Goal: Task Accomplishment & Management: Complete application form

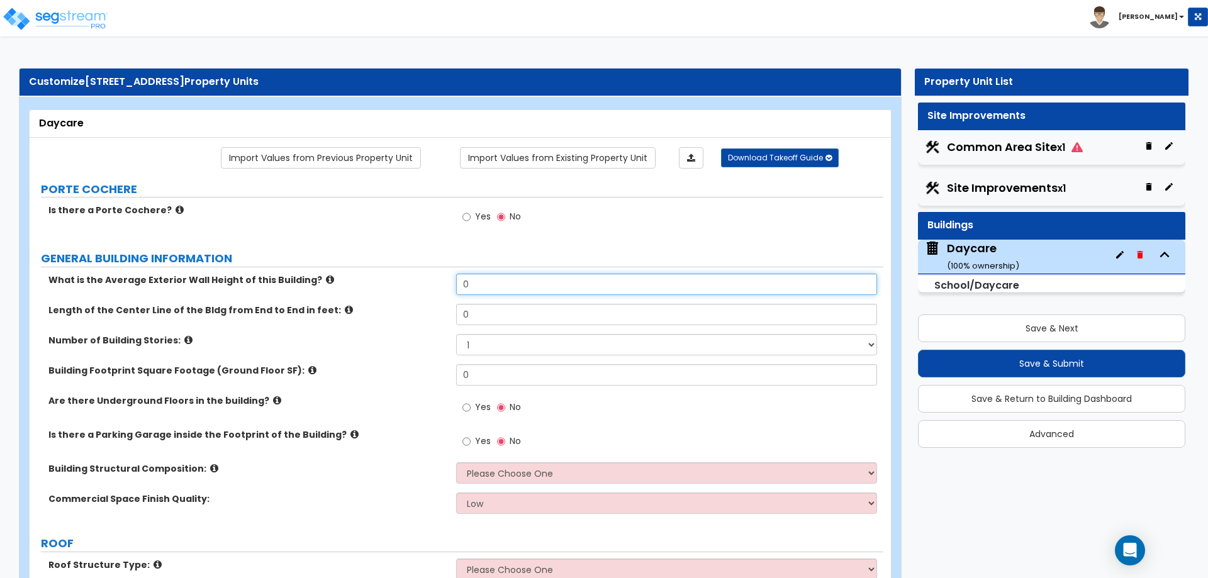
click at [540, 285] on input "0" at bounding box center [666, 284] width 420 height 21
drag, startPoint x: 511, startPoint y: 279, endPoint x: 379, endPoint y: 277, distance: 131.5
click at [381, 277] on div "What is the Average Exterior Wall Height of this Building? 0" at bounding box center [457, 289] width 854 height 30
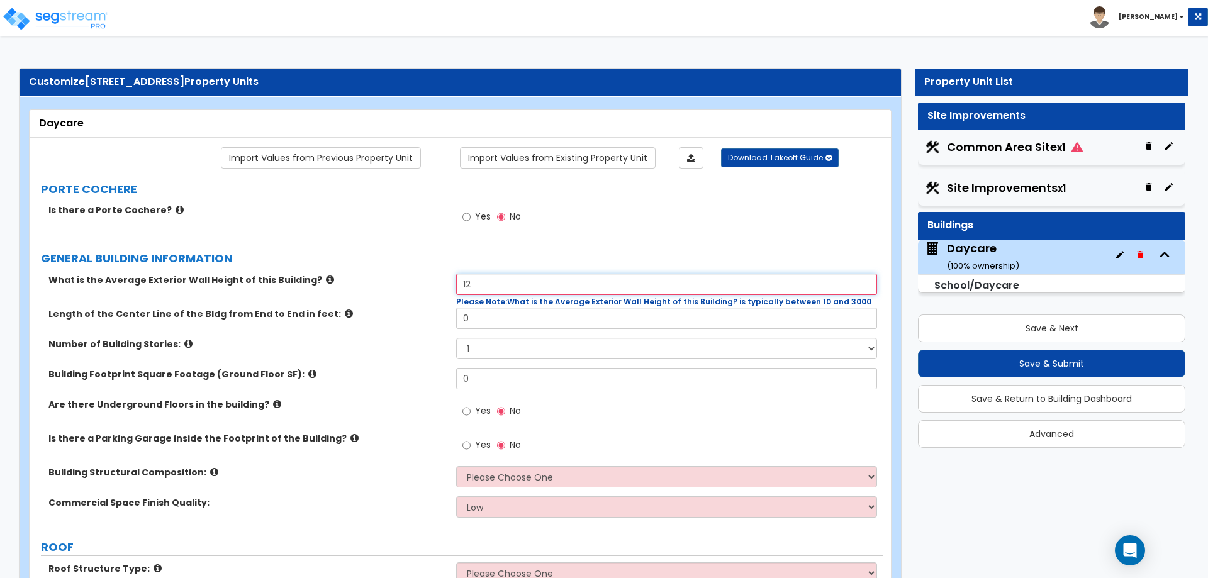
type input "12"
click at [507, 330] on div "Length of the Center Line of the Bldg from End to End in feet: 0" at bounding box center [457, 323] width 854 height 30
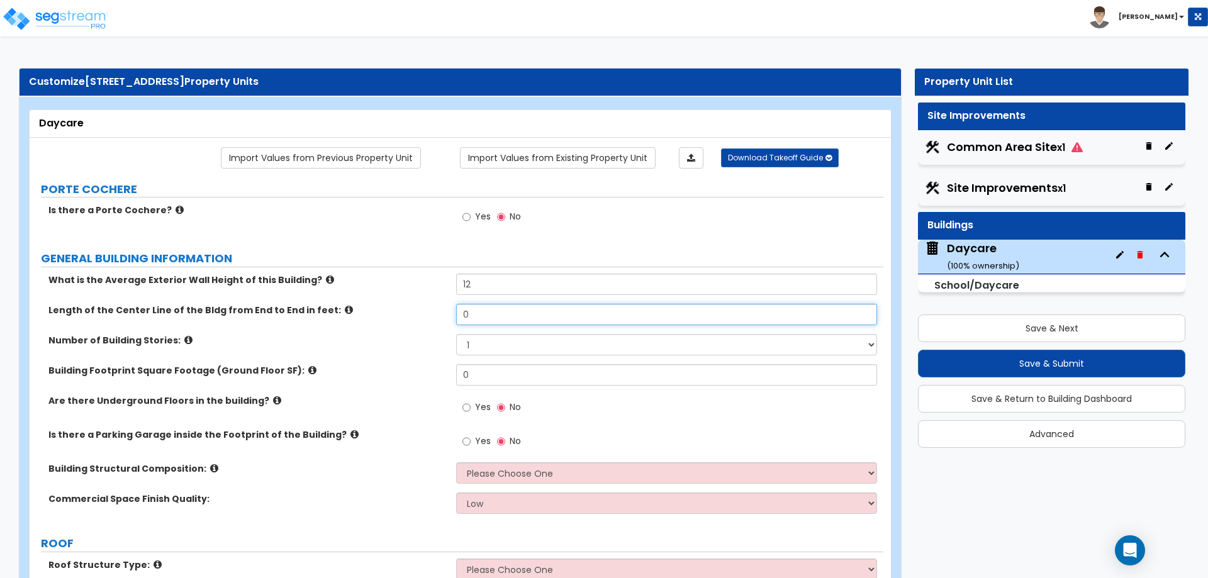
click at [493, 321] on input "0" at bounding box center [666, 314] width 420 height 21
click at [482, 362] on div "Number of Building Stories: 1 2 3 4 5" at bounding box center [457, 349] width 854 height 30
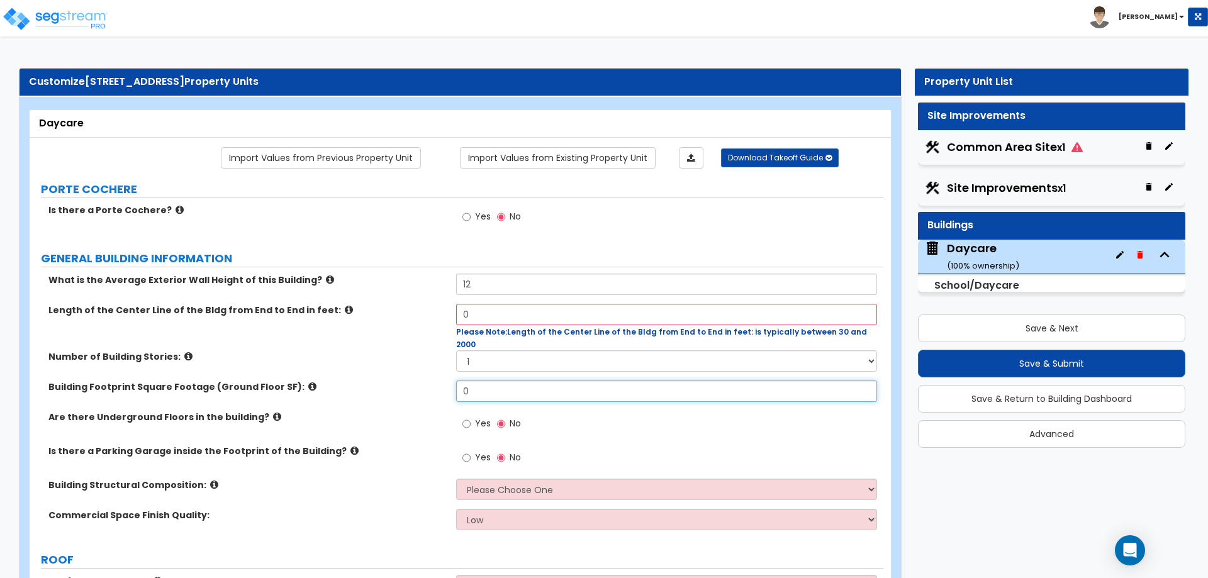
click at [485, 381] on input "0" at bounding box center [666, 391] width 420 height 21
drag, startPoint x: 485, startPoint y: 371, endPoint x: 437, endPoint y: 374, distance: 48.6
click at [437, 381] on div "Building Footprint Square Footage (Ground Floor SF): 0" at bounding box center [457, 396] width 854 height 30
type input "5,305"
click at [507, 350] on select "1 2 3 4 5" at bounding box center [666, 360] width 420 height 21
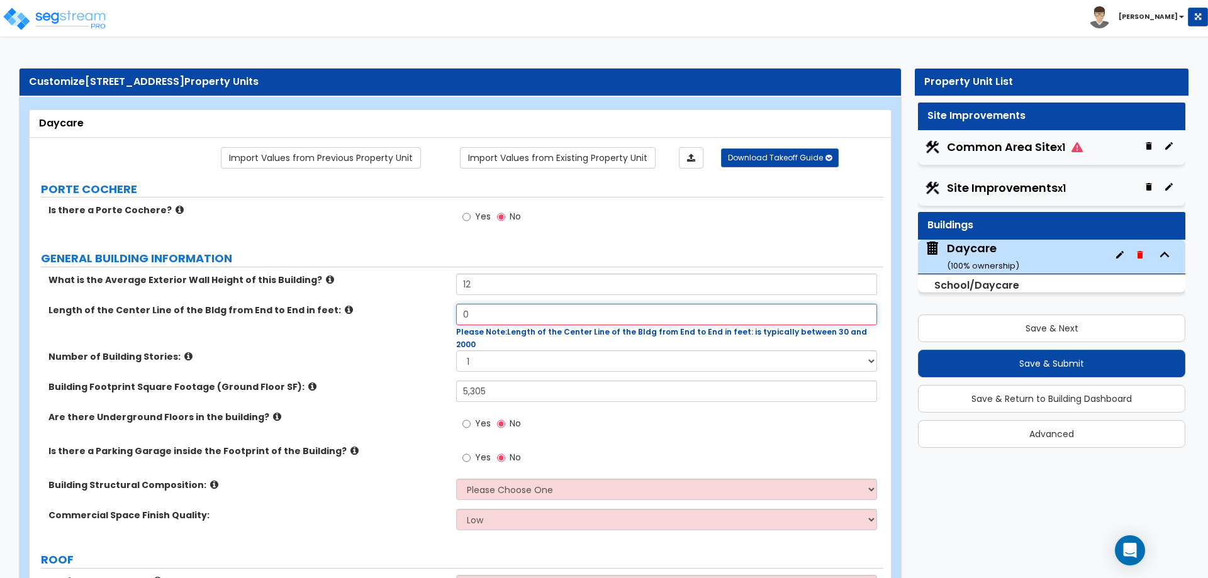
click at [530, 320] on input "0" at bounding box center [666, 314] width 420 height 21
click at [530, 315] on input "0" at bounding box center [666, 314] width 420 height 21
click at [507, 310] on input "0" at bounding box center [666, 314] width 420 height 21
drag, startPoint x: 530, startPoint y: 314, endPoint x: 369, endPoint y: 303, distance: 160.8
click at [369, 303] on div "What is the Average Exterior Wall Height of this Building? 12 Length of the Cen…" at bounding box center [456, 407] width 835 height 266
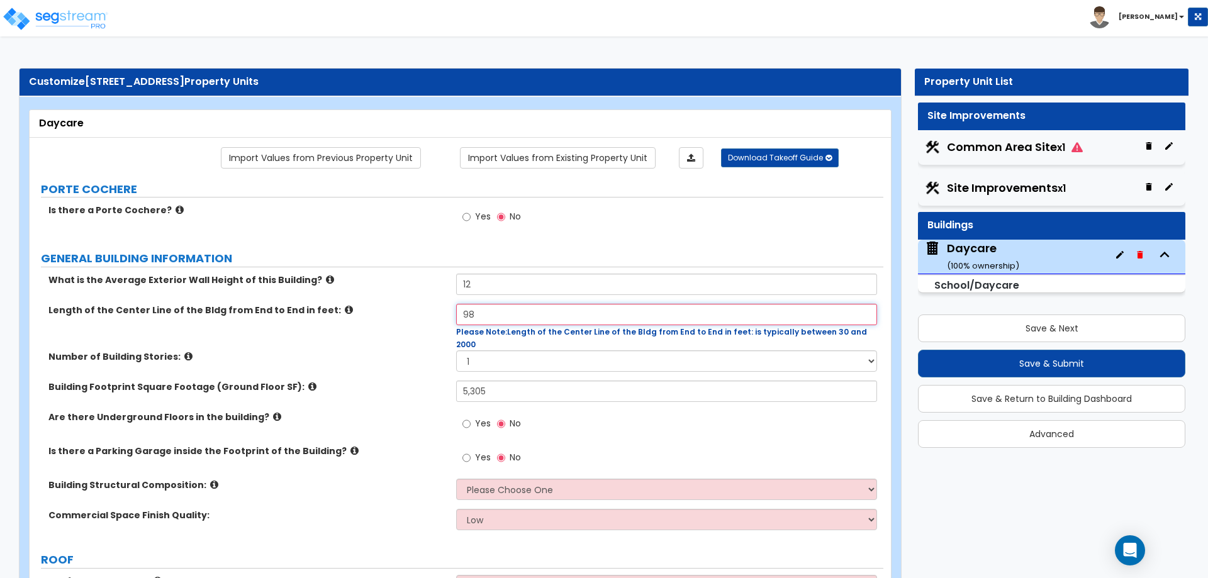
type input "98"
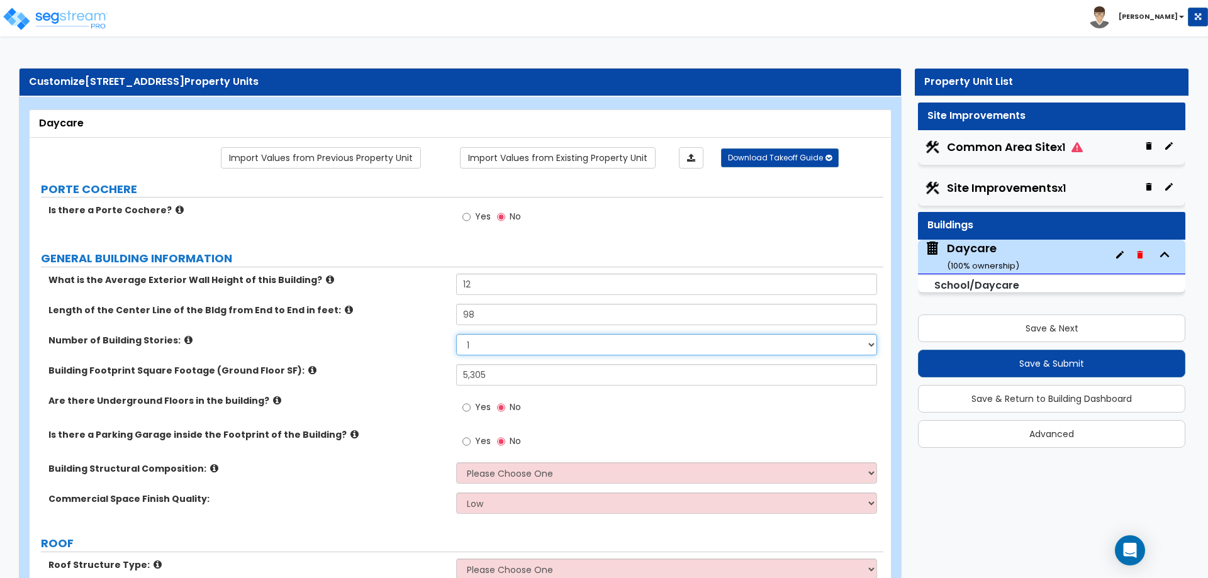
click at [498, 349] on select "1 2 3 4 5" at bounding box center [666, 344] width 420 height 21
click at [505, 347] on select "1 2 3 4 5" at bounding box center [666, 344] width 420 height 21
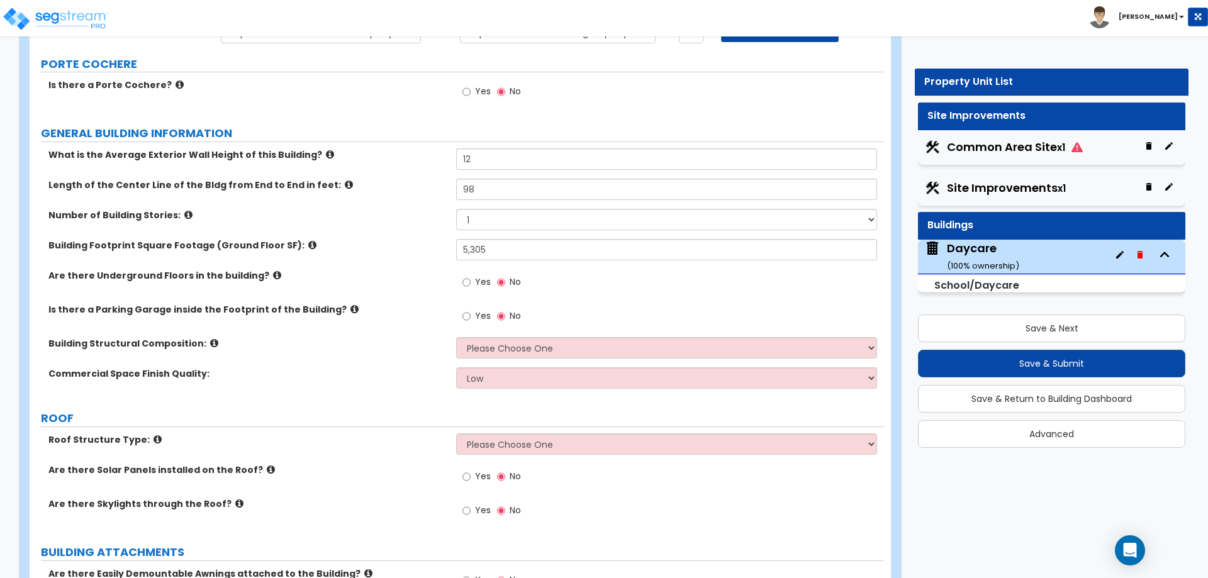
scroll to position [126, 0]
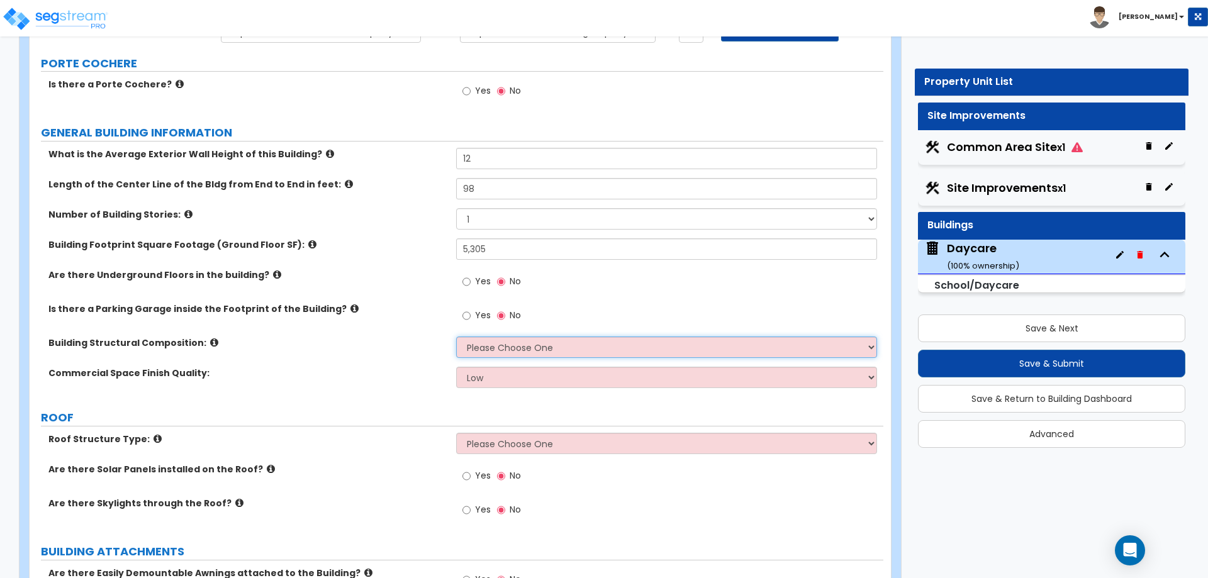
click at [596, 350] on select "Please Choose One Tilt-up Wall Construction Reinforced Concrete Structural Stee…" at bounding box center [666, 347] width 420 height 21
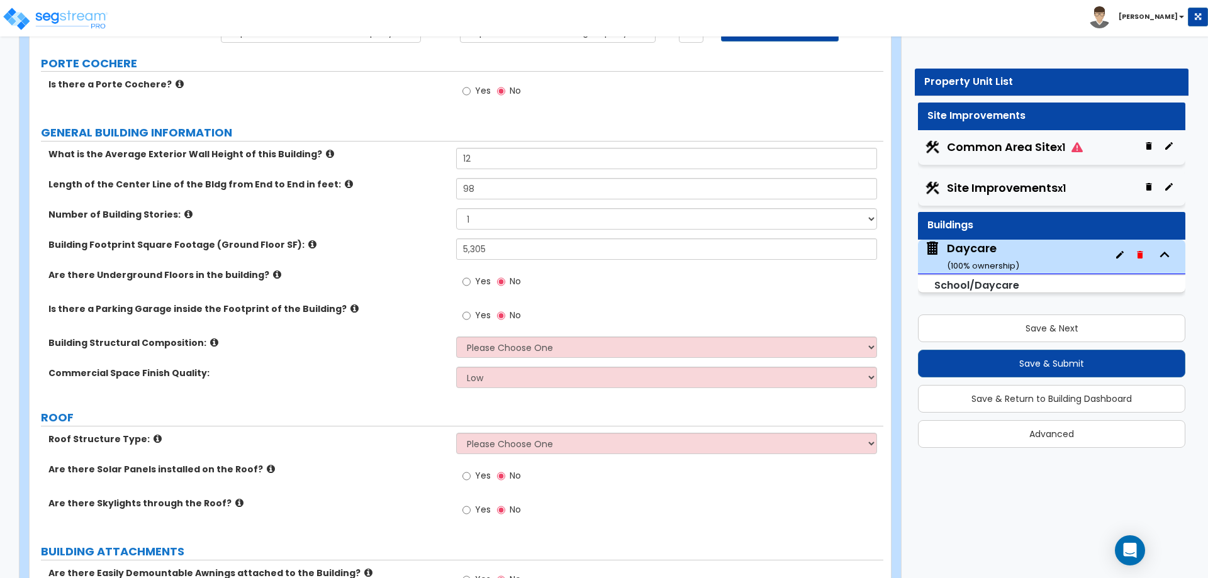
click at [397, 368] on label "Commercial Space Finish Quality:" at bounding box center [247, 373] width 398 height 13
click at [495, 380] on select "Low Average High" at bounding box center [666, 377] width 420 height 21
select select "1"
click at [456, 367] on select "Low Average High" at bounding box center [666, 377] width 420 height 21
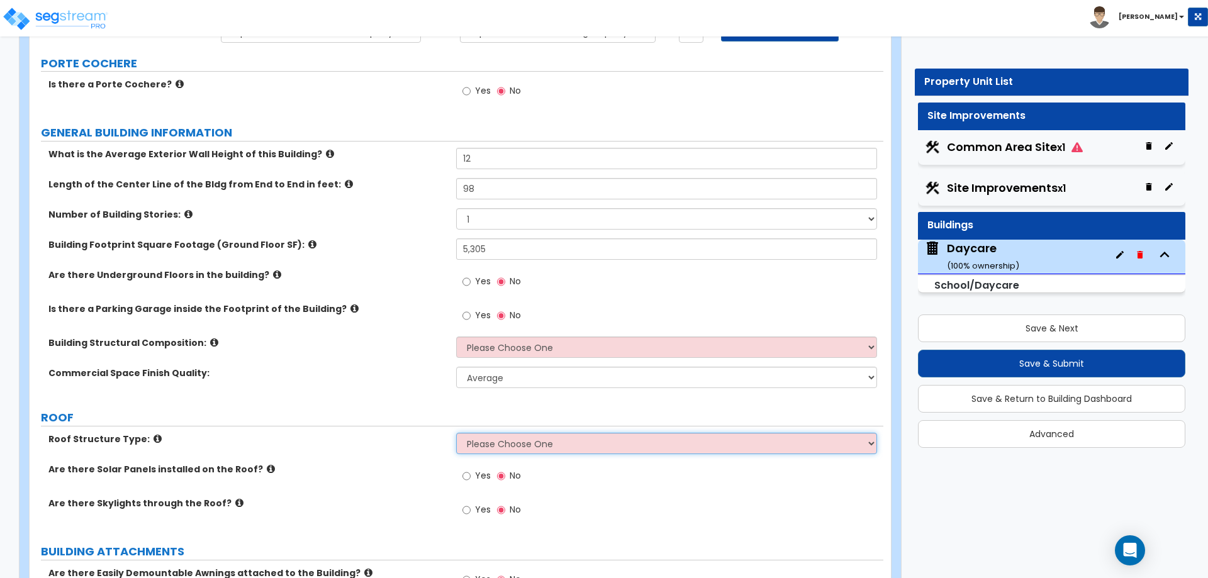
click at [511, 442] on select "Please Choose One [PERSON_NAME] Roof Flat Roof Hybrid [PERSON_NAME] & Flat Roof" at bounding box center [666, 443] width 420 height 21
select select "1"
click at [456, 433] on select "Please Choose One [PERSON_NAME] Roof Flat Roof Hybrid [PERSON_NAME] & Flat Roof" at bounding box center [666, 443] width 420 height 21
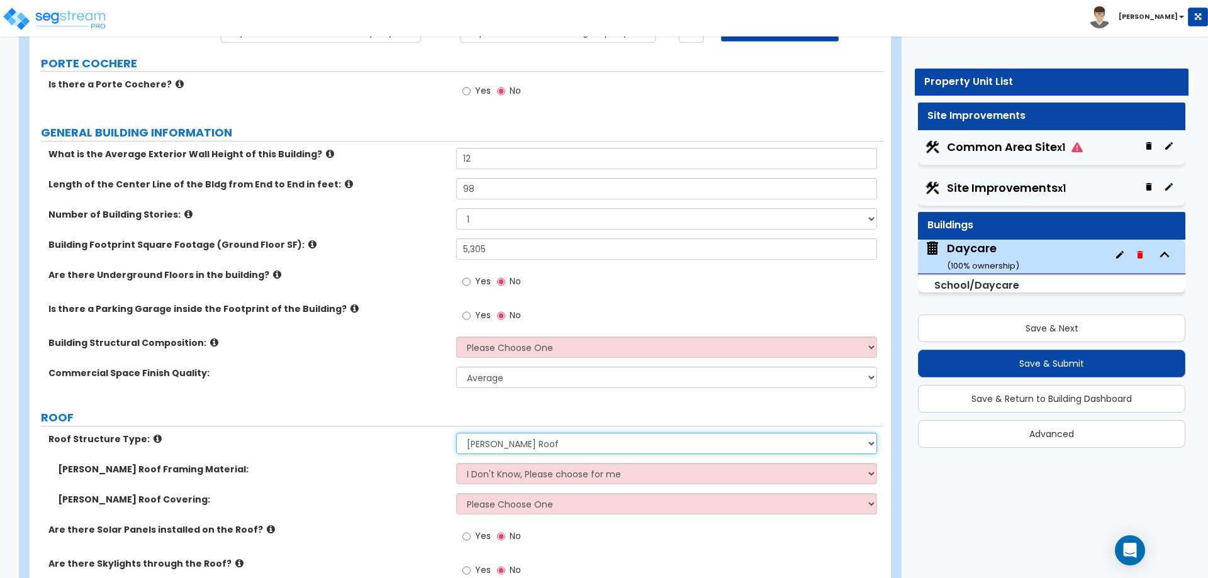
click at [571, 443] on select "Please Choose One [PERSON_NAME] Roof Flat Roof Hybrid [PERSON_NAME] & Flat Roof" at bounding box center [666, 443] width 420 height 21
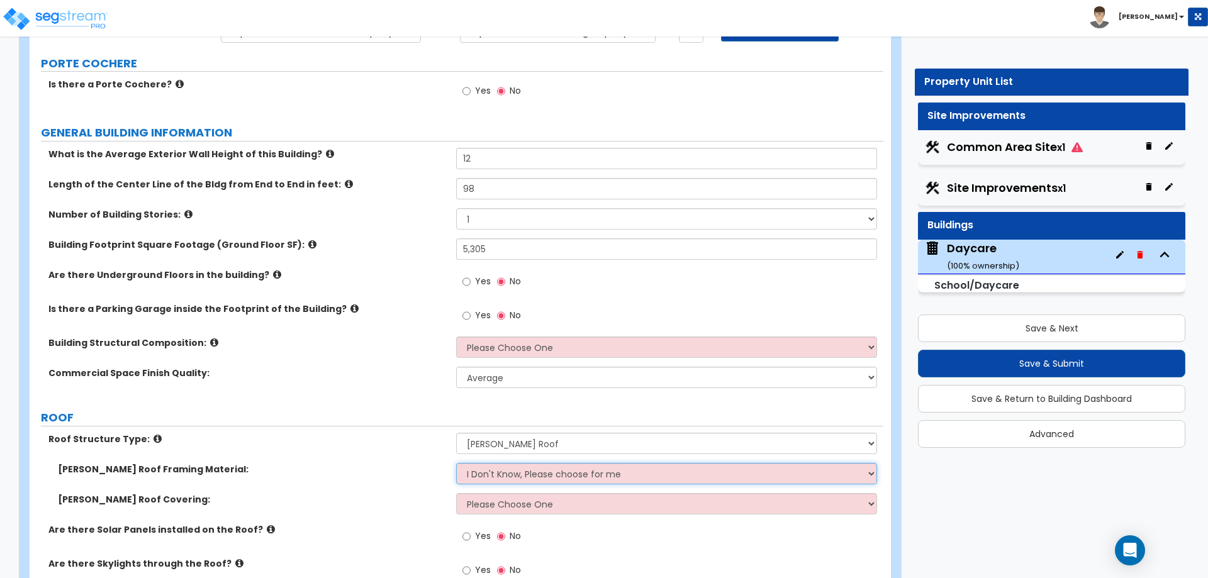
click at [612, 471] on select "I Don't Know, Please choose for me Metal Wood" at bounding box center [666, 473] width 420 height 21
click at [456, 463] on select "I Don't Know, Please choose for me Metal Wood" at bounding box center [666, 473] width 420 height 21
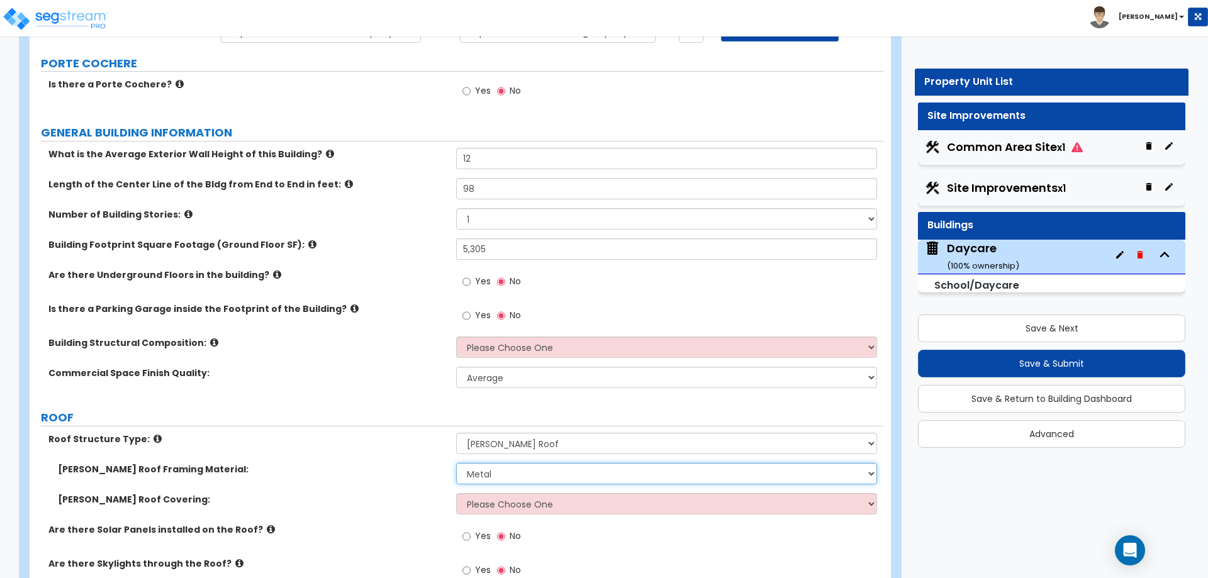
drag, startPoint x: 583, startPoint y: 475, endPoint x: 568, endPoint y: 483, distance: 16.6
click at [583, 475] on select "I Don't Know, Please choose for me Metal Wood" at bounding box center [666, 473] width 420 height 21
select select "2"
click at [456, 463] on select "I Don't Know, Please choose for me Metal Wood" at bounding box center [666, 473] width 420 height 21
click at [526, 511] on select "Please Choose One Asphalt Shingle Clay Tile Wood Shingle Metal Shingle Standing…" at bounding box center [666, 503] width 420 height 21
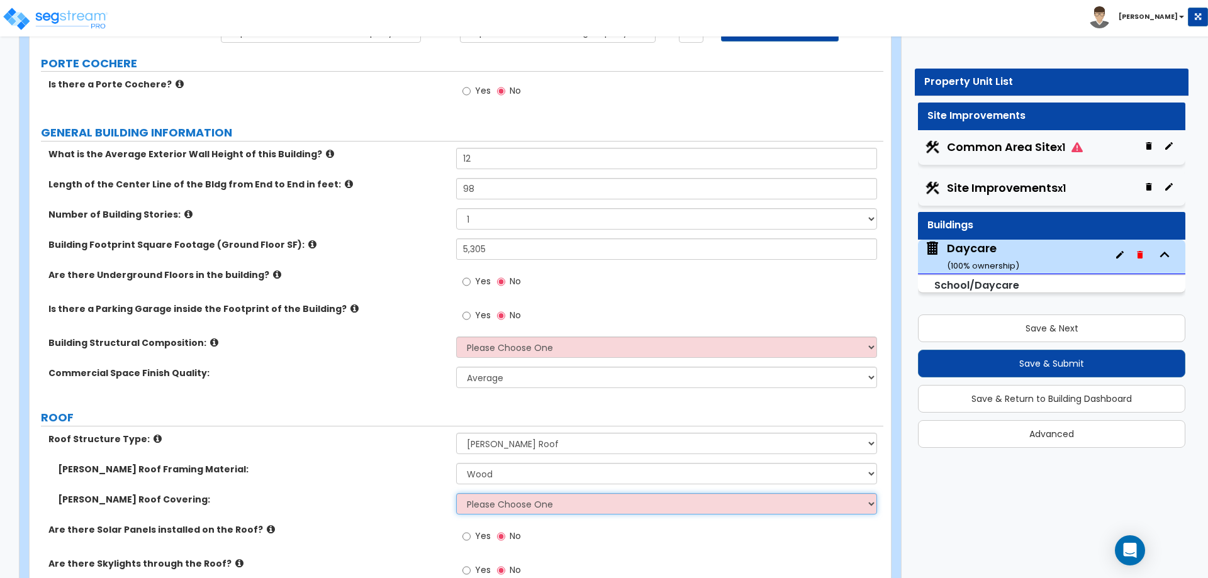
select select "1"
click at [456, 493] on select "Please Choose One Asphalt Shingle Clay Tile Wood Shingle Metal Shingle Standing…" at bounding box center [666, 503] width 420 height 21
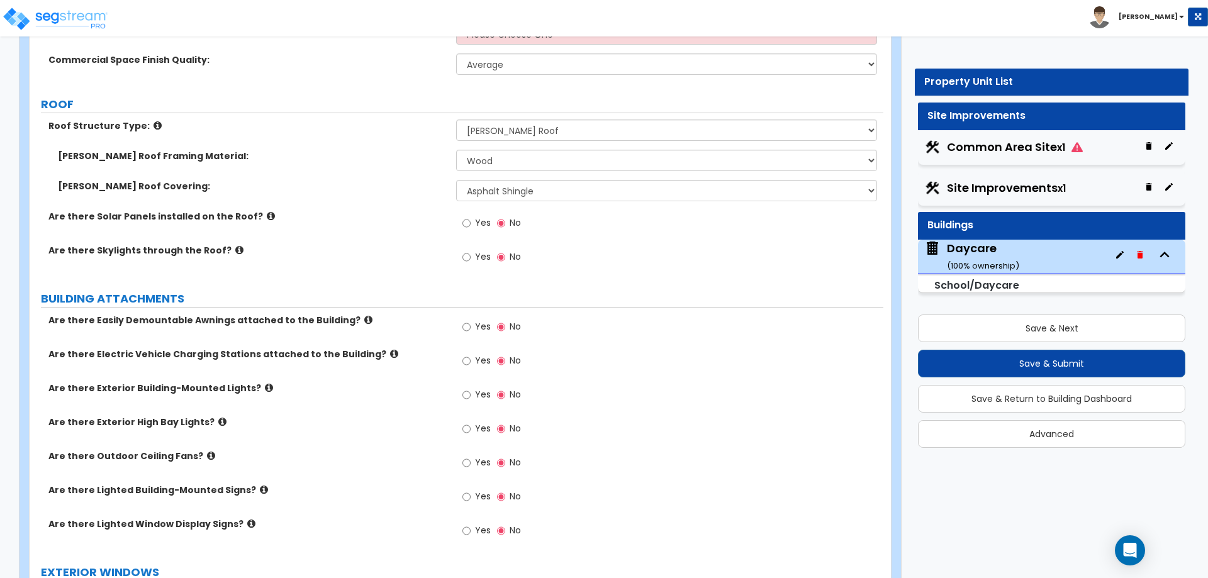
scroll to position [440, 0]
click at [467, 393] on input "Yes" at bounding box center [466, 394] width 8 height 14
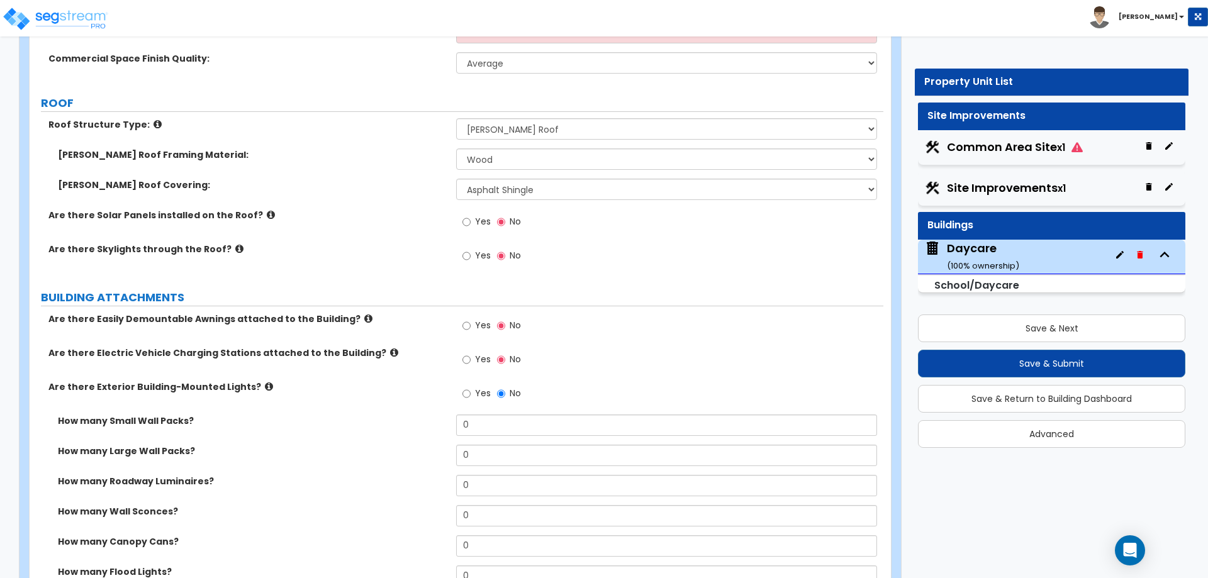
click at [506, 384] on label "No" at bounding box center [509, 394] width 24 height 21
click at [505, 387] on input "No" at bounding box center [501, 394] width 8 height 14
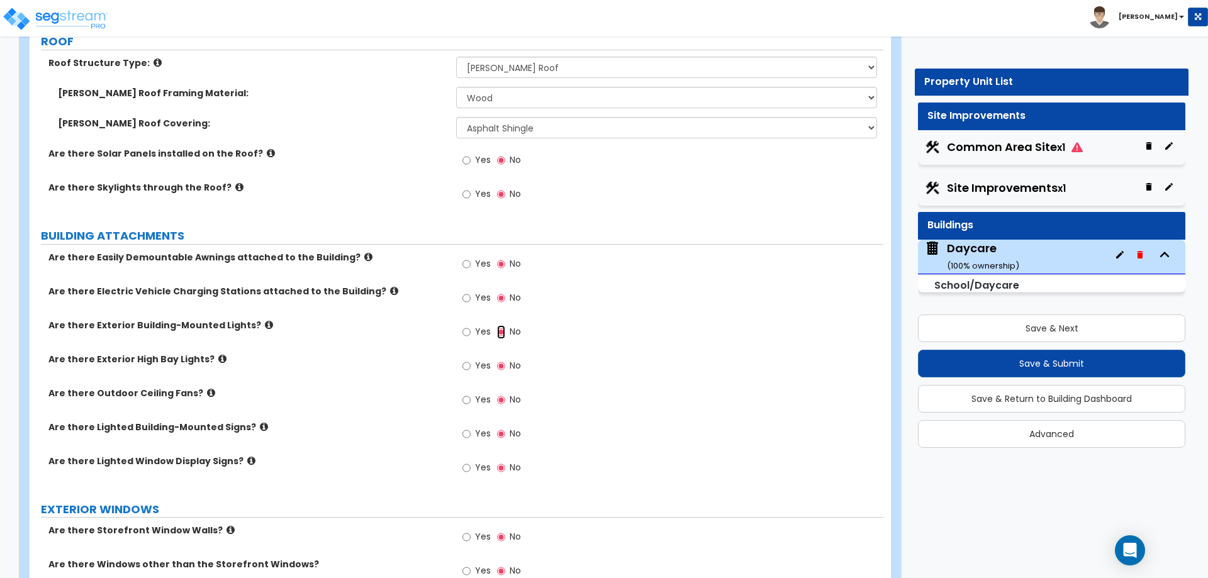
scroll to position [503, 0]
click at [218, 357] on icon at bounding box center [222, 357] width 8 height 9
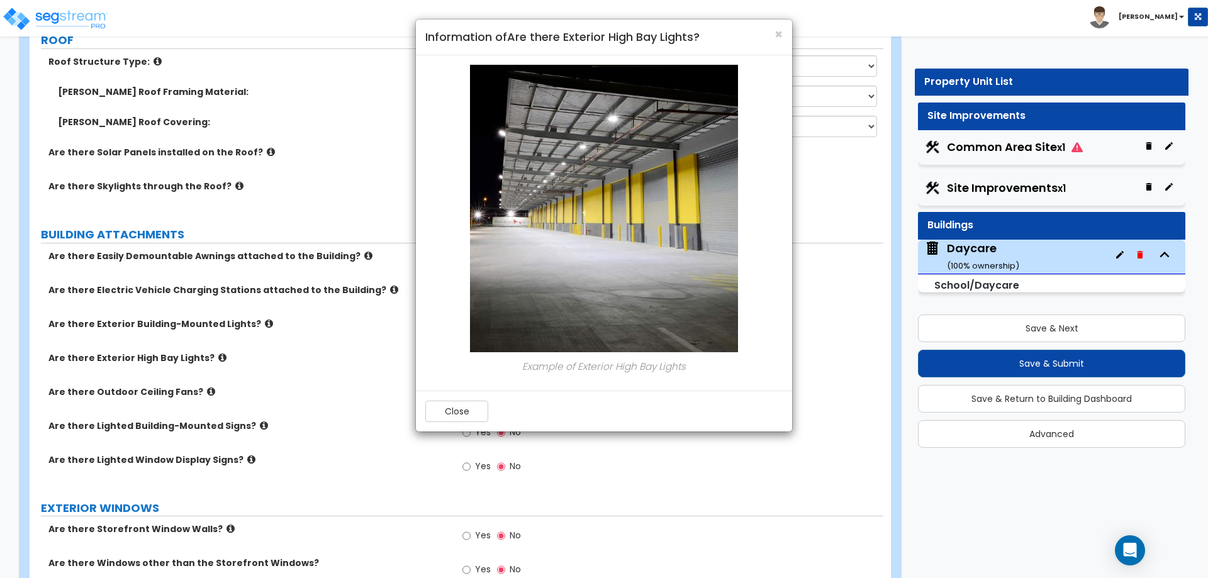
click at [209, 357] on div "× Information of Are there Exterior High Bay Lights? Example of Exterior High B…" at bounding box center [604, 289] width 1208 height 578
click at [257, 323] on div "× Information of Are there Exterior High Bay Lights? Example of Exterior High B…" at bounding box center [604, 289] width 1208 height 578
click at [252, 323] on div "× Information of Are there Exterior High Bay Lights? Example of Exterior High B…" at bounding box center [604, 289] width 1208 height 578
click at [462, 406] on button "Close" at bounding box center [456, 411] width 63 height 21
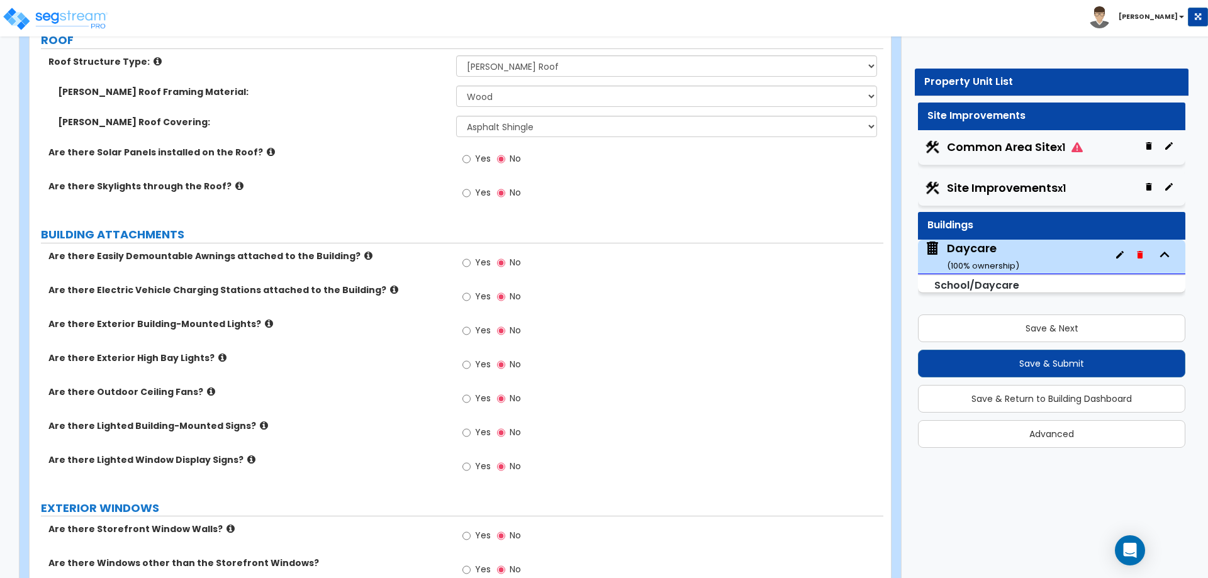
click at [265, 324] on icon at bounding box center [269, 323] width 8 height 9
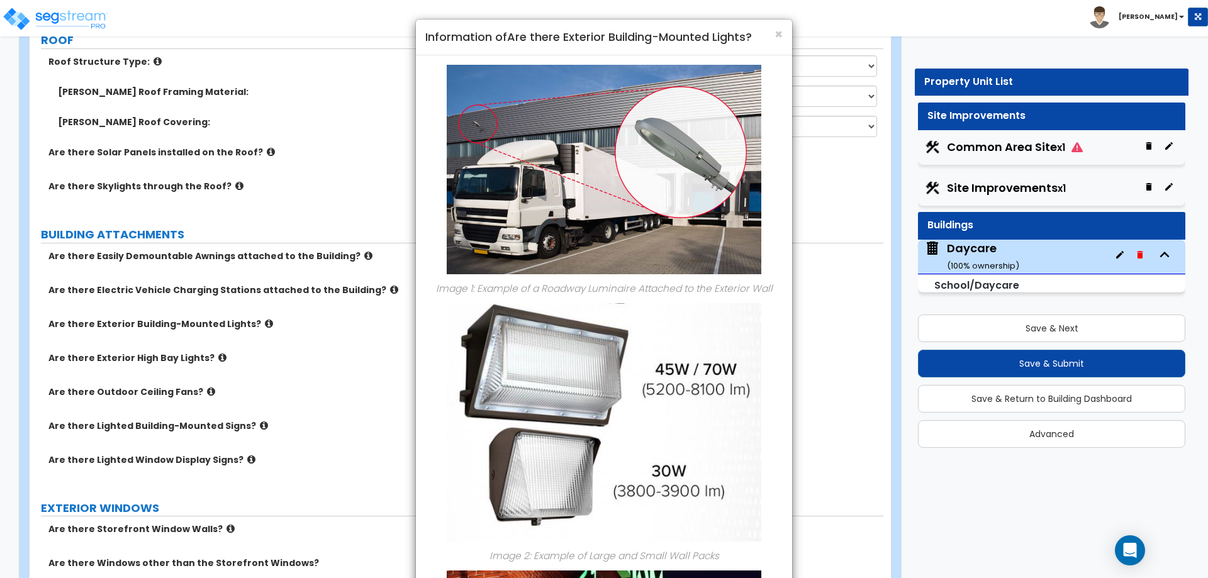
click at [251, 324] on div "× Information of Are there Exterior Building-Mounted Lights? Image 1: Example o…" at bounding box center [604, 289] width 1208 height 578
click at [387, 383] on div "× Information of Are there Exterior Building-Mounted Lights? Image 1: Example o…" at bounding box center [604, 289] width 1208 height 578
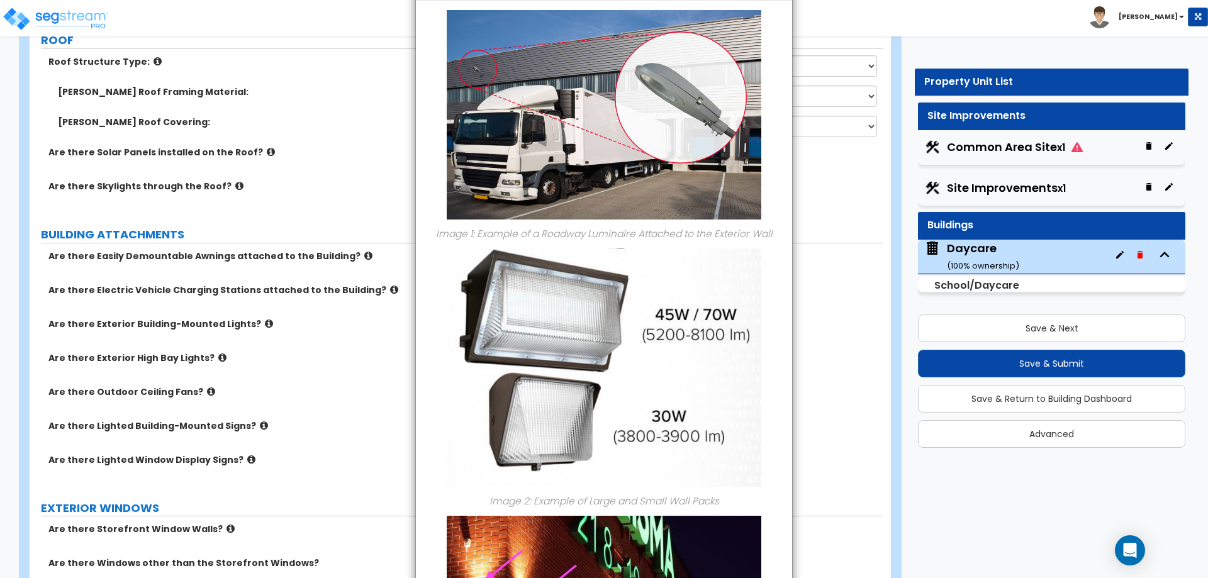
scroll to position [0, 0]
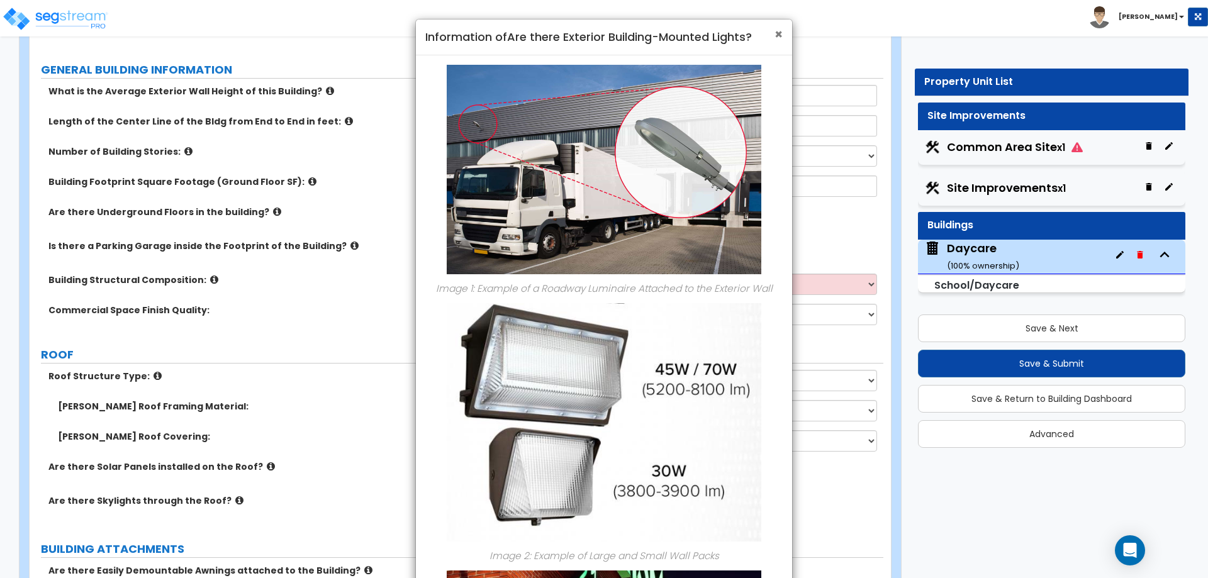
click at [778, 37] on span "×" at bounding box center [779, 34] width 8 height 18
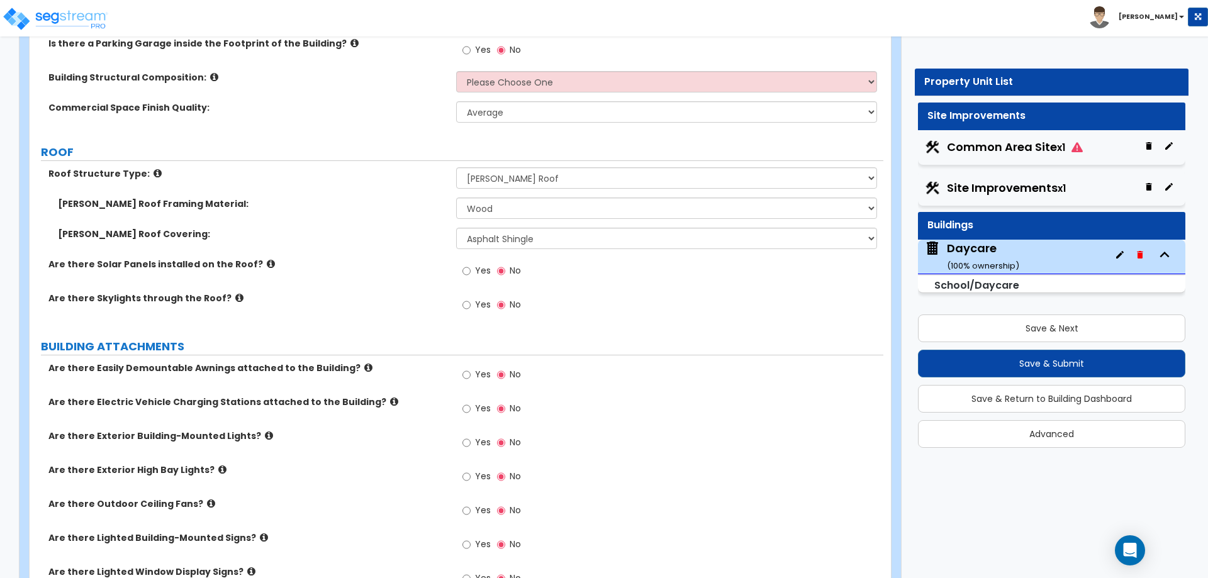
scroll to position [566, 0]
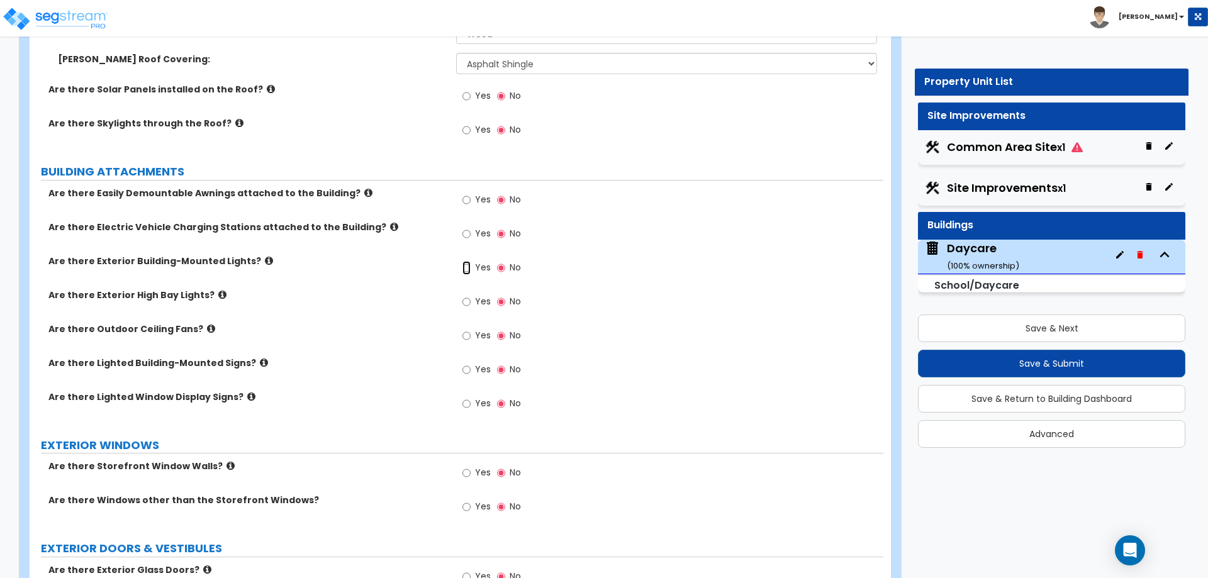
click at [468, 264] on input "Yes" at bounding box center [466, 268] width 8 height 14
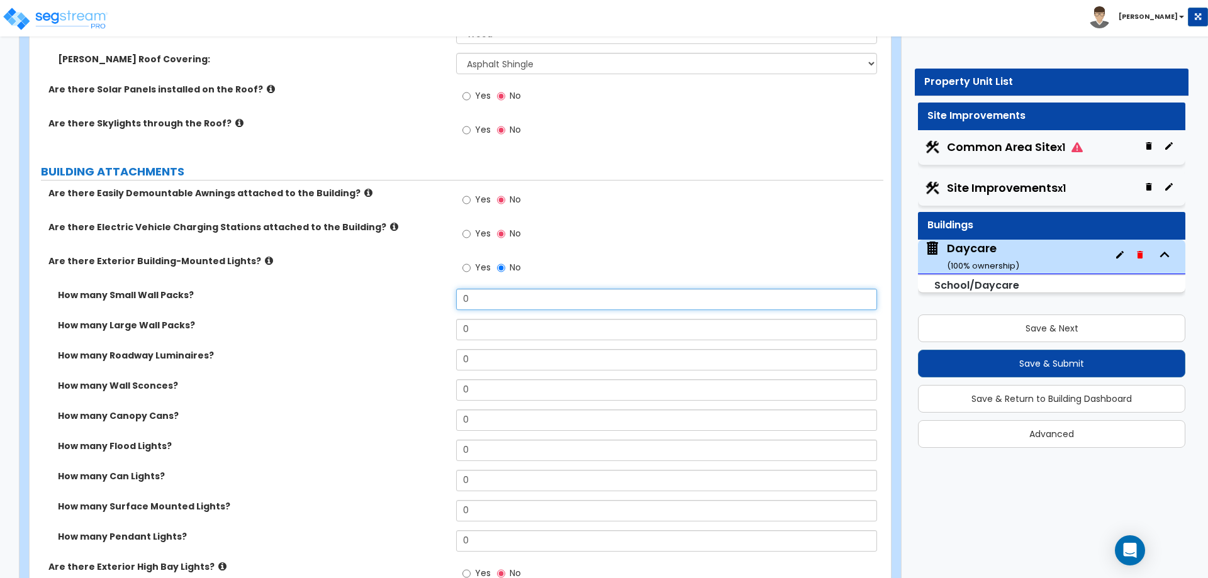
click at [551, 305] on input "0" at bounding box center [666, 299] width 420 height 21
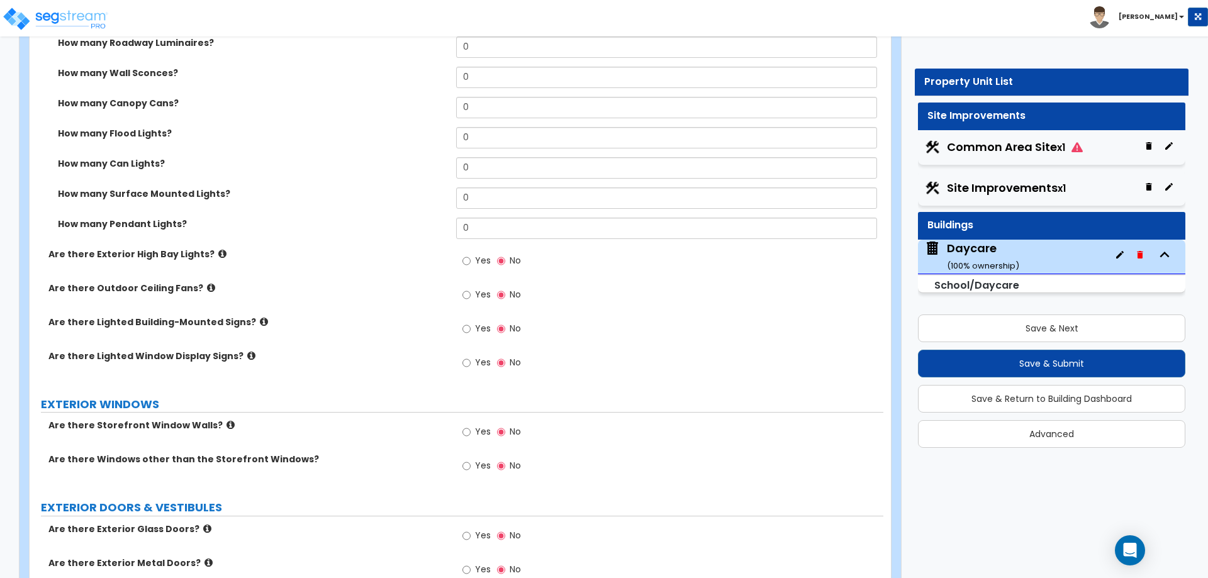
scroll to position [881, 0]
click at [227, 422] on icon at bounding box center [231, 422] width 8 height 9
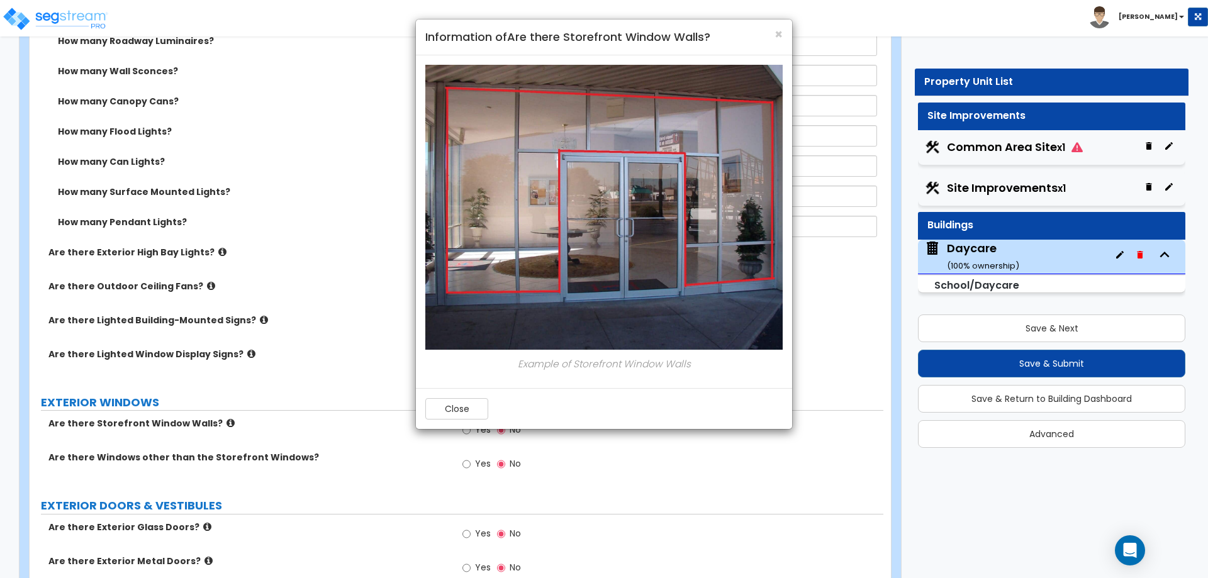
click at [215, 422] on div "× Information of Are there Storefront Window Walls? Example of Storefront Windo…" at bounding box center [604, 289] width 1208 height 578
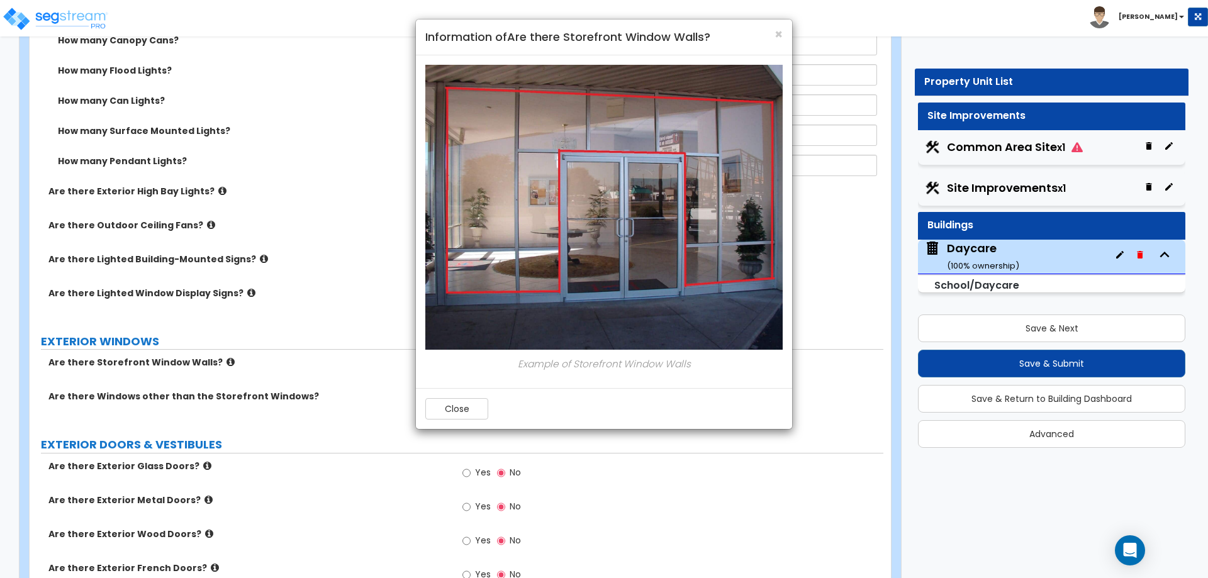
scroll to position [944, 0]
click at [260, 431] on div "× Information of Are there Storefront Window Walls? Example of Storefront Windo…" at bounding box center [604, 289] width 1208 height 578
click at [193, 464] on div "× Information of Are there Storefront Window Walls? Example of Storefront Windo…" at bounding box center [604, 289] width 1208 height 578
click at [460, 403] on button "Close" at bounding box center [456, 408] width 63 height 21
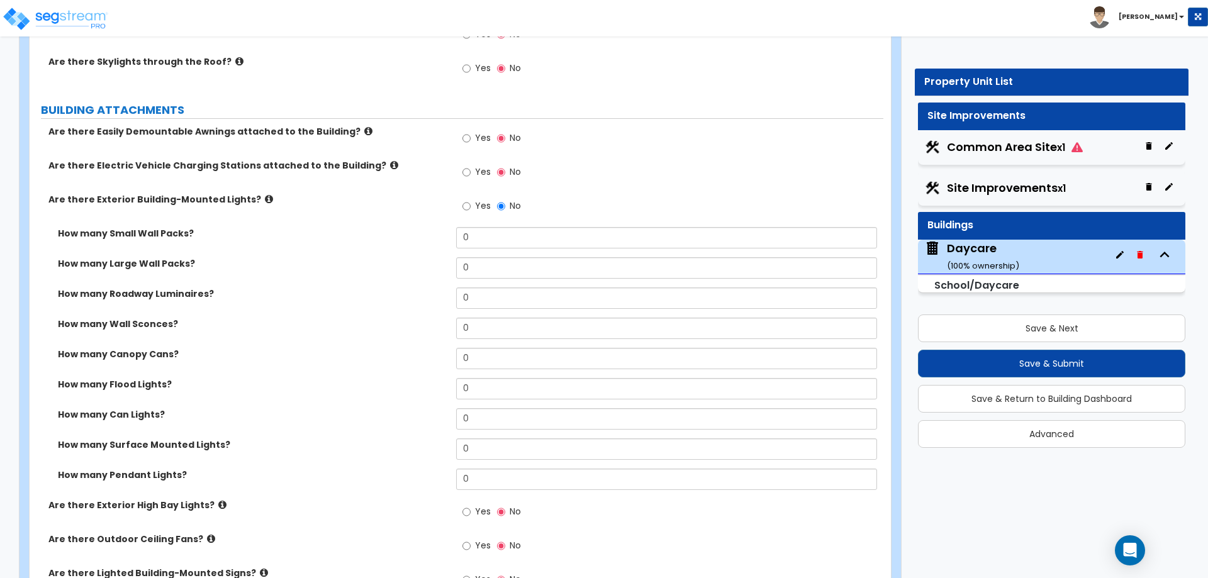
scroll to position [629, 0]
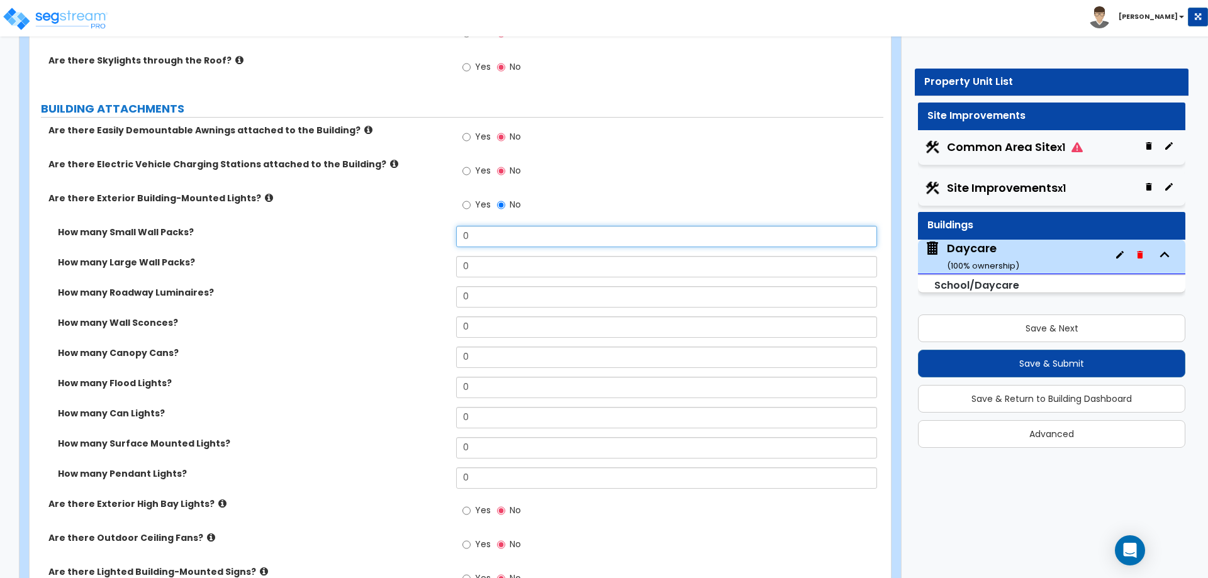
drag, startPoint x: 507, startPoint y: 242, endPoint x: 433, endPoint y: 245, distance: 74.3
click at [435, 247] on div "How many Small Wall Packs? 0" at bounding box center [457, 241] width 854 height 30
type input "2"
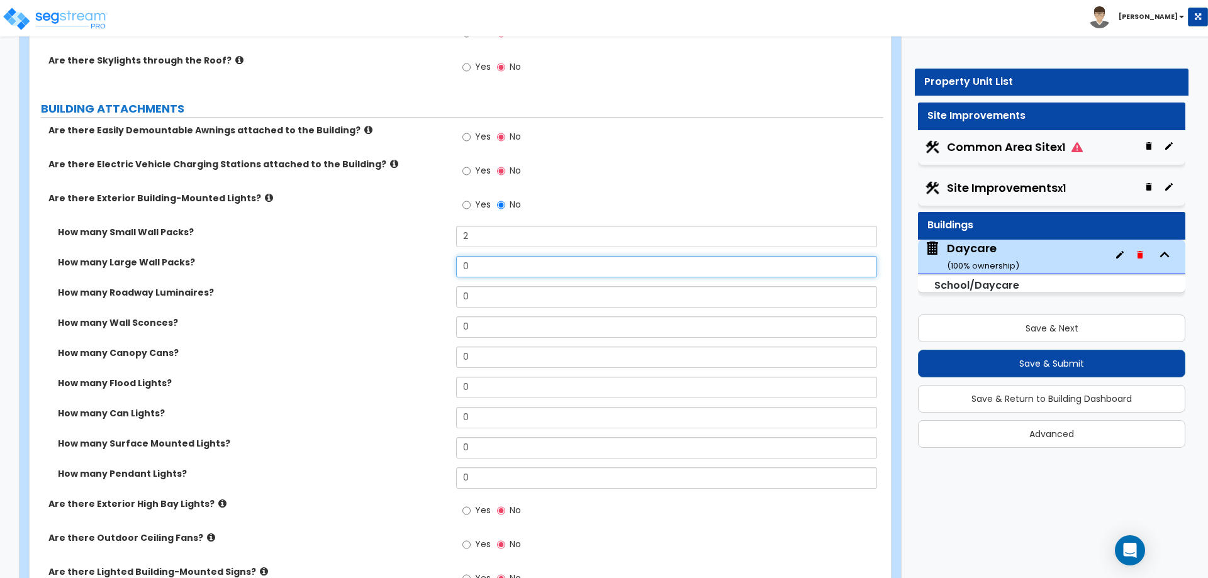
click at [494, 261] on input "0" at bounding box center [666, 266] width 420 height 21
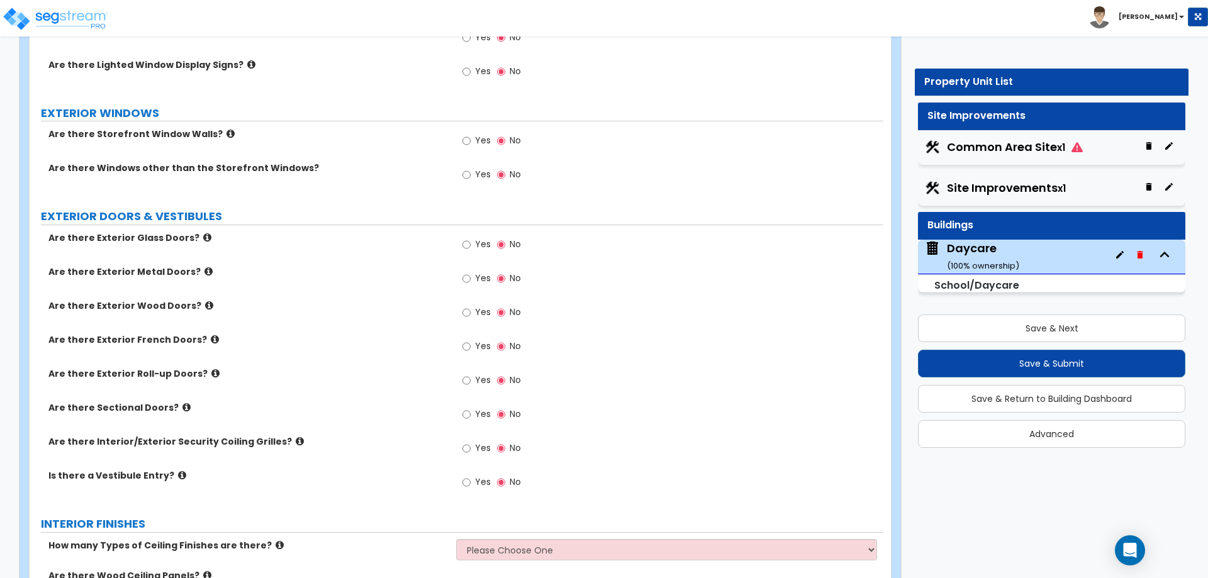
scroll to position [1195, 0]
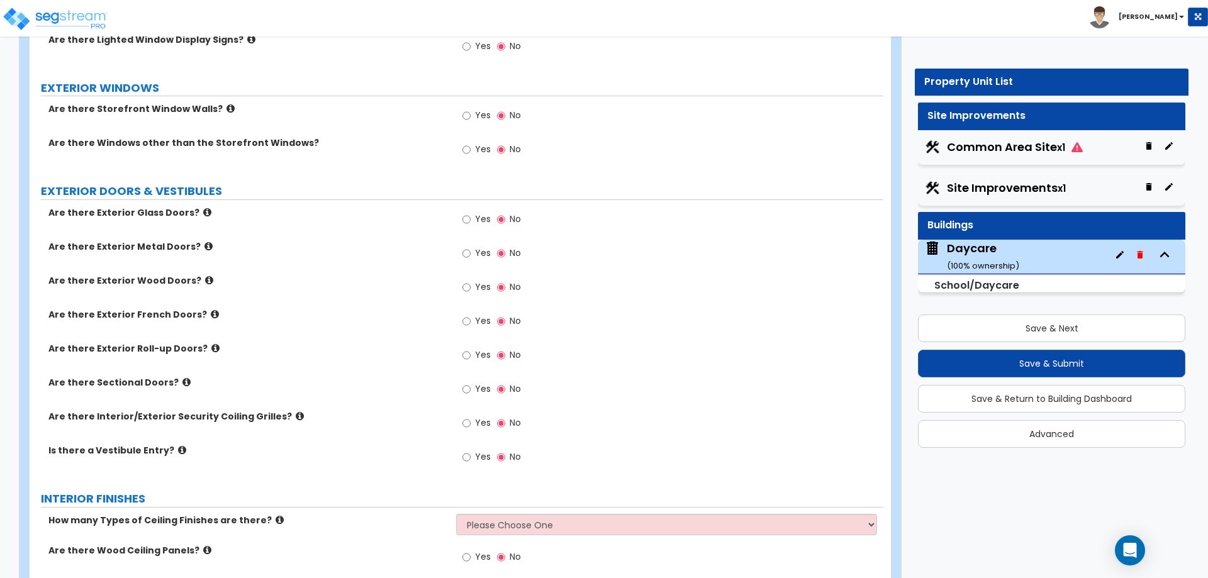
click at [203, 213] on icon at bounding box center [207, 212] width 8 height 9
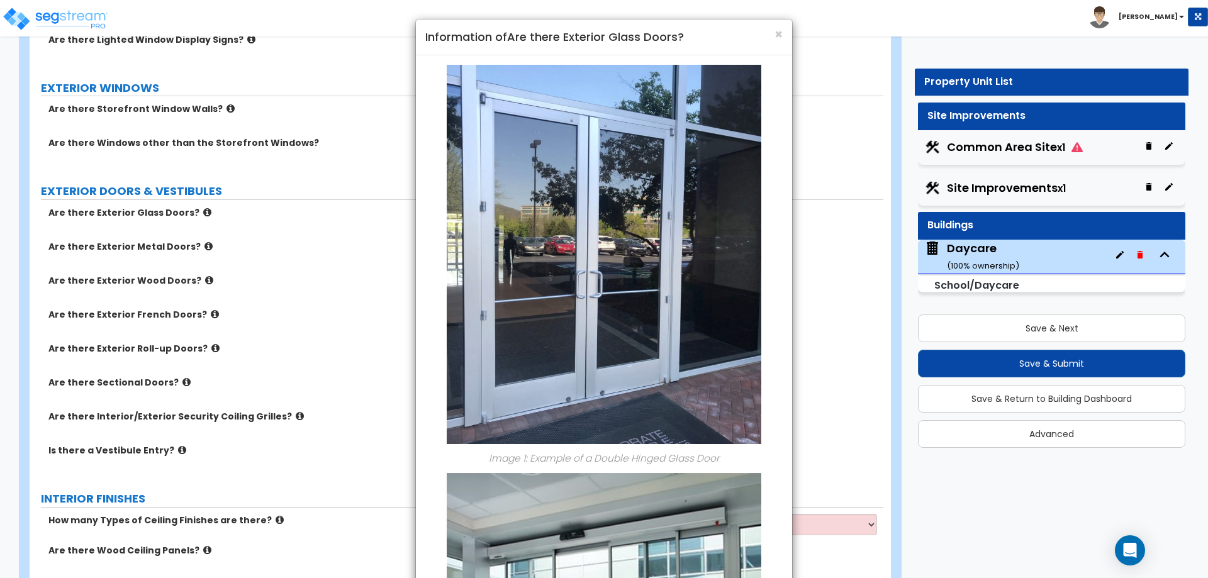
click at [193, 213] on div "× Information of Are there Exterior Glass Doors? Image 1: Example of a Double H…" at bounding box center [604, 289] width 1208 height 578
click at [777, 35] on span "×" at bounding box center [779, 34] width 8 height 18
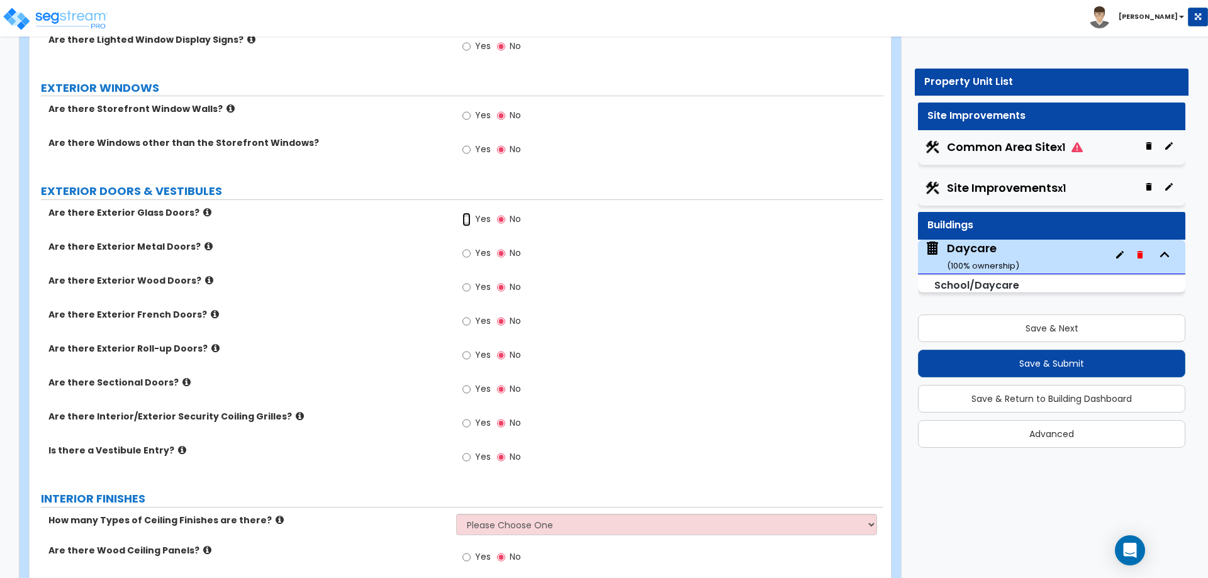
click at [470, 215] on input "Yes" at bounding box center [466, 220] width 8 height 14
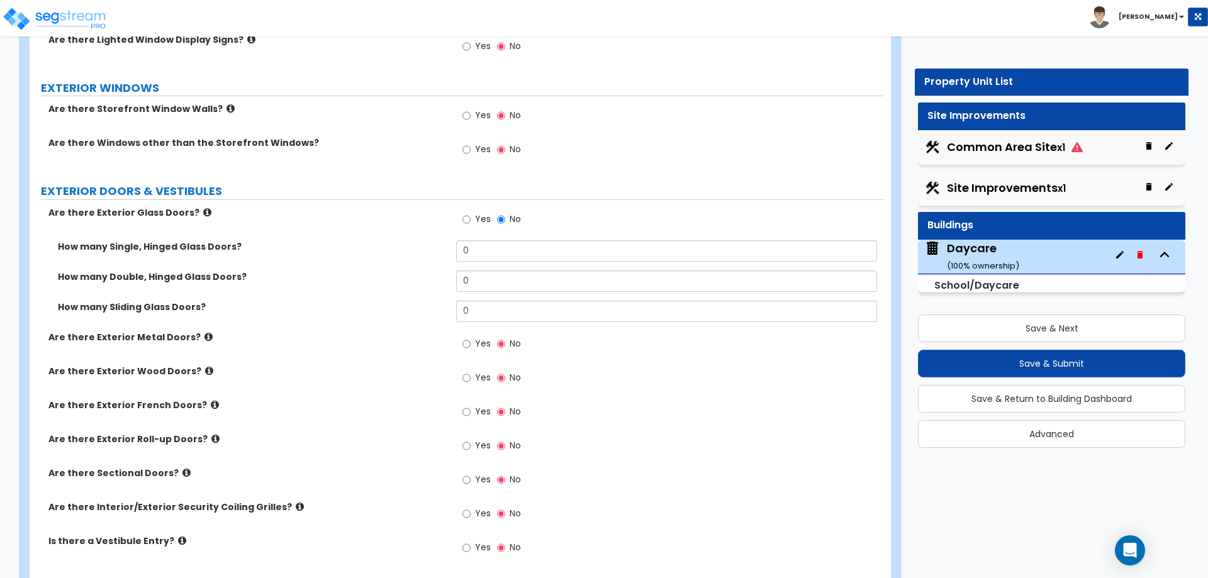
drag, startPoint x: 561, startPoint y: 263, endPoint x: 551, endPoint y: 262, distance: 10.1
click at [552, 264] on div "How many Single, Hinged Glass Doors? 0" at bounding box center [457, 255] width 854 height 30
drag, startPoint x: 547, startPoint y: 255, endPoint x: 458, endPoint y: 273, distance: 91.2
click at [458, 273] on div "How many Single, Hinged Glass Doors? 0 How many Double, Hinged Glass Doors? 0 H…" at bounding box center [456, 285] width 835 height 91
type input "3"
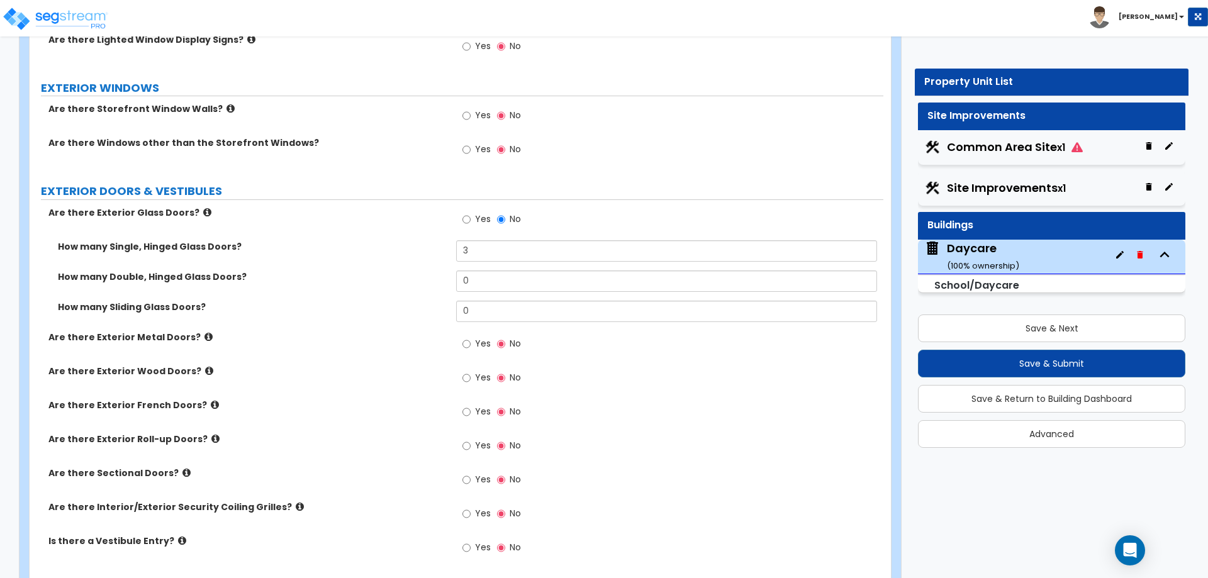
click at [659, 295] on div "How many Double, Hinged Glass Doors? 0" at bounding box center [457, 286] width 854 height 30
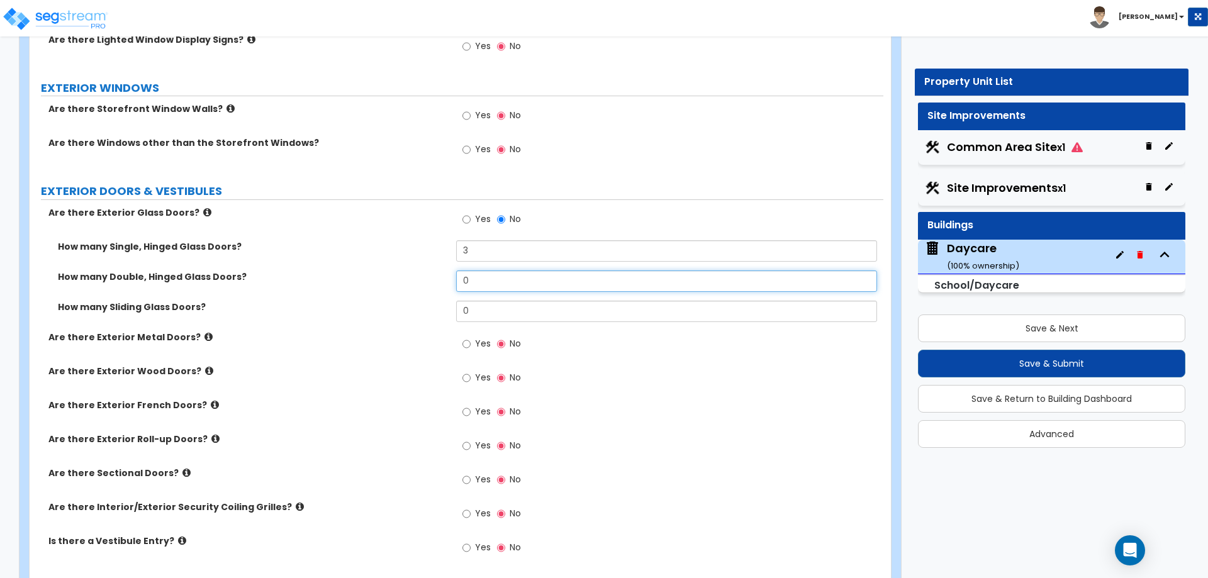
click at [653, 282] on input "0" at bounding box center [666, 281] width 420 height 21
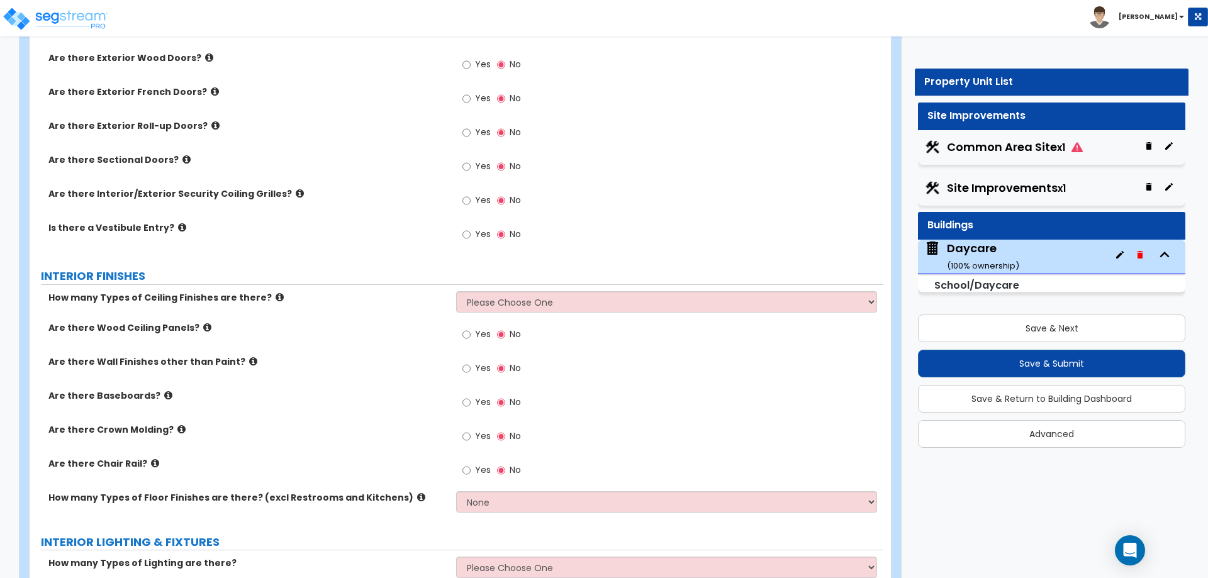
scroll to position [1510, 0]
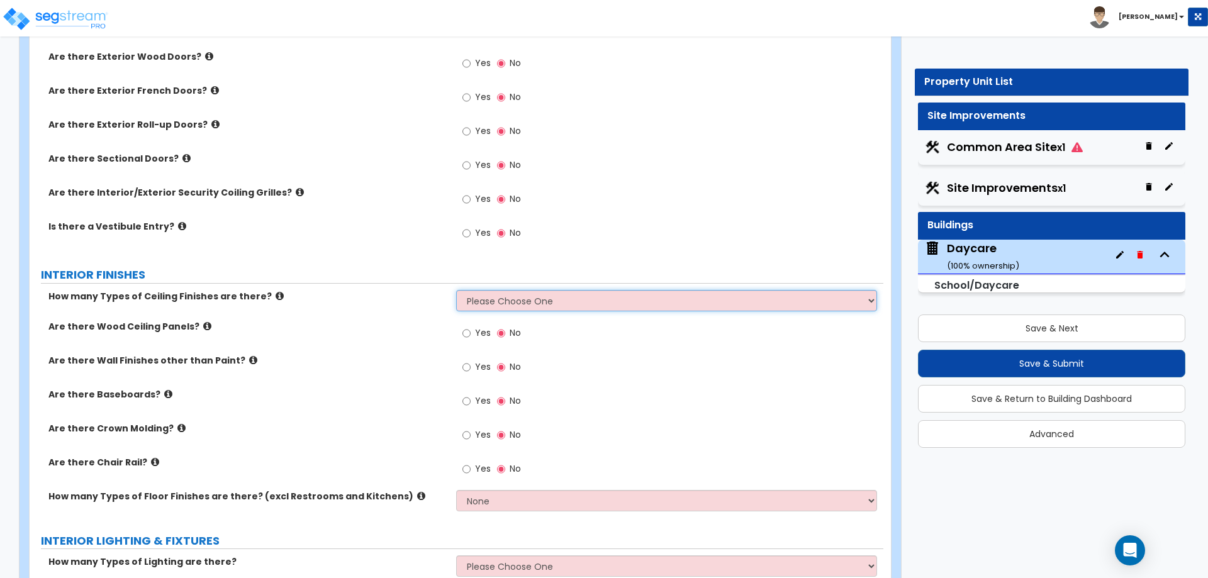
click at [499, 296] on select "Please Choose One 1 2 3" at bounding box center [666, 300] width 420 height 21
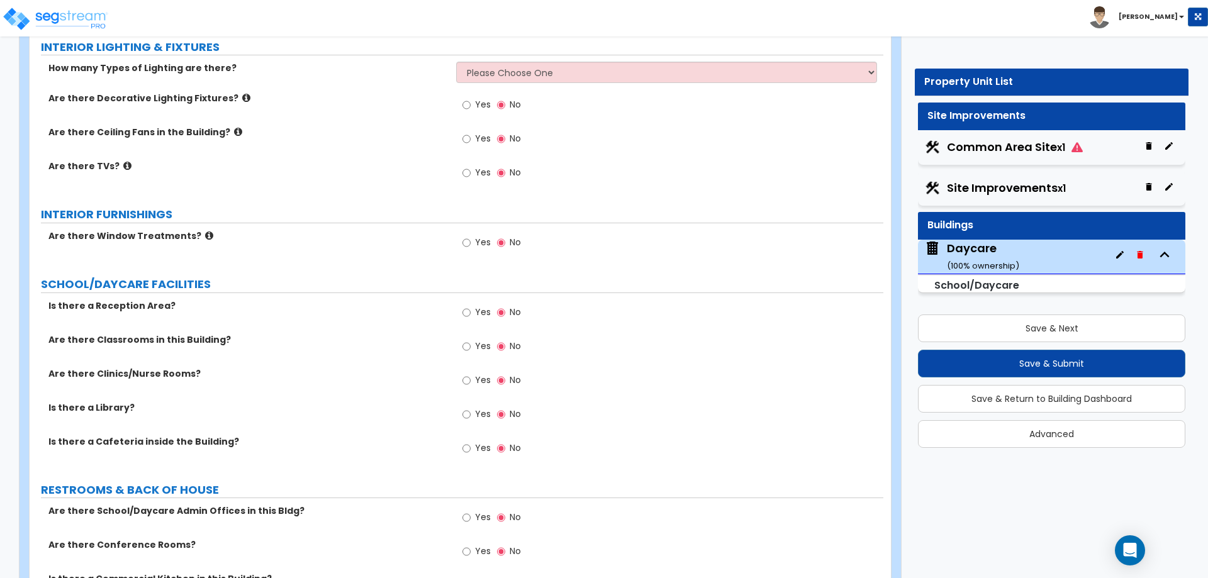
scroll to position [2013, 0]
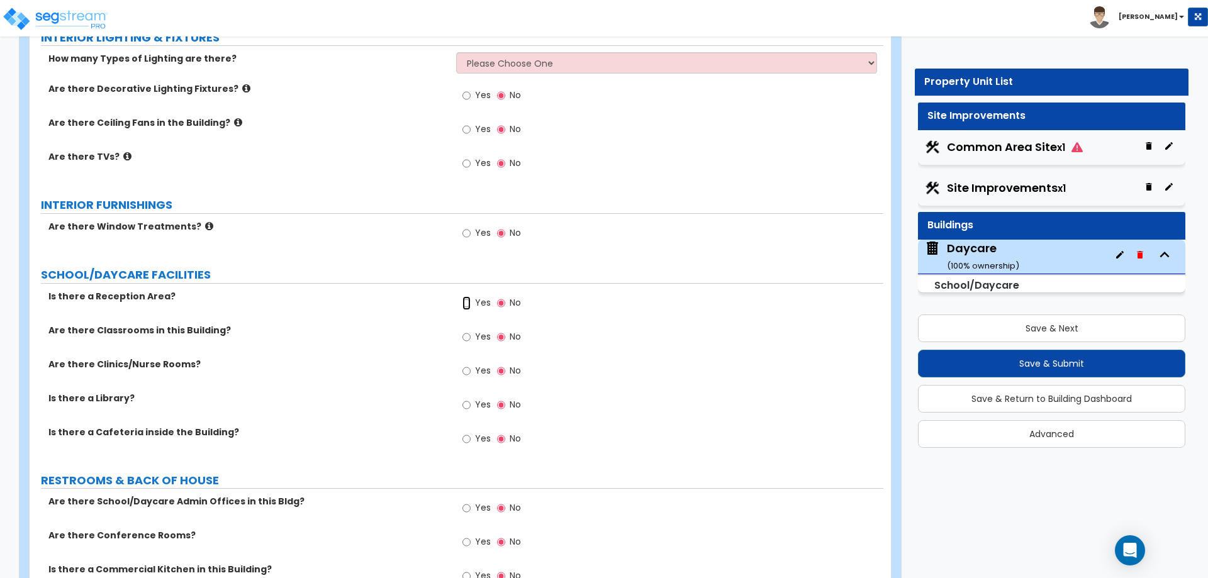
click at [463, 301] on input "Yes" at bounding box center [466, 303] width 8 height 14
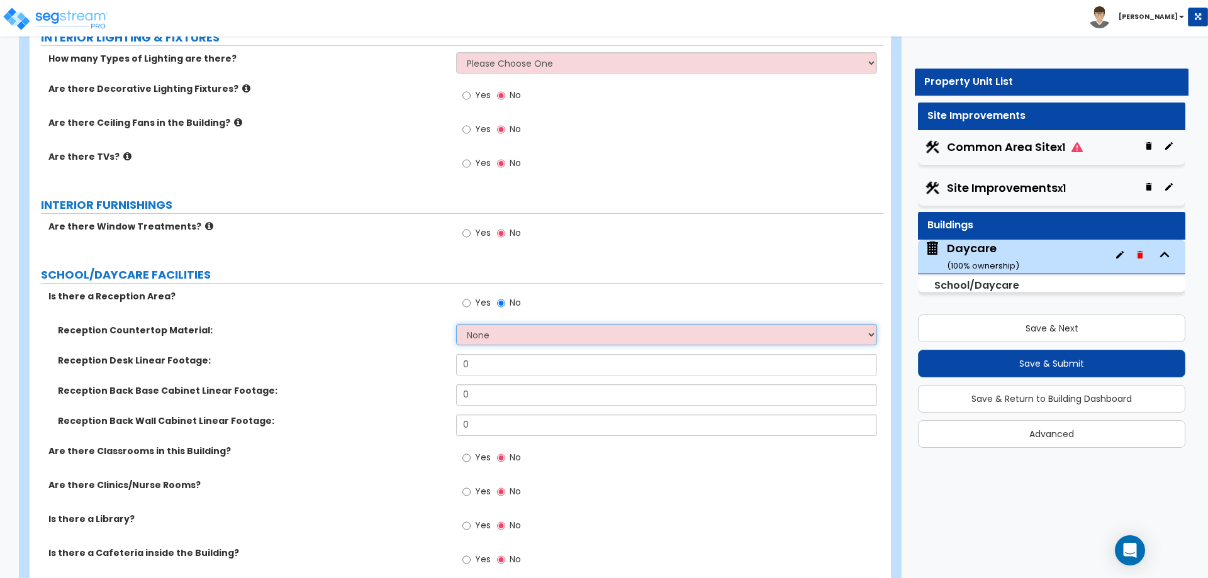
click at [501, 333] on select "None Plastic Laminate Solid Surface Stone Quartz Marble Tile Wood Stainless Ste…" at bounding box center [666, 334] width 420 height 21
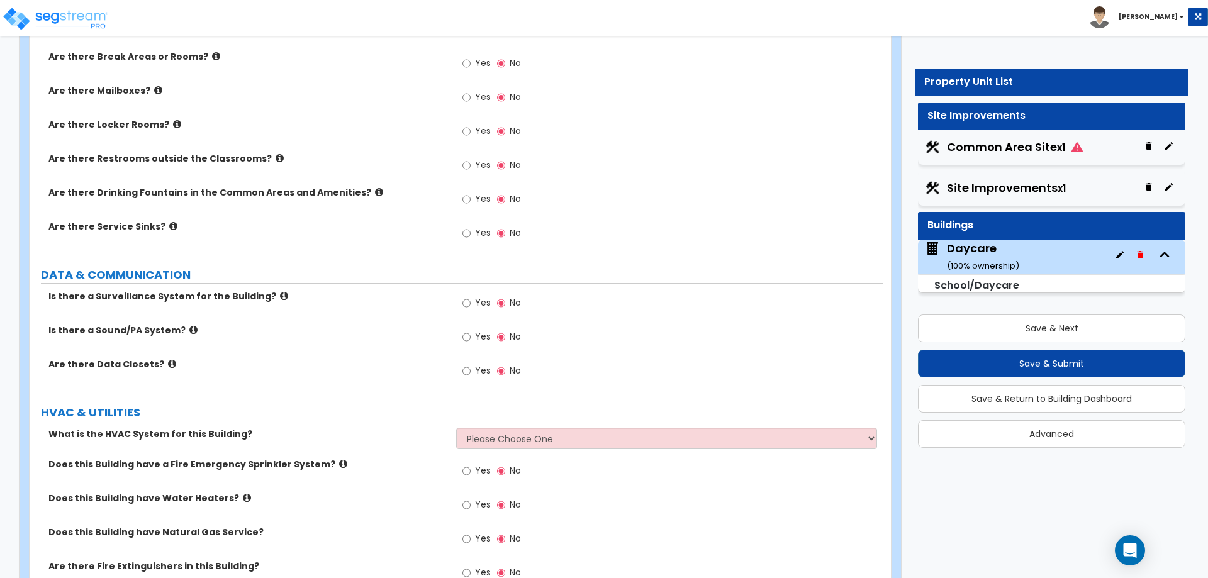
scroll to position [2823, 0]
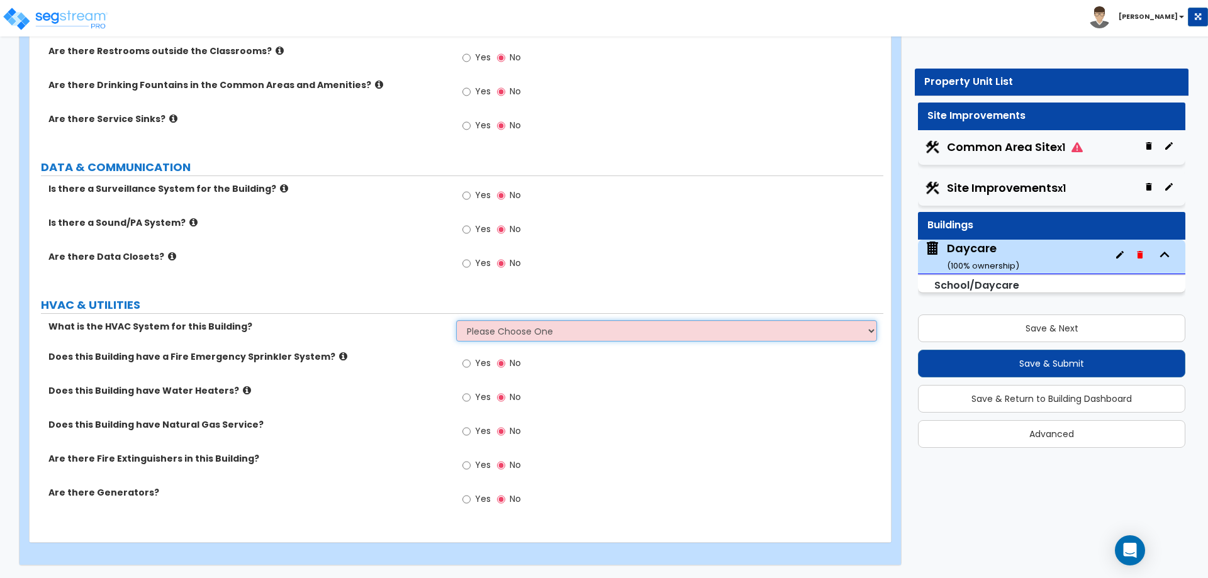
click at [511, 333] on select "Please Choose One Rooftop Unit Split System" at bounding box center [666, 330] width 420 height 21
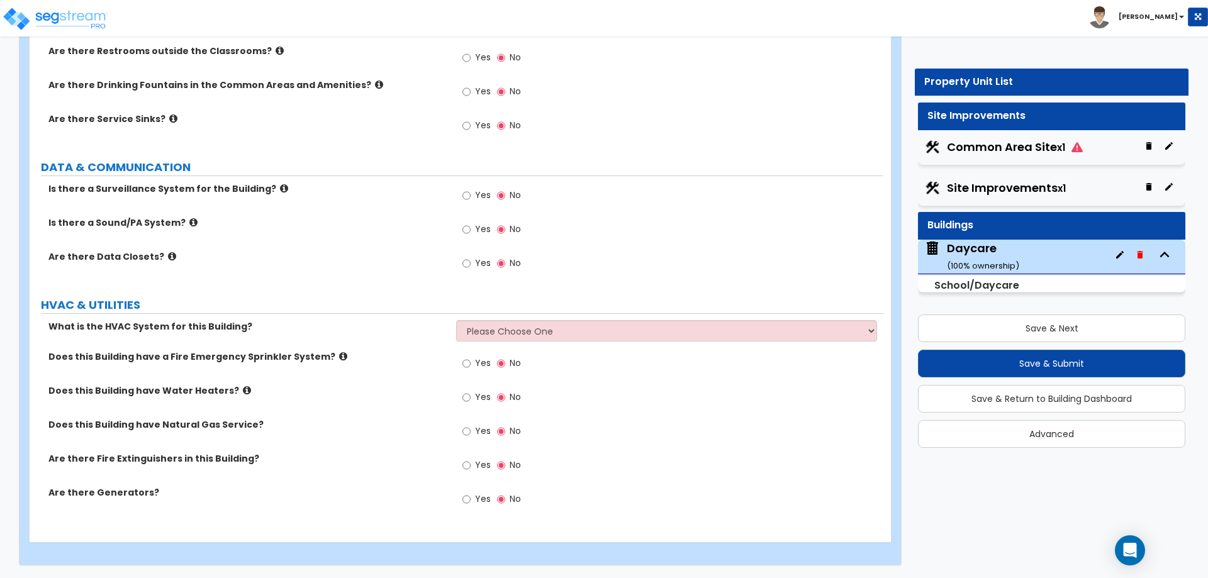
click at [469, 393] on input "Yes" at bounding box center [466, 398] width 8 height 14
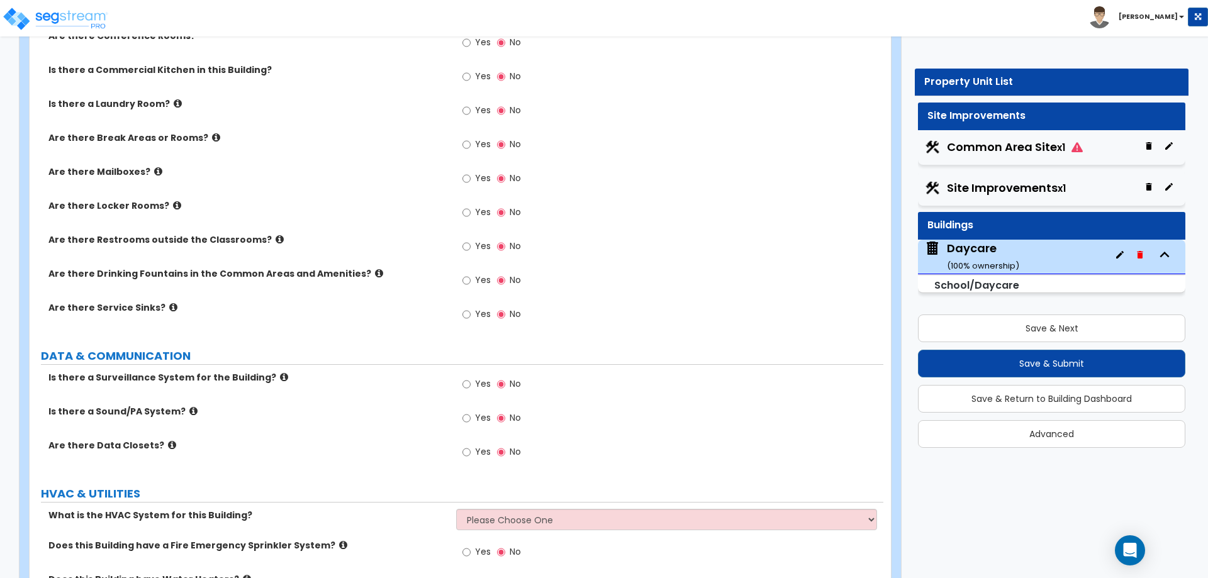
scroll to position [2571, 0]
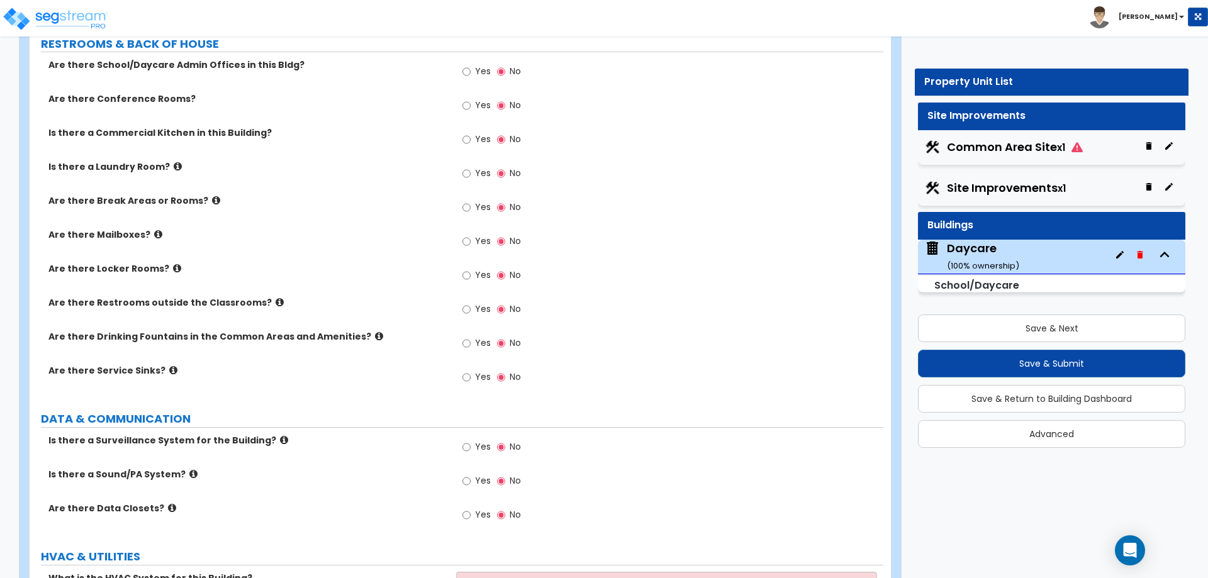
click at [280, 443] on icon at bounding box center [284, 439] width 8 height 9
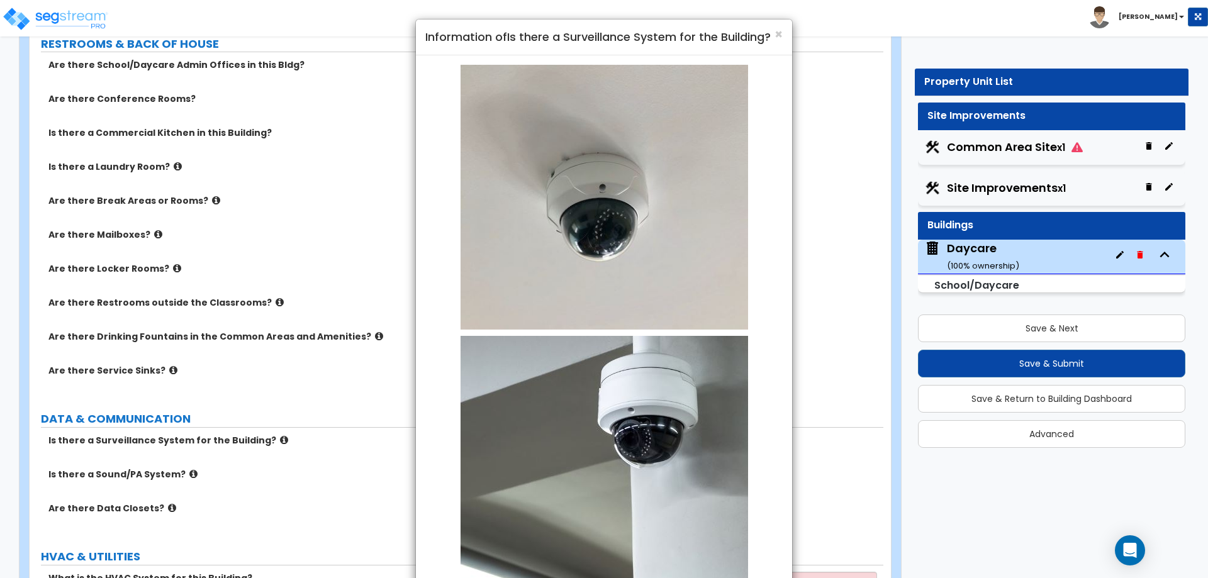
click at [266, 442] on div "× Information of Is there a Surveillance System for the Building? Example of Su…" at bounding box center [604, 289] width 1208 height 578
click at [778, 37] on span "×" at bounding box center [779, 34] width 8 height 18
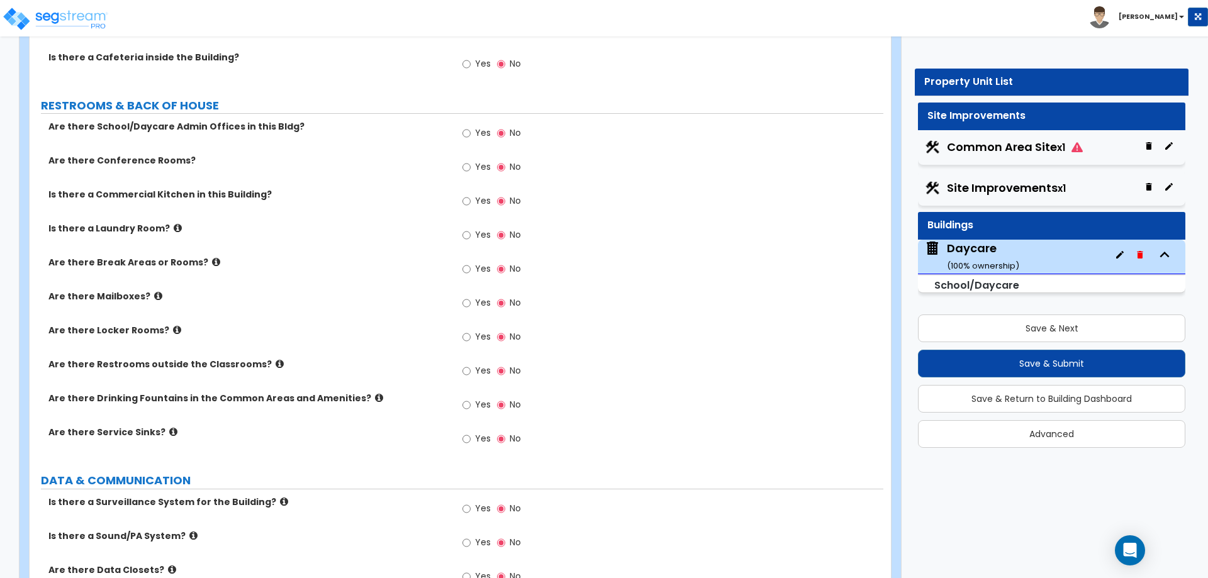
scroll to position [2508, 0]
click at [469, 133] on input "Yes" at bounding box center [466, 135] width 8 height 14
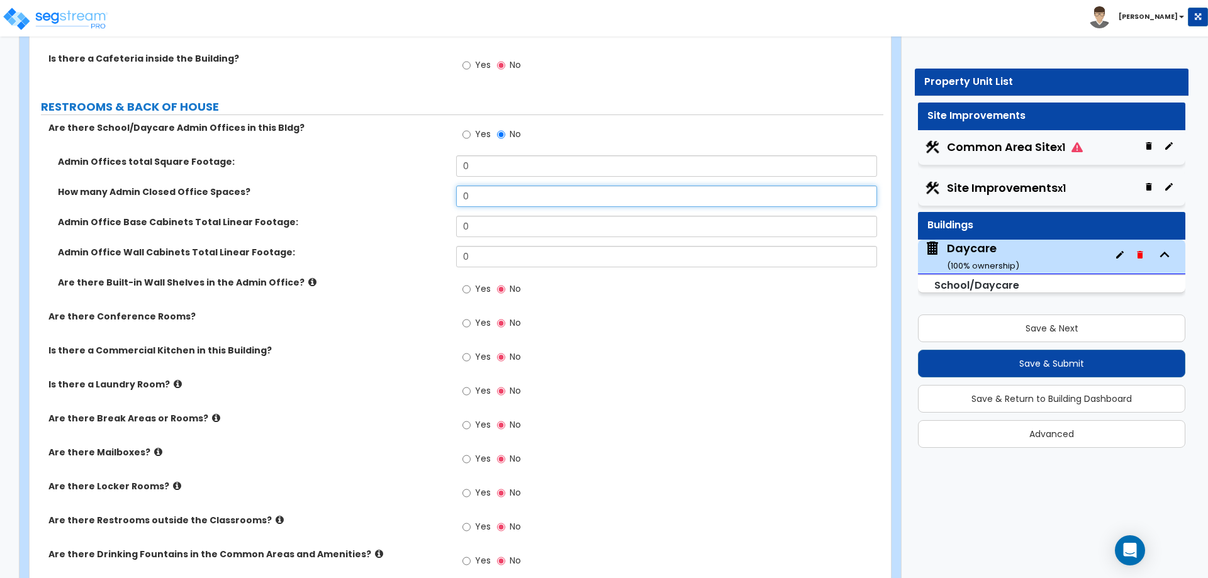
drag, startPoint x: 486, startPoint y: 198, endPoint x: 449, endPoint y: 202, distance: 37.9
click at [449, 202] on div "How many Admin Closed Office Spaces? 0" at bounding box center [457, 201] width 854 height 30
type input "1"
click at [516, 220] on input "0" at bounding box center [666, 226] width 420 height 21
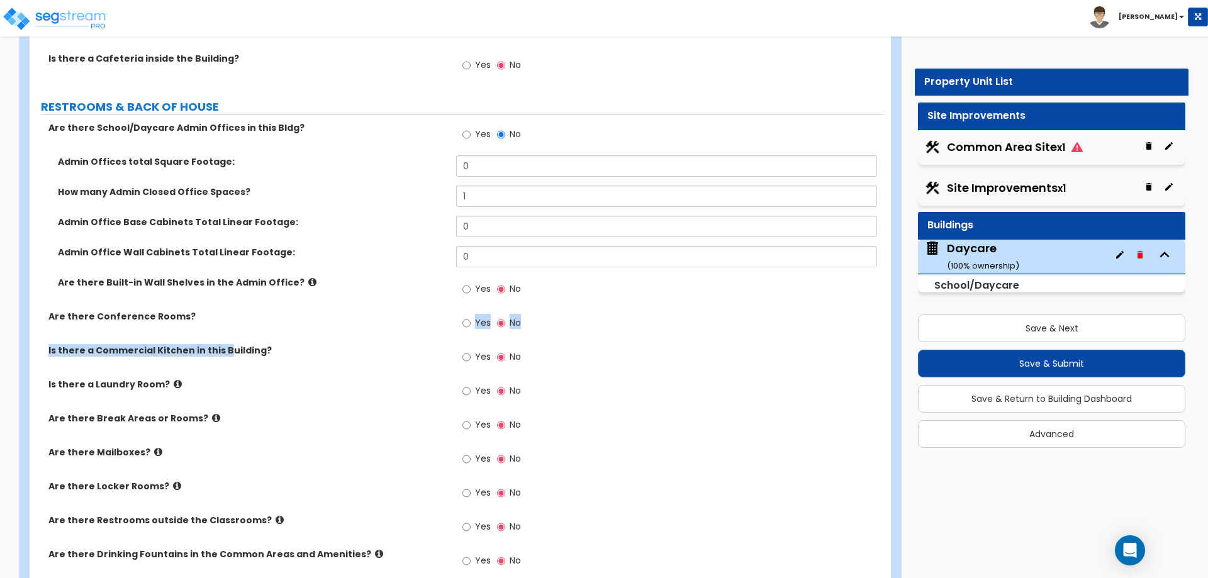
drag, startPoint x: 225, startPoint y: 354, endPoint x: 238, endPoint y: 324, distance: 33.2
click at [238, 324] on div "Are there School/Daycare Admin Offices in this Bldg? Yes No Admin Offices total…" at bounding box center [456, 368] width 835 height 495
click at [306, 367] on div "Is there a Commercial Kitchen in this Building? Yes No" at bounding box center [457, 361] width 854 height 34
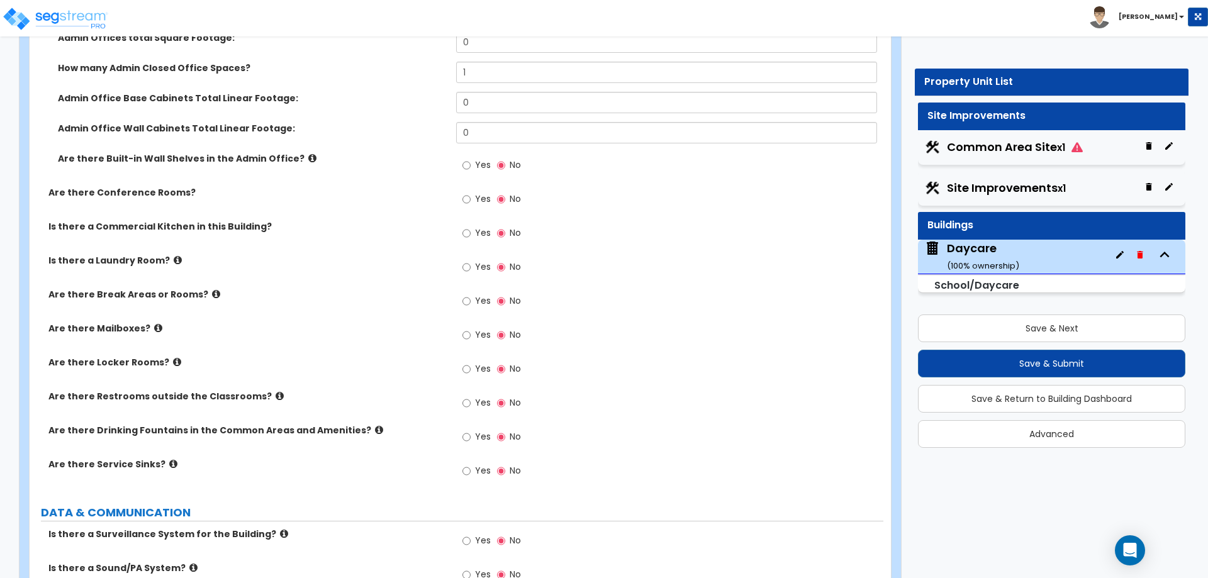
scroll to position [2634, 0]
click at [469, 402] on input "Yes" at bounding box center [466, 402] width 8 height 14
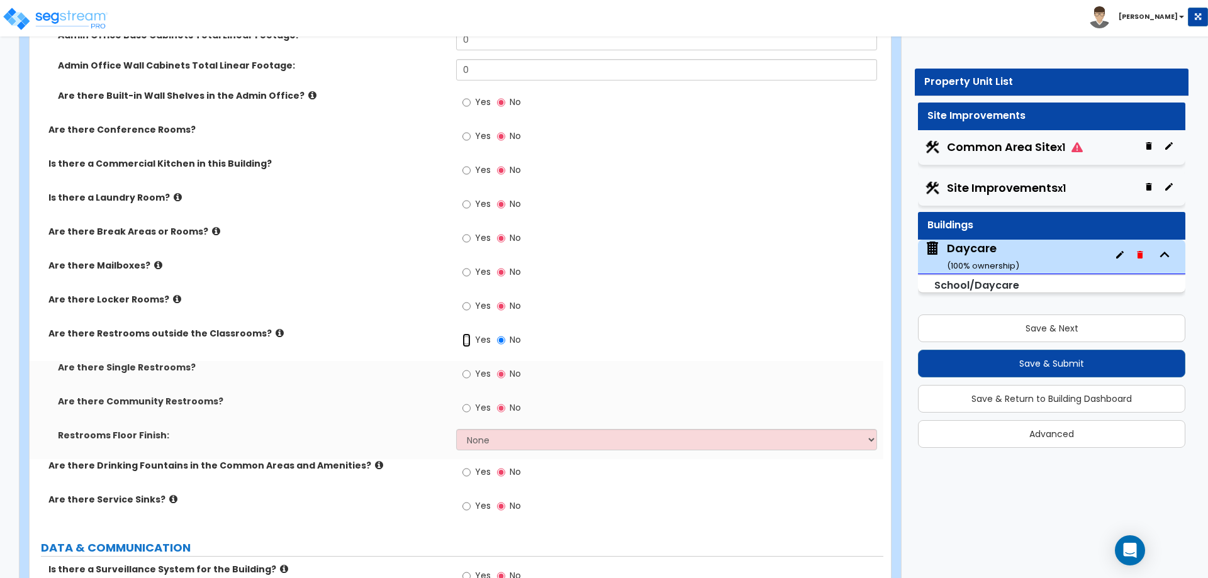
scroll to position [2697, 0]
click at [473, 372] on label "Yes" at bounding box center [476, 373] width 28 height 21
click at [471, 372] on input "Yes" at bounding box center [466, 373] width 8 height 14
radio input "true"
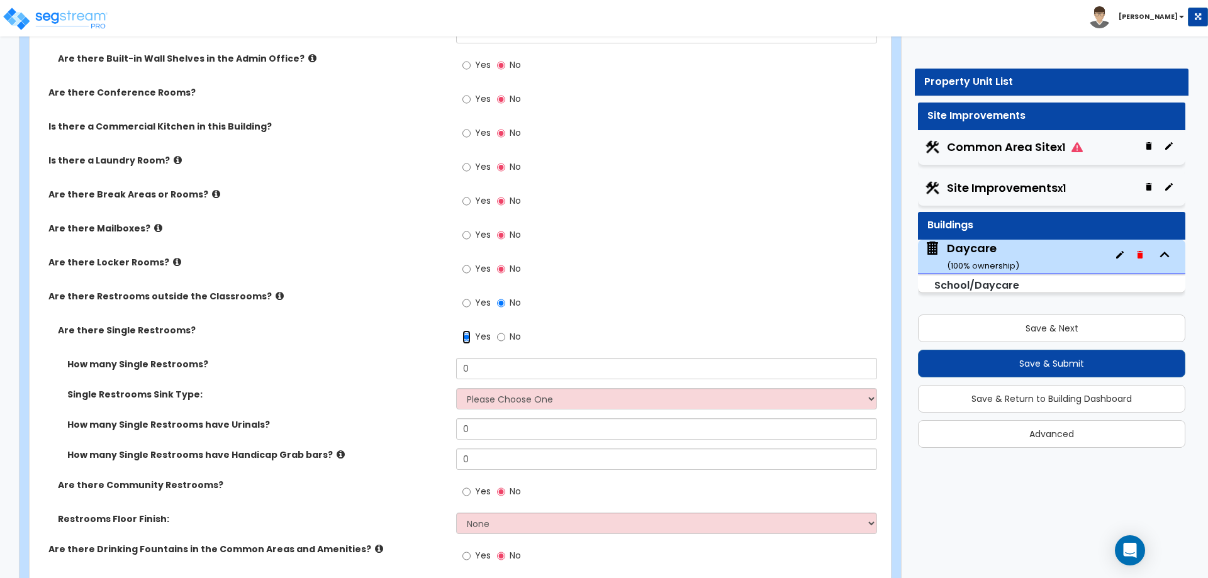
scroll to position [2760, 0]
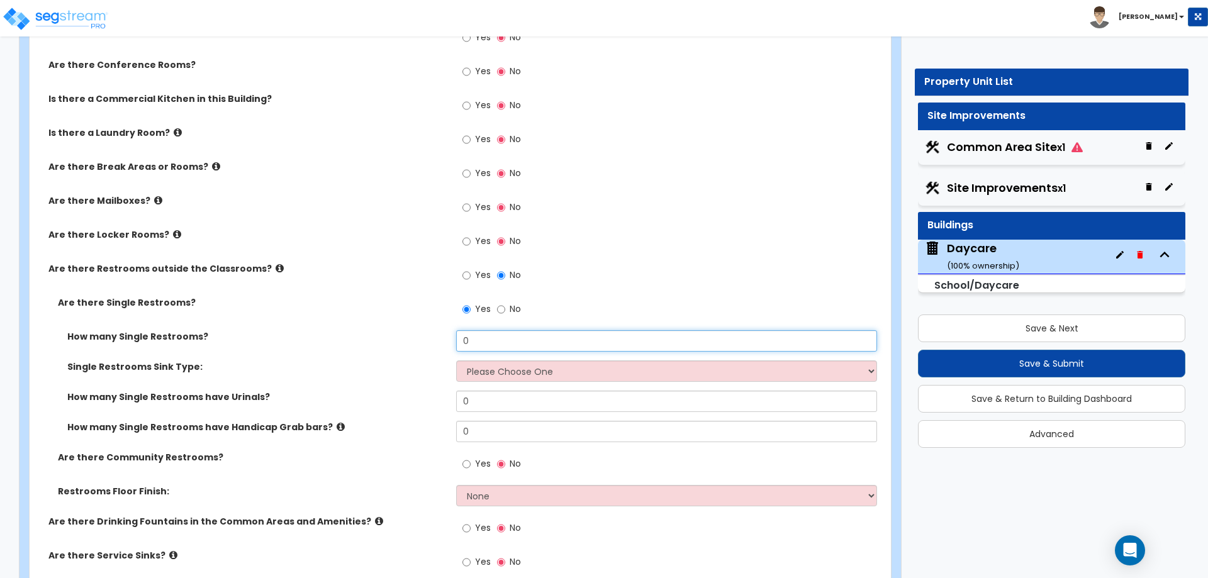
click at [505, 344] on input "0" at bounding box center [666, 340] width 420 height 21
type input "2"
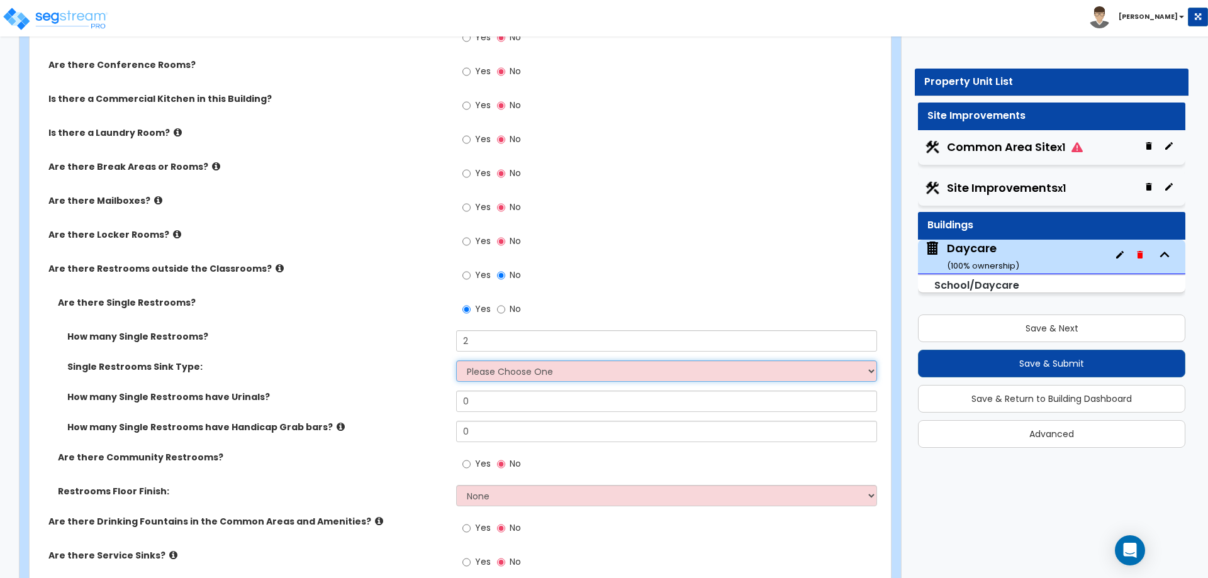
click at [576, 365] on select "Please Choose One Wall-mounted Vanity-mounted Pedestal-mounted" at bounding box center [666, 371] width 420 height 21
click at [456, 361] on select "Please Choose One Wall-mounted Vanity-mounted Pedestal-mounted" at bounding box center [666, 371] width 420 height 21
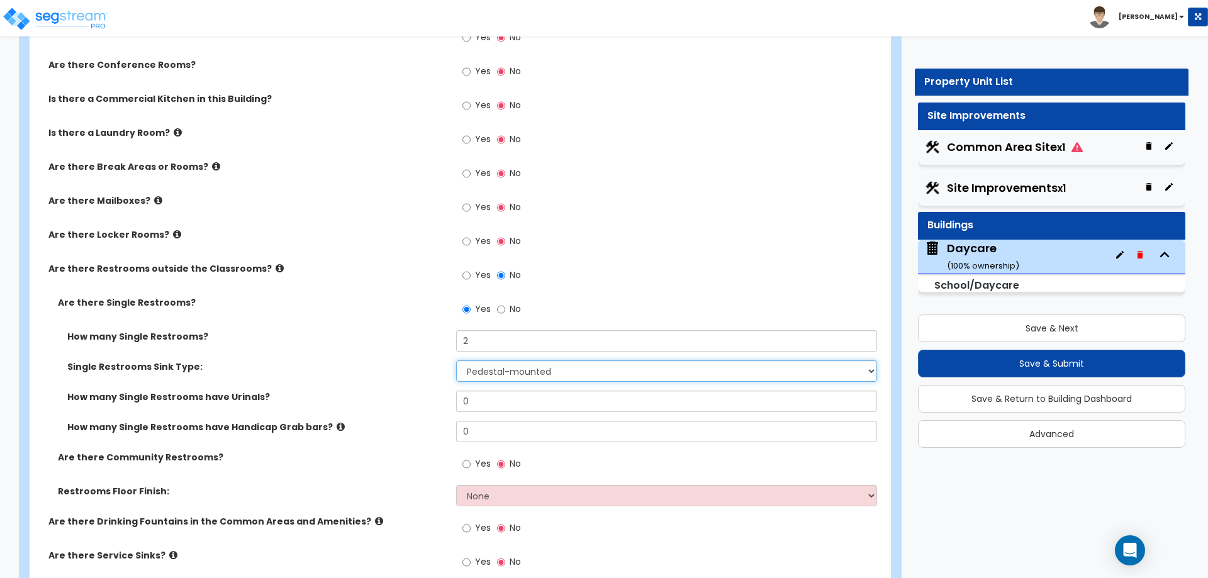
click at [614, 371] on select "Please Choose One Wall-mounted Vanity-mounted Pedestal-mounted" at bounding box center [666, 371] width 420 height 21
click at [582, 370] on select "Please Choose One Wall-mounted Vanity-mounted Pedestal-mounted" at bounding box center [666, 371] width 420 height 21
select select "1"
click at [456, 361] on select "Please Choose One Wall-mounted Vanity-mounted Pedestal-mounted" at bounding box center [666, 371] width 420 height 21
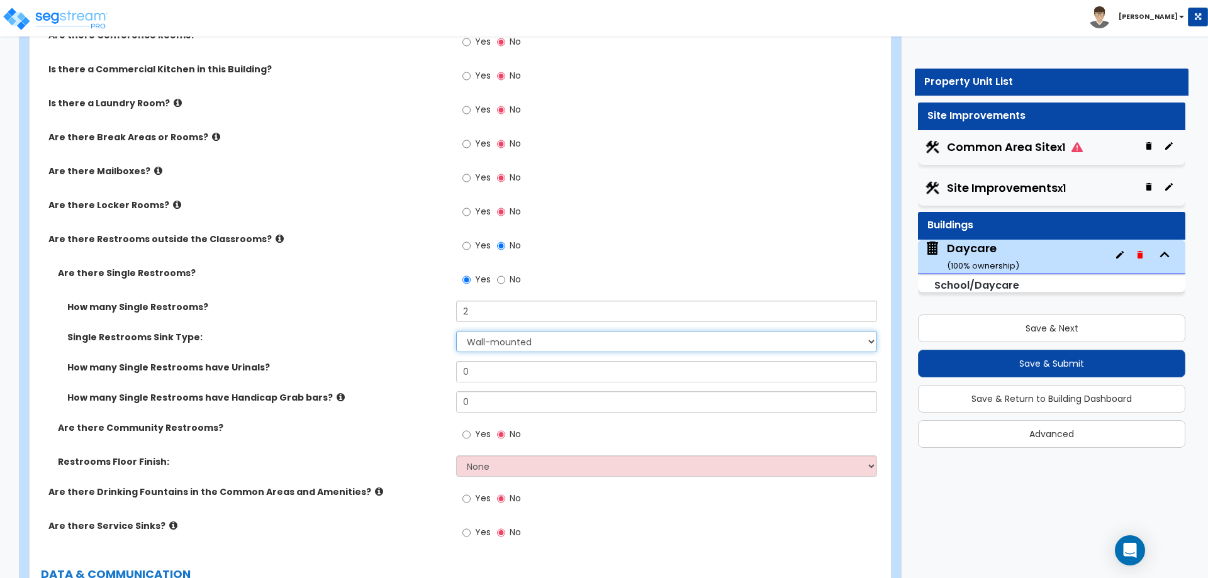
scroll to position [2823, 0]
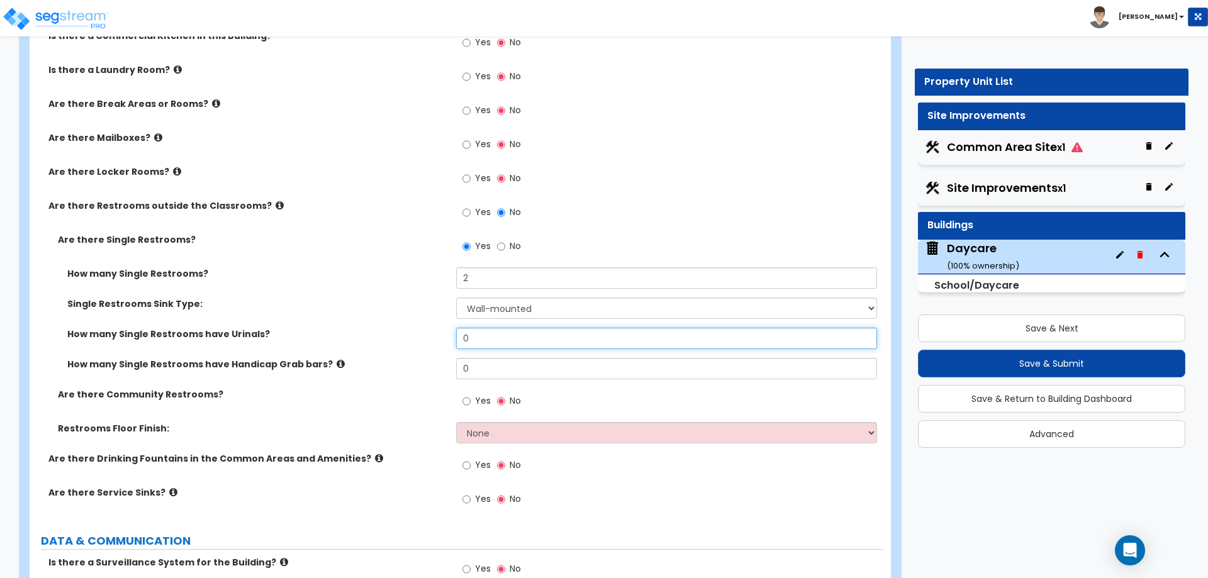
drag, startPoint x: 498, startPoint y: 336, endPoint x: 452, endPoint y: 341, distance: 45.6
click at [452, 341] on div "How many Single Restrooms have Urinals? 0" at bounding box center [457, 343] width 854 height 30
click at [525, 356] on div "How many Single Restrooms have Urinals? 0" at bounding box center [457, 343] width 854 height 30
click at [506, 364] on input "0" at bounding box center [666, 368] width 420 height 21
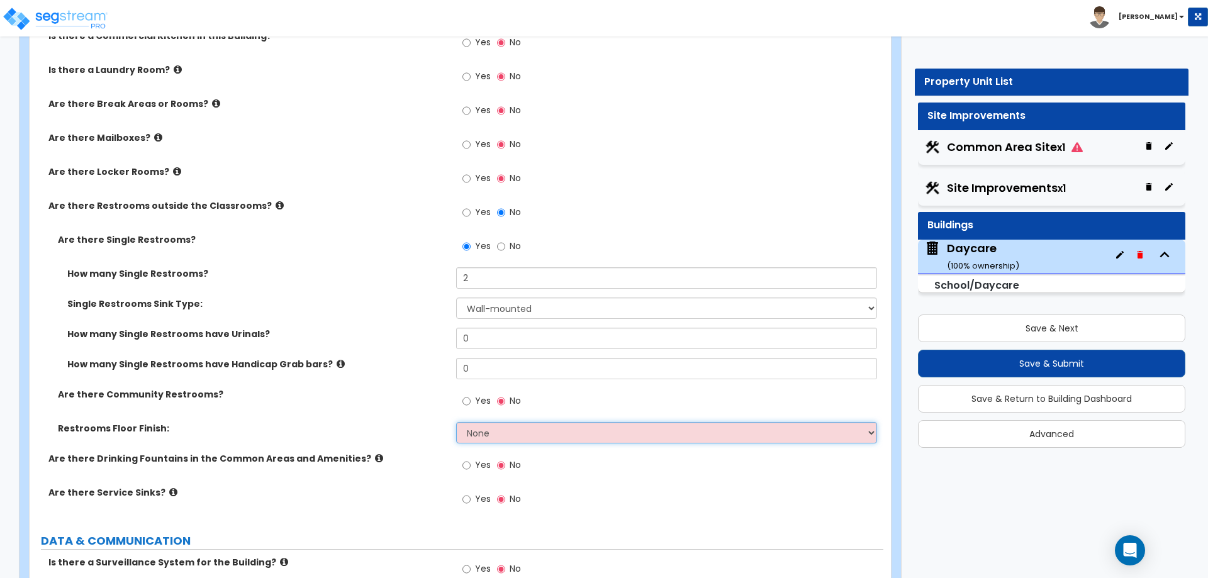
click at [490, 429] on select "None Tile Flooring Resilient Laminate Flooring VCT Flooring Sheet Vinyl Flooring" at bounding box center [666, 432] width 420 height 21
select select "1"
click at [456, 422] on select "None Tile Flooring Resilient Laminate Flooring VCT Flooring Sheet Vinyl Flooring" at bounding box center [666, 432] width 420 height 21
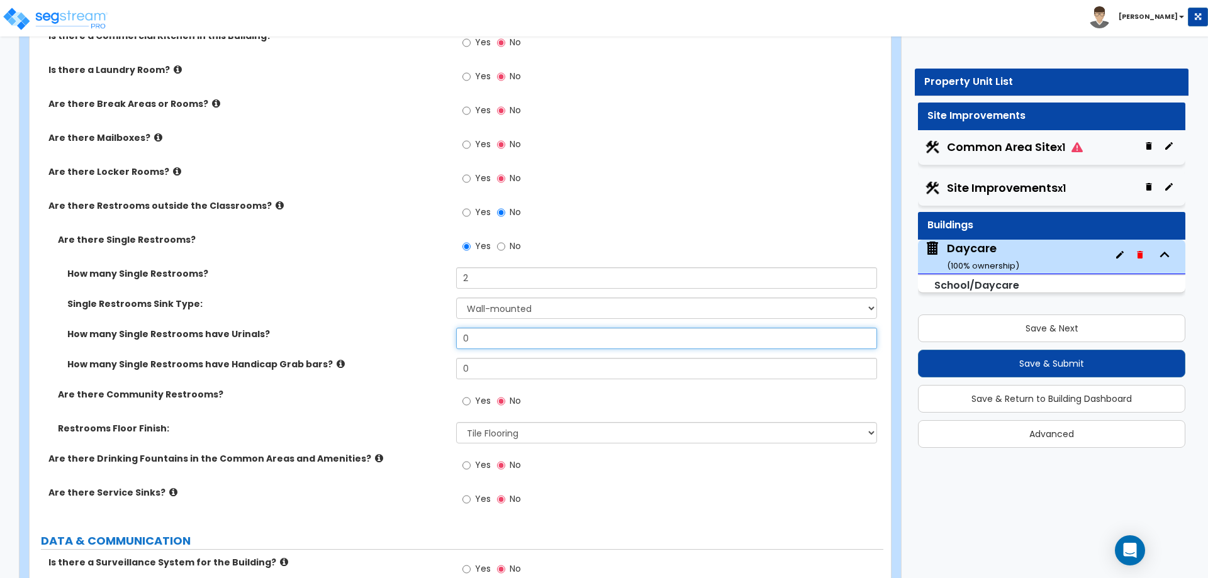
drag, startPoint x: 502, startPoint y: 339, endPoint x: 484, endPoint y: 339, distance: 17.6
click at [484, 339] on input "0" at bounding box center [666, 338] width 420 height 21
click at [484, 370] on input "0" at bounding box center [666, 368] width 420 height 21
drag, startPoint x: 484, startPoint y: 370, endPoint x: 457, endPoint y: 373, distance: 26.6
click at [458, 373] on input "0" at bounding box center [666, 368] width 420 height 21
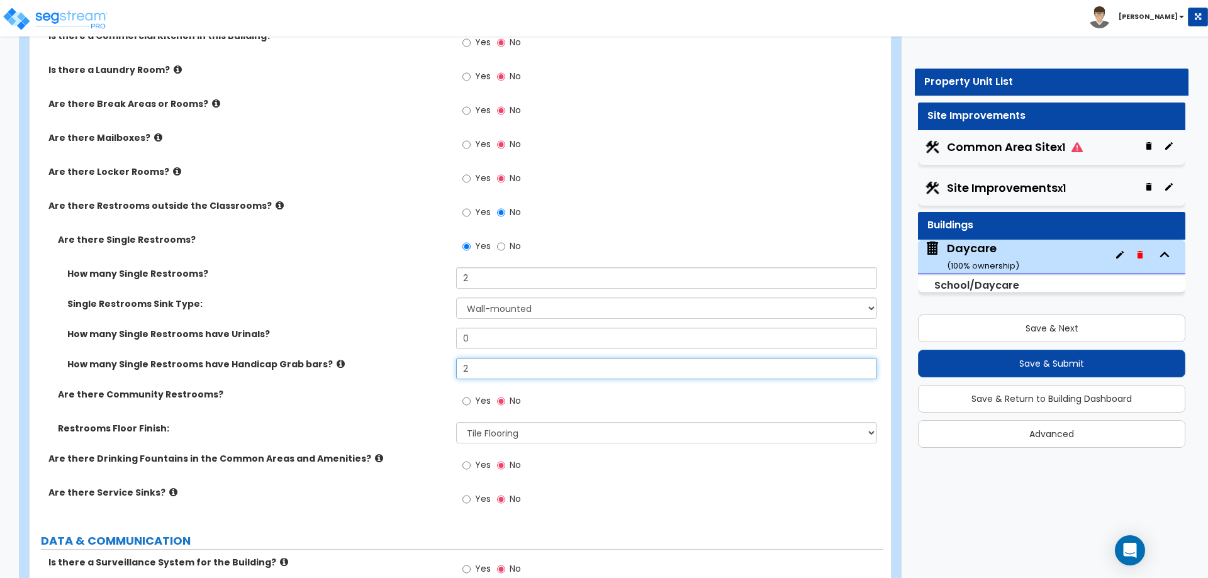
click at [542, 378] on input "2" at bounding box center [666, 368] width 420 height 21
type input "2"
click at [532, 338] on input "0" at bounding box center [666, 338] width 420 height 21
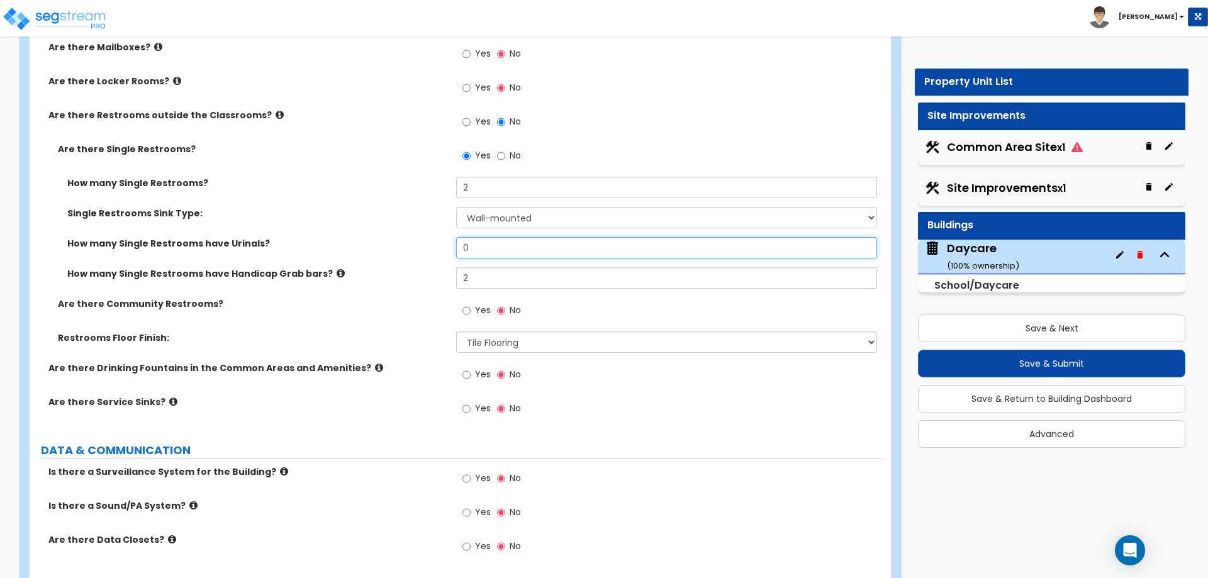
scroll to position [2948, 0]
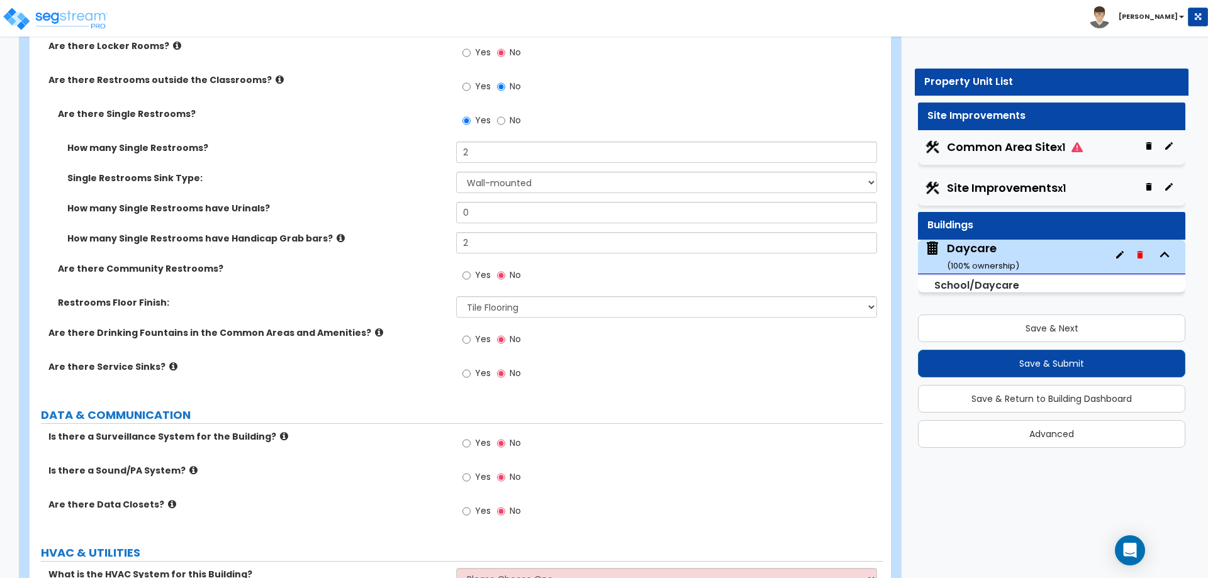
click at [169, 366] on icon at bounding box center [173, 366] width 8 height 9
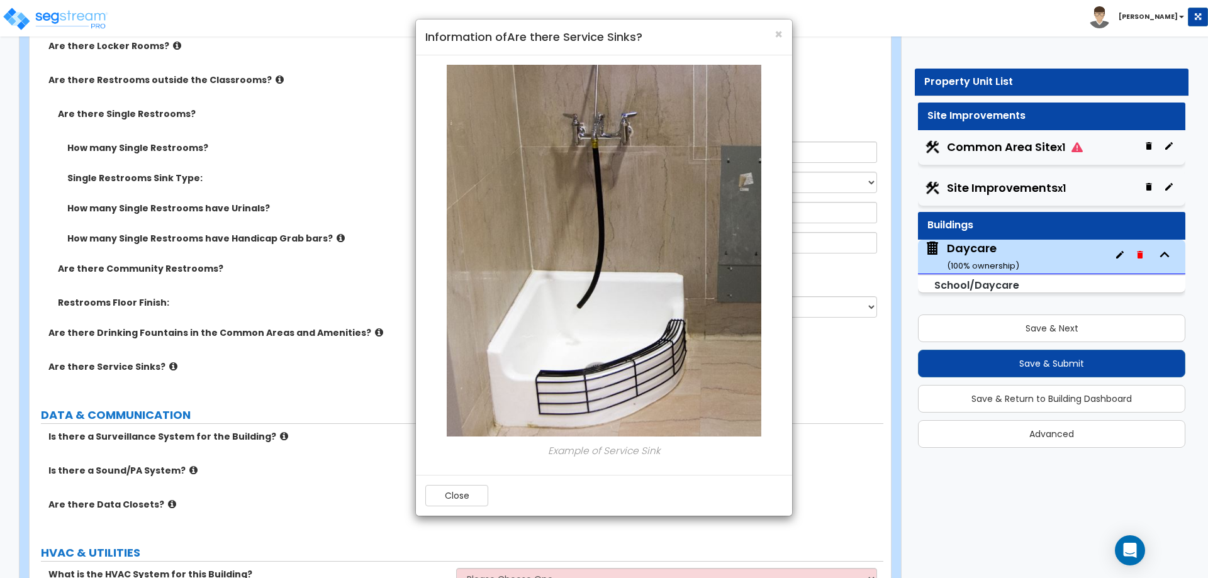
click at [165, 366] on div "× Information of Are there Service Sinks? Example of Service Sink Close" at bounding box center [604, 289] width 1208 height 578
click at [780, 33] on span "×" at bounding box center [779, 34] width 8 height 18
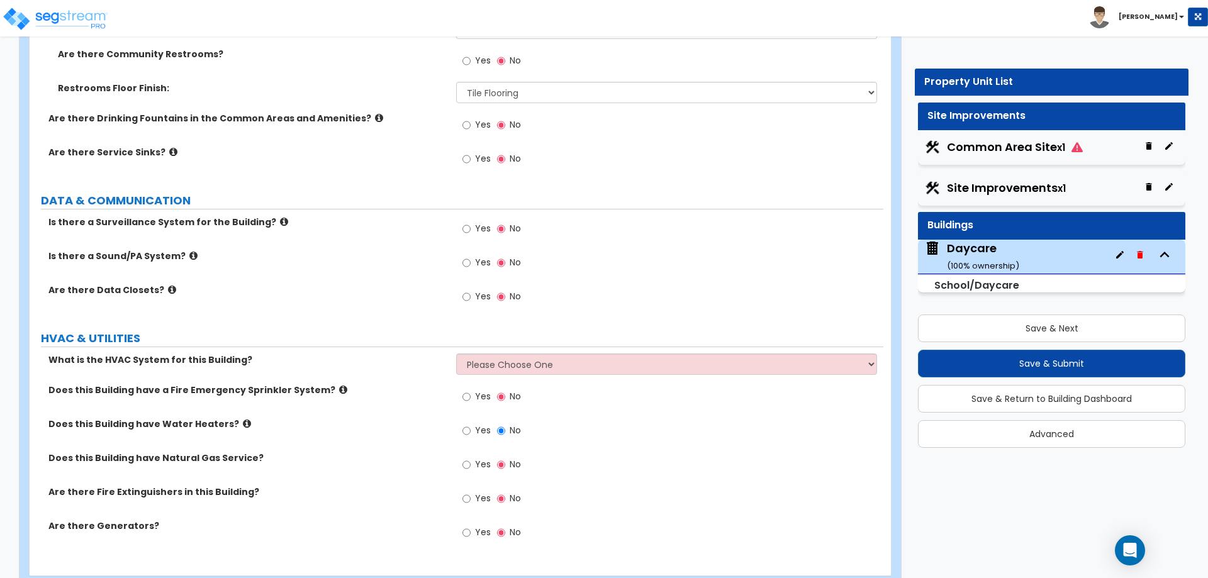
scroll to position [3196, 0]
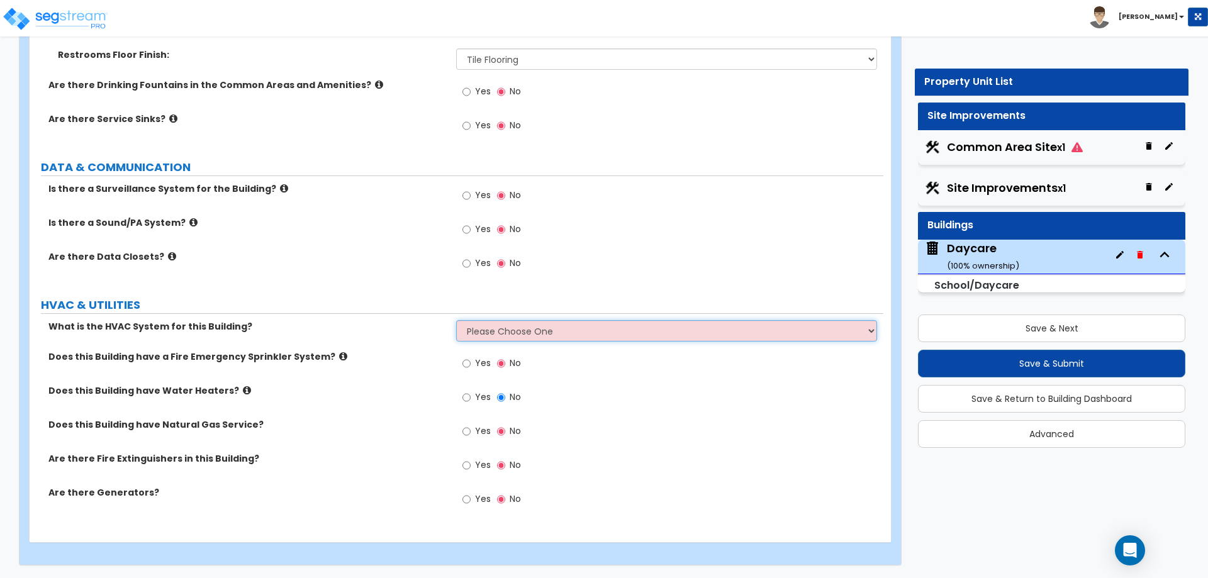
click at [522, 335] on select "Please Choose One Rooftop Unit Split System" at bounding box center [666, 330] width 420 height 21
click at [456, 320] on select "Please Choose One Rooftop Unit Split System" at bounding box center [666, 330] width 420 height 21
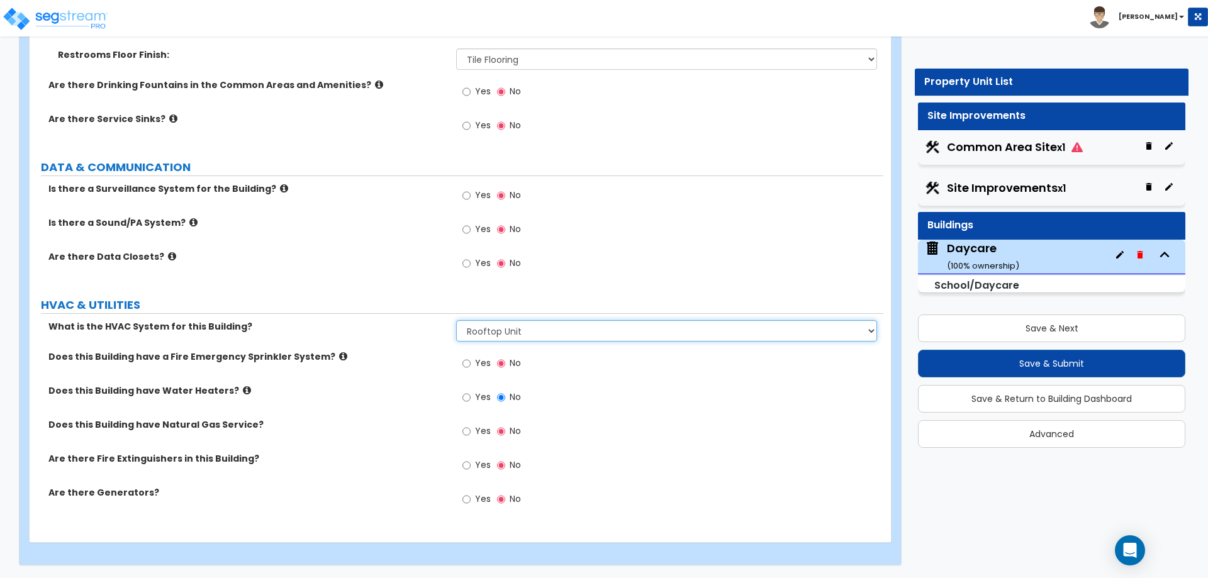
drag, startPoint x: 542, startPoint y: 328, endPoint x: 540, endPoint y: 337, distance: 8.4
click at [542, 328] on select "Please Choose One Rooftop Unit Split System" at bounding box center [666, 330] width 420 height 21
select select "2"
click at [456, 320] on select "Please Choose One Rooftop Unit Split System" at bounding box center [666, 330] width 420 height 21
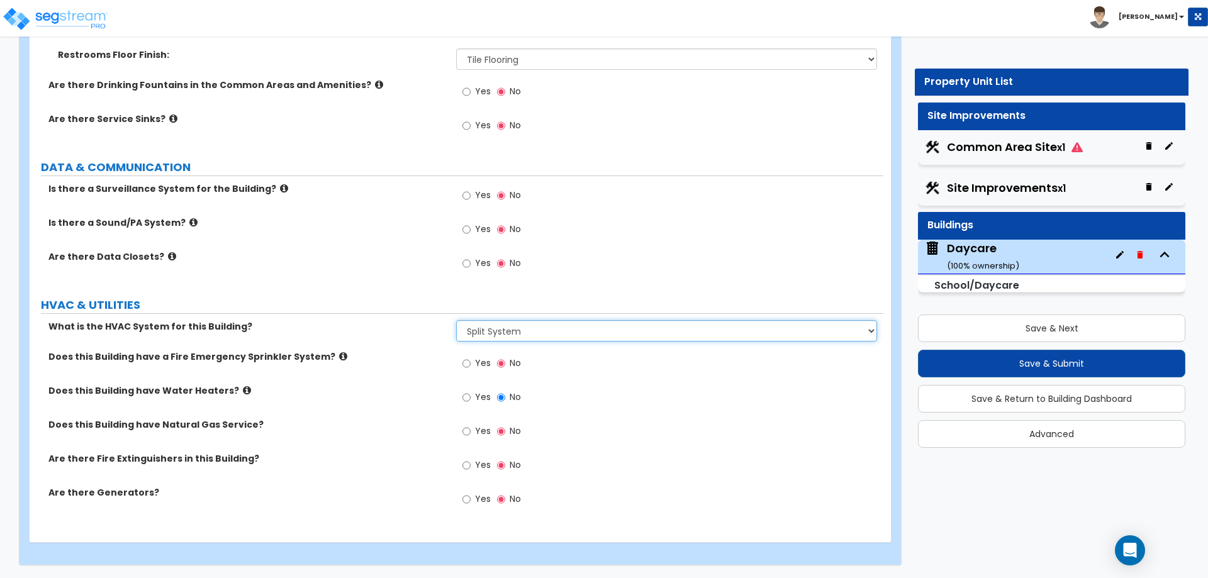
click at [512, 339] on select "Please Choose One Rooftop Unit Split System" at bounding box center [666, 330] width 420 height 21
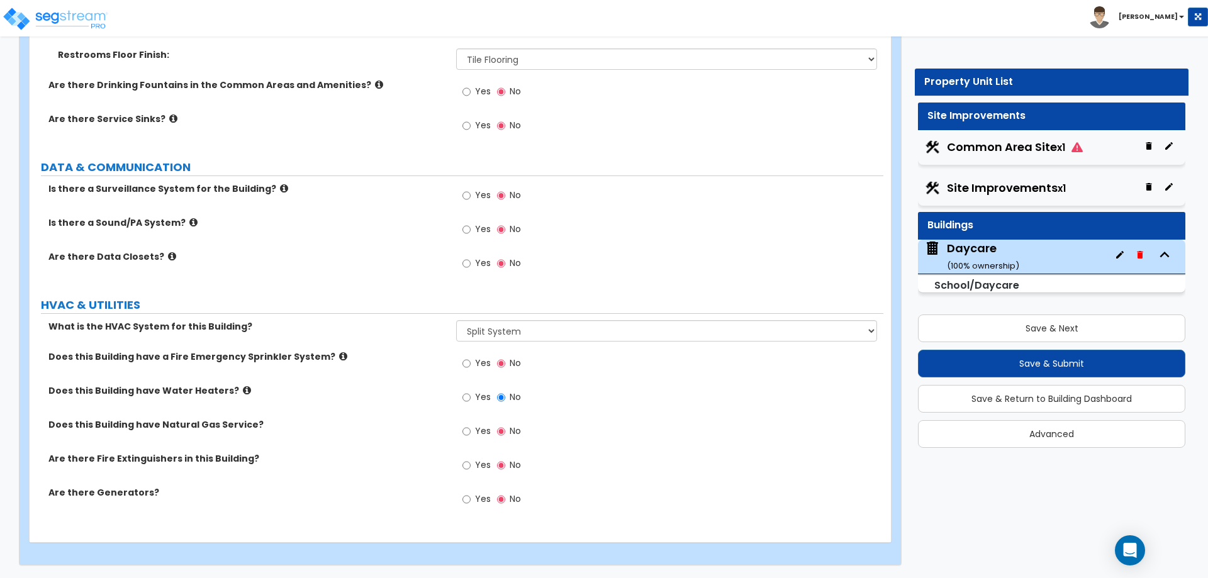
click at [429, 312] on label "HVAC & UTILITIES" at bounding box center [462, 305] width 843 height 16
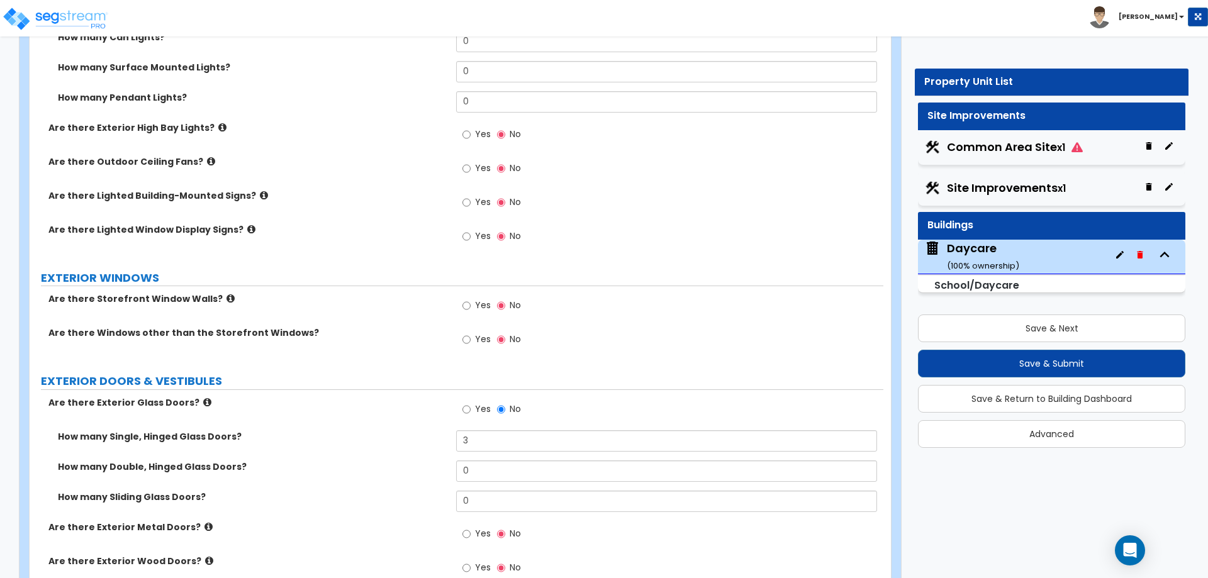
scroll to position [1007, 0]
click at [722, 226] on div "Yes No" at bounding box center [669, 239] width 427 height 34
click at [463, 339] on input "Yes" at bounding box center [466, 339] width 8 height 14
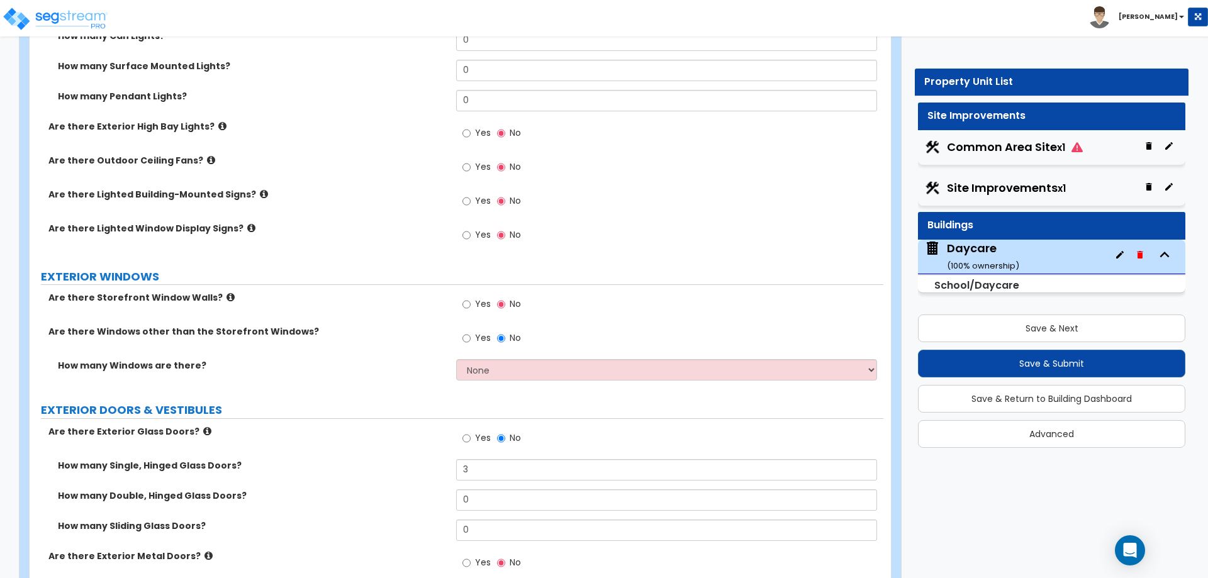
click at [516, 381] on div "How many Windows are there? None I want to enter a Percentage of the Exterior W…" at bounding box center [457, 374] width 854 height 30
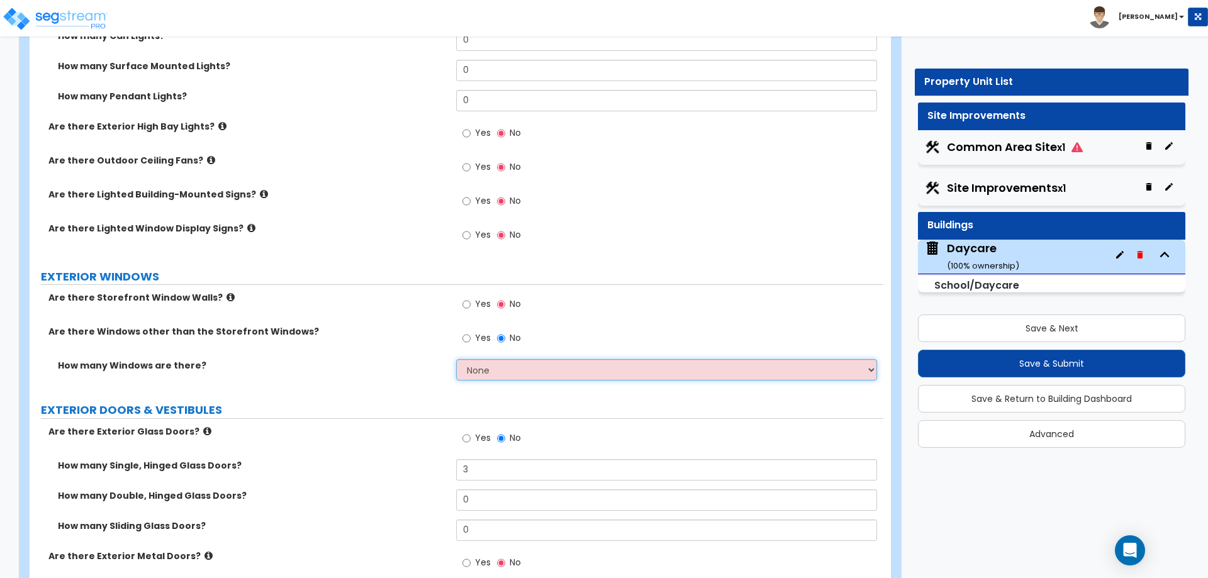
click at [516, 367] on select "None I want to enter a Percentage of the Exterior Windows I want to enter the N…" at bounding box center [666, 369] width 420 height 21
select select "2"
click at [456, 359] on select "None I want to enter a Percentage of the Exterior Windows I want to enter the N…" at bounding box center [666, 369] width 420 height 21
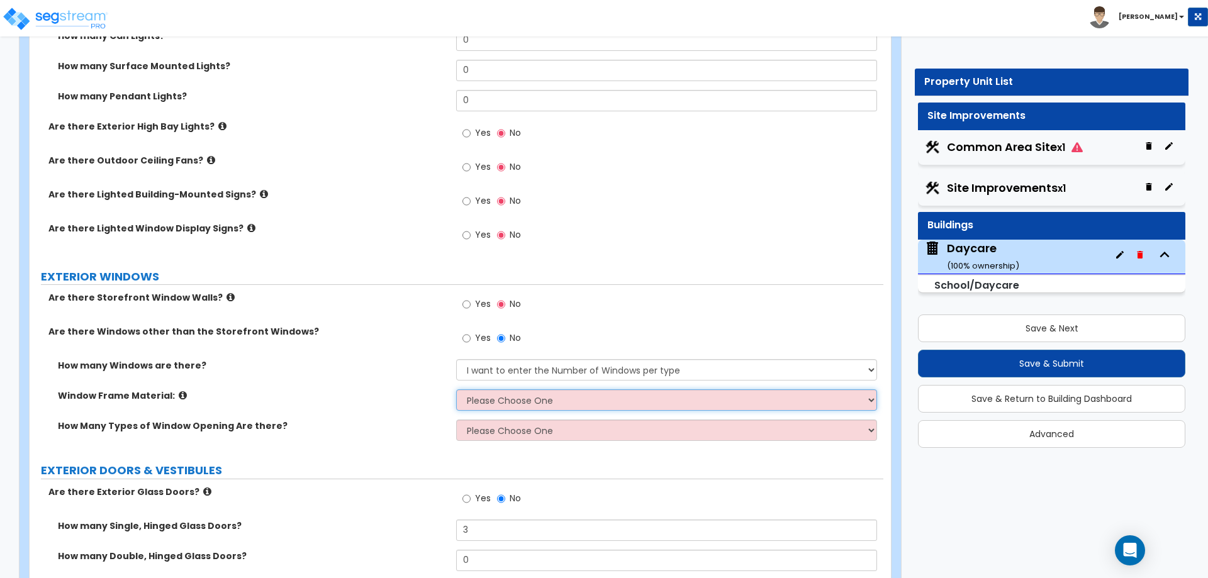
click at [556, 408] on select "Please Choose One Vinyl Aluminum Wood" at bounding box center [666, 399] width 420 height 21
select select "1"
click at [456, 389] on select "Please Choose One Vinyl Aluminum Wood" at bounding box center [666, 399] width 420 height 21
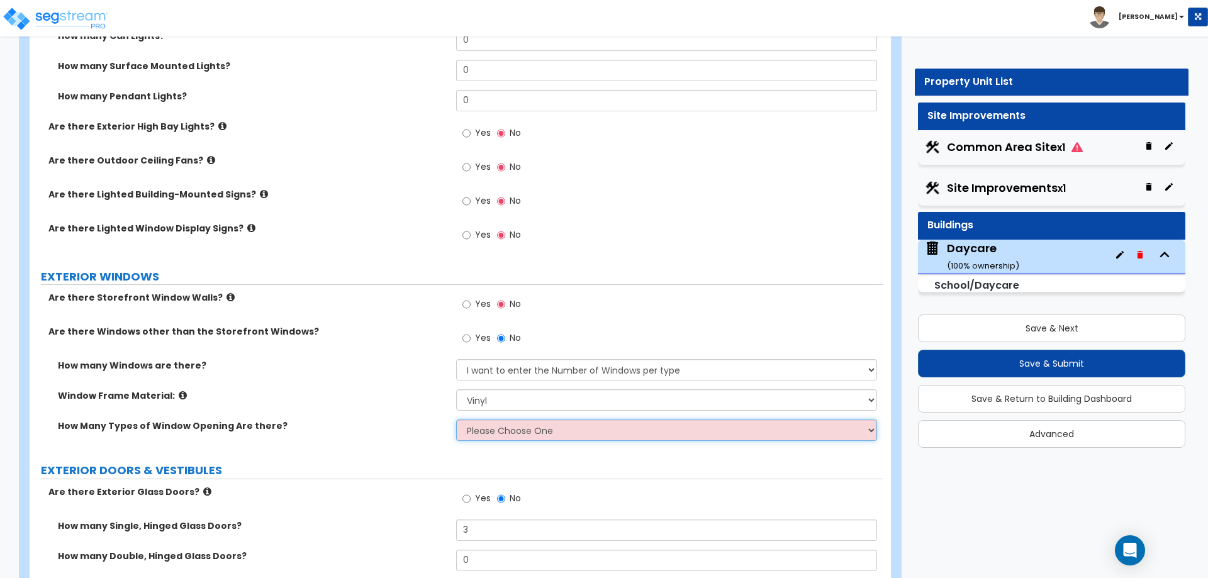
click at [536, 434] on select "Please Choose One 1 2 3 4" at bounding box center [666, 430] width 420 height 21
click at [513, 430] on select "Please Choose One 1 2 3 4" at bounding box center [666, 430] width 420 height 21
select select "1"
click at [456, 420] on select "Please Choose One 1 2 3 4" at bounding box center [666, 430] width 420 height 21
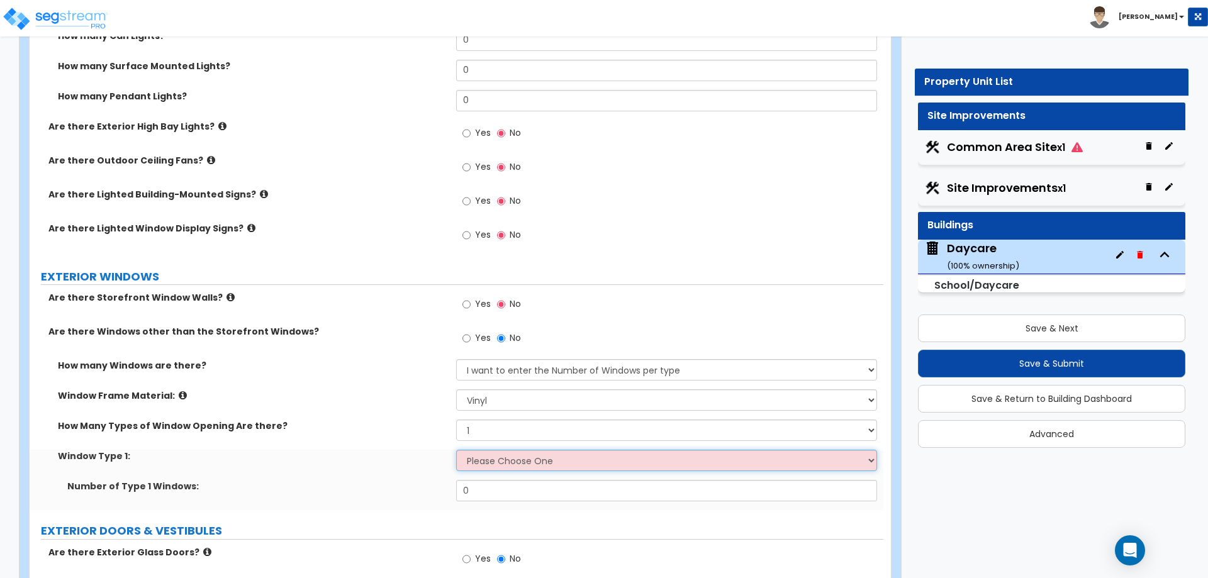
click at [515, 462] on select "Please Choose One Sliding Picture/Fixed Double/Single Hung Awning Swing" at bounding box center [666, 460] width 420 height 21
select select "2"
click at [456, 450] on select "Please Choose One Sliding Picture/Fixed Double/Single Hung Awning Swing" at bounding box center [666, 460] width 420 height 21
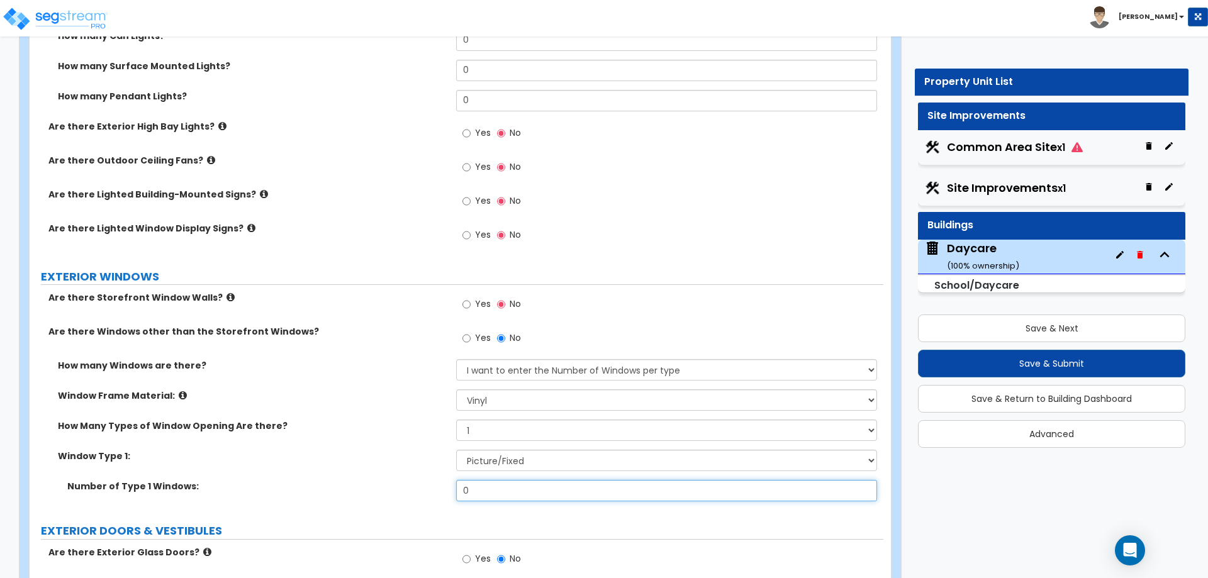
click at [476, 488] on input "0" at bounding box center [666, 490] width 420 height 21
drag, startPoint x: 476, startPoint y: 488, endPoint x: 429, endPoint y: 490, distance: 47.2
click at [430, 490] on div "Number of Type 1 Windows: 0" at bounding box center [457, 495] width 854 height 30
click at [639, 301] on div "Yes No" at bounding box center [669, 308] width 427 height 34
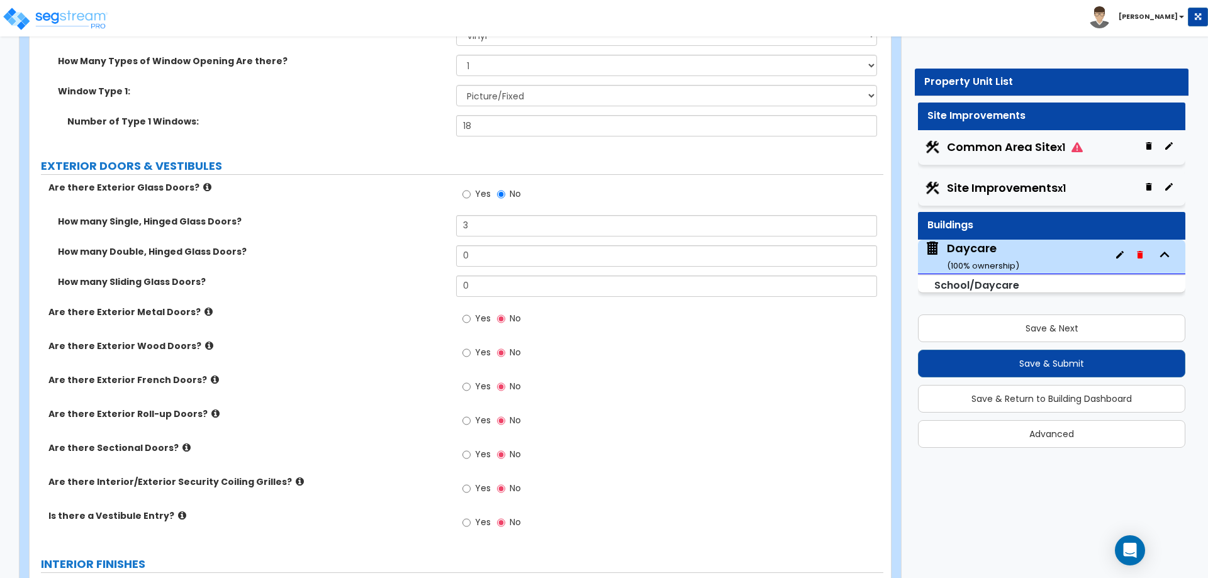
scroll to position [1258, 0]
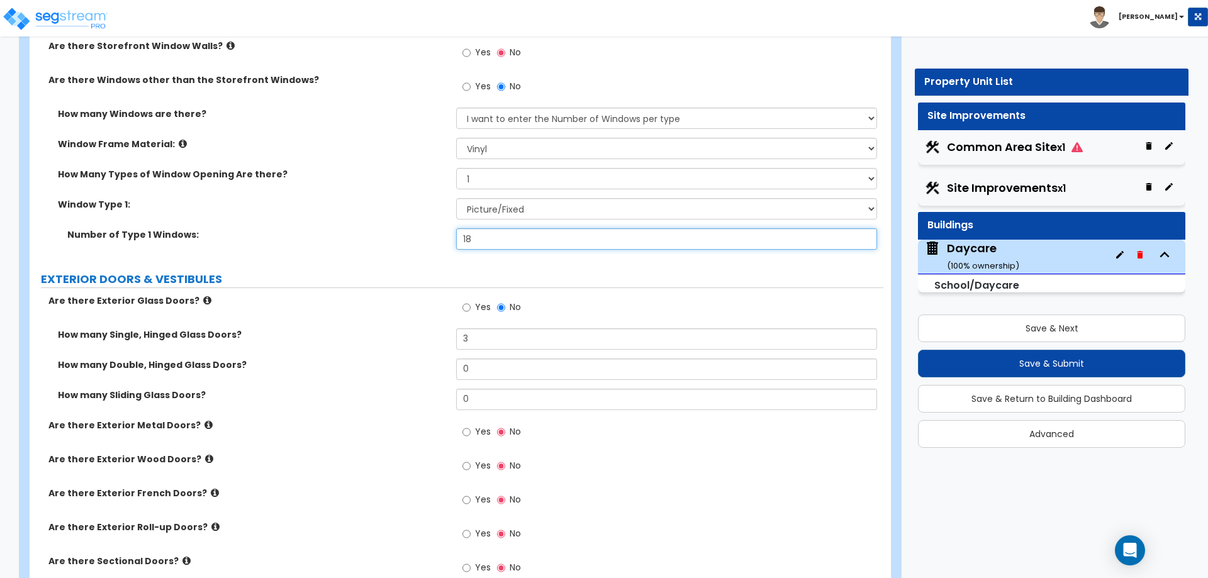
drag, startPoint x: 483, startPoint y: 233, endPoint x: 436, endPoint y: 237, distance: 47.3
click at [436, 237] on div "Number of Type 1 Windows: 18" at bounding box center [457, 243] width 854 height 30
type input "26"
click at [563, 164] on div "Window Frame Material: Please Choose One Vinyl Aluminum Wood" at bounding box center [457, 153] width 854 height 30
click at [576, 148] on select "Please Choose One Vinyl Aluminum Wood" at bounding box center [666, 148] width 420 height 21
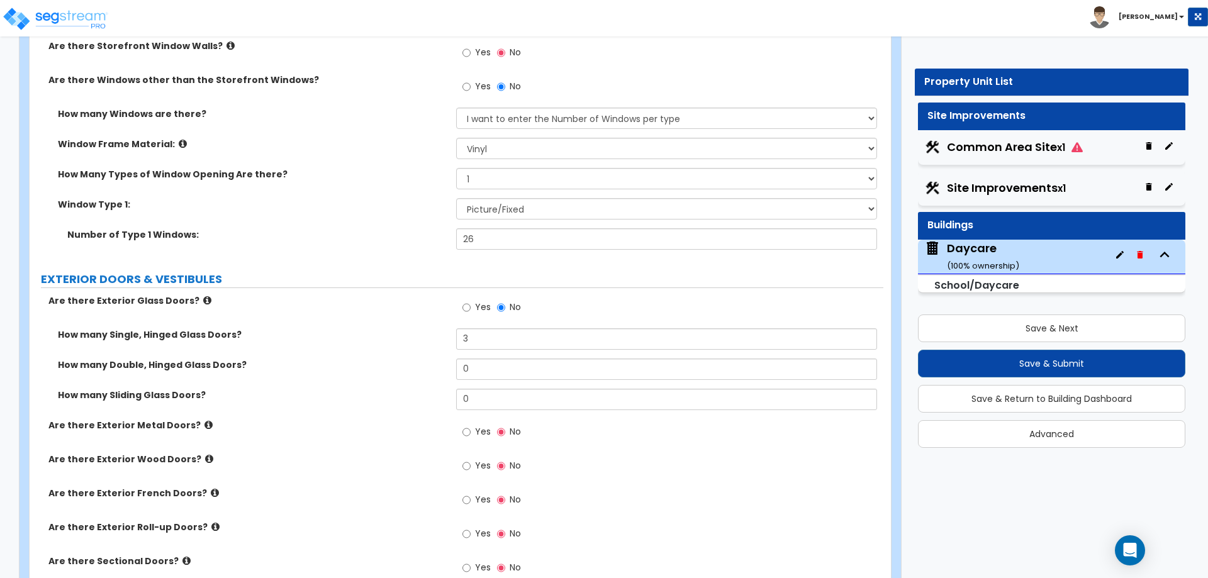
click at [620, 311] on div "Yes No" at bounding box center [669, 311] width 427 height 34
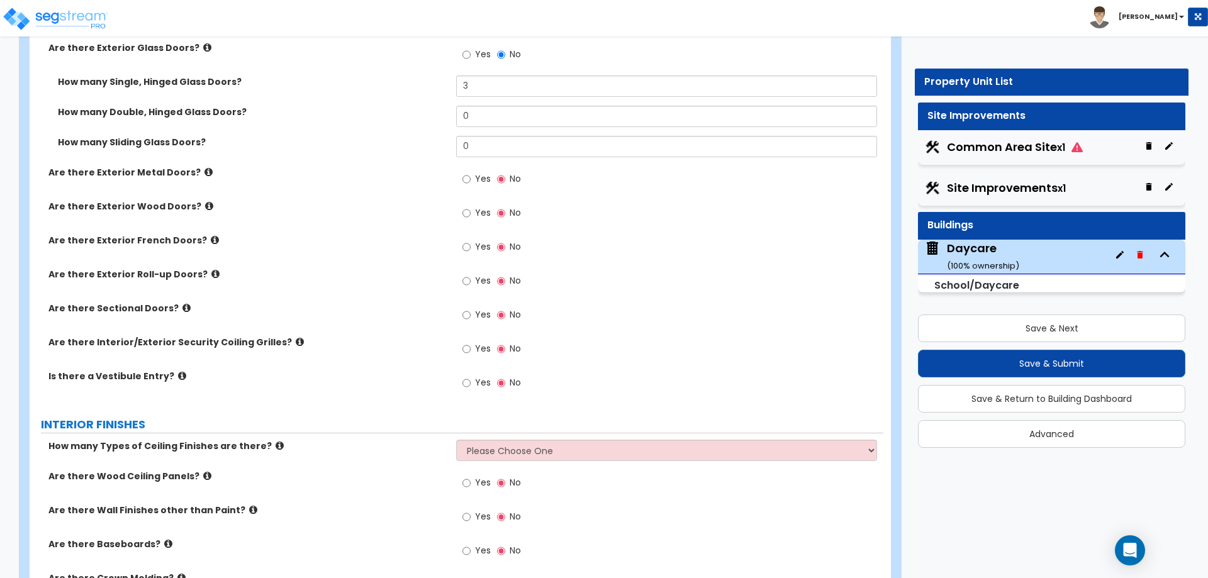
scroll to position [1510, 0]
click at [476, 183] on span "Yes" at bounding box center [483, 180] width 16 height 13
click at [471, 183] on input "Yes" at bounding box center [466, 181] width 8 height 14
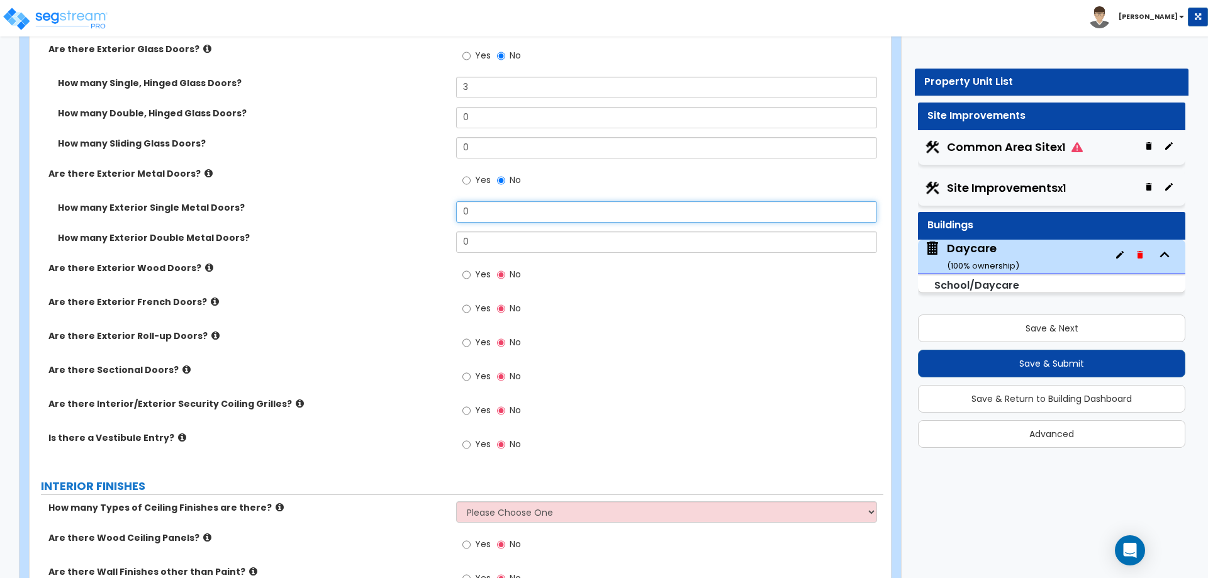
click at [503, 211] on input "0" at bounding box center [666, 211] width 420 height 21
click at [510, 220] on input "0" at bounding box center [666, 211] width 420 height 21
drag, startPoint x: 510, startPoint y: 220, endPoint x: 423, endPoint y: 233, distance: 87.3
click at [428, 237] on div "How many Exterior Single Metal Doors? 0 How many Exterior Double Metal Doors? 0" at bounding box center [456, 231] width 835 height 60
type input "3"
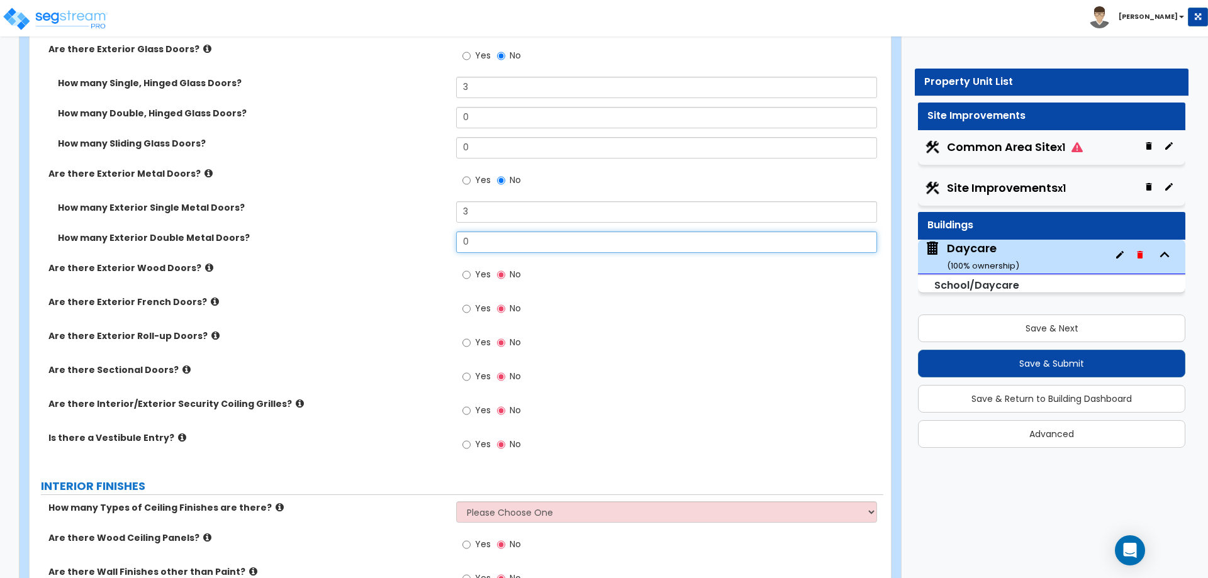
click at [484, 250] on input "0" at bounding box center [666, 242] width 420 height 21
click at [572, 320] on div "Yes No" at bounding box center [669, 313] width 427 height 34
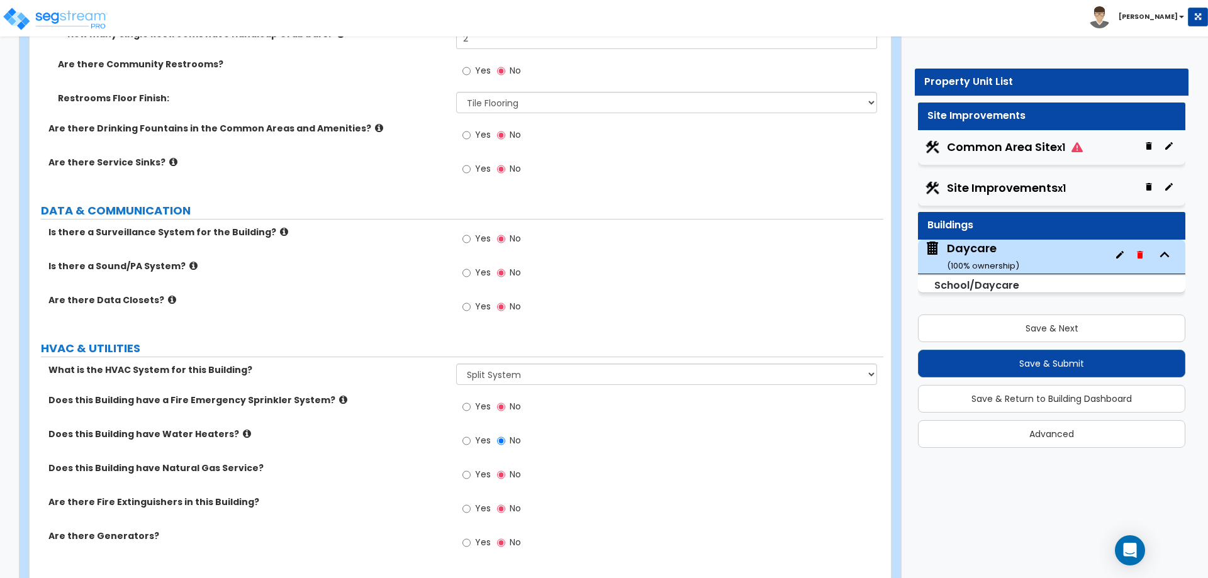
scroll to position [3398, 0]
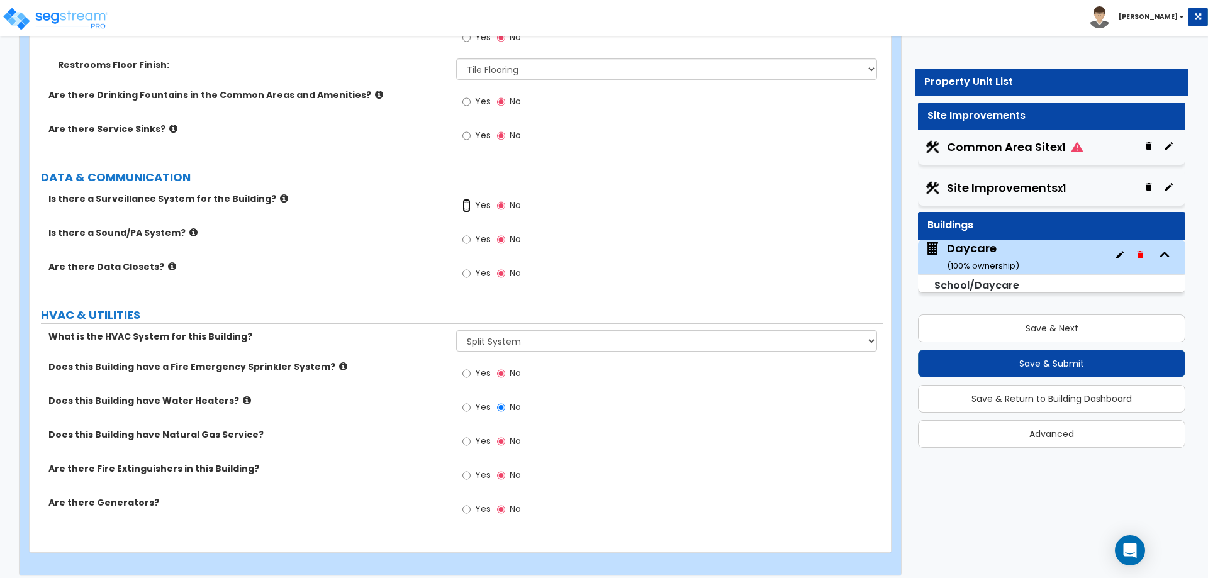
click at [466, 206] on input "Yes" at bounding box center [466, 206] width 8 height 14
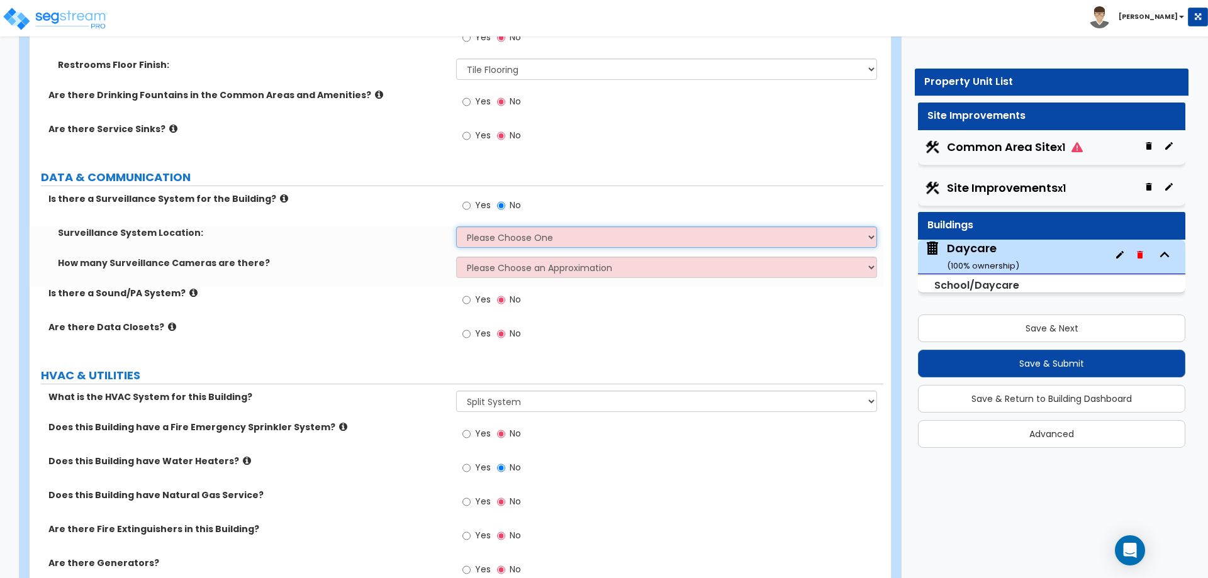
click at [482, 232] on select "Please Choose One Inside the Building Outside the Building Both Inside & Outside" at bounding box center [666, 237] width 420 height 21
select select "2"
click at [456, 227] on select "Please Choose One Inside the Building Outside the Building Both Inside & Outside" at bounding box center [666, 237] width 420 height 21
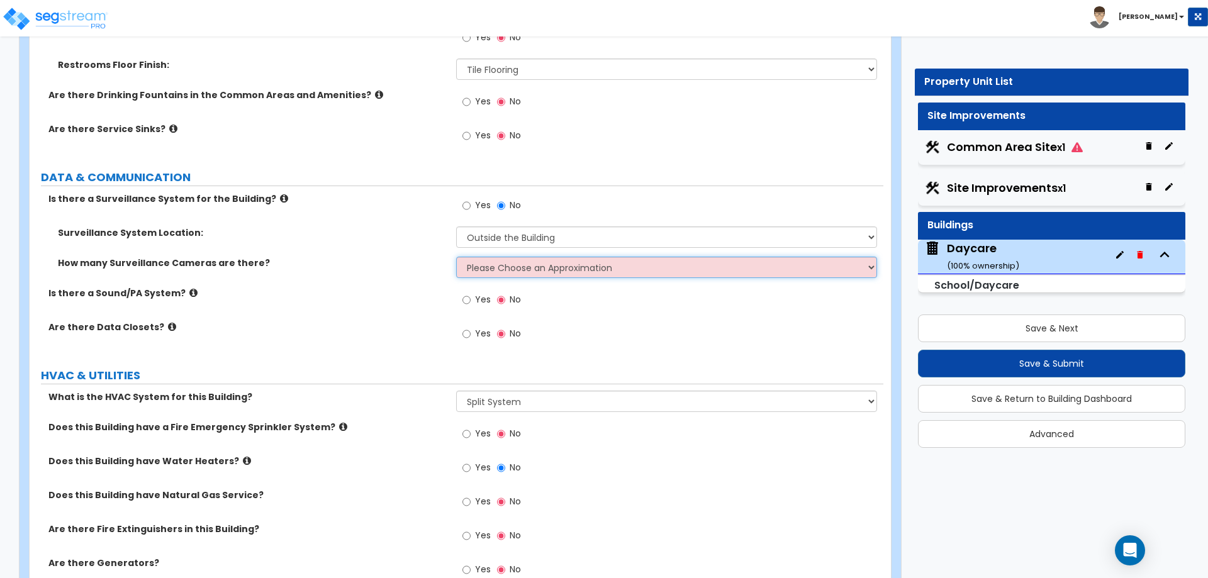
click at [512, 270] on select "Please Choose an Approximation Barely Noticed Any Noticed a Couple Frequently S…" at bounding box center [666, 267] width 420 height 21
select select "1"
click at [456, 257] on select "Please Choose an Approximation Barely Noticed Any Noticed a Couple Frequently S…" at bounding box center [666, 267] width 420 height 21
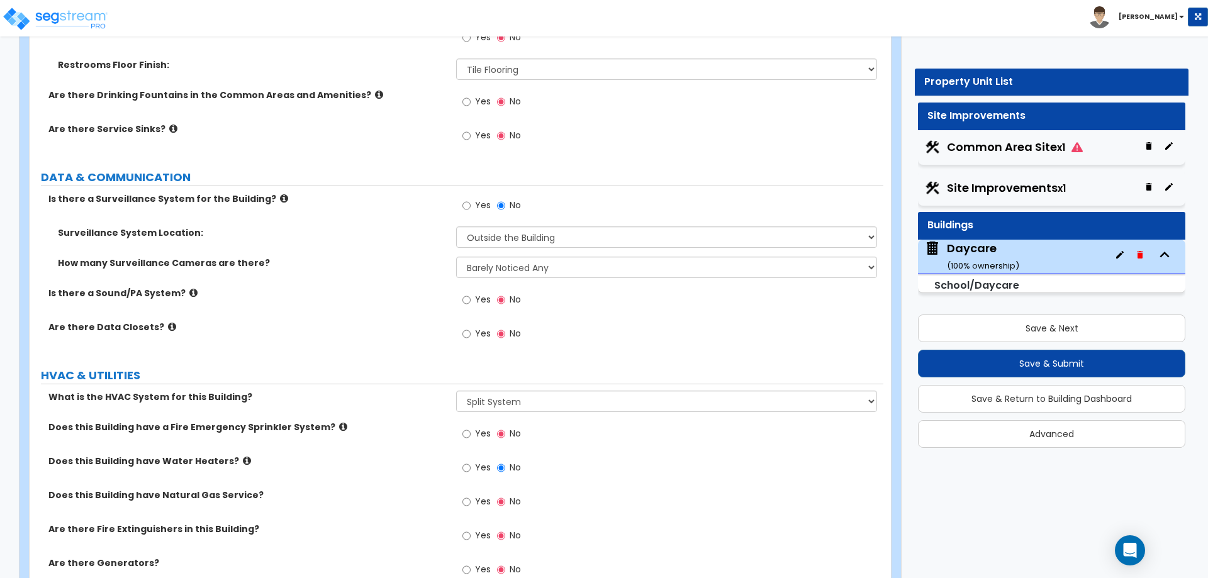
click at [413, 249] on div "Surveillance System Location: Please Choose One Inside the Building Outside the…" at bounding box center [457, 242] width 854 height 30
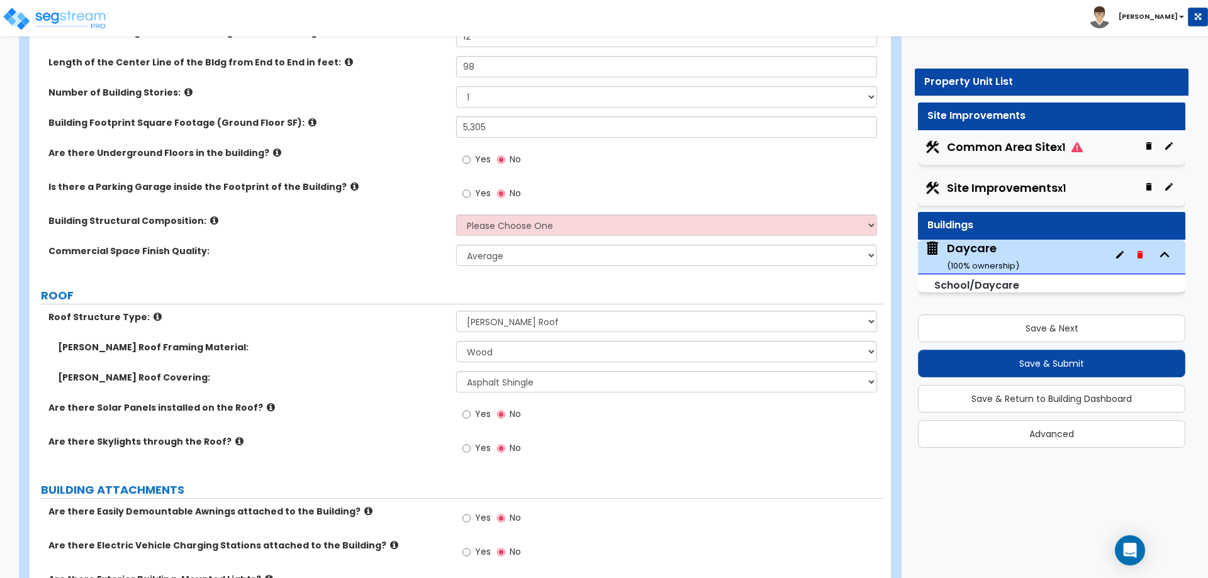
scroll to position [0, 0]
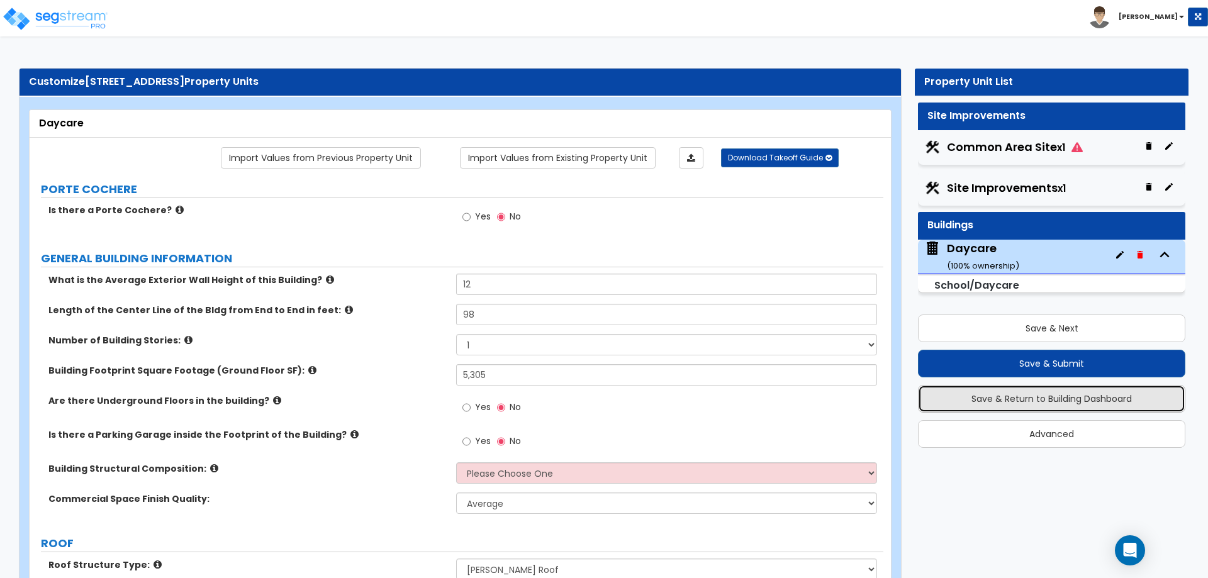
click at [995, 395] on button "Save & Return to Building Dashboard" at bounding box center [1051, 399] width 267 height 28
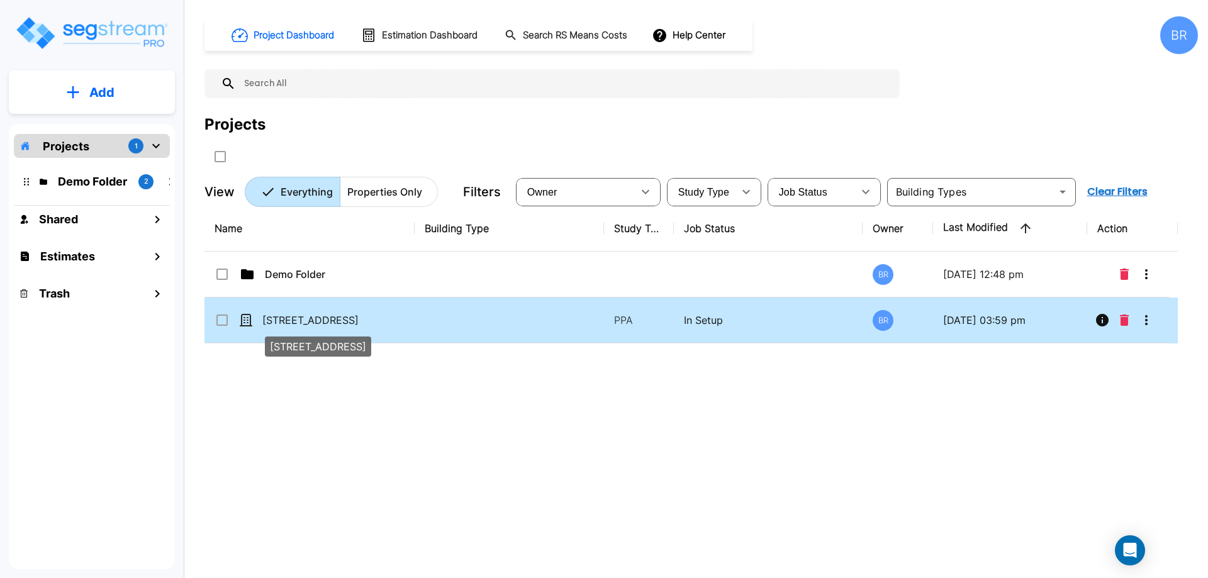
click at [331, 319] on p "[STREET_ADDRESS]" at bounding box center [325, 320] width 126 height 15
click at [320, 318] on p "[STREET_ADDRESS]" at bounding box center [325, 320] width 126 height 15
click at [309, 322] on p "[STREET_ADDRESS]" at bounding box center [325, 320] width 126 height 15
checkbox input "true"
click at [309, 322] on p "[STREET_ADDRESS]" at bounding box center [325, 320] width 126 height 15
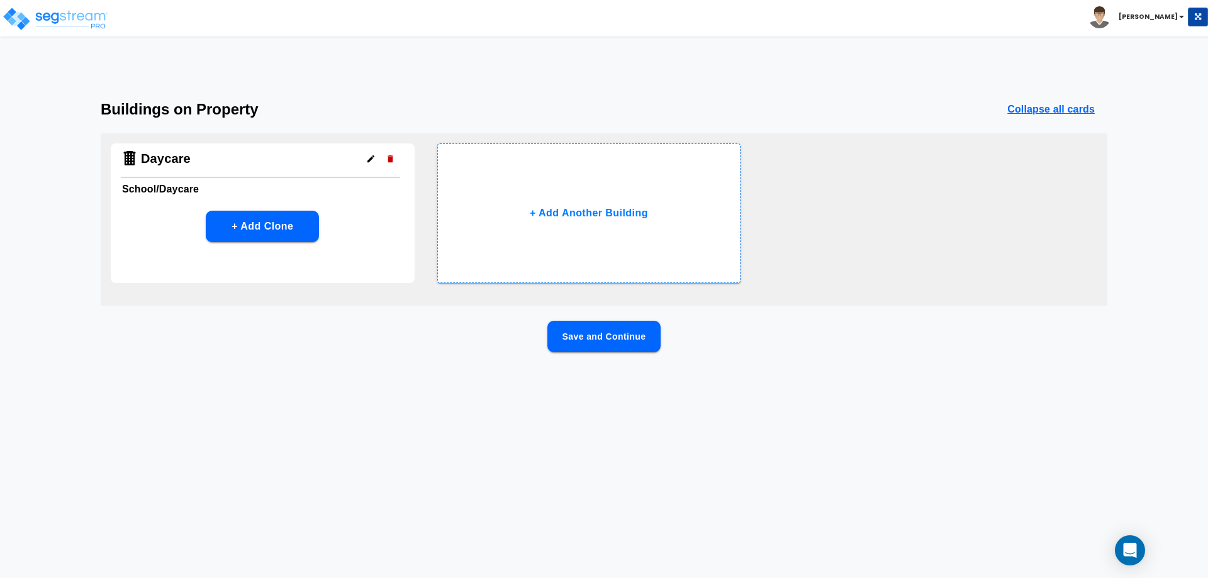
click at [237, 166] on div "Daycare" at bounding box center [260, 160] width 279 height 35
click at [367, 155] on icon "button" at bounding box center [370, 158] width 9 height 9
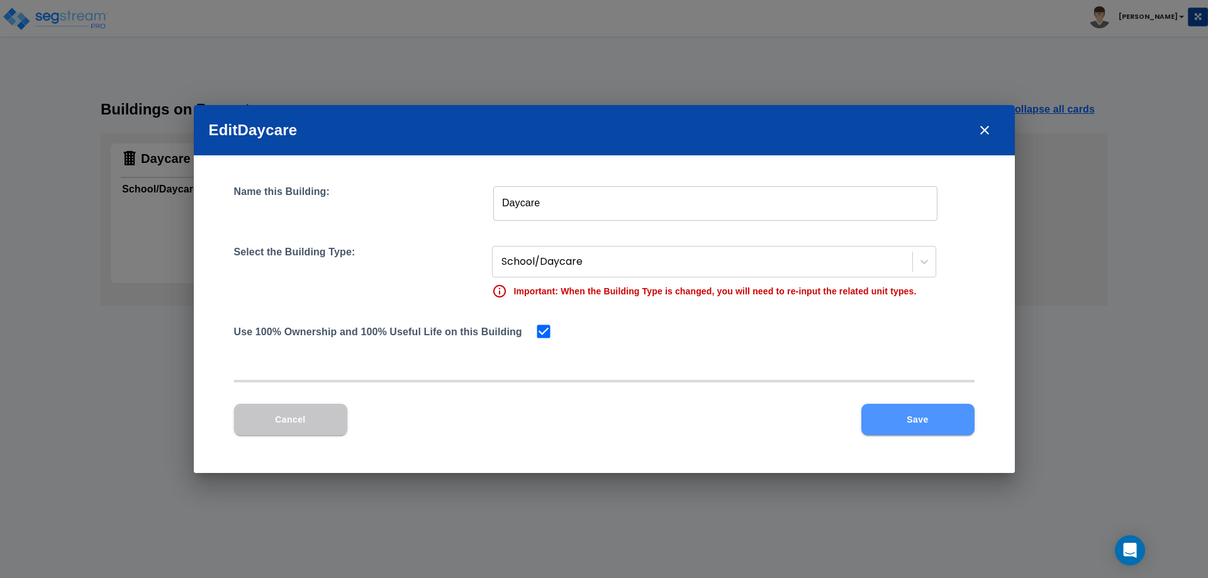
click at [901, 422] on button "Save" at bounding box center [917, 419] width 113 height 31
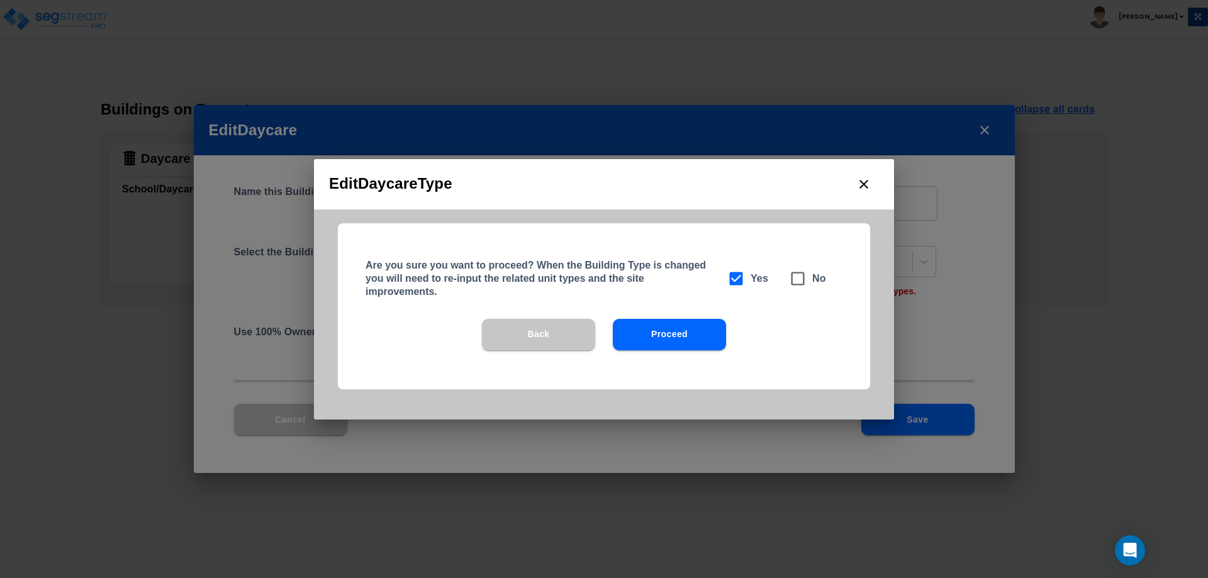
click at [860, 185] on icon "close" at bounding box center [863, 184] width 15 height 15
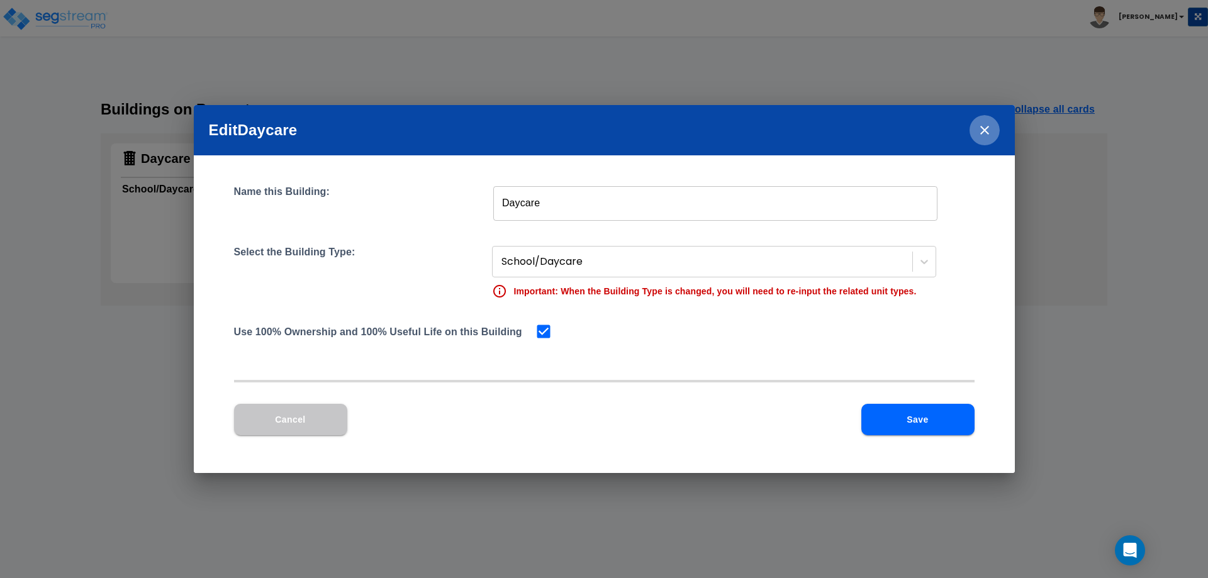
click at [983, 129] on icon "close" at bounding box center [984, 130] width 9 height 9
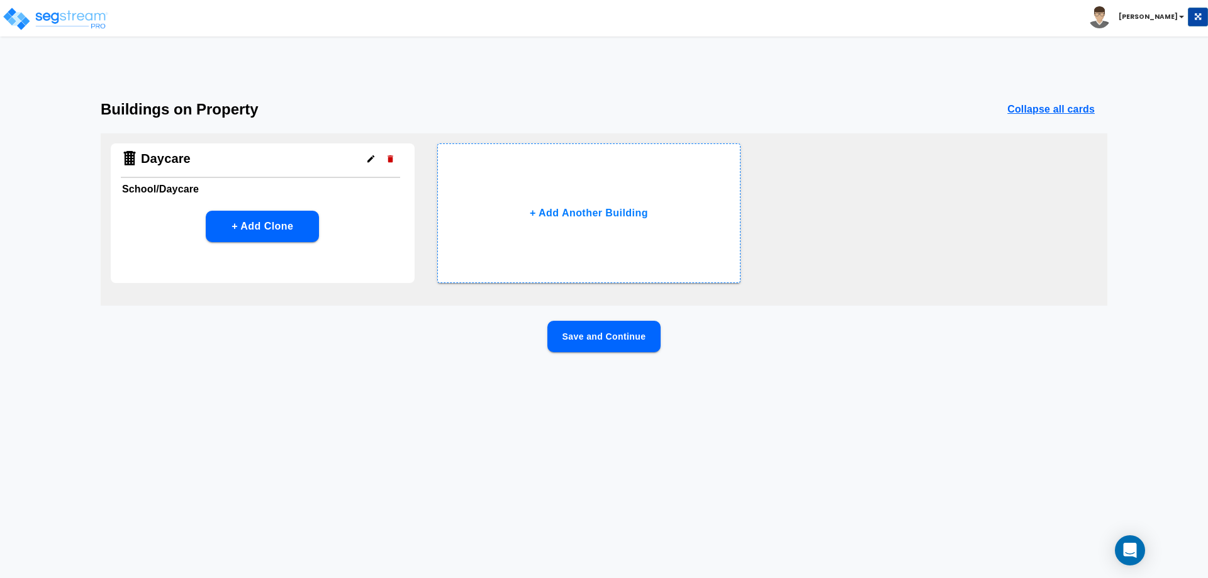
click at [184, 163] on h4 "Daycare" at bounding box center [166, 159] width 50 height 16
click at [1056, 111] on p "Collapse all cards" at bounding box center [1050, 109] width 87 height 15
click at [1060, 110] on p "Expand all cards" at bounding box center [1054, 109] width 82 height 15
click at [167, 162] on h4 "Daycare" at bounding box center [166, 159] width 50 height 16
click at [636, 346] on button "Save and Continue" at bounding box center [603, 336] width 113 height 31
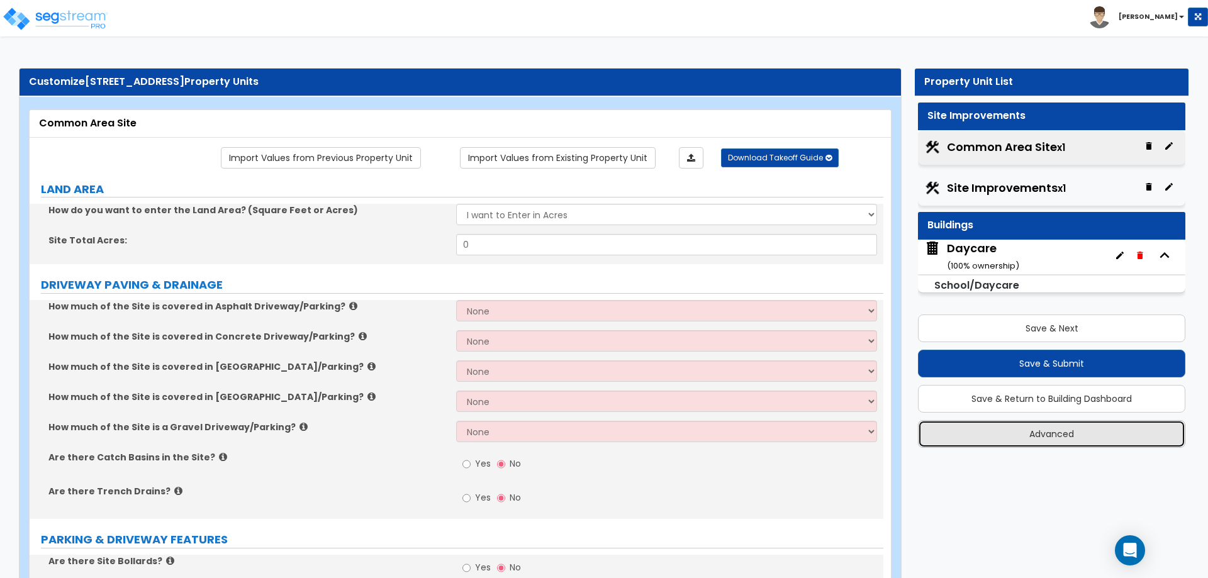
click at [1026, 428] on button "Advanced" at bounding box center [1051, 434] width 267 height 28
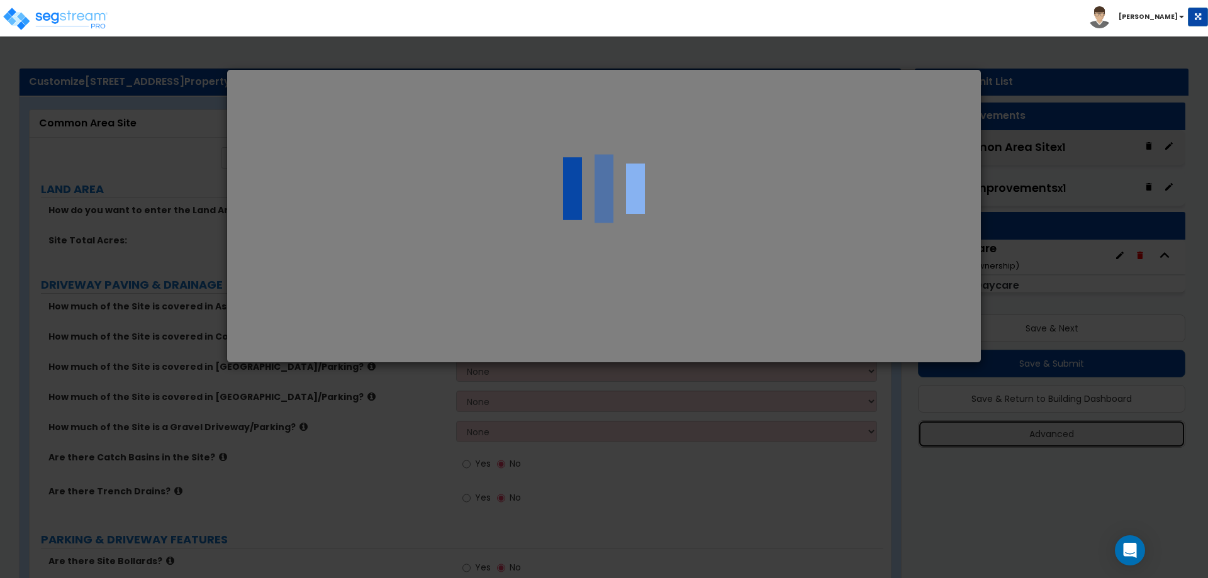
select select "ID"
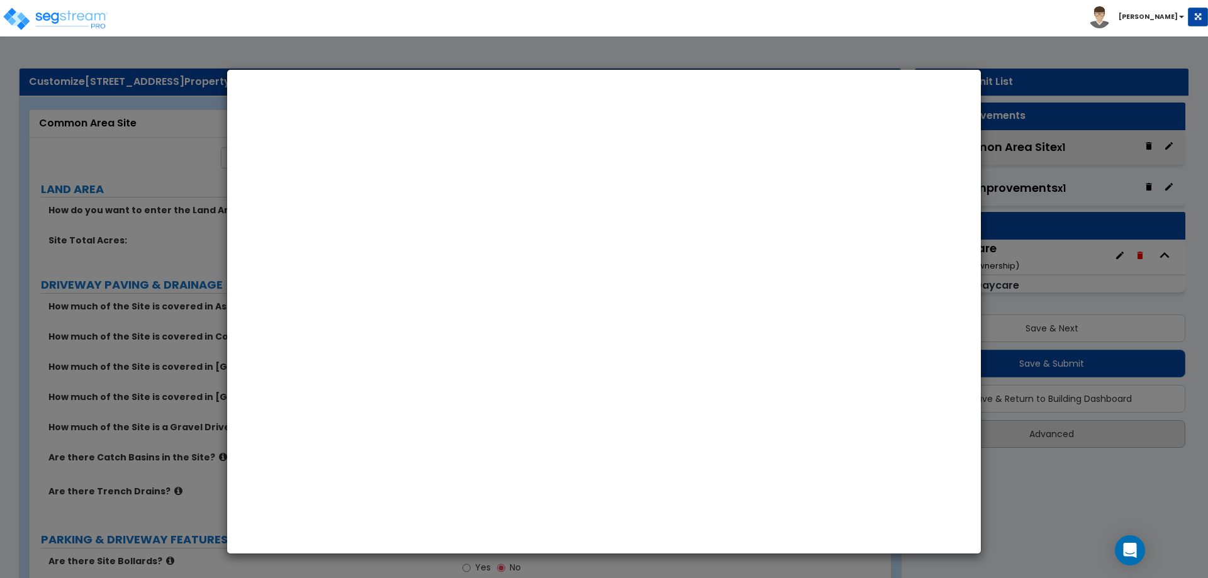
select select "2024"
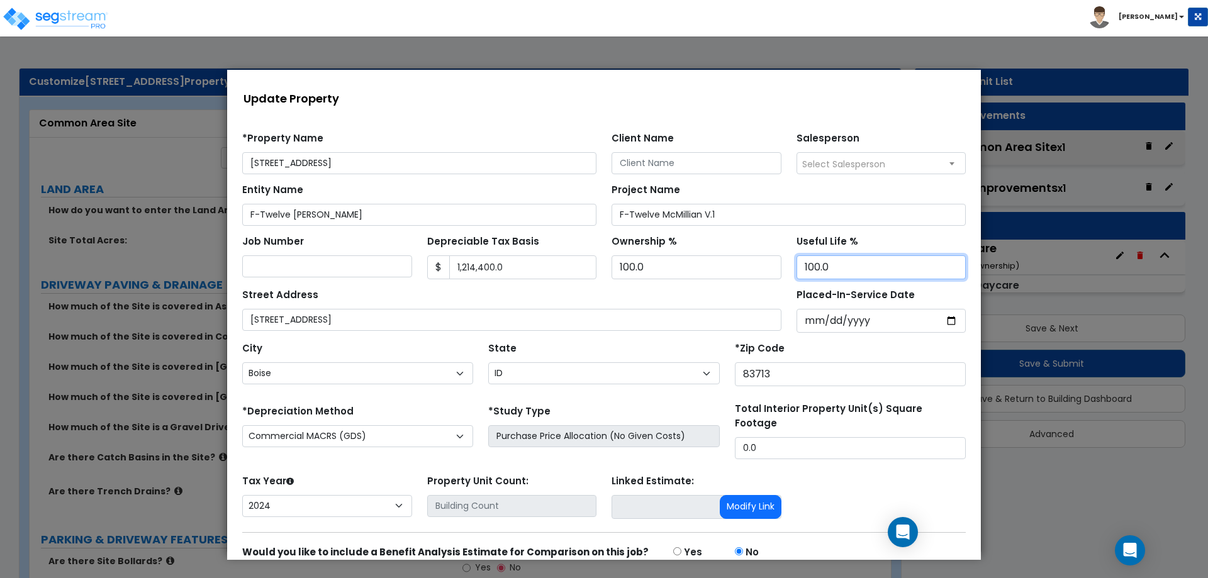
click at [853, 269] on input "100.0" at bounding box center [882, 267] width 170 height 24
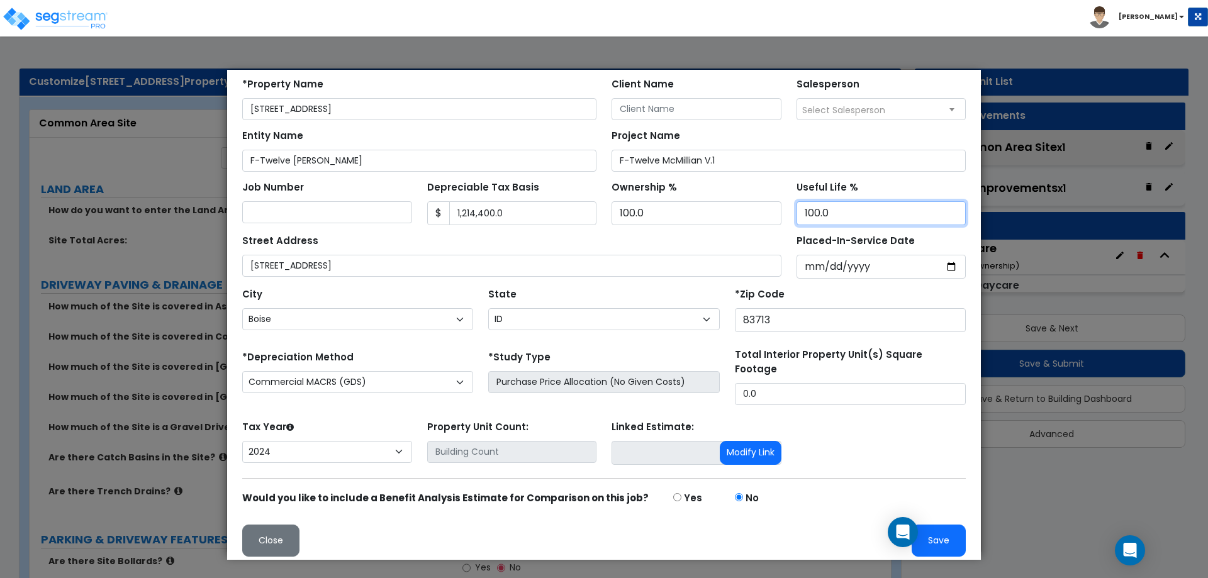
scroll to position [63, 0]
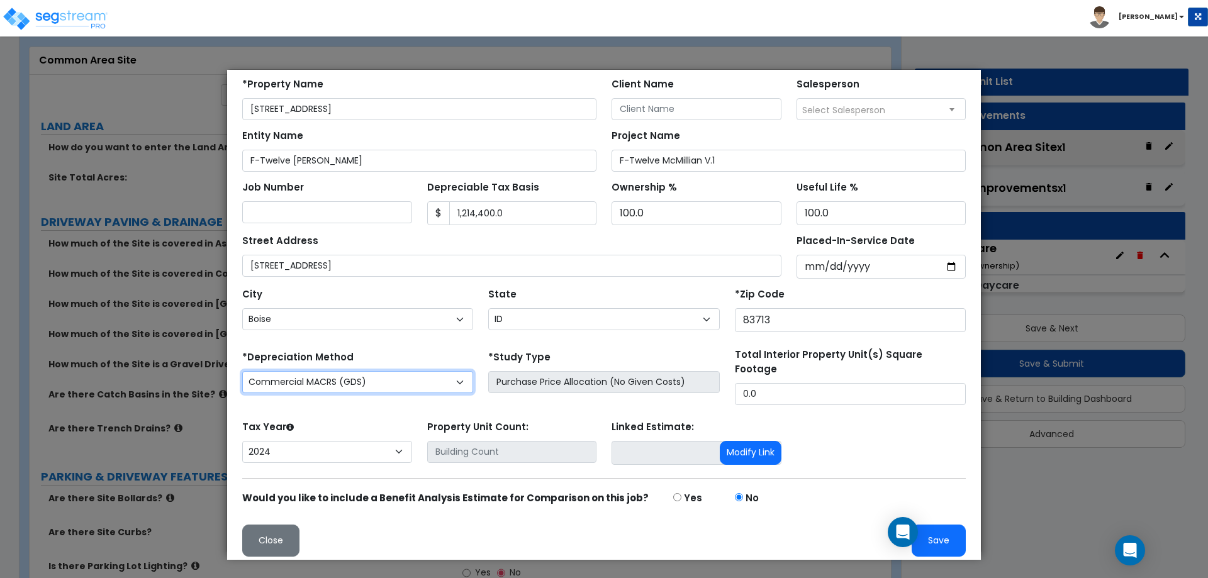
click at [415, 386] on select "Commercial MACRS (GDS) Farm Property MACRS (GDS) Residential Rental MACRS (GDS)…" at bounding box center [357, 382] width 231 height 22
click at [412, 351] on div "*Depreciation Method Commercial MACRS (GDS) Farm Property MACRS (GDS) Residenti…" at bounding box center [358, 376] width 246 height 57
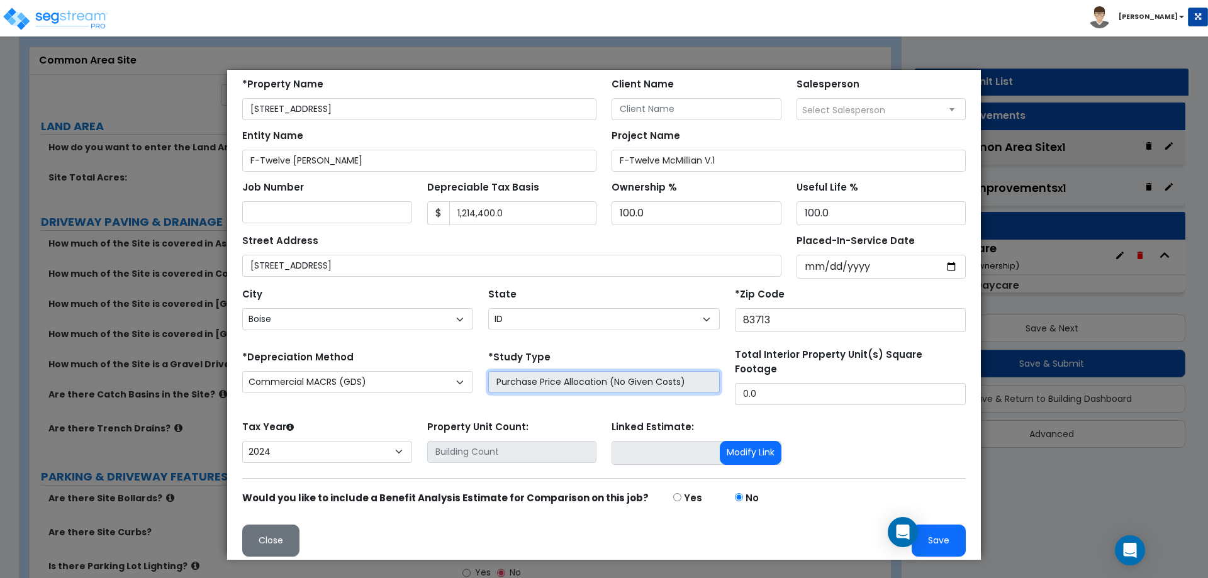
click at [571, 388] on input "Purchase Price Allocation (No Given Costs)" at bounding box center [603, 382] width 231 height 22
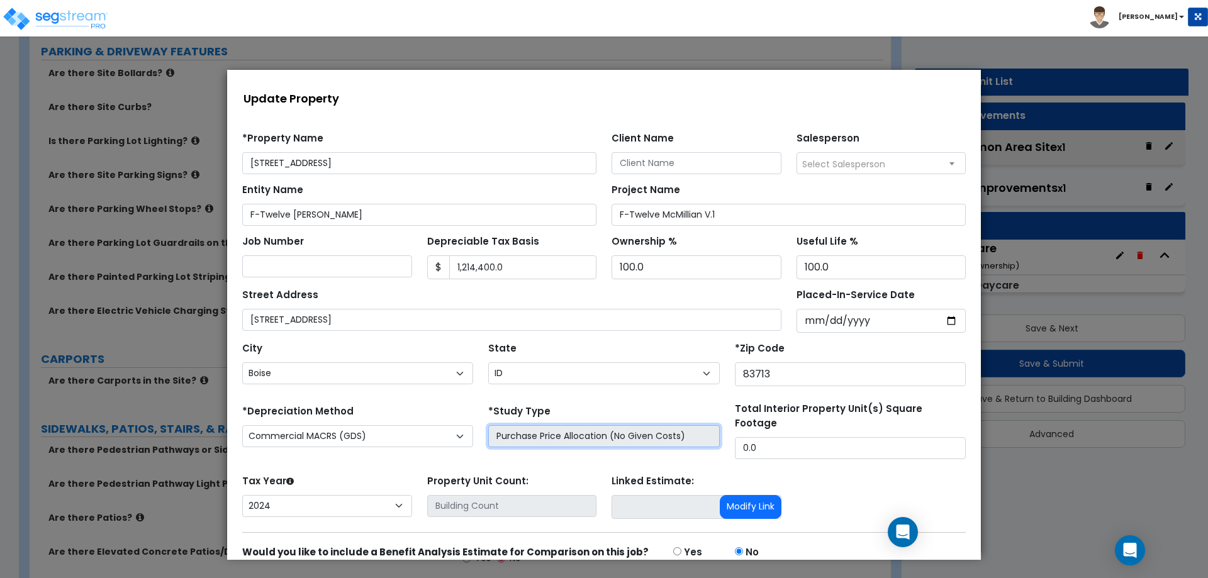
scroll to position [252, 0]
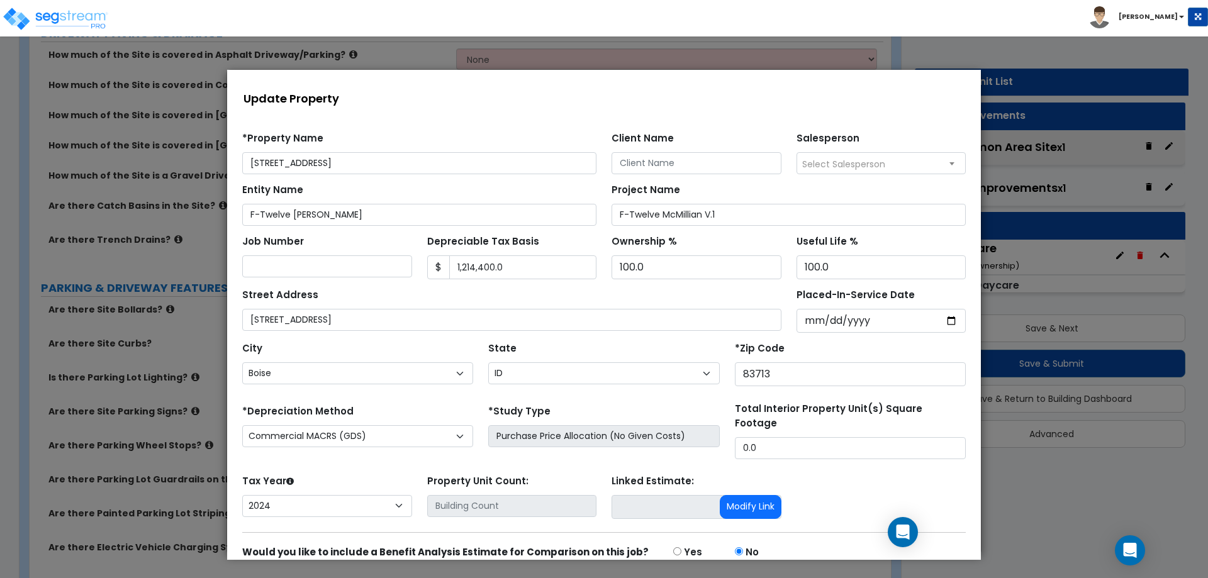
click at [850, 167] on span "Select Salesperson" at bounding box center [843, 164] width 83 height 13
click at [700, 145] on div "Client Name" at bounding box center [697, 151] width 170 height 45
click at [699, 161] on input "Client Name" at bounding box center [697, 163] width 170 height 22
click at [802, 162] on span "Select Salesperson" at bounding box center [843, 164] width 83 height 13
click at [807, 147] on div "Salesperson Select Salesperson [PERSON_NAME] Select Salesperson" at bounding box center [881, 151] width 185 height 45
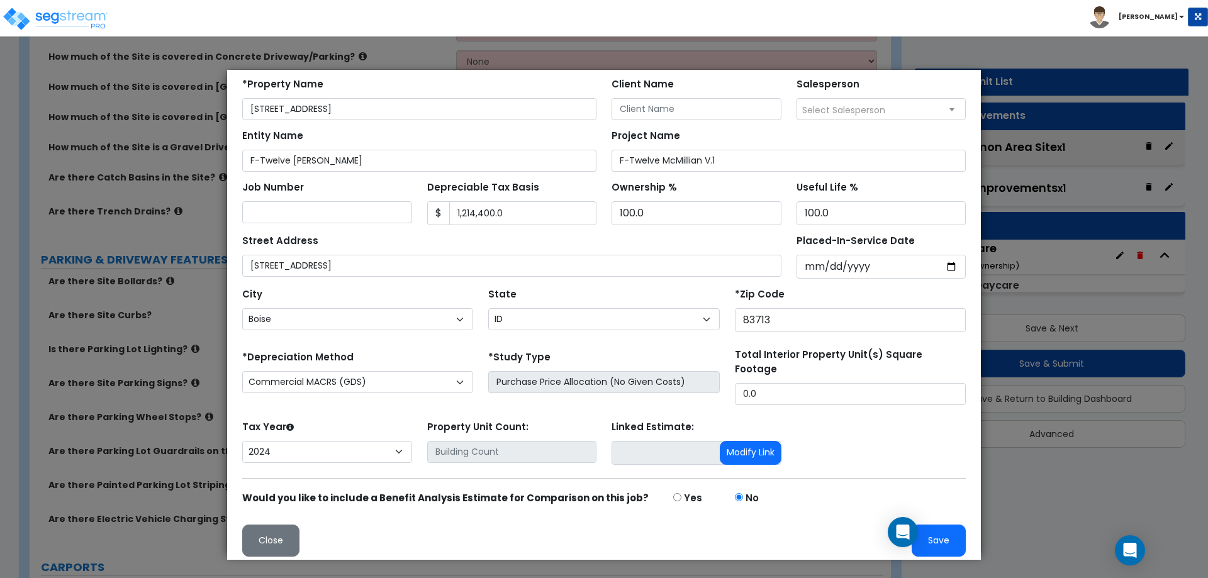
scroll to position [315, 0]
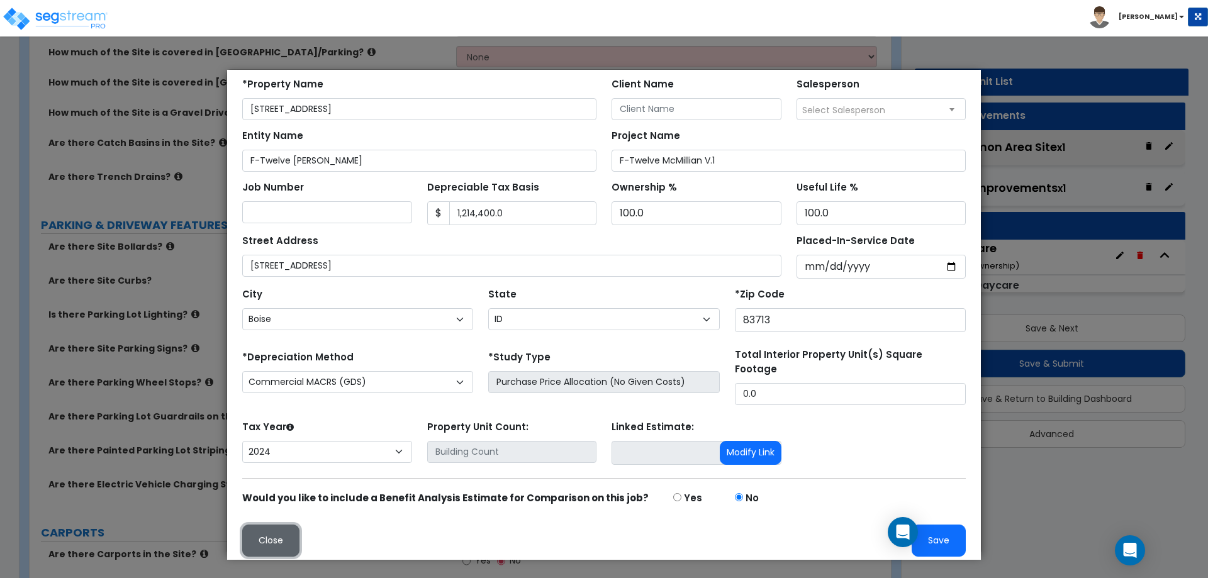
drag, startPoint x: 257, startPoint y: 544, endPoint x: 488, endPoint y: 613, distance: 240.6
click at [258, 544] on button "Close" at bounding box center [270, 541] width 57 height 32
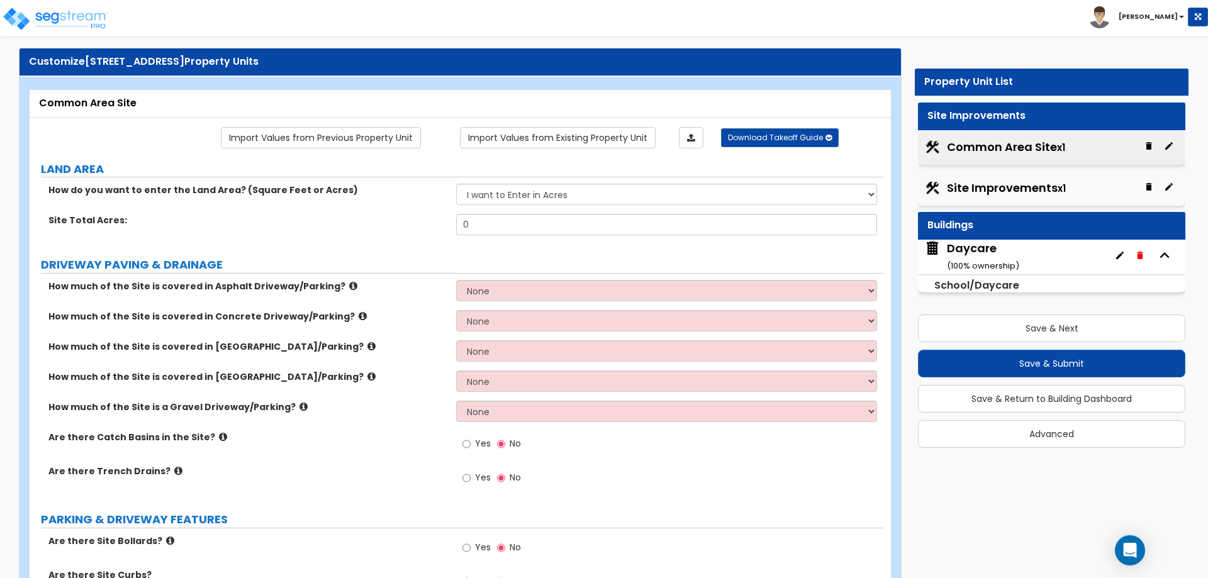
scroll to position [0, 0]
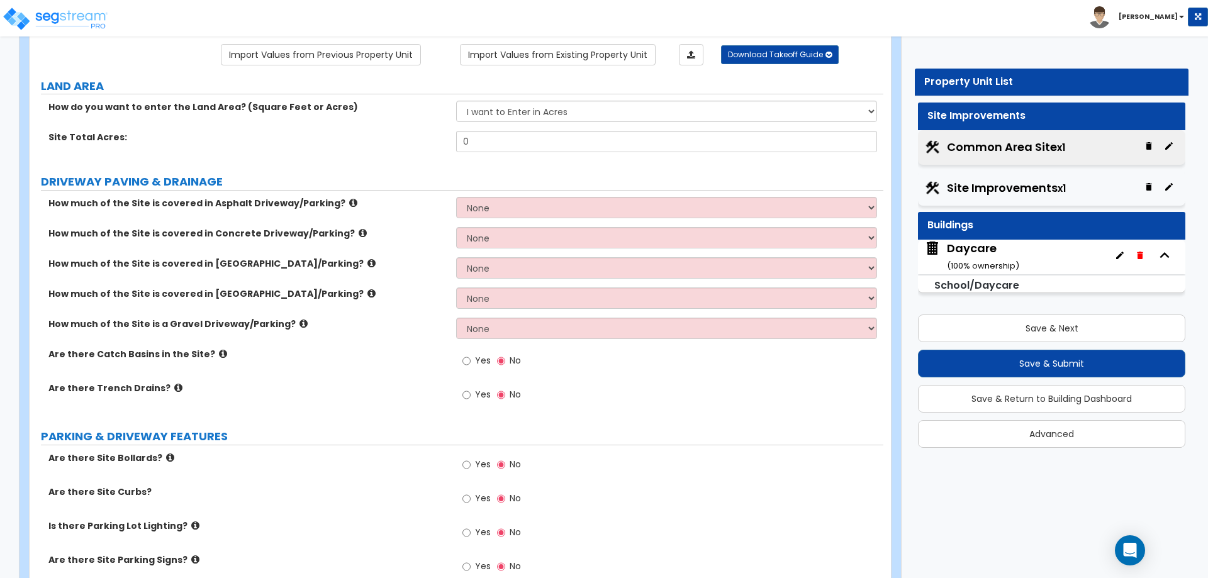
scroll to position [126, 0]
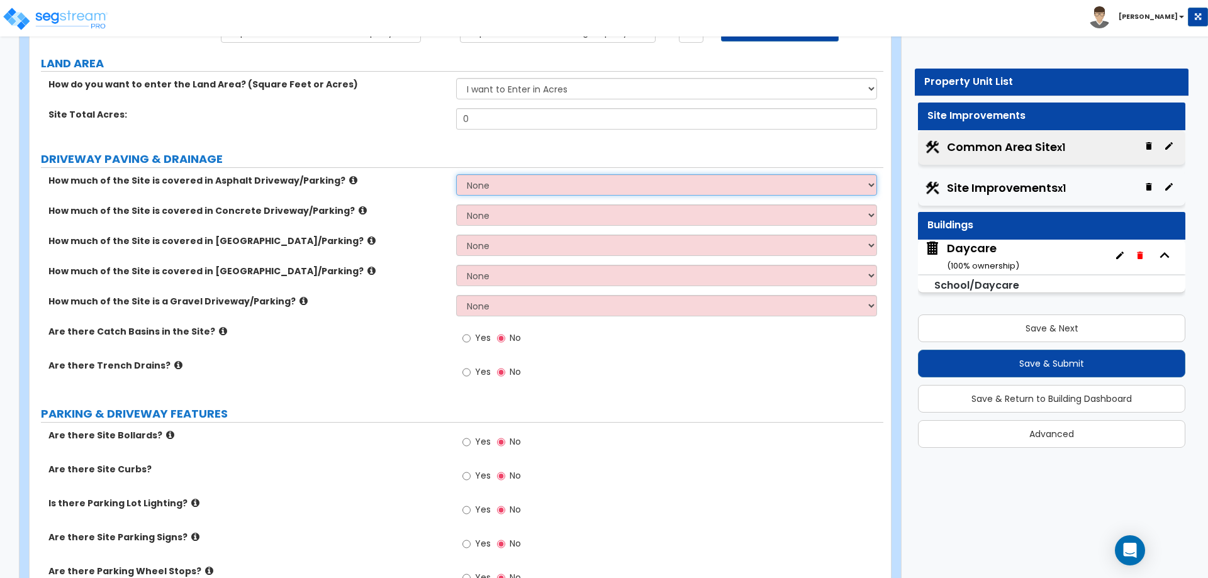
click at [504, 181] on select "None I want to Enter an Approximate Percentage I want to Enter the Square Foota…" at bounding box center [666, 184] width 420 height 21
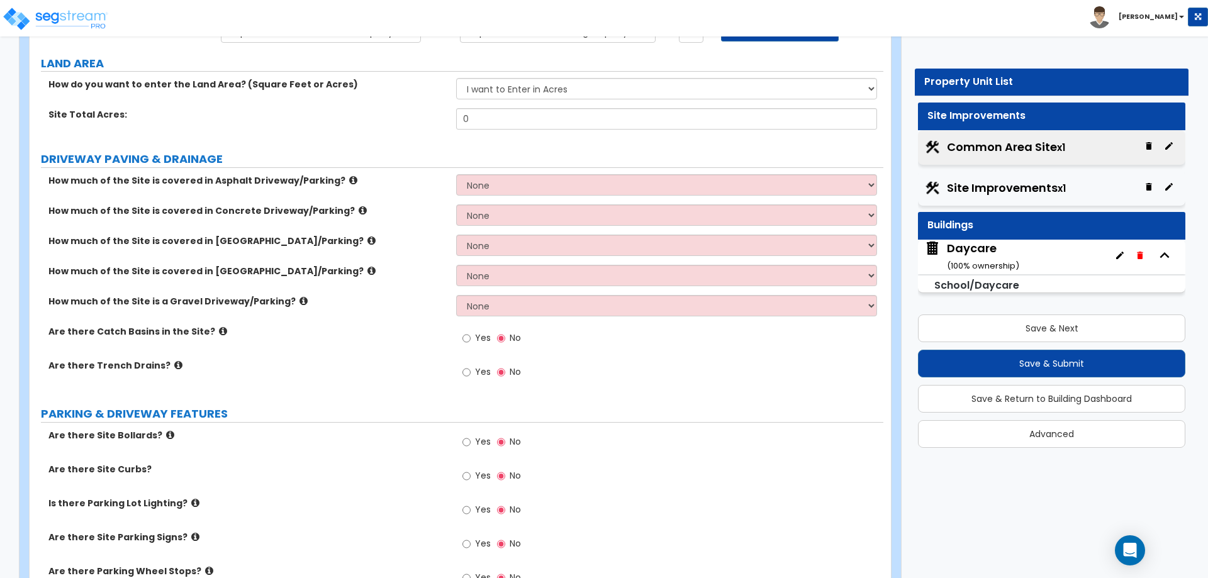
click at [437, 160] on label "DRIVEWAY PAVING & DRAINAGE" at bounding box center [462, 159] width 843 height 16
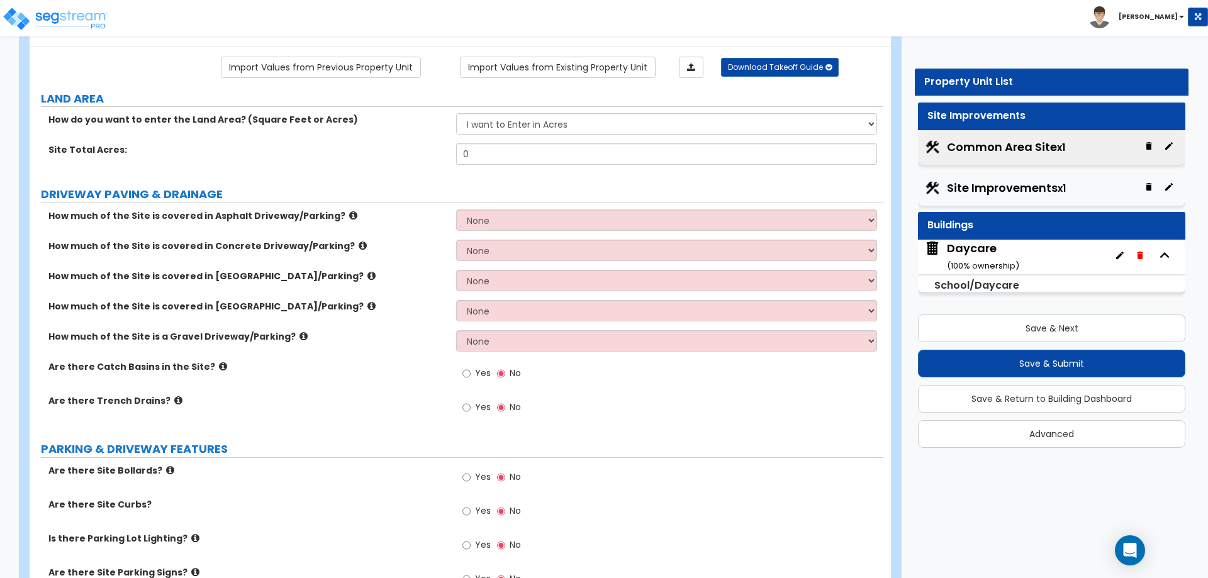
scroll to position [63, 0]
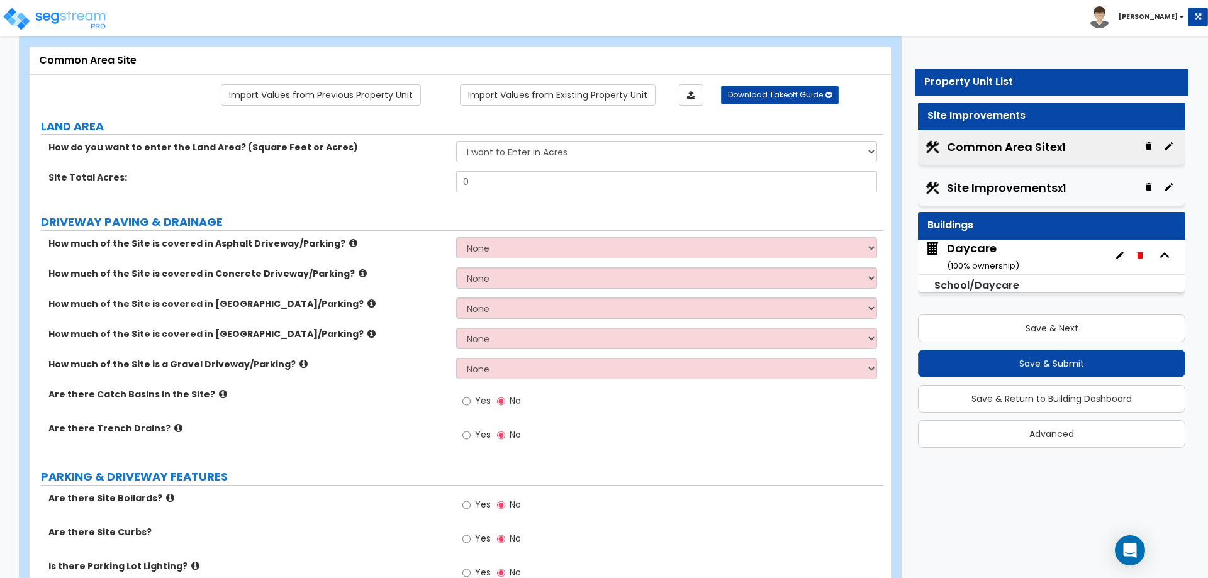
click at [993, 257] on div "Daycare ( 100 % ownership)" at bounding box center [983, 256] width 72 height 32
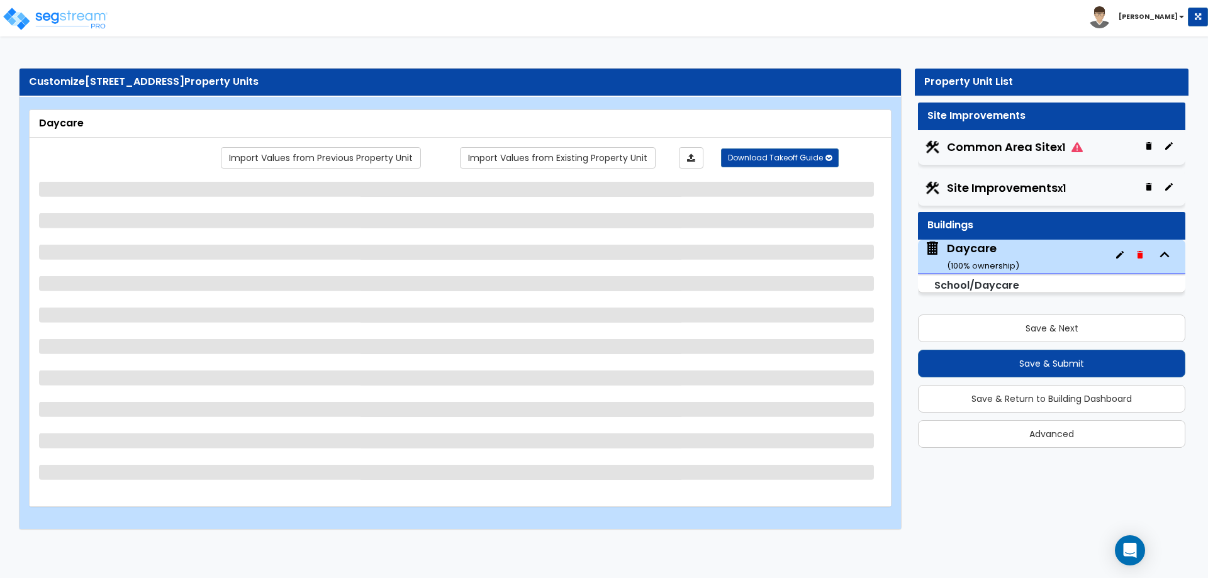
scroll to position [0, 0]
drag, startPoint x: 996, startPoint y: 257, endPoint x: 1094, endPoint y: 252, distance: 98.3
click at [996, 256] on div "Daycare ( 100 % ownership)" at bounding box center [983, 256] width 72 height 32
select select "1"
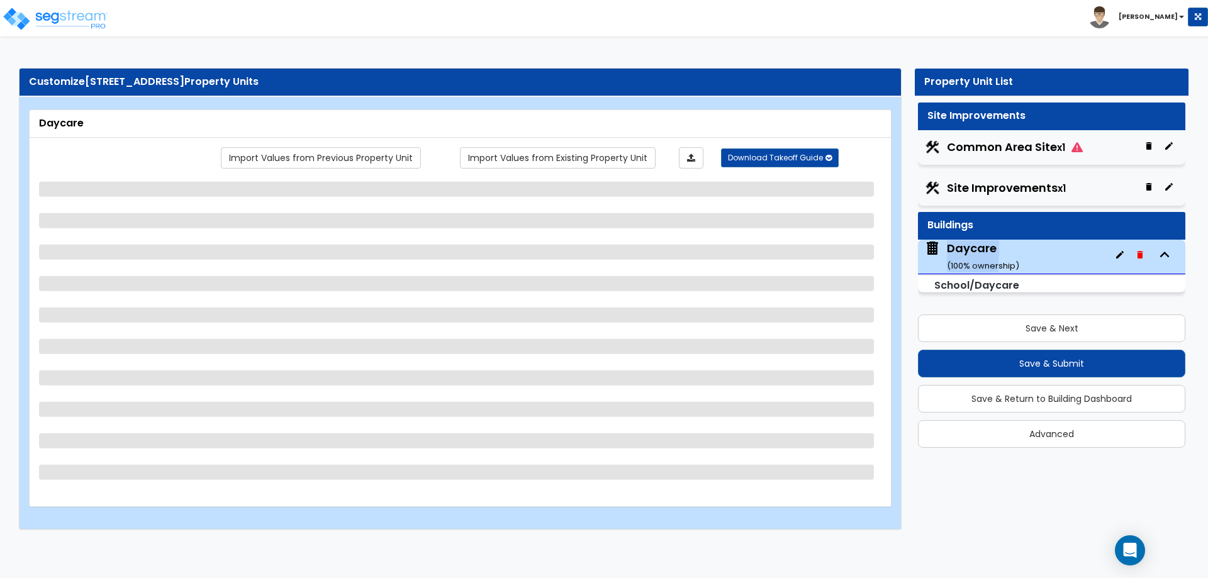
select select "2"
select select "1"
select select "2"
select select "1"
select select "2"
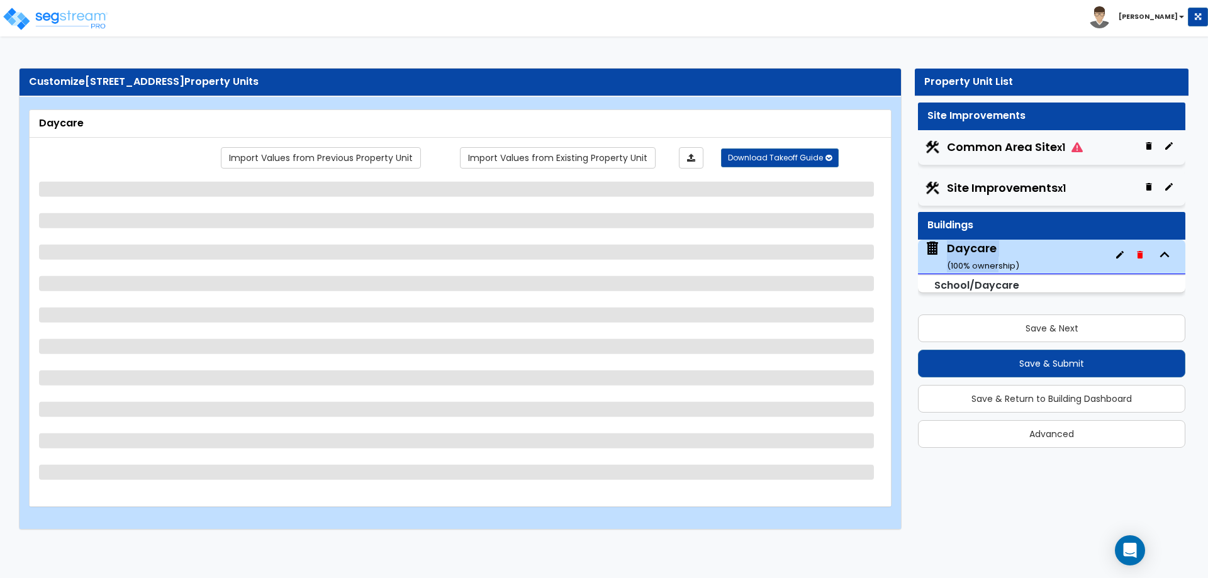
select select "1"
select select "2"
select select "1"
select select "2"
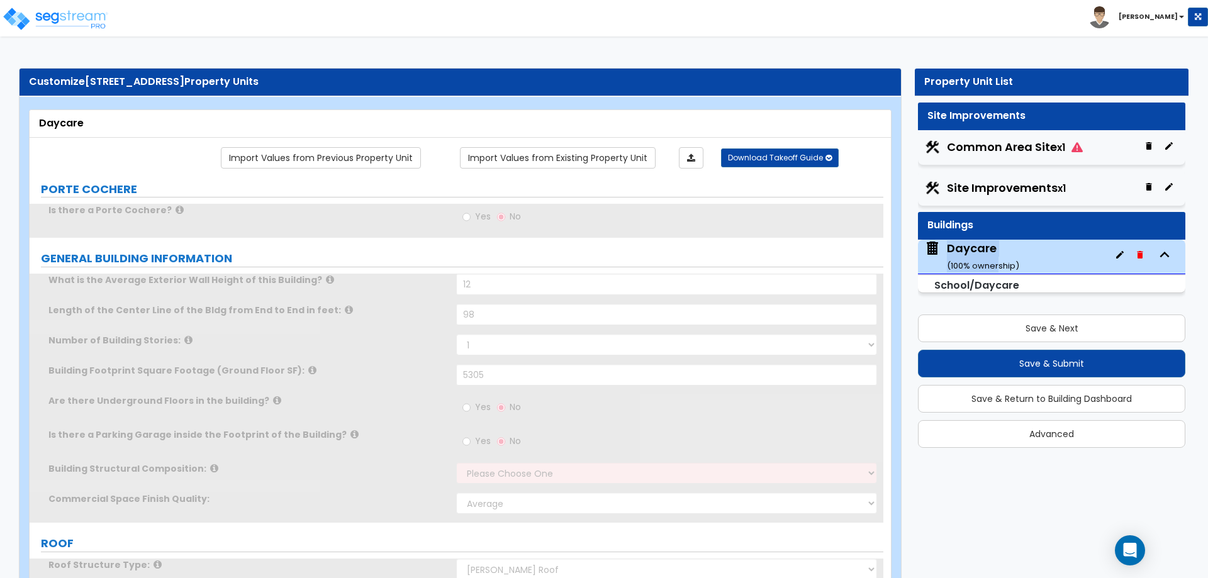
radio input "true"
select select "1"
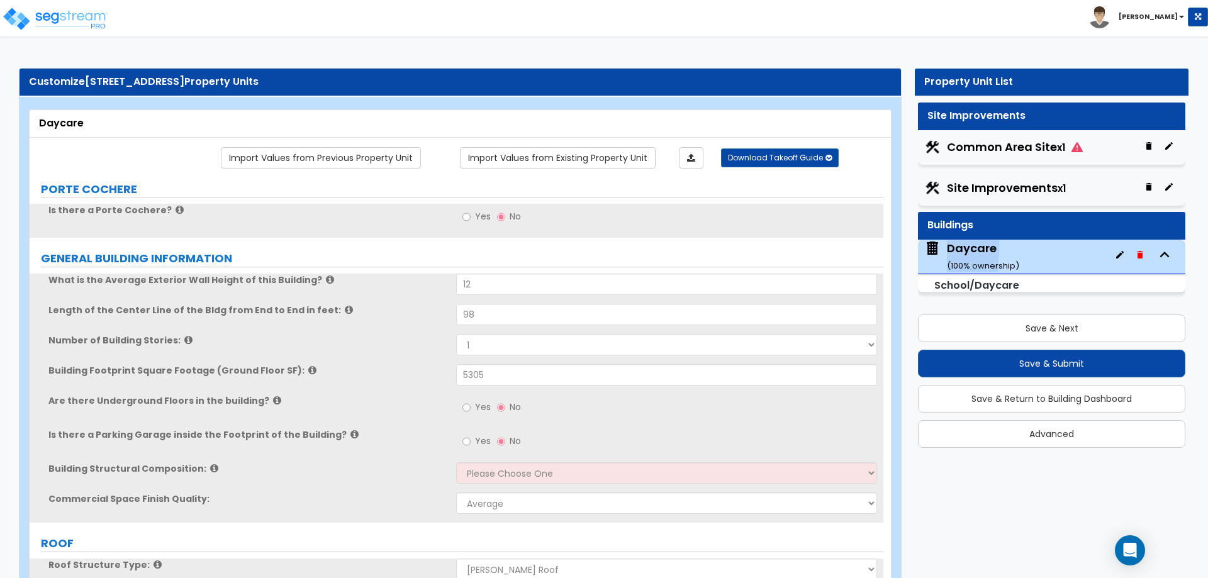
click at [1121, 251] on icon "button" at bounding box center [1120, 255] width 10 height 10
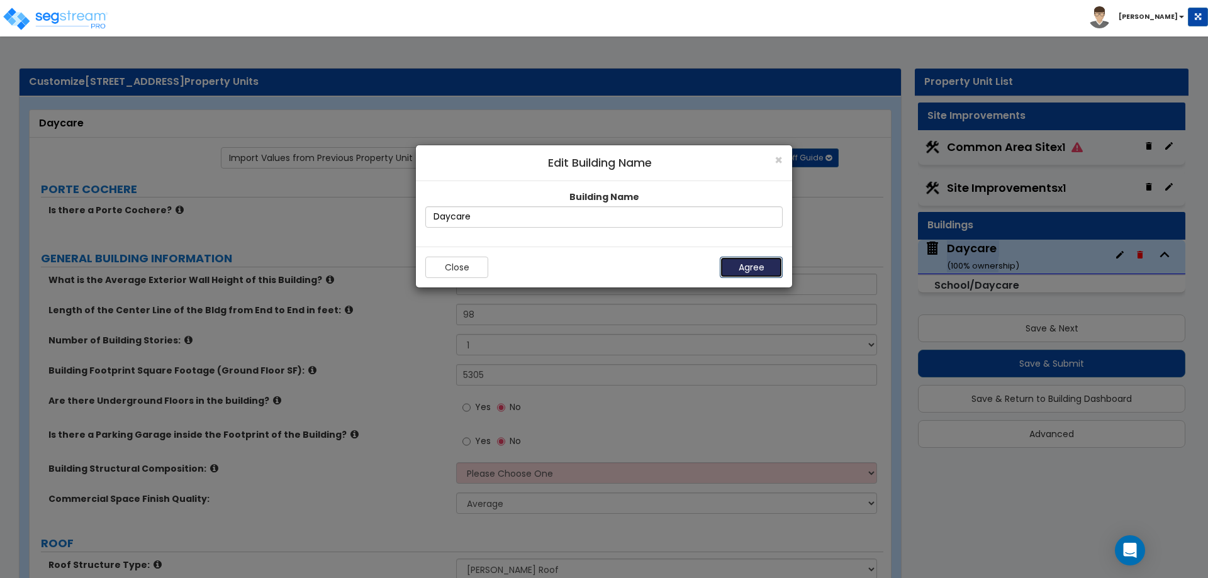
click at [752, 266] on button "Agree" at bounding box center [751, 267] width 63 height 21
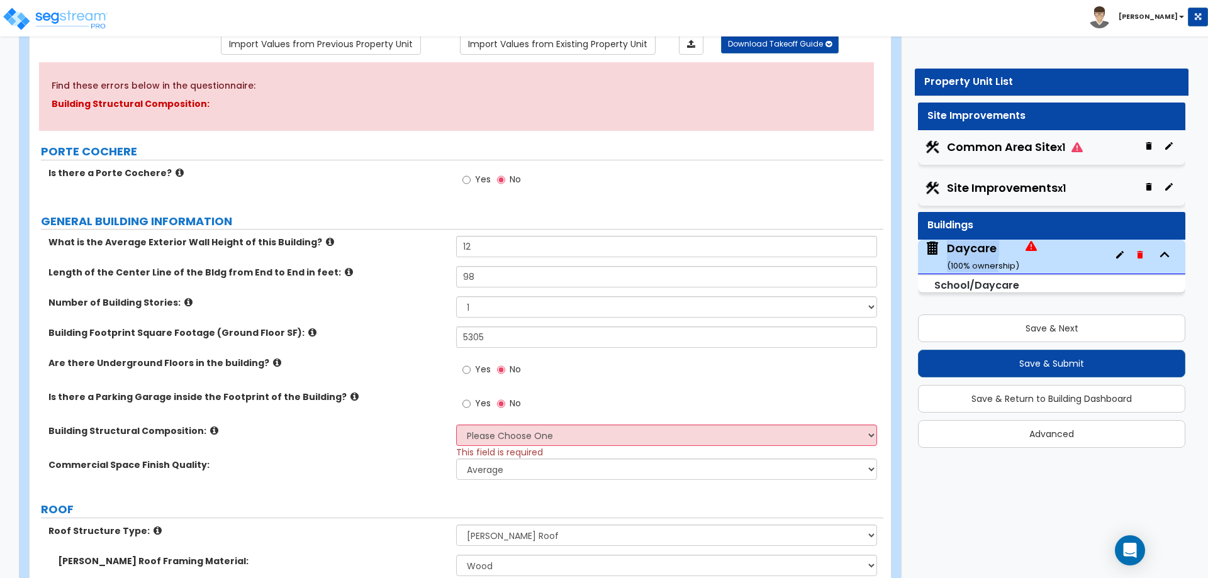
scroll to position [126, 0]
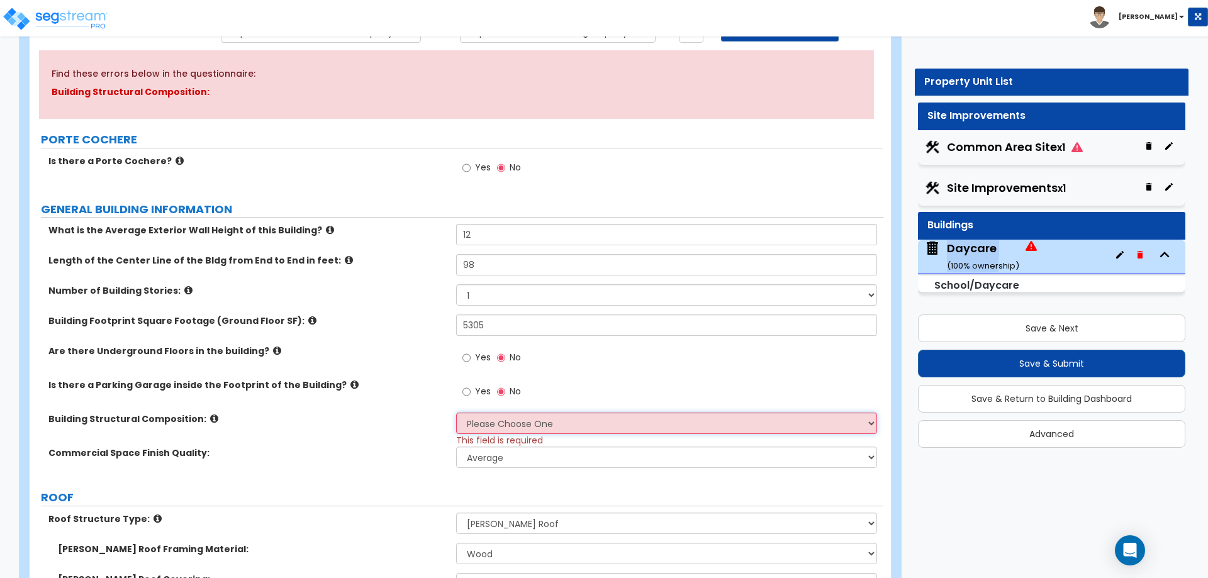
click at [510, 418] on select "Please Choose One Tilt-up Wall Construction Reinforced Concrete Structural Stee…" at bounding box center [666, 423] width 420 height 21
click at [369, 418] on label "Building Structural Composition:" at bounding box center [247, 419] width 398 height 13
click at [210, 417] on icon at bounding box center [214, 418] width 8 height 9
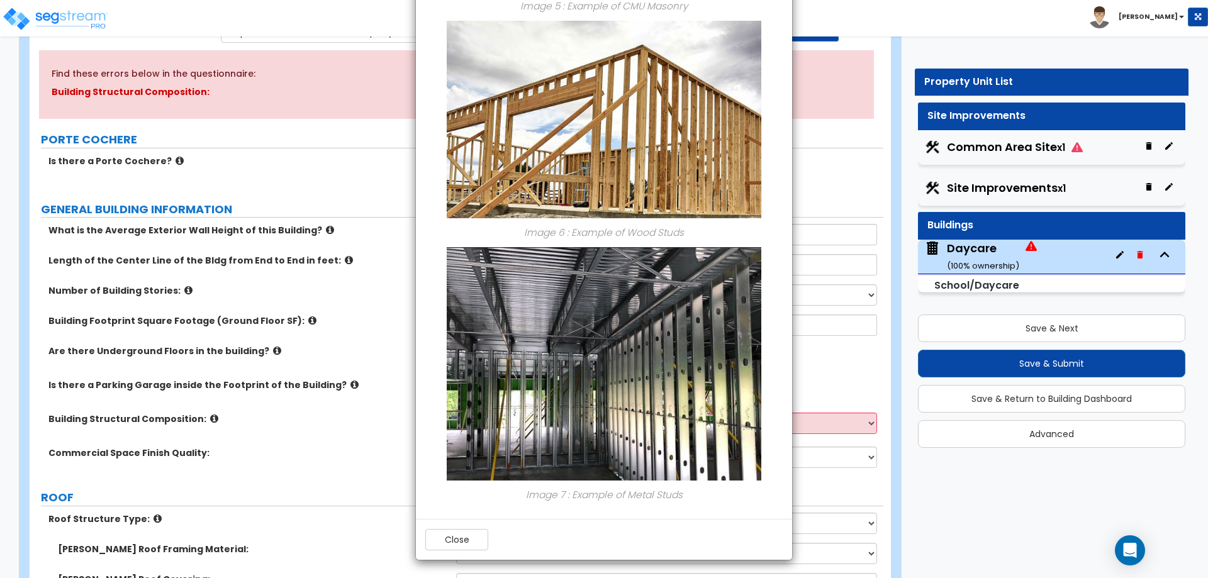
scroll to position [1236, 0]
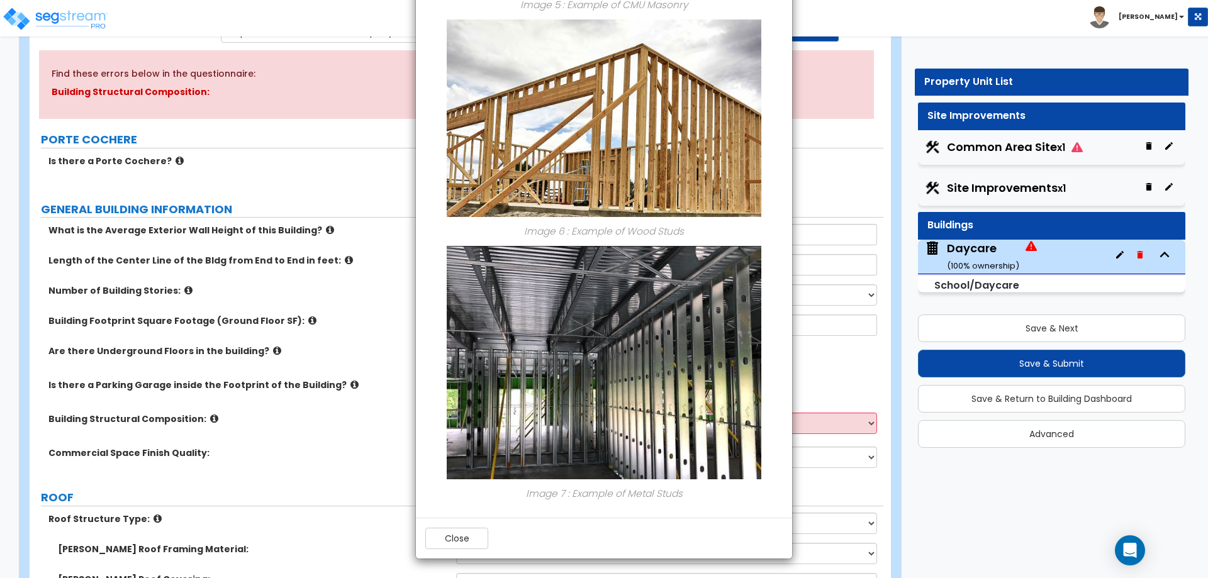
click at [308, 444] on div "× Information of Building Structural Composition: Image 1 : Example of Tilt-up …" at bounding box center [604, 289] width 1208 height 578
click at [843, 406] on div "× Information of Building Structural Composition: Image 1 : Example of Tilt-up …" at bounding box center [604, 289] width 1208 height 578
click at [834, 420] on div "× Information of Building Structural Composition: Image 1 : Example of Tilt-up …" at bounding box center [604, 289] width 1208 height 578
click at [465, 535] on button "Close" at bounding box center [456, 538] width 63 height 21
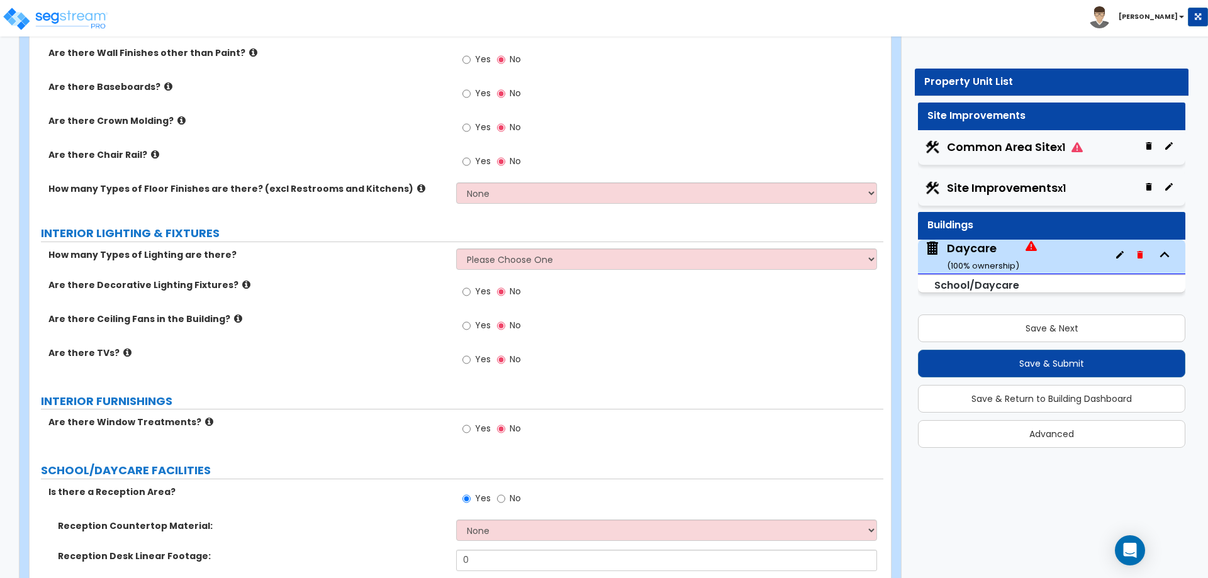
scroll to position [2076, 0]
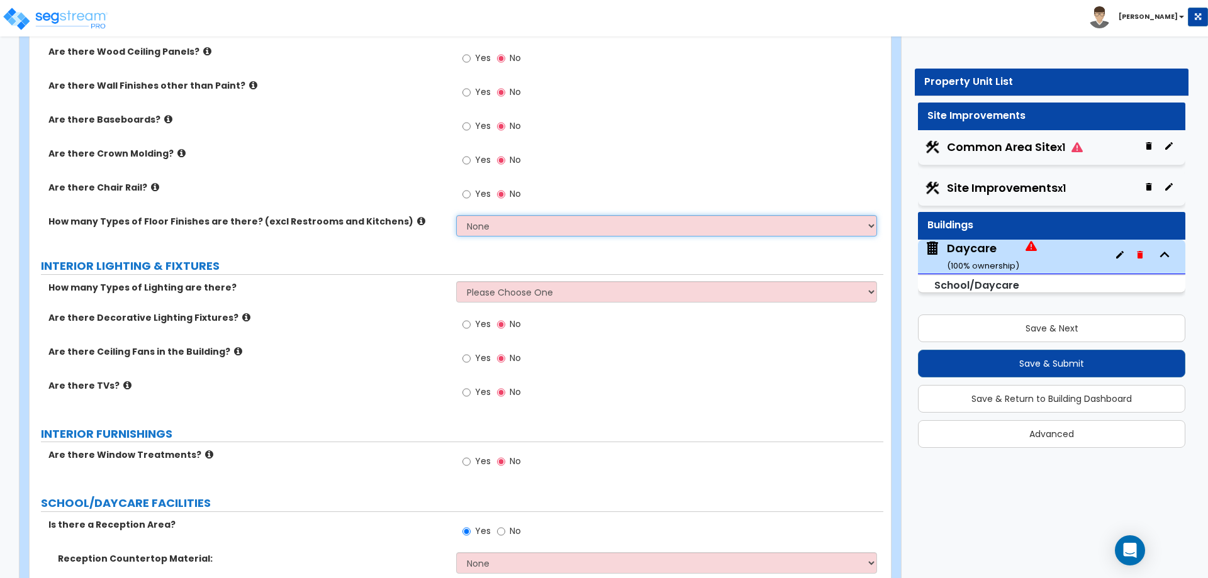
click at [532, 225] on select "None 1 2 3 4" at bounding box center [666, 225] width 420 height 21
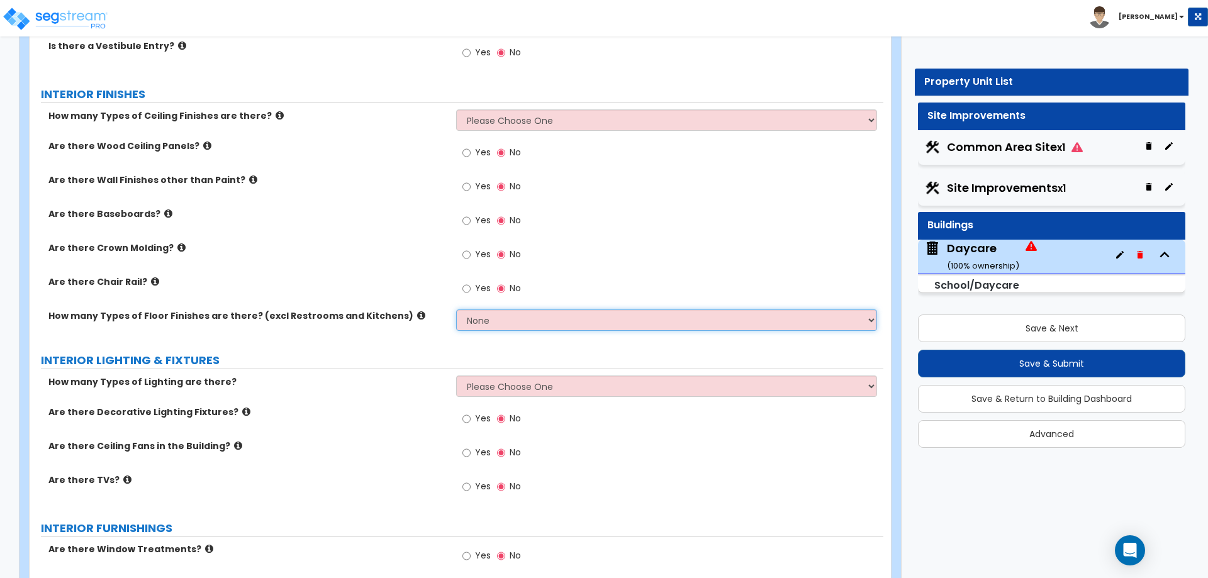
scroll to position [1951, 0]
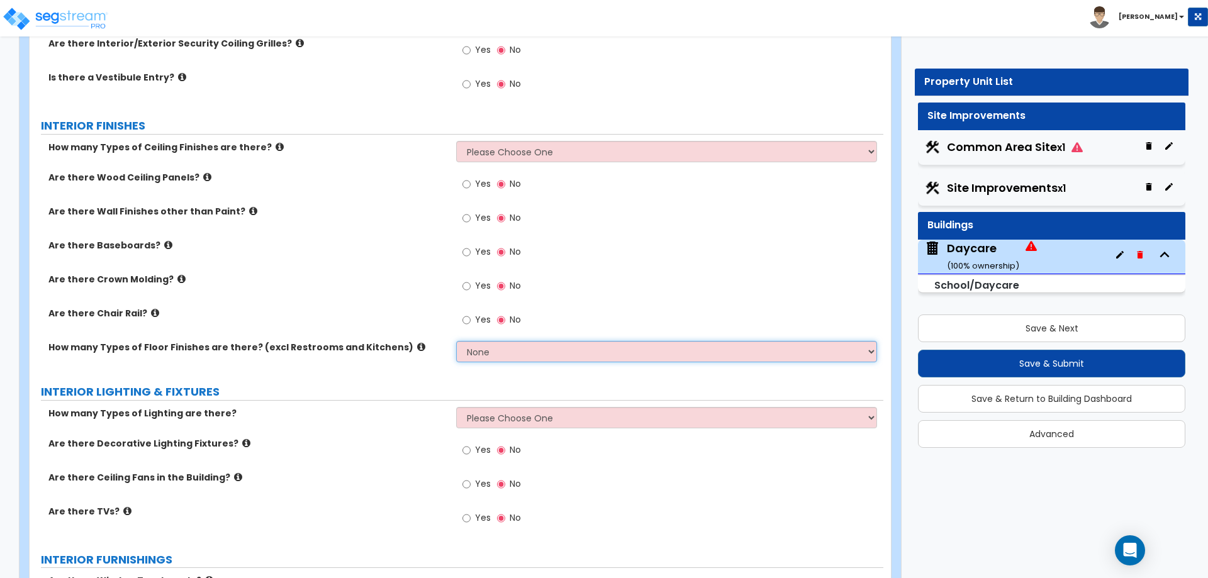
click at [527, 356] on select "None 1 2 3 4" at bounding box center [666, 351] width 420 height 21
select select "3"
click at [456, 341] on select "None 1 2 3 4" at bounding box center [666, 351] width 420 height 21
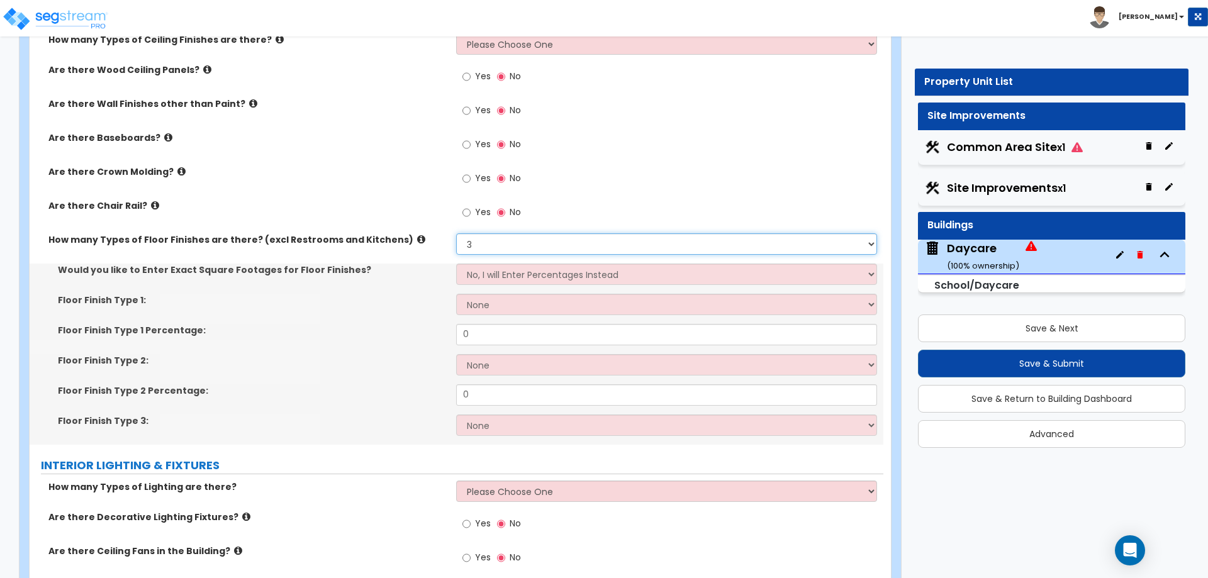
scroll to position [2076, 0]
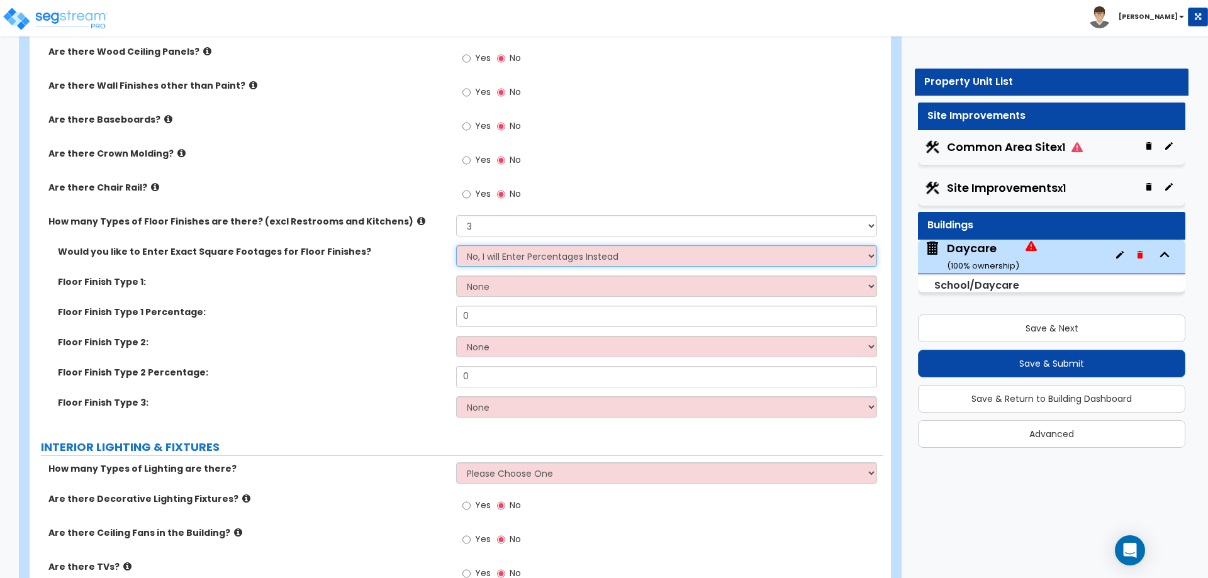
click at [498, 250] on select "No, I will Enter Percentages Instead Yes, I will Enter Exact Square Footages" at bounding box center [666, 255] width 420 height 21
click at [456, 245] on select "No, I will Enter Percentages Instead Yes, I will Enter Exact Square Footages" at bounding box center [666, 255] width 420 height 21
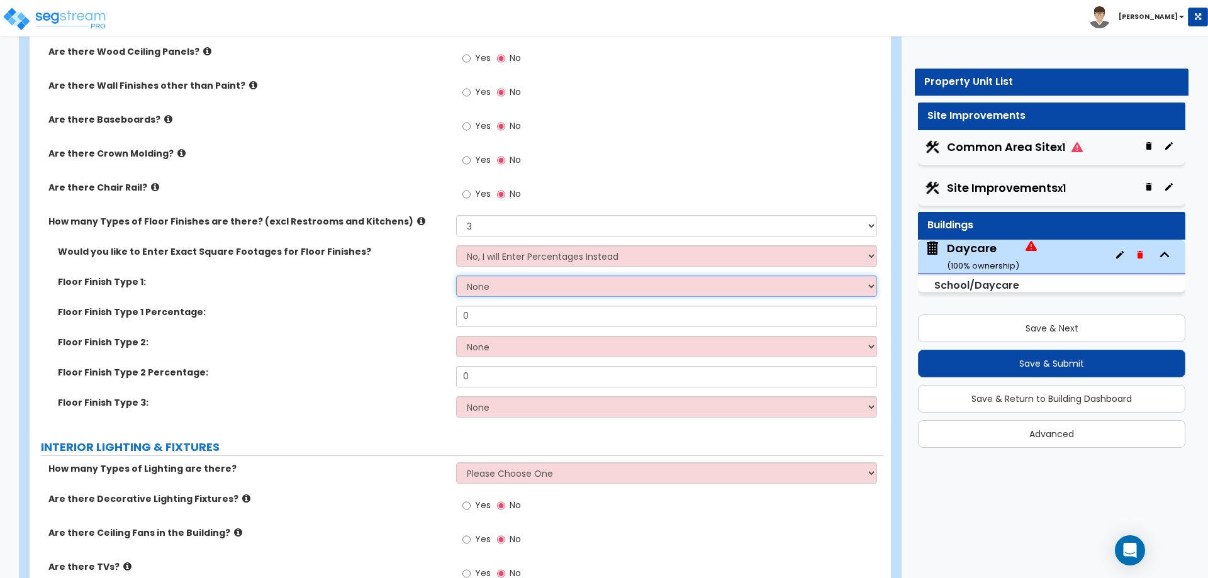
click at [489, 288] on select "None Tile Flooring Hardwood Flooring Resilient Laminate Flooring VCT Flooring S…" at bounding box center [666, 286] width 420 height 21
select select "1"
click at [456, 276] on select "None Tile Flooring Hardwood Flooring Resilient Laminate Flooring VCT Flooring S…" at bounding box center [666, 286] width 420 height 21
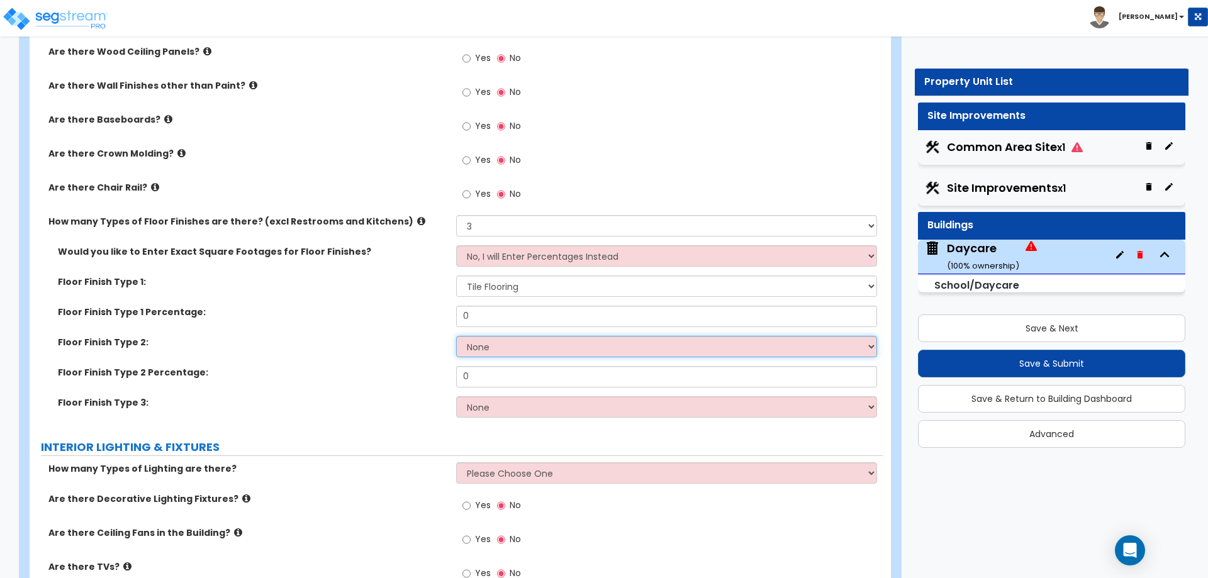
click at [499, 355] on select "None Tile Flooring Hardwood Flooring Resilient Laminate Flooring VCT Flooring S…" at bounding box center [666, 346] width 420 height 21
select select "2"
click at [456, 336] on select "None Tile Flooring Hardwood Flooring Resilient Laminate Flooring VCT Flooring S…" at bounding box center [666, 346] width 420 height 21
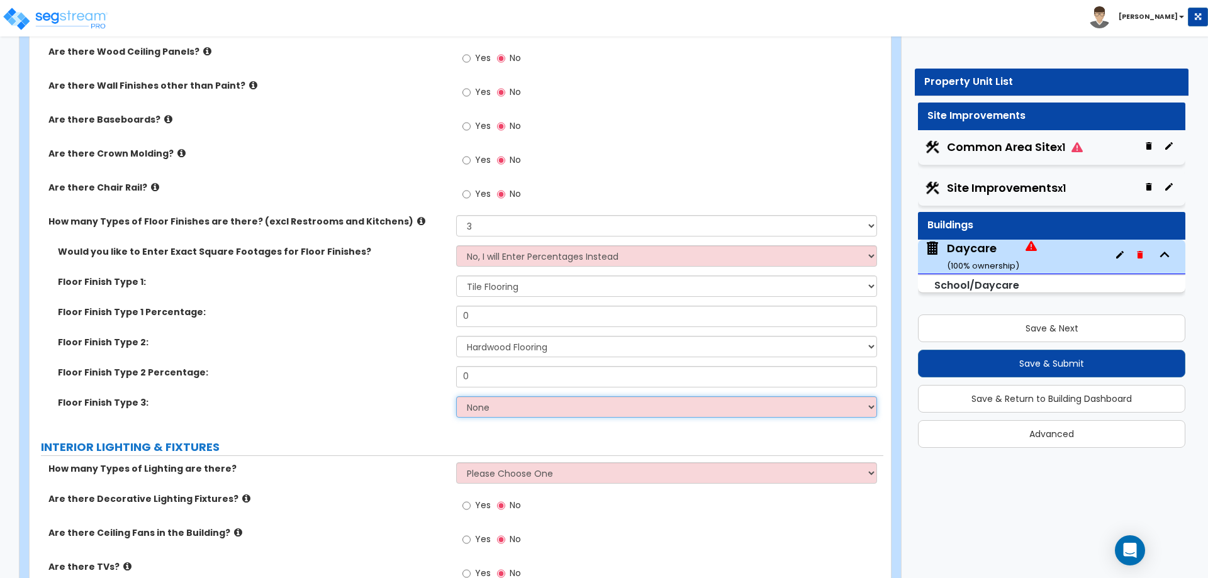
click at [488, 405] on select "None Tile Flooring Hardwood Flooring Resilient Laminate Flooring VCT Flooring S…" at bounding box center [666, 406] width 420 height 21
select select "7"
click at [456, 396] on select "None Tile Flooring Hardwood Flooring Resilient Laminate Flooring VCT Flooring S…" at bounding box center [666, 406] width 420 height 21
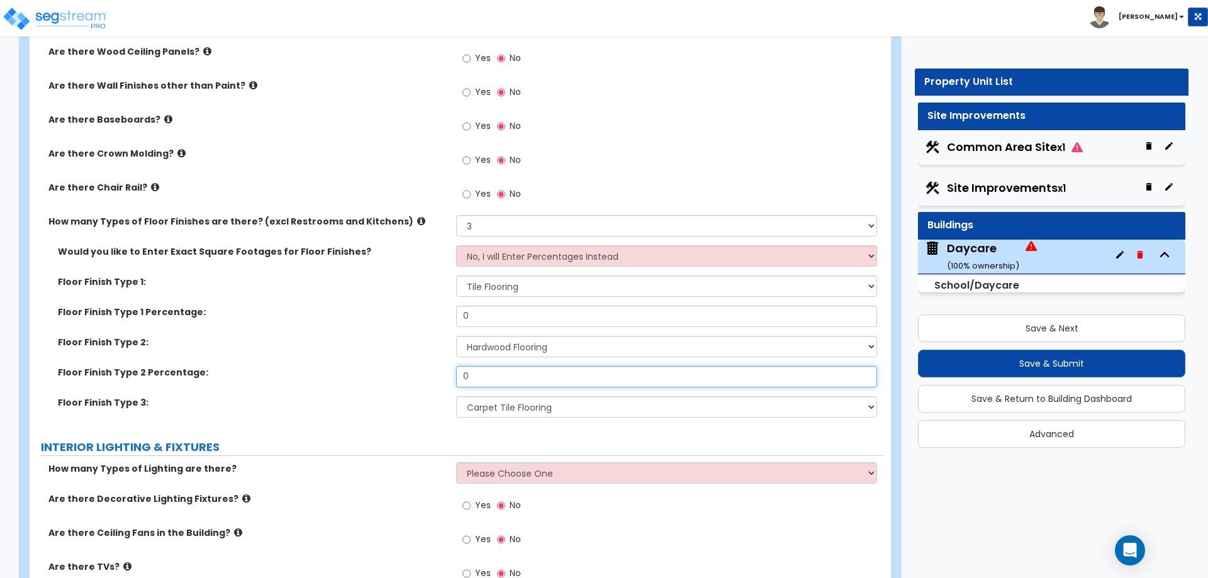
click at [501, 381] on input "0" at bounding box center [666, 376] width 420 height 21
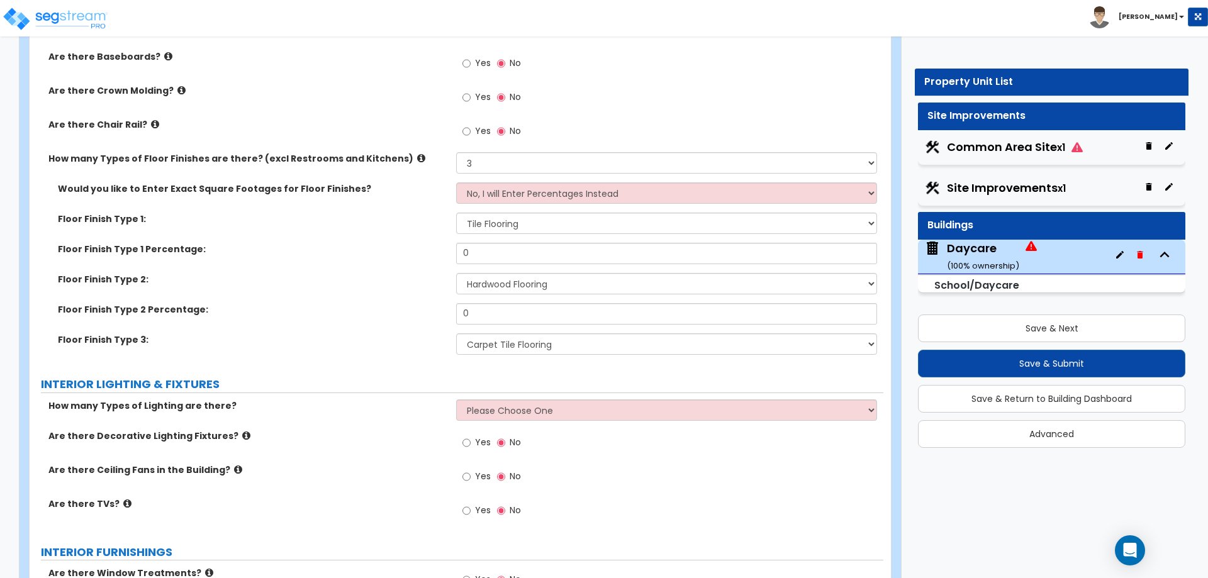
click at [388, 333] on label "Floor Finish Type 3:" at bounding box center [252, 339] width 389 height 13
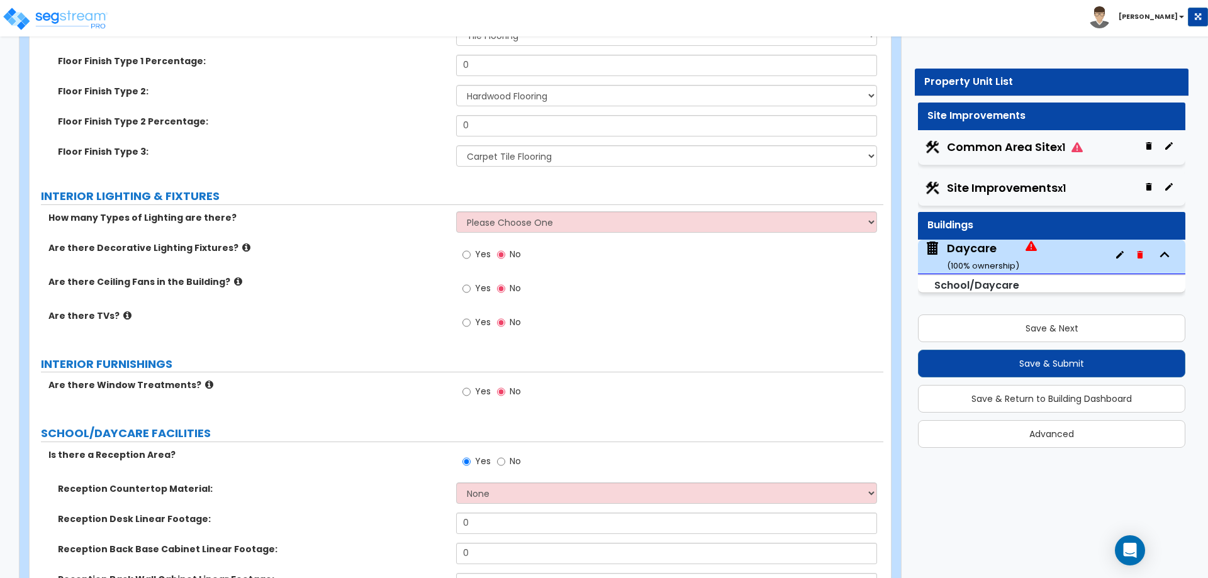
scroll to position [2328, 0]
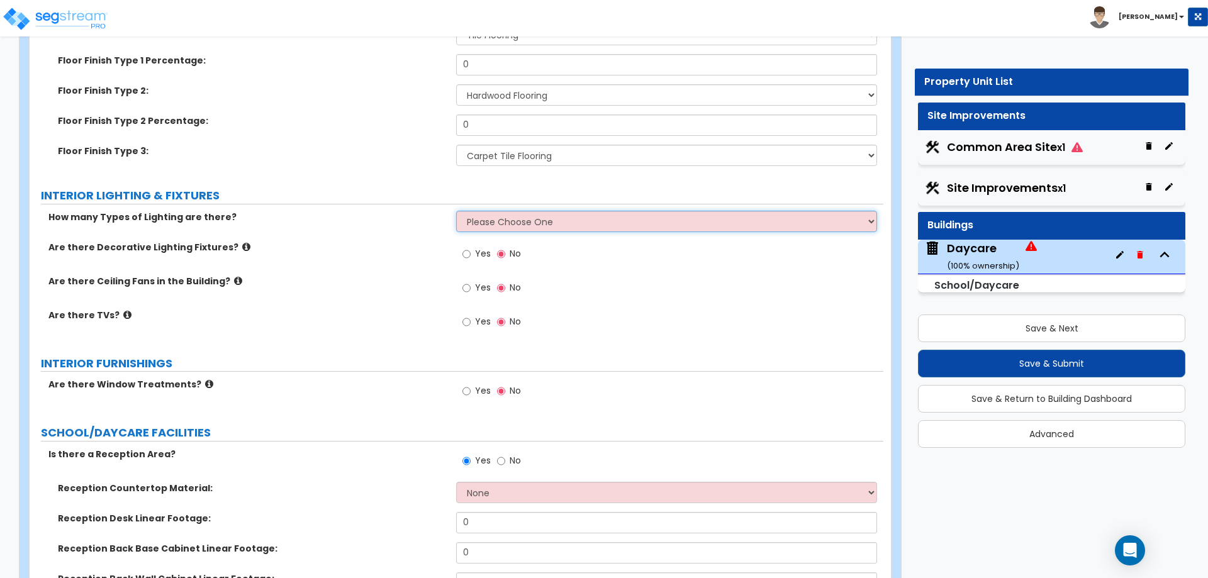
click at [530, 218] on select "Please Choose One 1 2 3" at bounding box center [666, 221] width 420 height 21
select select "1"
click at [456, 211] on select "Please Choose One 1 2 3" at bounding box center [666, 221] width 420 height 21
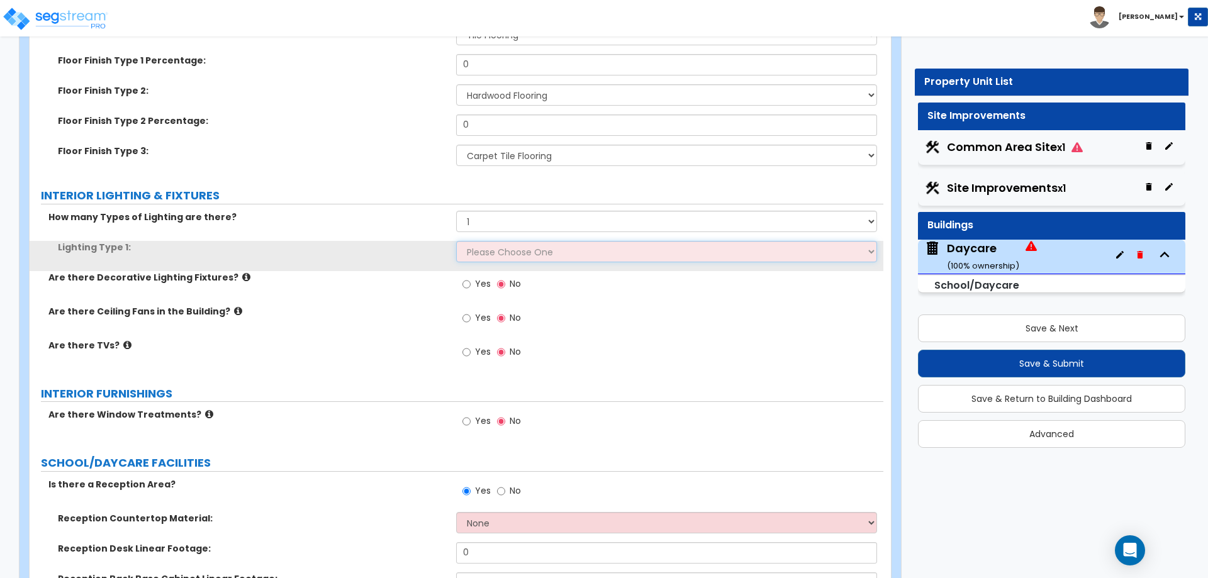
click at [521, 249] on select "Please Choose One LED Surface-Mounted LED Recessed Fluorescent Surface-Mounted …" at bounding box center [666, 251] width 420 height 21
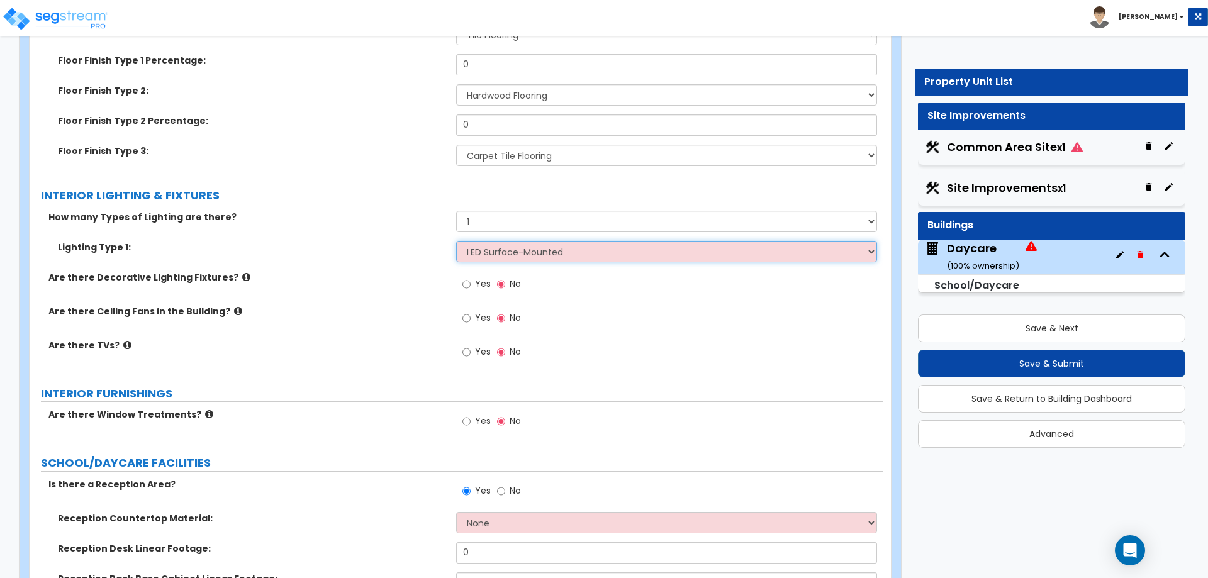
click at [456, 241] on select "Please Choose One LED Surface-Mounted LED Recessed Fluorescent Surface-Mounted …" at bounding box center [666, 251] width 420 height 21
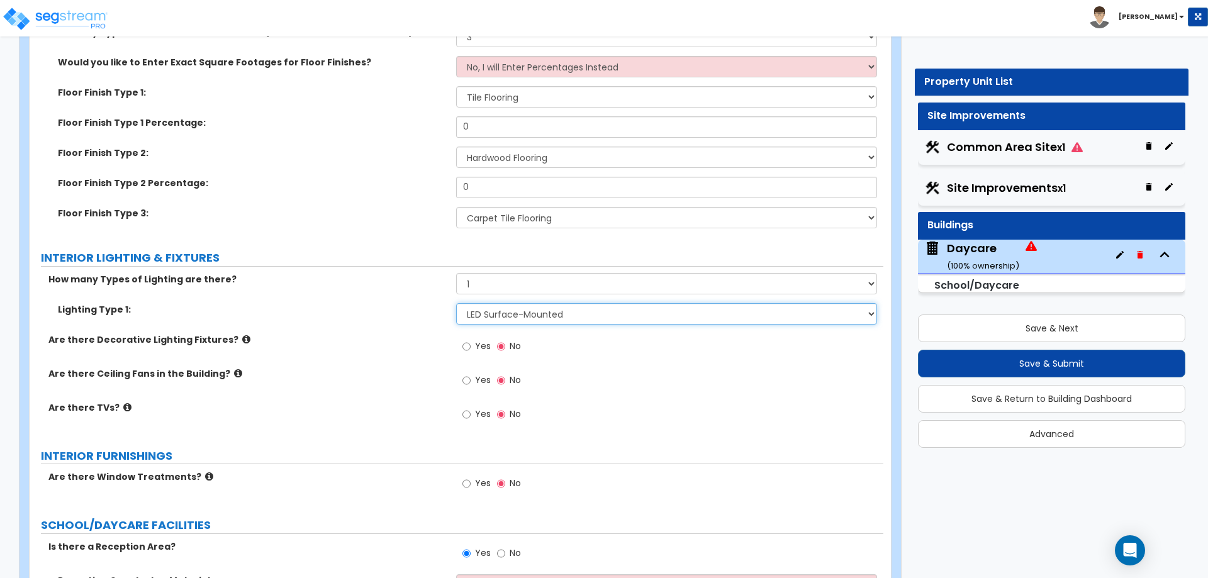
scroll to position [2265, 0]
click at [871, 406] on div "Yes No" at bounding box center [669, 419] width 427 height 34
click at [552, 311] on select "Please Choose One LED Surface-Mounted LED Recessed Fluorescent Surface-Mounted …" at bounding box center [666, 314] width 420 height 21
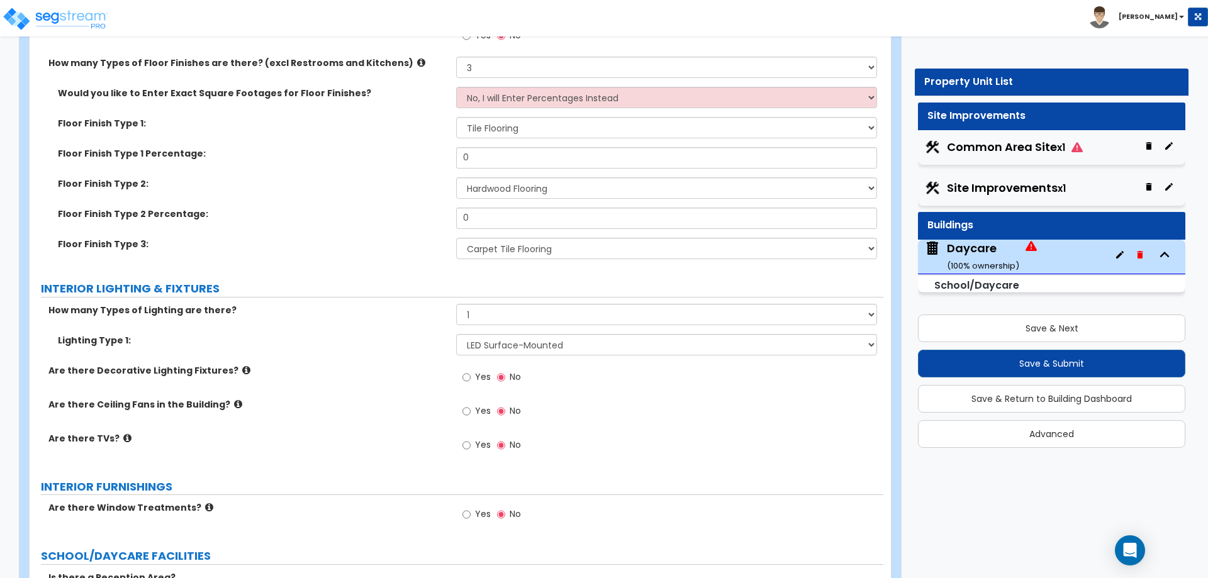
scroll to position [2202, 0]
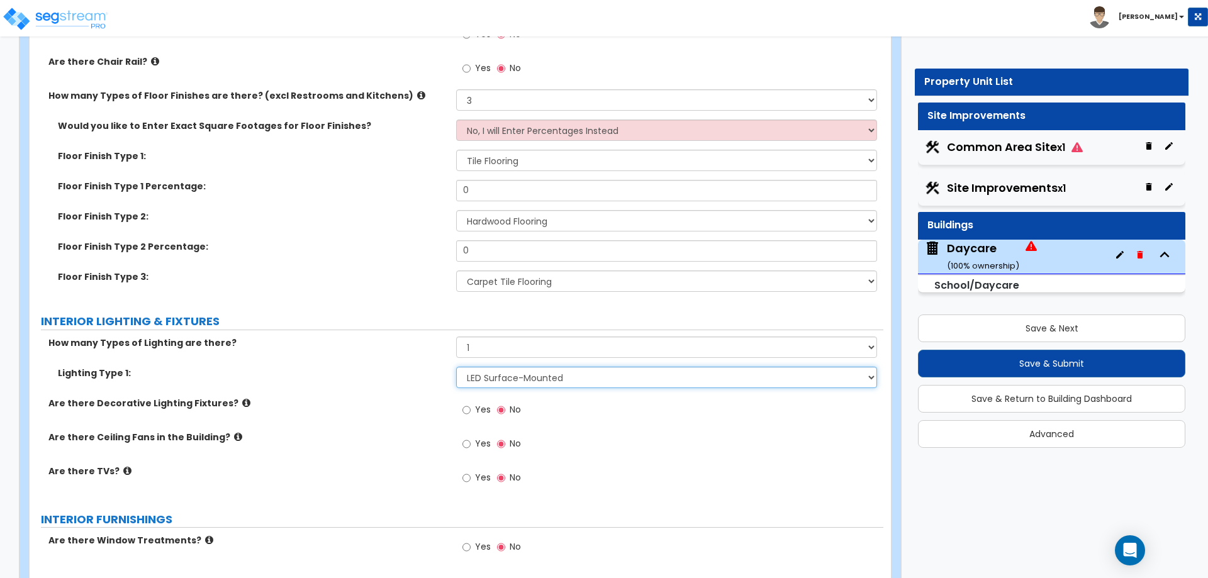
click at [568, 372] on select "Please Choose One LED Surface-Mounted LED Recessed Fluorescent Surface-Mounted …" at bounding box center [666, 377] width 420 height 21
select select "3"
click at [456, 367] on select "Please Choose One LED Surface-Mounted LED Recessed Fluorescent Surface-Mounted …" at bounding box center [666, 377] width 420 height 21
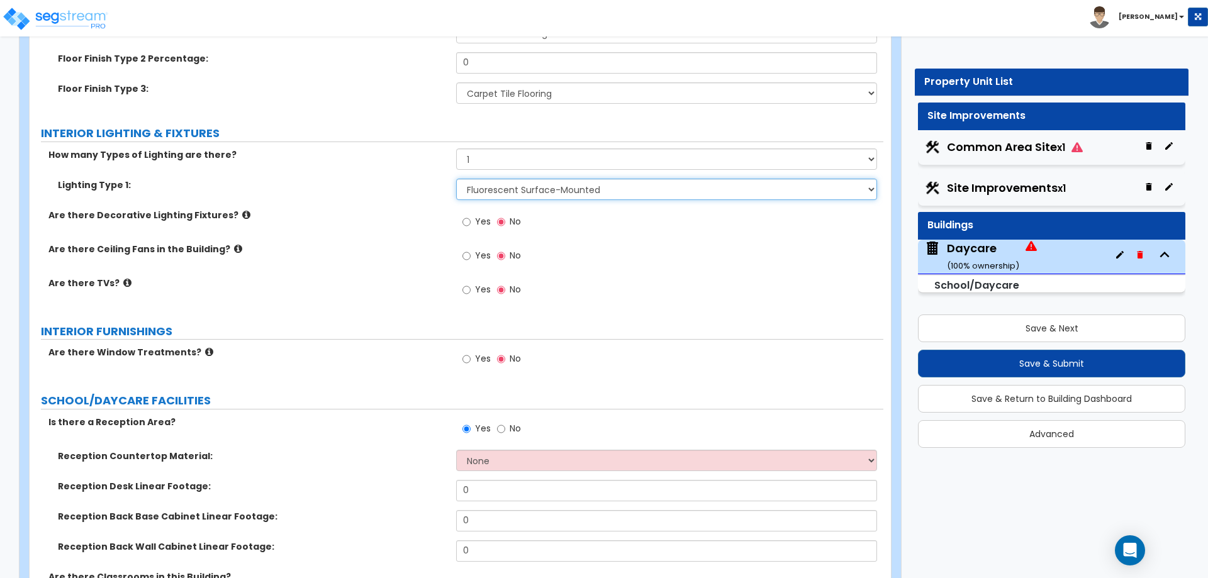
scroll to position [2391, 0]
click at [242, 213] on icon at bounding box center [246, 214] width 8 height 9
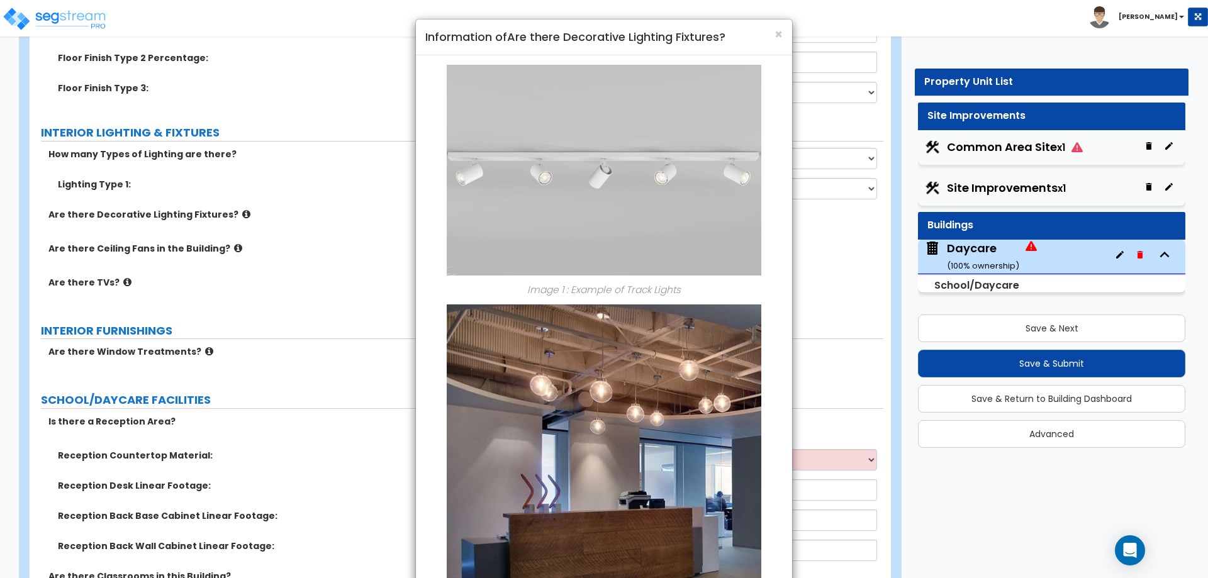
click at [232, 213] on div "× Information of Are there Decorative Lighting Fixtures? Image 1 : Example of T…" at bounding box center [604, 289] width 1208 height 578
click at [230, 247] on div "× Information of Are there Decorative Lighting Fixtures? Image 1 : Example of T…" at bounding box center [604, 289] width 1208 height 578
click at [228, 249] on div "× Information of Are there Decorative Lighting Fixtures? Image 1 : Example of T…" at bounding box center [604, 289] width 1208 height 578
click at [224, 248] on div "× Information of Are there Decorative Lighting Fixtures? Image 1 : Example of T…" at bounding box center [604, 289] width 1208 height 578
click at [783, 35] on div "× Information of Are there Decorative Lighting Fixtures?" at bounding box center [604, 38] width 376 height 36
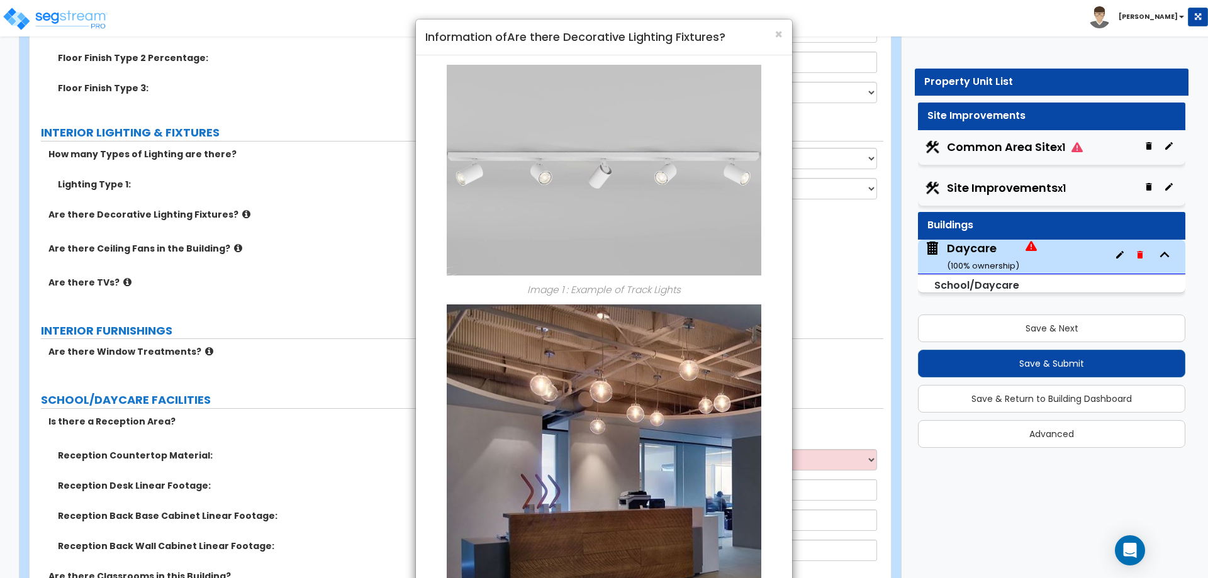
click at [768, 36] on h4 "Information of Are there Decorative Lighting Fixtures?" at bounding box center [603, 37] width 357 height 16
click at [775, 33] on span "×" at bounding box center [779, 34] width 8 height 18
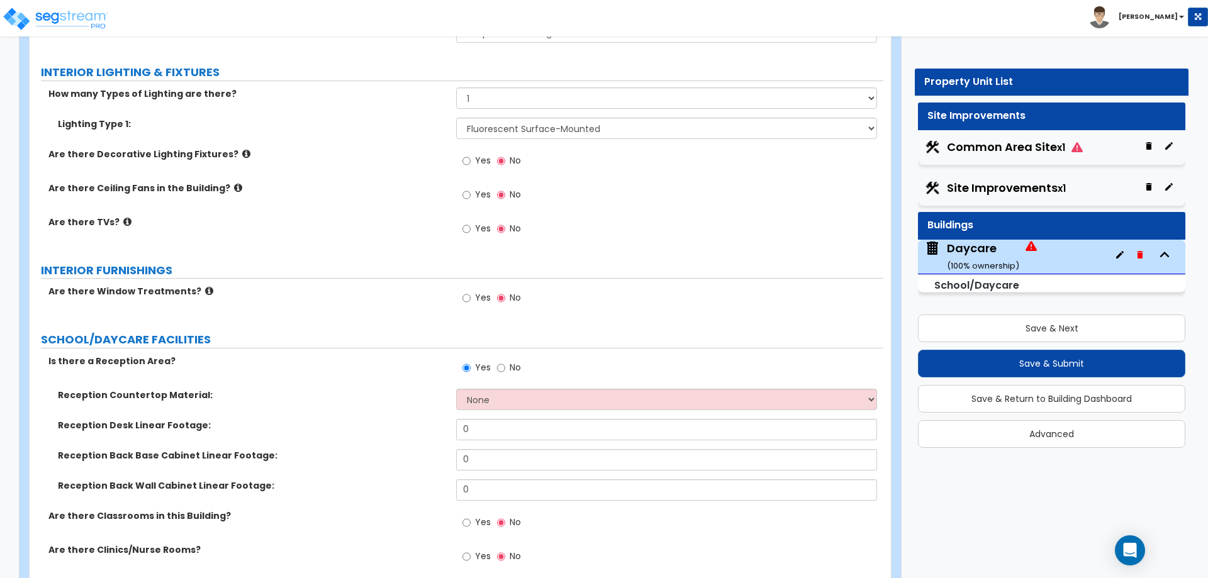
scroll to position [2454, 0]
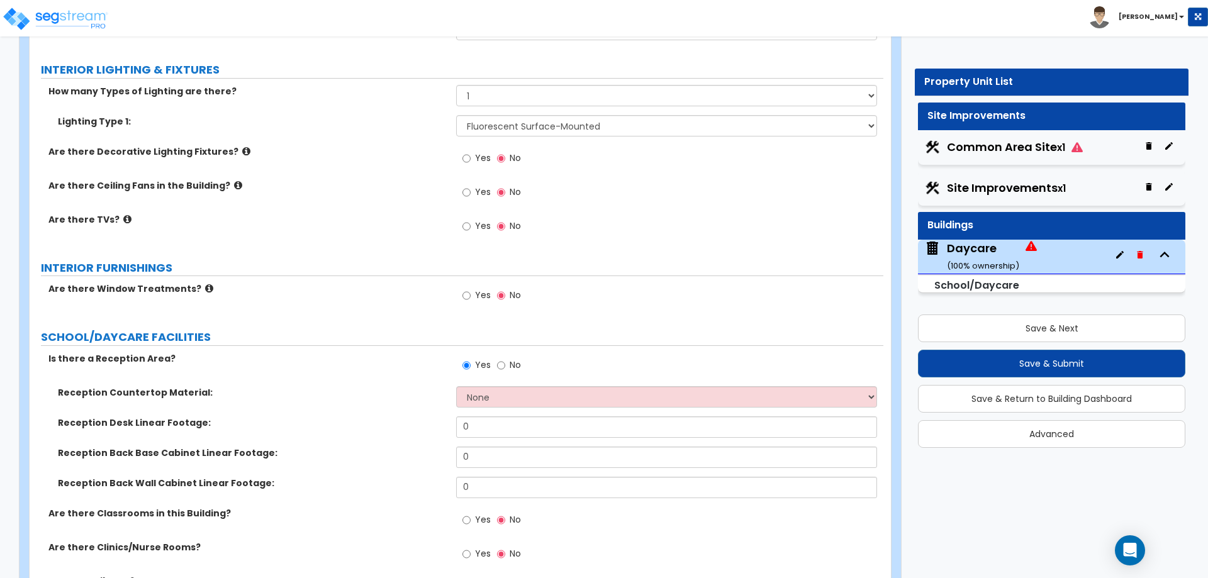
click at [205, 287] on icon at bounding box center [209, 288] width 8 height 9
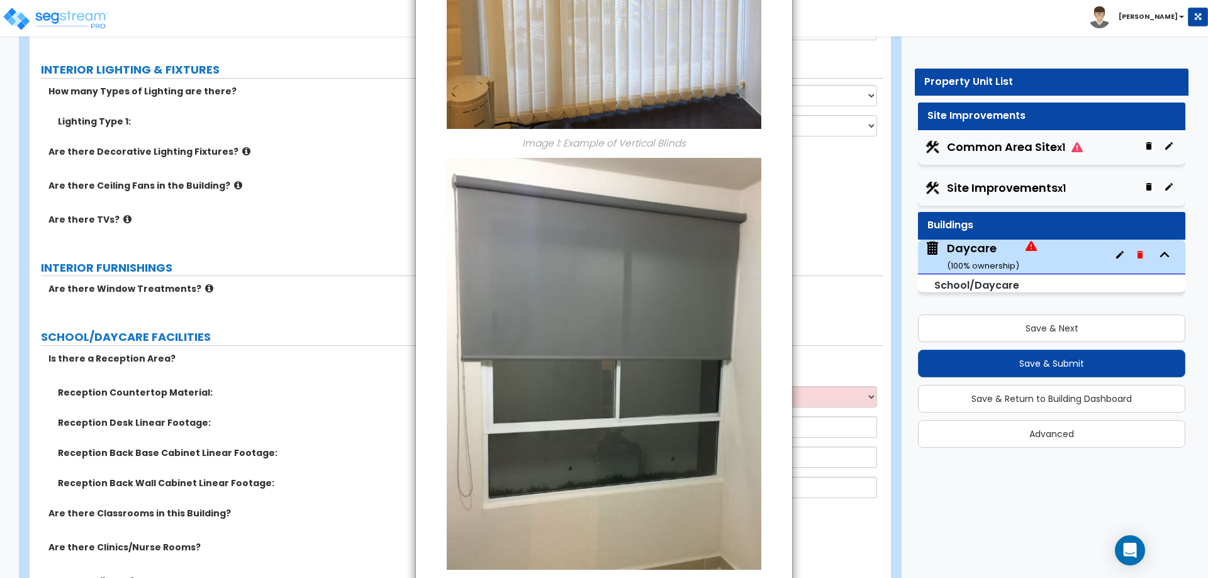
scroll to position [63, 0]
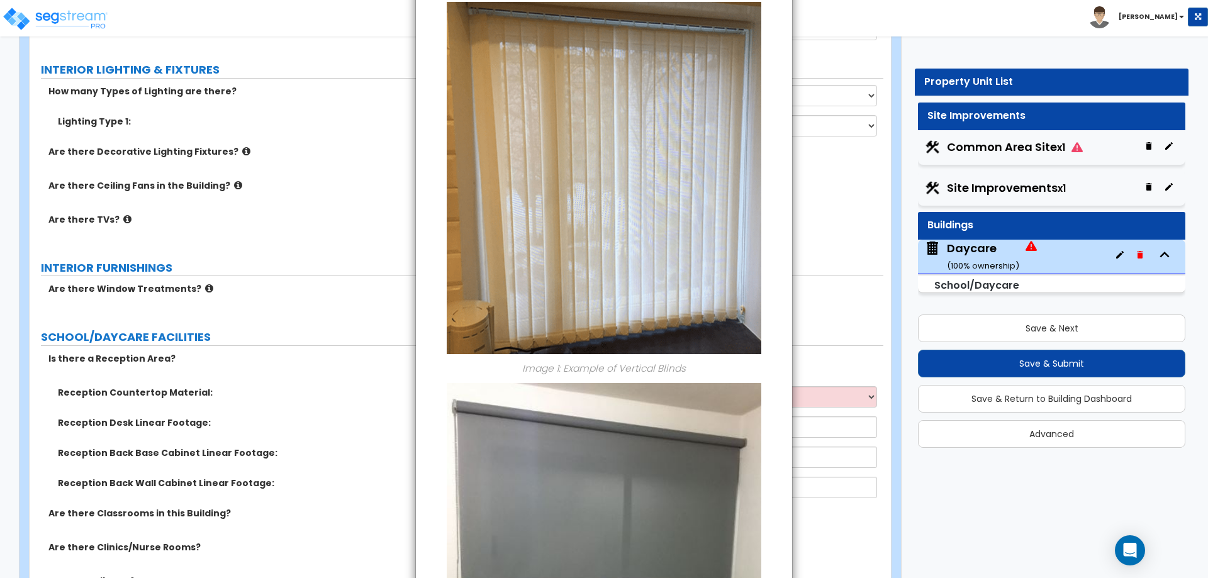
click at [873, 263] on div "× Information of Are there Window Treatments? Image 1: Example of Vertical Blin…" at bounding box center [604, 289] width 1208 height 578
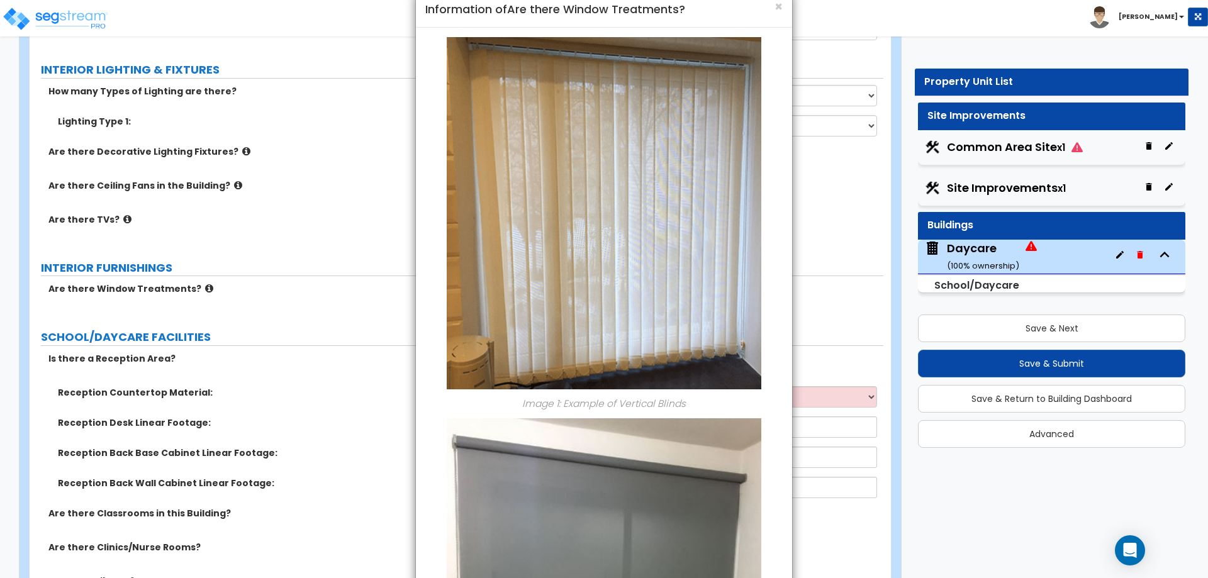
scroll to position [0, 0]
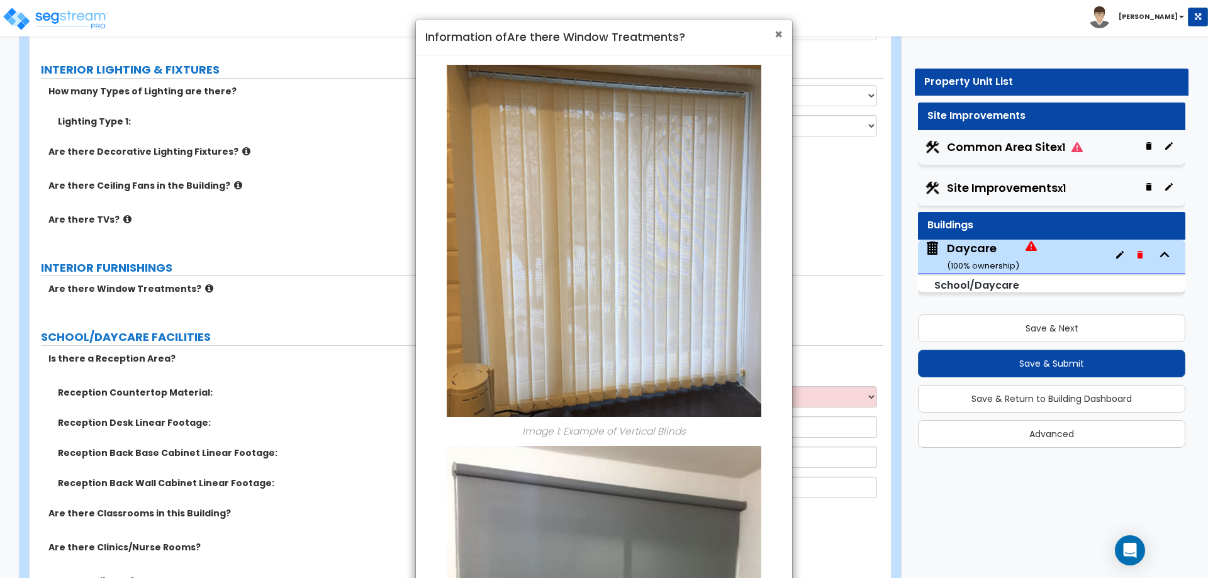
click at [777, 33] on span "×" at bounding box center [779, 34] width 8 height 18
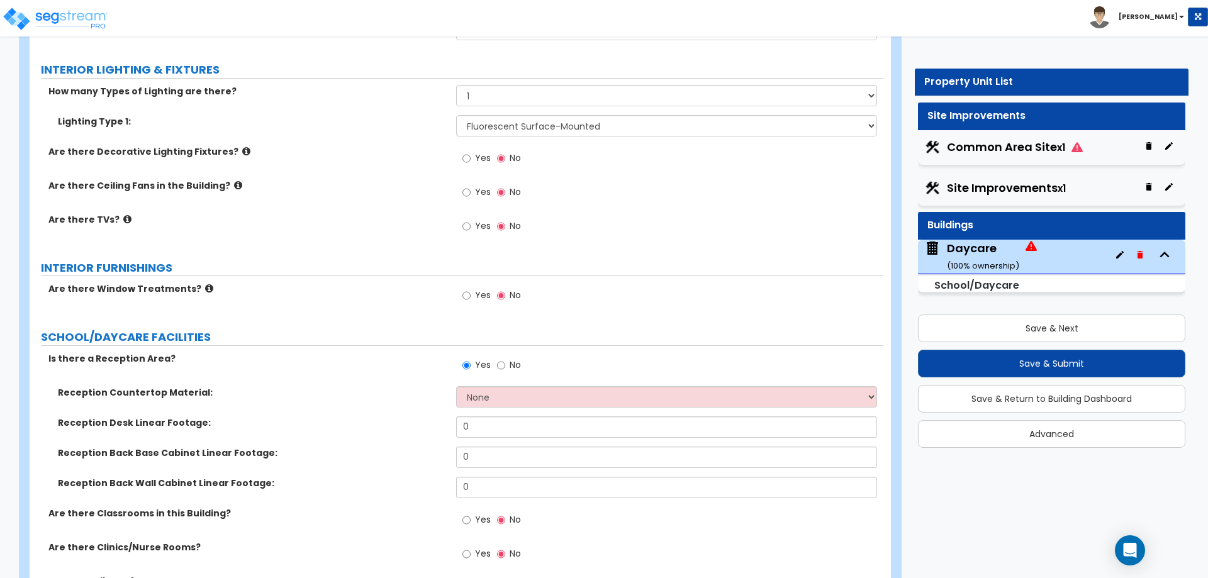
click at [460, 293] on div "Yes No" at bounding box center [491, 297] width 71 height 29
click at [464, 292] on input "Yes" at bounding box center [466, 296] width 8 height 14
radio input "true"
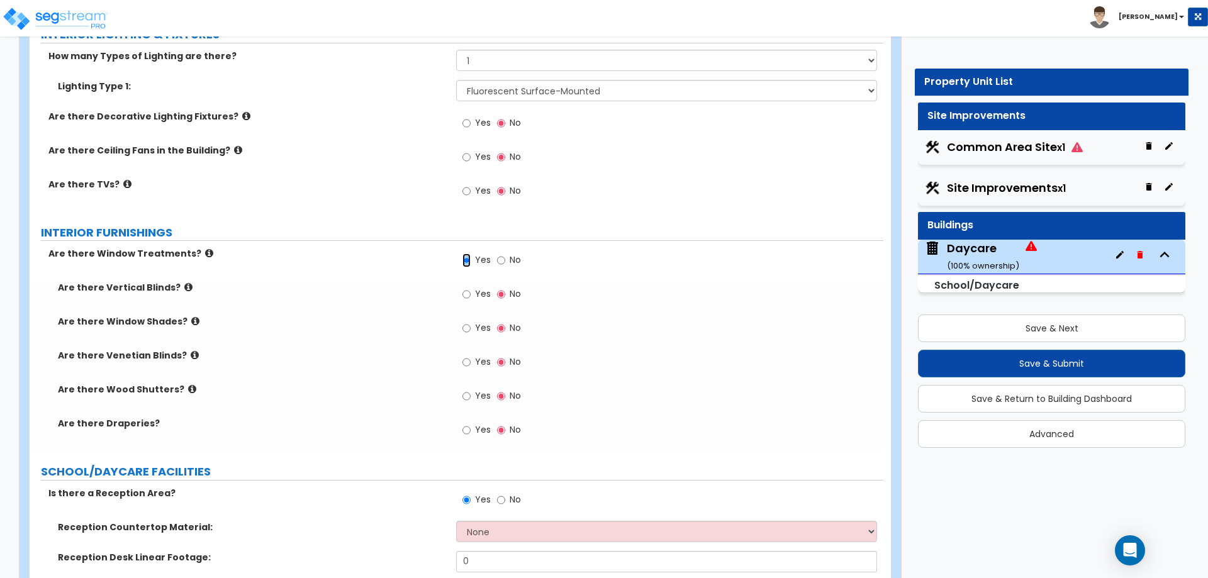
scroll to position [2517, 0]
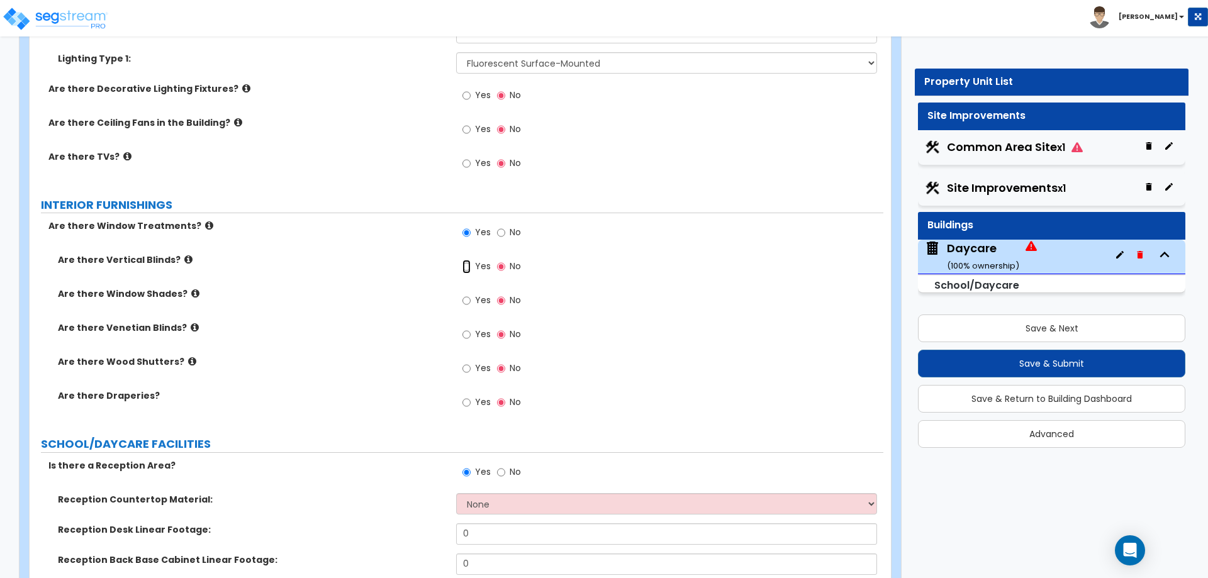
click at [464, 266] on input "Yes" at bounding box center [466, 267] width 8 height 14
radio input "true"
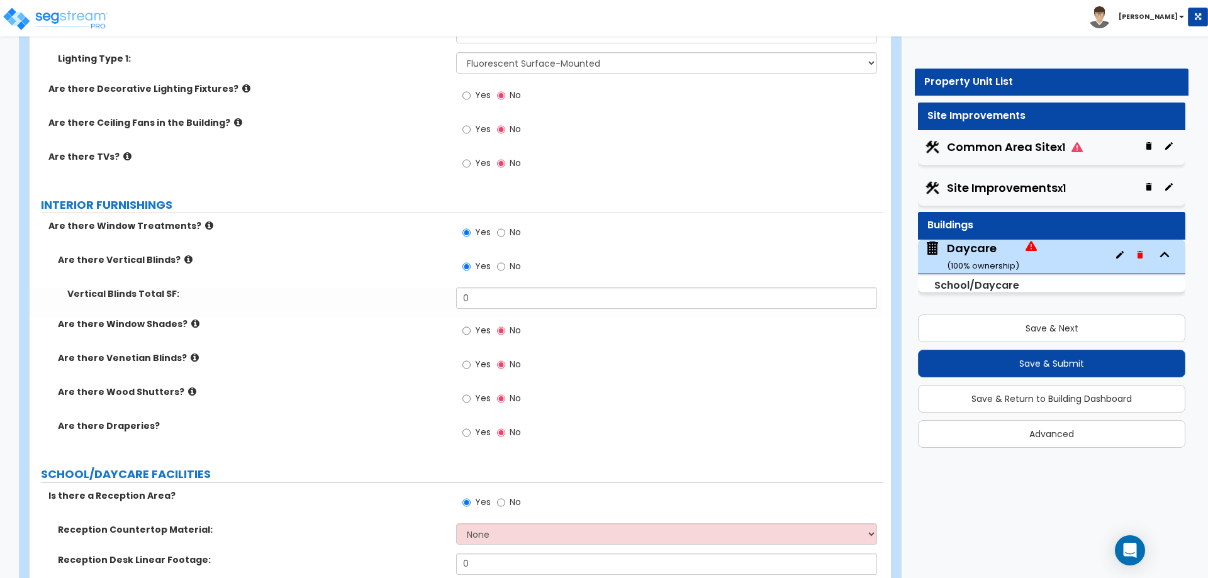
click at [539, 286] on div "Yes No" at bounding box center [669, 271] width 427 height 34
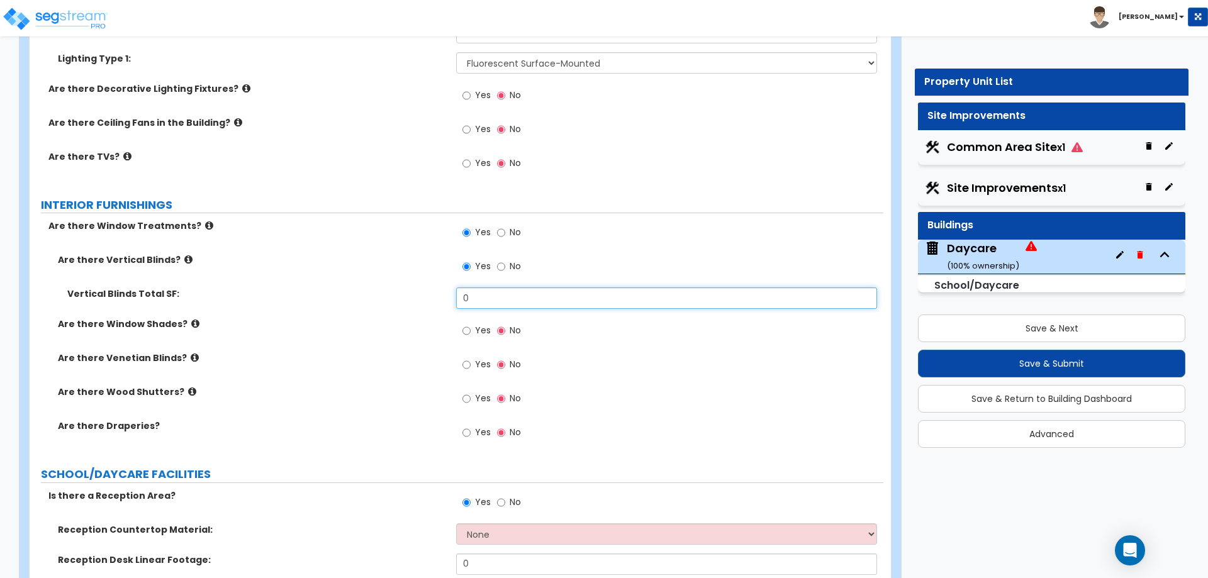
drag, startPoint x: 531, startPoint y: 292, endPoint x: 415, endPoint y: 284, distance: 116.6
click at [427, 290] on div "Vertical Blinds Total SF: 0" at bounding box center [457, 303] width 854 height 30
type input "6"
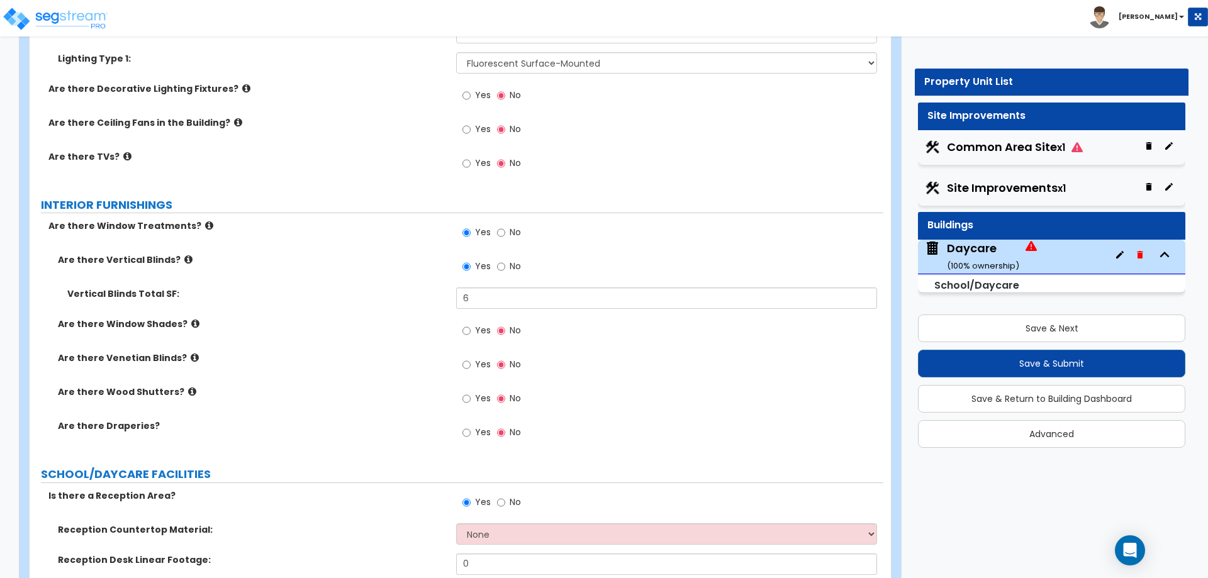
click at [393, 171] on div "Are there TVs? Yes No" at bounding box center [457, 167] width 854 height 34
click at [184, 260] on icon at bounding box center [188, 259] width 8 height 9
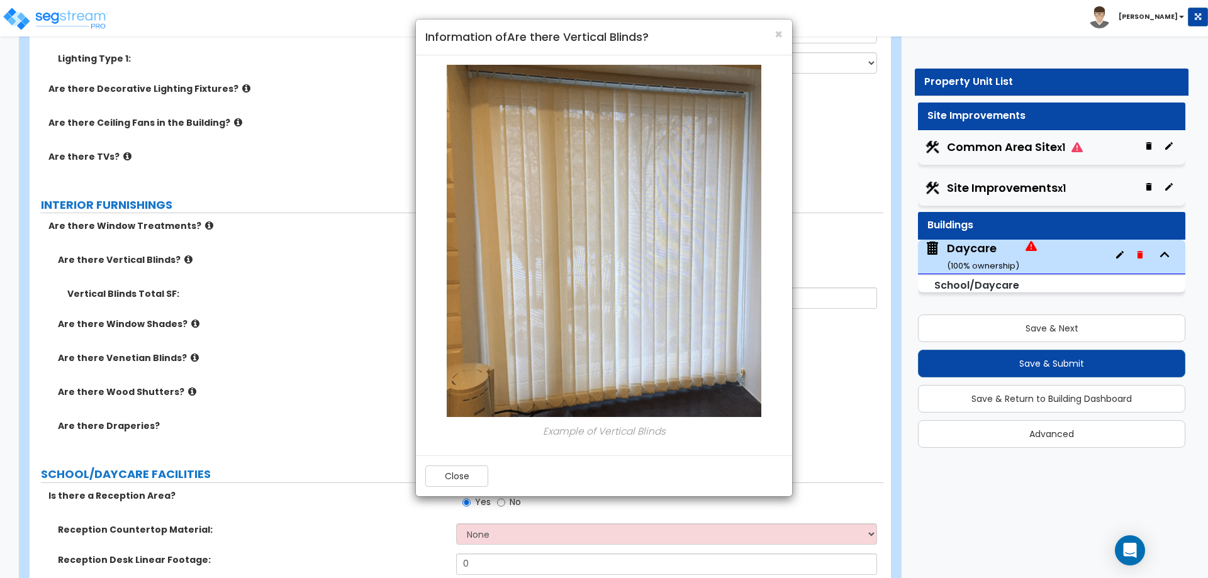
click at [180, 260] on div "× Information of Are there Vertical Blinds? Example of Vertical Blinds Close" at bounding box center [604, 289] width 1208 height 578
click at [186, 323] on div "× Information of Are there Vertical Blinds? Example of Vertical Blinds Close" at bounding box center [604, 289] width 1208 height 578
click at [775, 36] on span "×" at bounding box center [779, 34] width 8 height 18
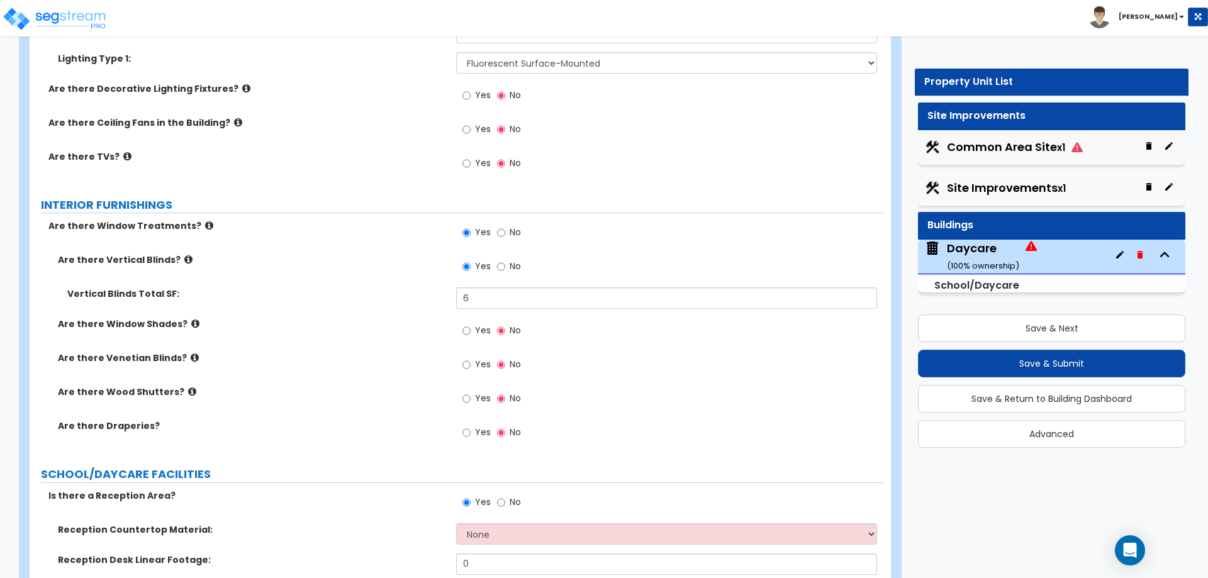
click at [191, 322] on icon at bounding box center [195, 323] width 8 height 9
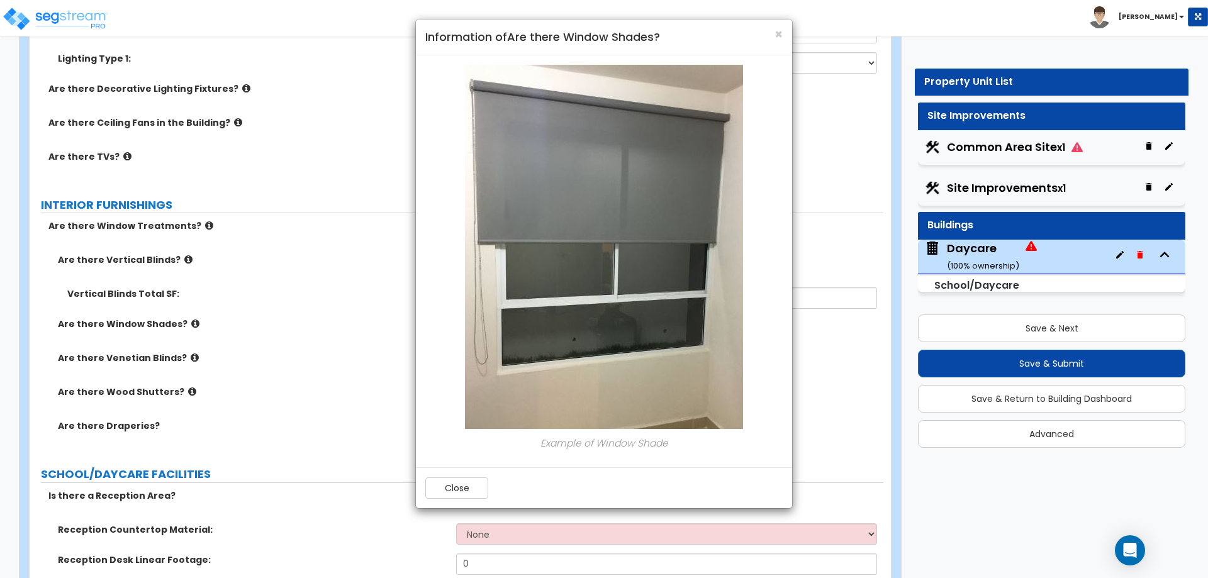
click at [784, 38] on div "× Information of Are there Window Shades?" at bounding box center [604, 38] width 376 height 36
click at [780, 36] on span "×" at bounding box center [779, 34] width 8 height 18
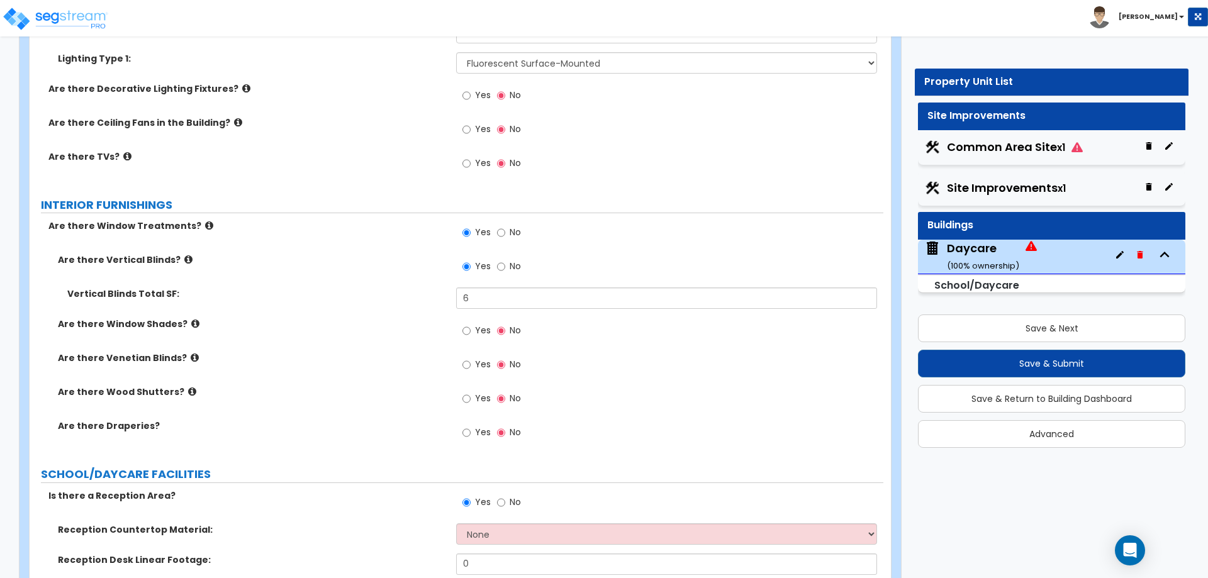
click at [878, 390] on div "Yes No" at bounding box center [669, 403] width 427 height 34
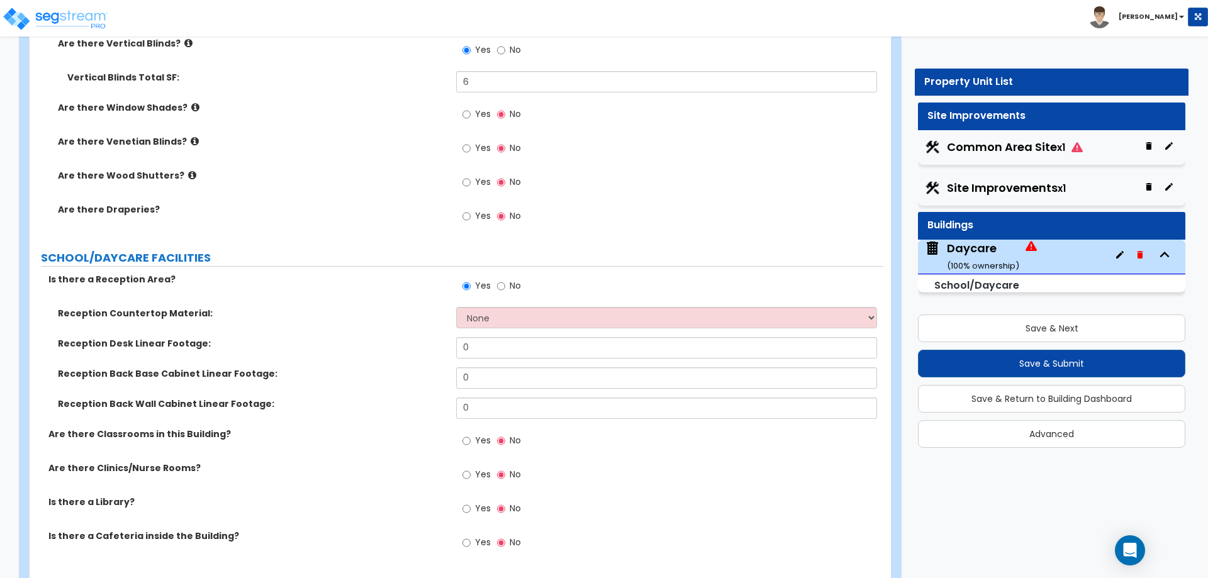
scroll to position [2768, 0]
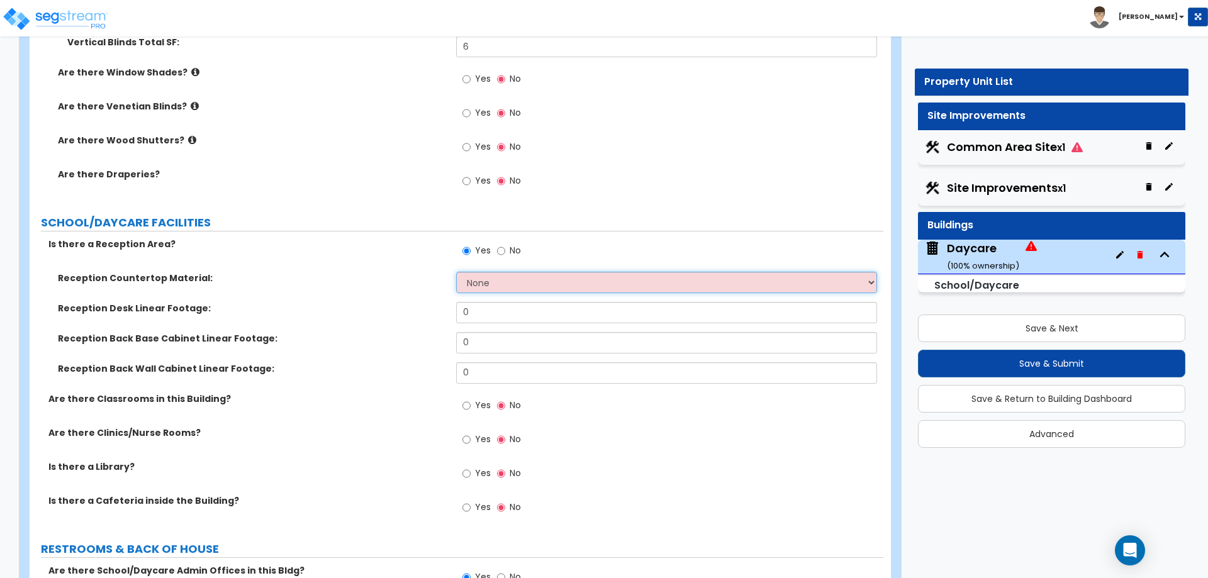
click at [517, 281] on select "None Plastic Laminate Solid Surface Stone Quartz Marble Tile Wood Stainless Ste…" at bounding box center [666, 282] width 420 height 21
click at [518, 281] on select "None Plastic Laminate Solid Surface Stone Quartz Marble Tile Wood Stainless Ste…" at bounding box center [666, 282] width 420 height 21
click at [541, 279] on select "None Plastic Laminate Solid Surface Stone Quartz Marble Tile Wood Stainless Ste…" at bounding box center [666, 282] width 420 height 21
select select "1"
click at [456, 272] on select "None Plastic Laminate Solid Surface Stone Quartz Marble Tile Wood Stainless Ste…" at bounding box center [666, 282] width 420 height 21
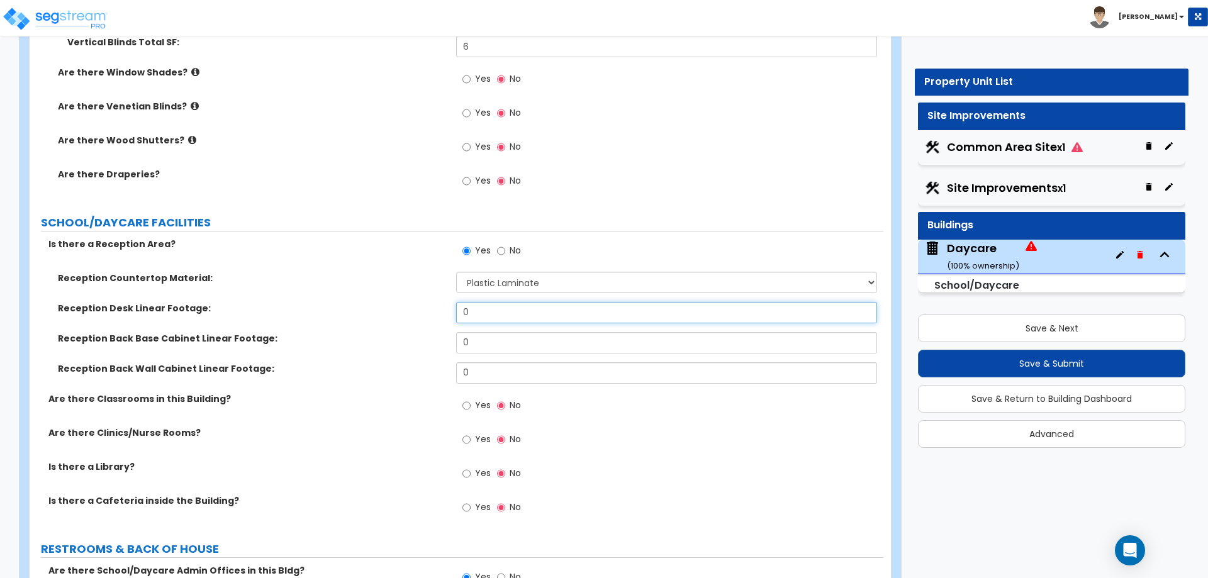
click at [513, 313] on input "0" at bounding box center [666, 312] width 420 height 21
drag, startPoint x: 503, startPoint y: 310, endPoint x: 444, endPoint y: 310, distance: 58.5
click at [444, 310] on div "Reception Desk Linear Footage: 0" at bounding box center [457, 317] width 854 height 30
click at [506, 334] on input "0" at bounding box center [666, 342] width 420 height 21
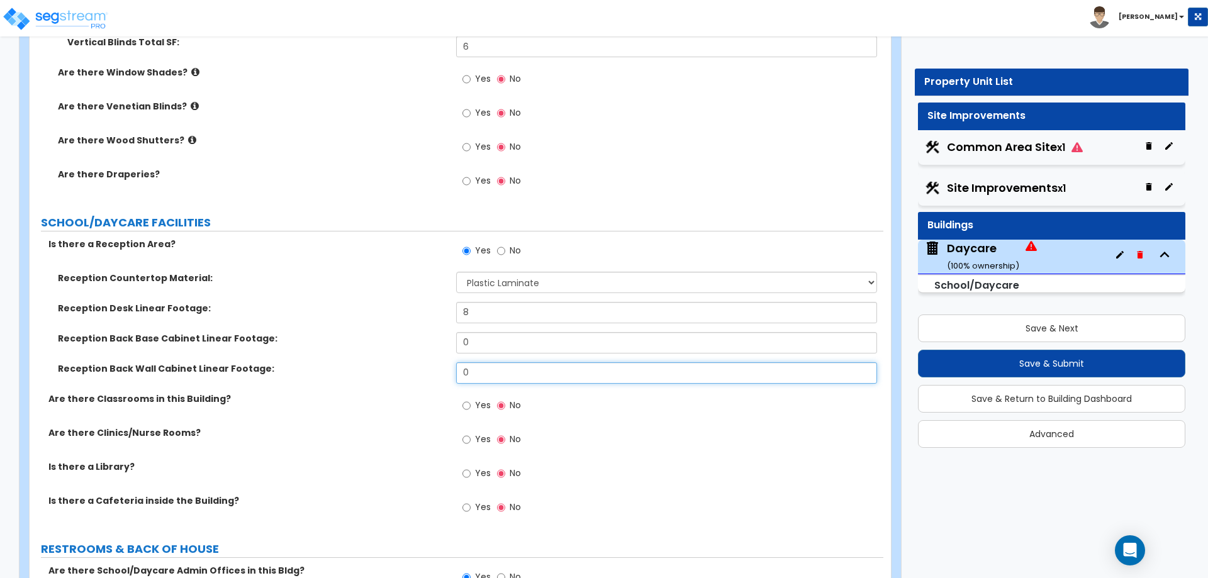
click at [503, 366] on input "0" at bounding box center [666, 372] width 420 height 21
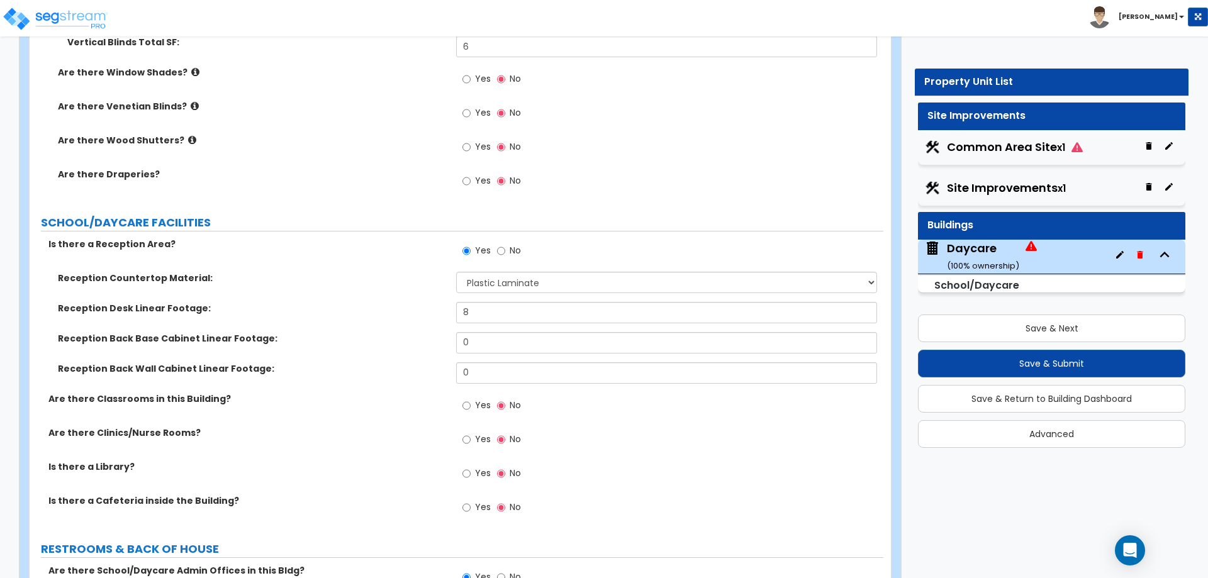
click at [479, 310] on input "8" at bounding box center [666, 312] width 420 height 21
drag, startPoint x: 479, startPoint y: 310, endPoint x: 396, endPoint y: 309, distance: 83.7
click at [398, 315] on div "Reception Desk Linear Footage: 8" at bounding box center [457, 317] width 854 height 30
type input "6"
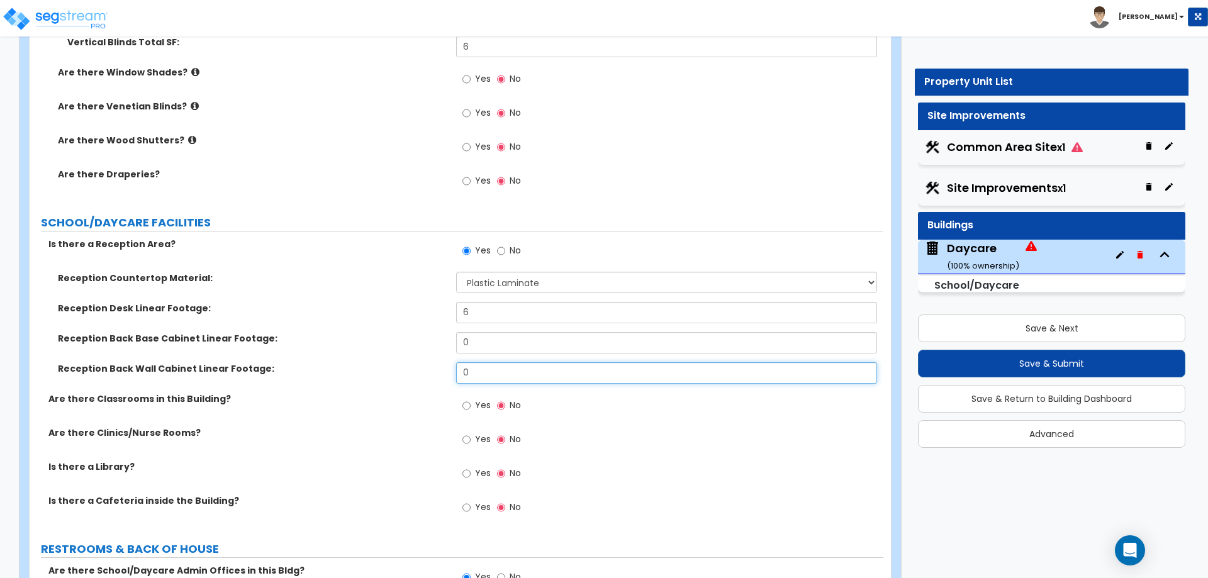
click at [517, 364] on input "0" at bounding box center [666, 372] width 420 height 21
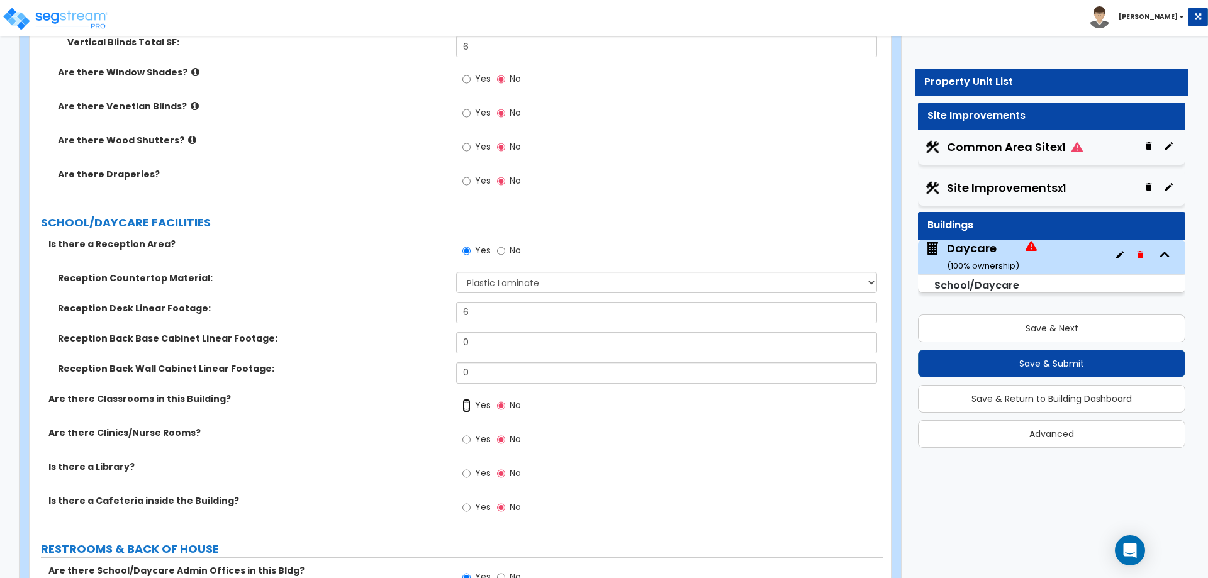
click at [470, 405] on input "Yes" at bounding box center [466, 406] width 8 height 14
radio input "true"
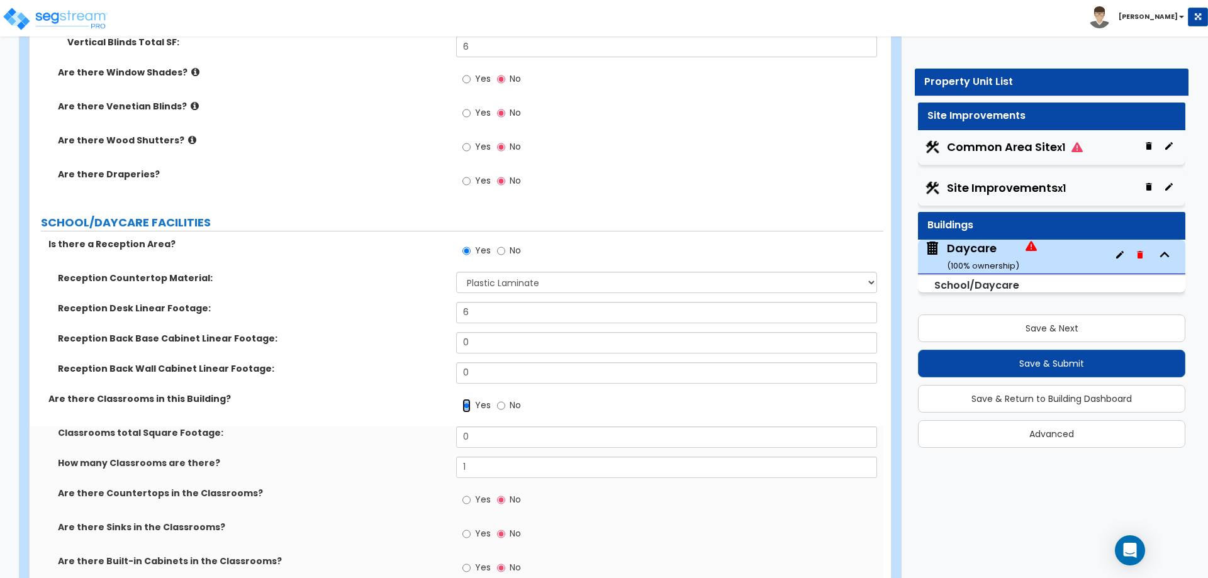
scroll to position [2831, 0]
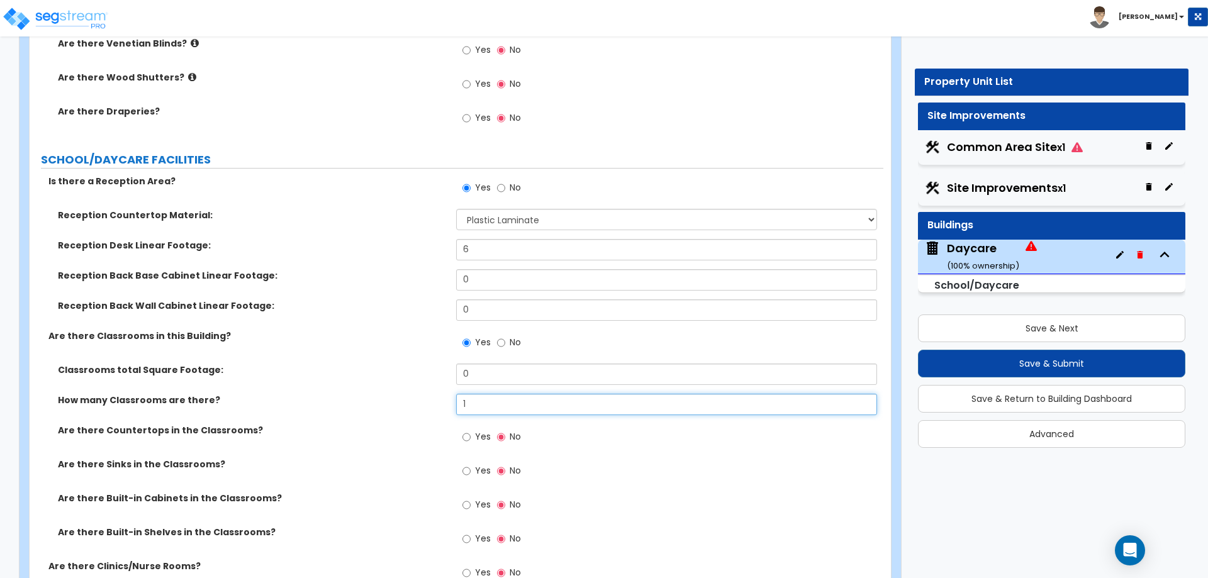
drag, startPoint x: 497, startPoint y: 404, endPoint x: 418, endPoint y: 400, distance: 78.7
click at [422, 404] on div "How many Classrooms are there? 1" at bounding box center [457, 409] width 854 height 30
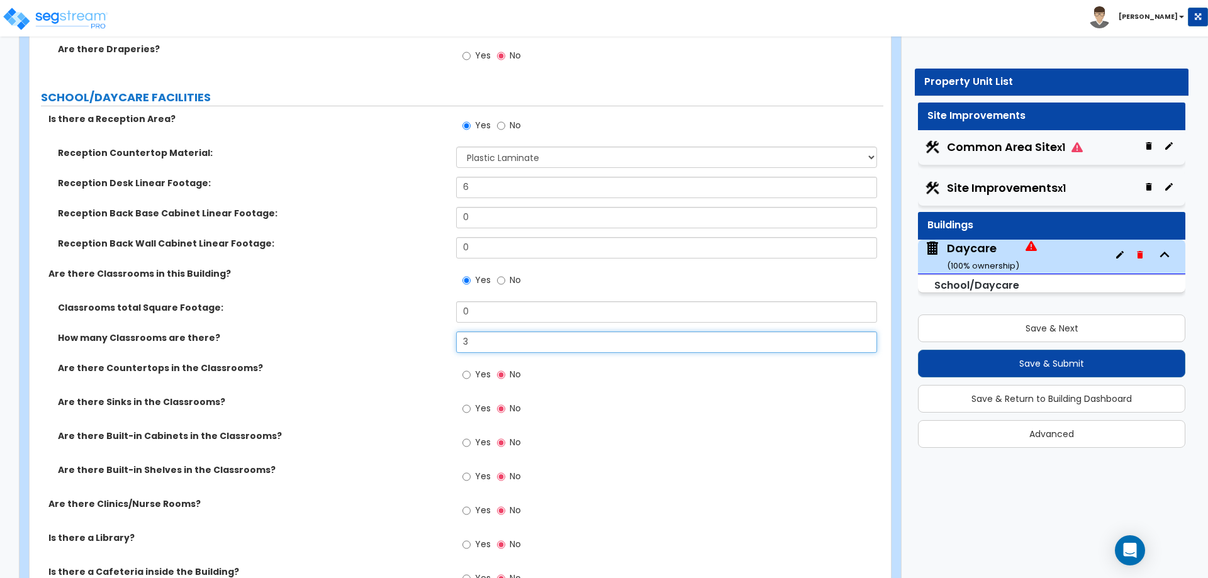
scroll to position [2894, 0]
type input "3"
click at [459, 410] on div "Yes No" at bounding box center [491, 409] width 71 height 29
click at [464, 408] on input "Yes" at bounding box center [466, 408] width 8 height 14
radio input "true"
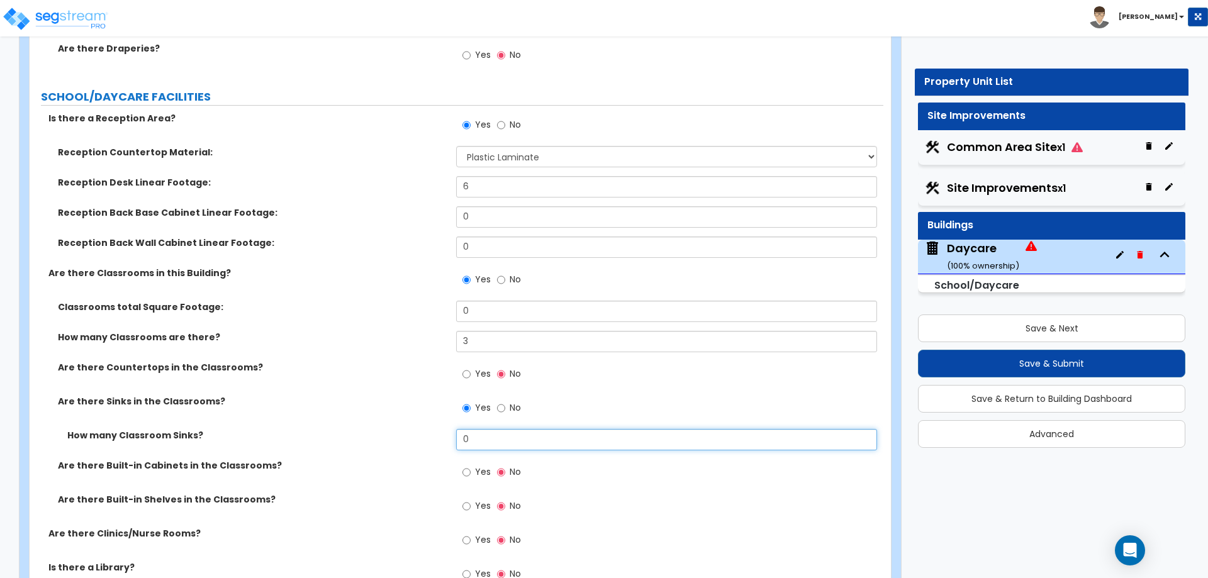
drag, startPoint x: 495, startPoint y: 439, endPoint x: 371, endPoint y: 423, distance: 124.9
click at [371, 423] on div "Classrooms total Square Footage: 0 How many Classrooms are there? 3 Are there C…" at bounding box center [456, 414] width 835 height 227
type input "3"
click at [327, 386] on div "Are there Countertops in the Classrooms? Yes No" at bounding box center [457, 378] width 854 height 34
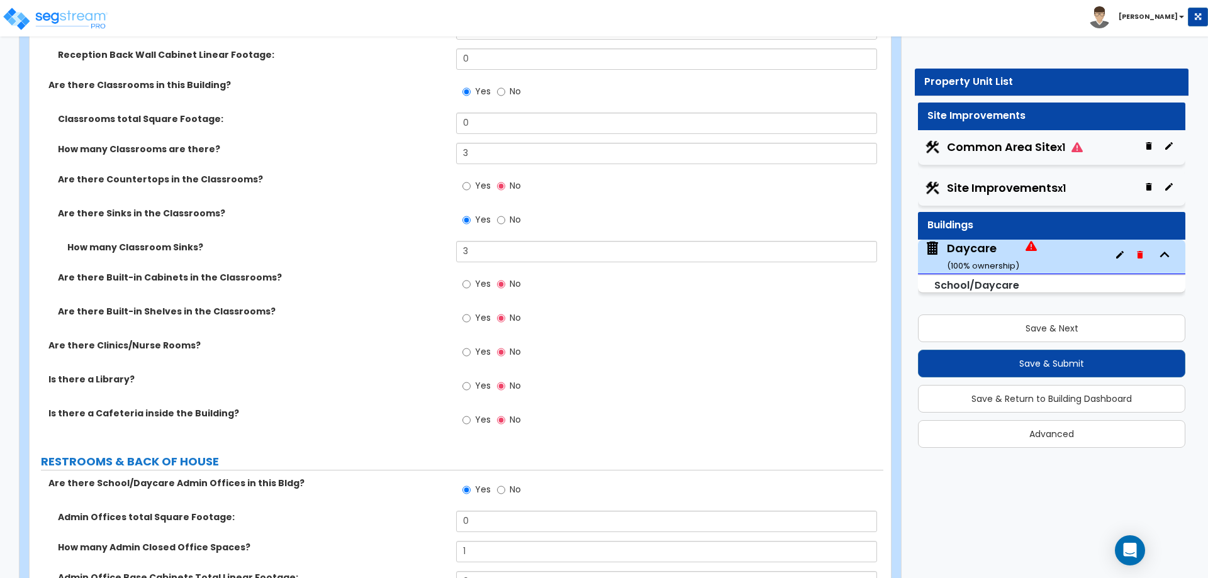
scroll to position [3083, 0]
click at [790, 7] on div "Toggle navigation [PERSON_NAME]" at bounding box center [604, 18] width 1208 height 36
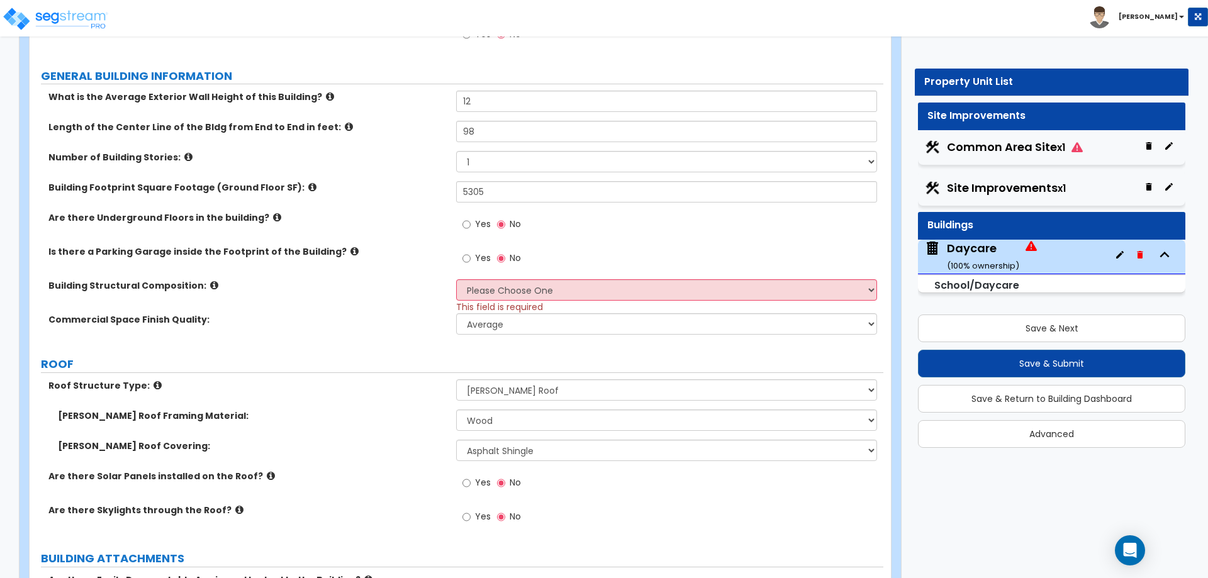
scroll to position [315, 0]
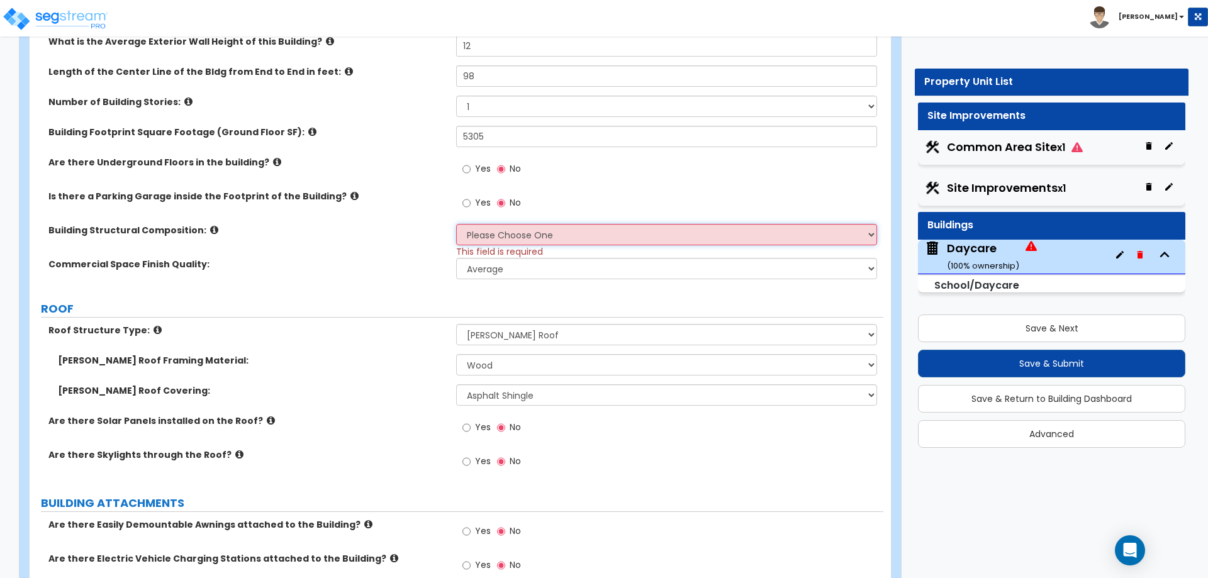
click at [551, 240] on select "Please Choose One Tilt-up Wall Construction Reinforced Concrete Structural Stee…" at bounding box center [666, 234] width 420 height 21
click at [456, 224] on select "Please Choose One Tilt-up Wall Construction Reinforced Concrete Structural Stee…" at bounding box center [666, 234] width 420 height 21
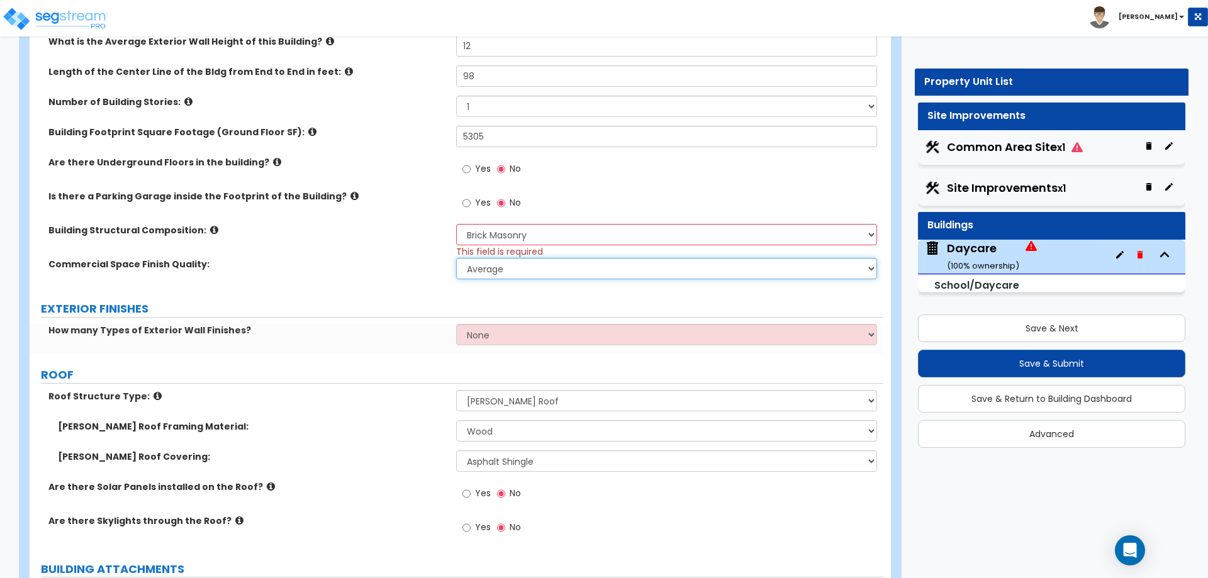
click at [545, 266] on select "Low Average High" at bounding box center [666, 268] width 420 height 21
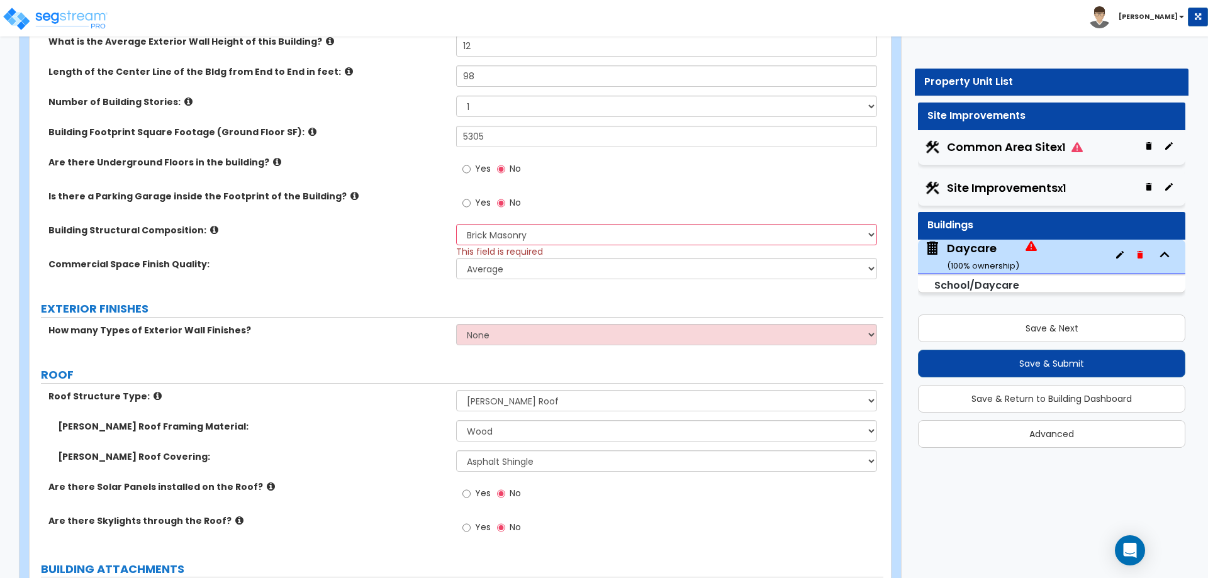
click at [384, 267] on label "Commercial Space Finish Quality:" at bounding box center [247, 264] width 398 height 13
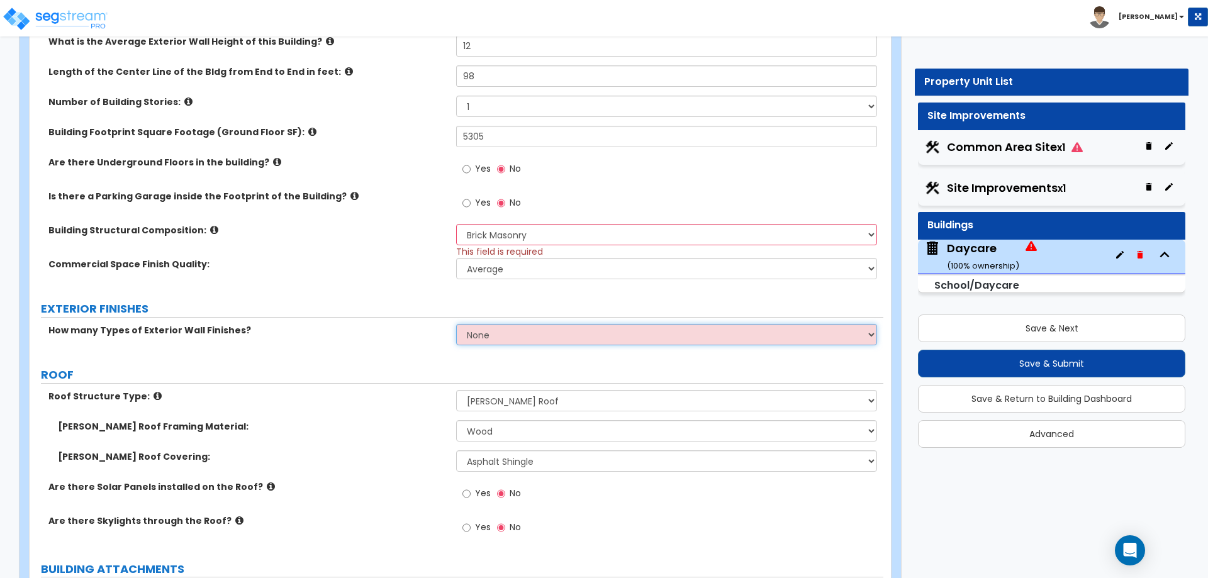
click at [512, 333] on select "None 1 2 3" at bounding box center [666, 334] width 420 height 21
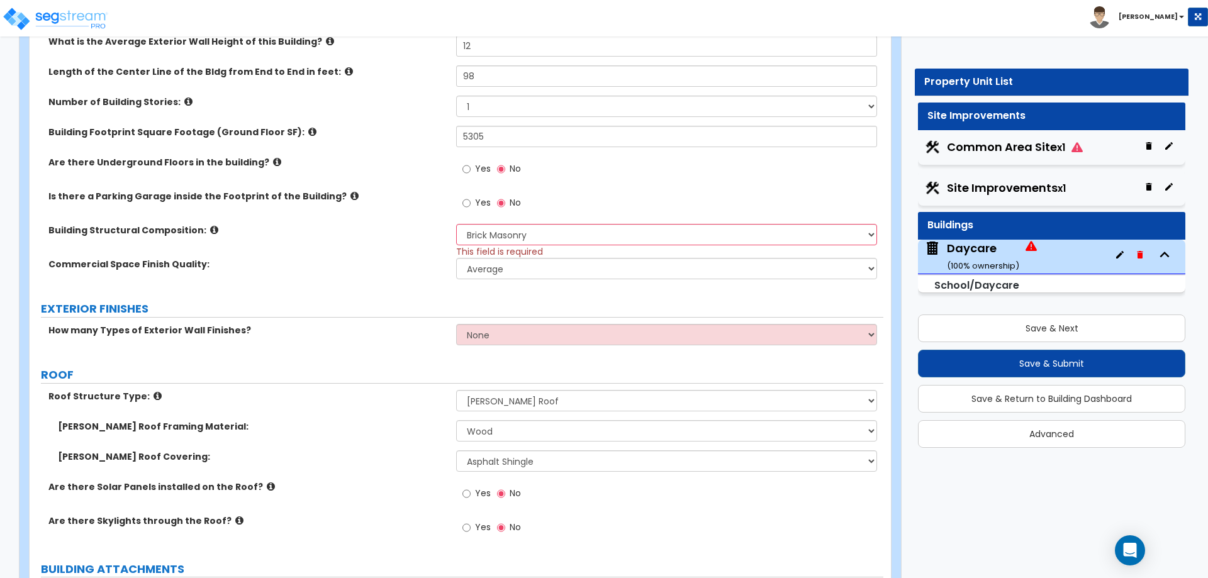
click at [549, 257] on div "Please Choose One Tilt-up Wall Construction Reinforced Concrete Structural Stee…" at bounding box center [669, 241] width 427 height 34
click at [557, 233] on select "Please Choose One Tilt-up Wall Construction Reinforced Concrete Structural Stee…" at bounding box center [666, 234] width 420 height 21
select select "7"
click at [456, 224] on select "Please Choose One Tilt-up Wall Construction Reinforced Concrete Structural Stee…" at bounding box center [666, 234] width 420 height 21
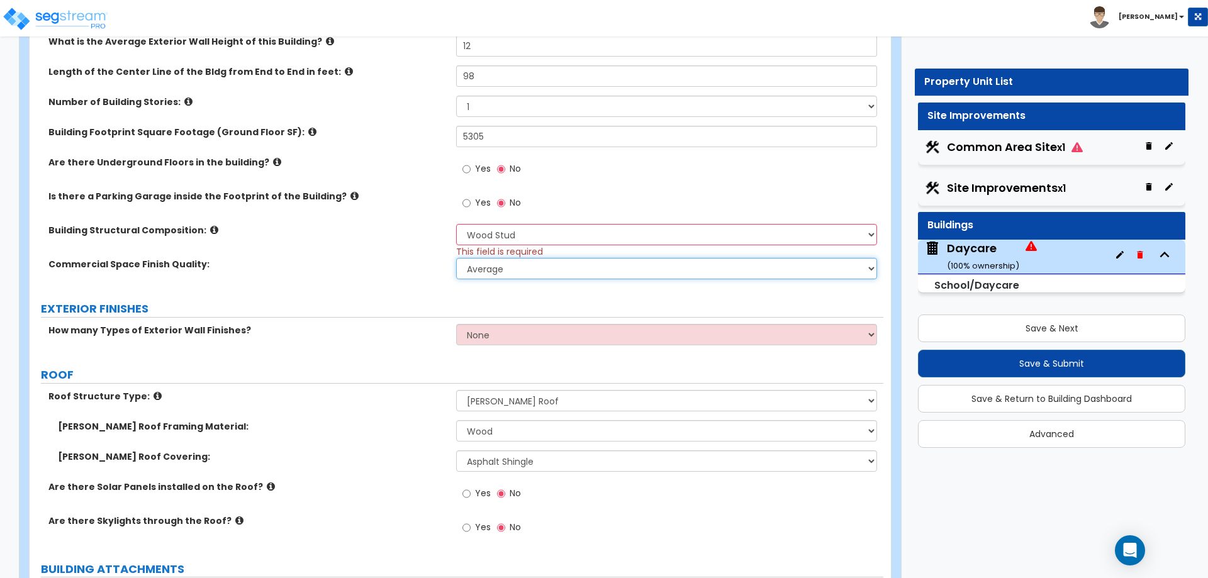
click at [540, 269] on select "Low Average High" at bounding box center [666, 268] width 420 height 21
click at [456, 258] on select "Low Average High" at bounding box center [666, 268] width 420 height 21
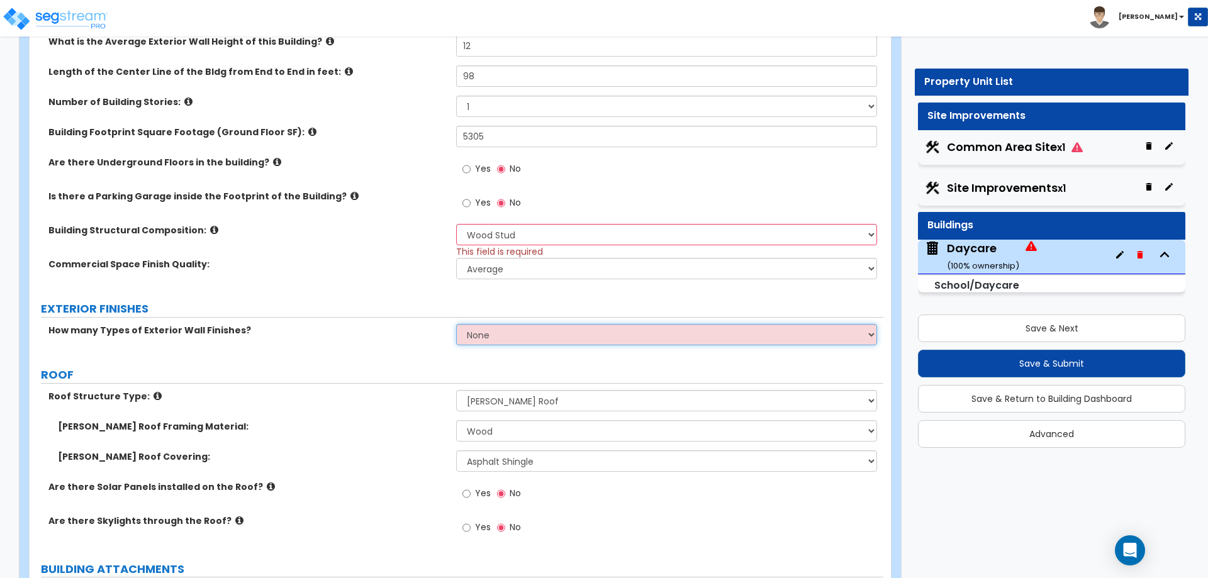
click at [510, 341] on select "None 1 2 3" at bounding box center [666, 334] width 420 height 21
click at [456, 324] on select "None 1 2 3" at bounding box center [666, 334] width 420 height 21
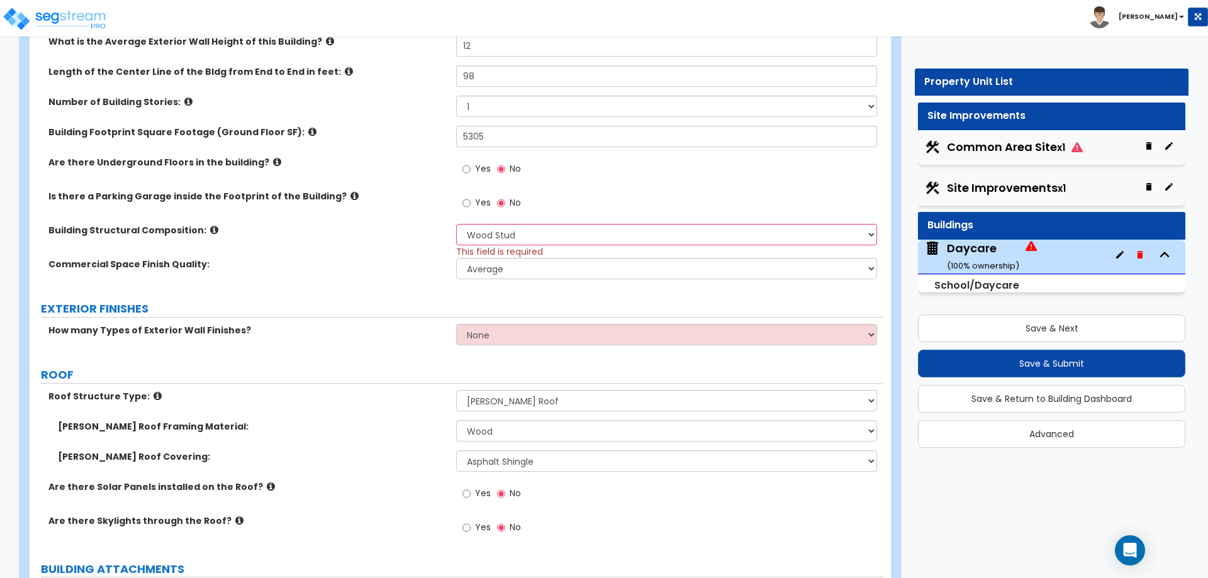
click at [434, 305] on label "EXTERIOR FINISHES" at bounding box center [462, 309] width 843 height 16
click at [240, 324] on label "How many Types of Exterior Wall Finishes?" at bounding box center [247, 330] width 398 height 13
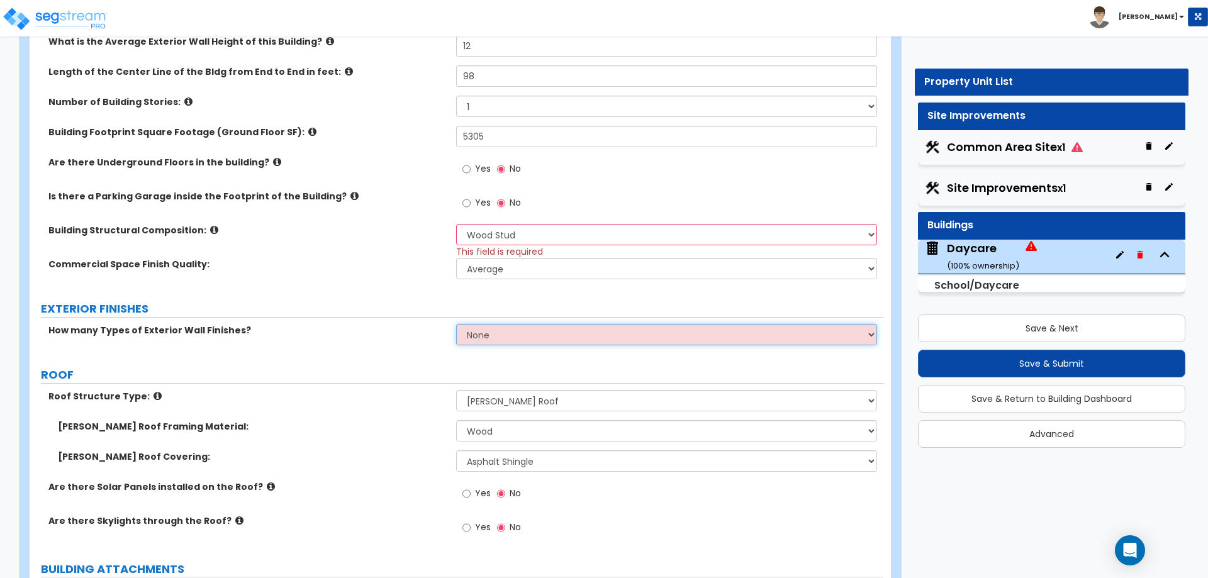
click at [476, 333] on select "None 1 2 3" at bounding box center [666, 334] width 420 height 21
select select "1"
click at [456, 324] on select "None 1 2 3" at bounding box center [666, 334] width 420 height 21
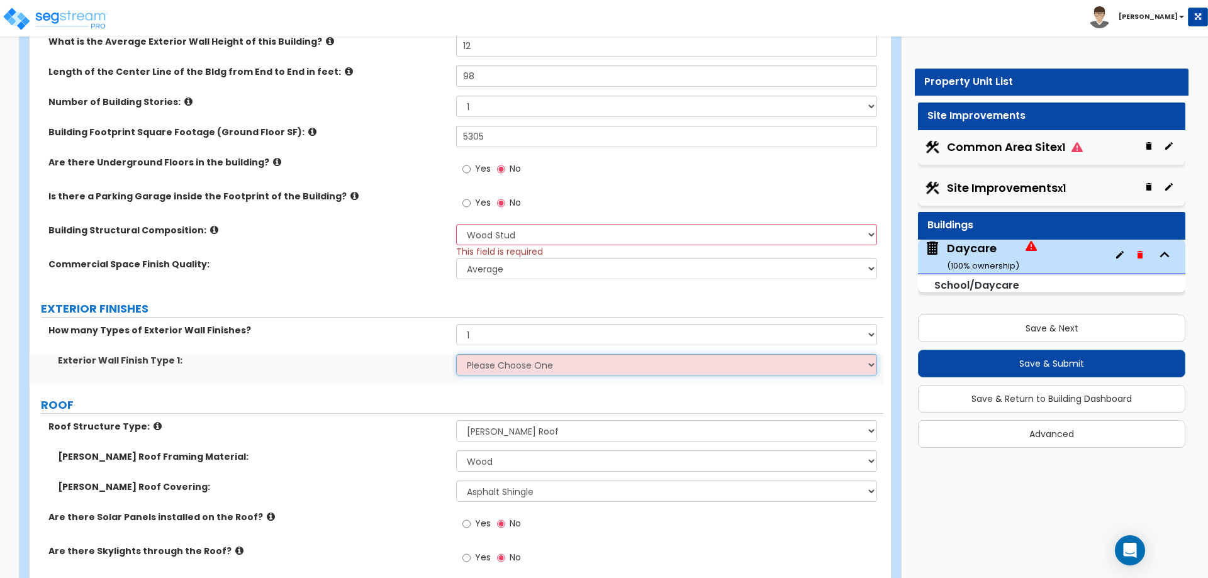
click at [518, 362] on select "Please Choose One No Finish/Shared Wall No Wall Brick Veneer Stone Veneer Wood …" at bounding box center [666, 364] width 420 height 21
click at [557, 332] on select "None 1 2 3" at bounding box center [666, 334] width 420 height 21
click at [519, 362] on select "Please Choose One No Finish/Shared Wall No Wall Brick Veneer Stone Veneer Wood …" at bounding box center [666, 364] width 420 height 21
select select "2"
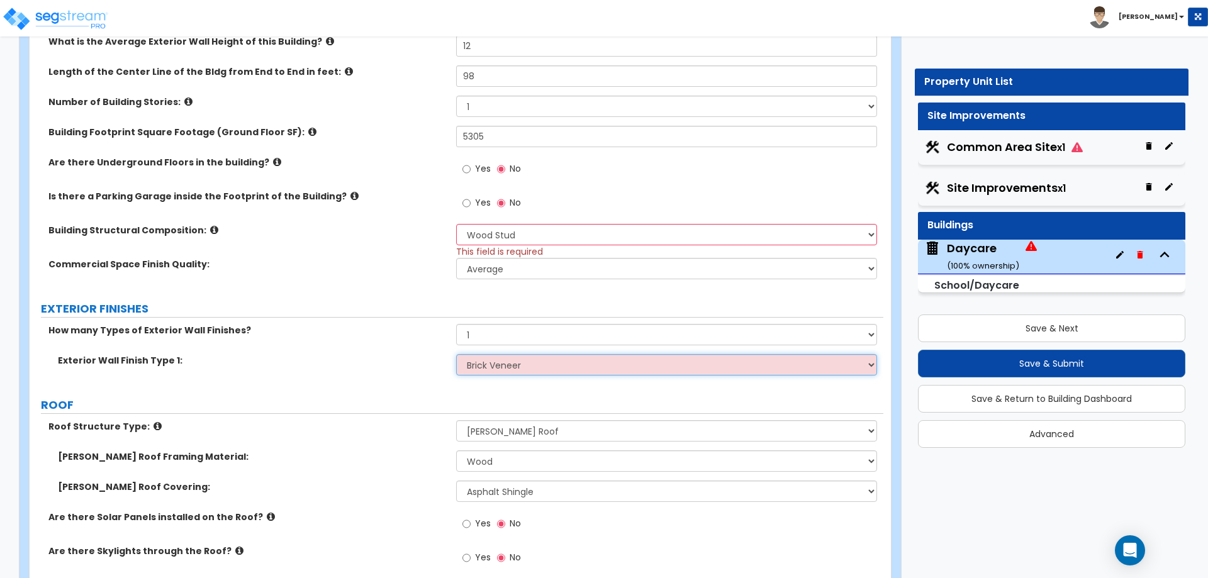
click at [456, 354] on select "Please Choose One No Finish/Shared Wall No Wall Brick Veneer Stone Veneer Wood …" at bounding box center [666, 364] width 420 height 21
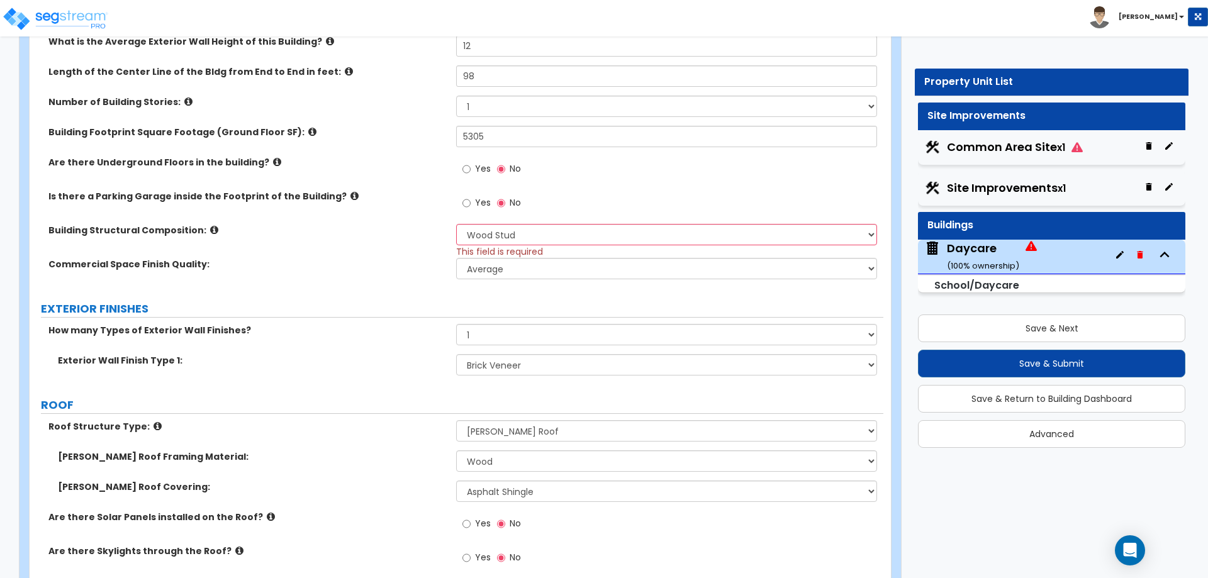
click at [362, 370] on div "Exterior Wall Finish Type 1: Please Choose One No Finish/Shared Wall No Wall Br…" at bounding box center [457, 369] width 854 height 30
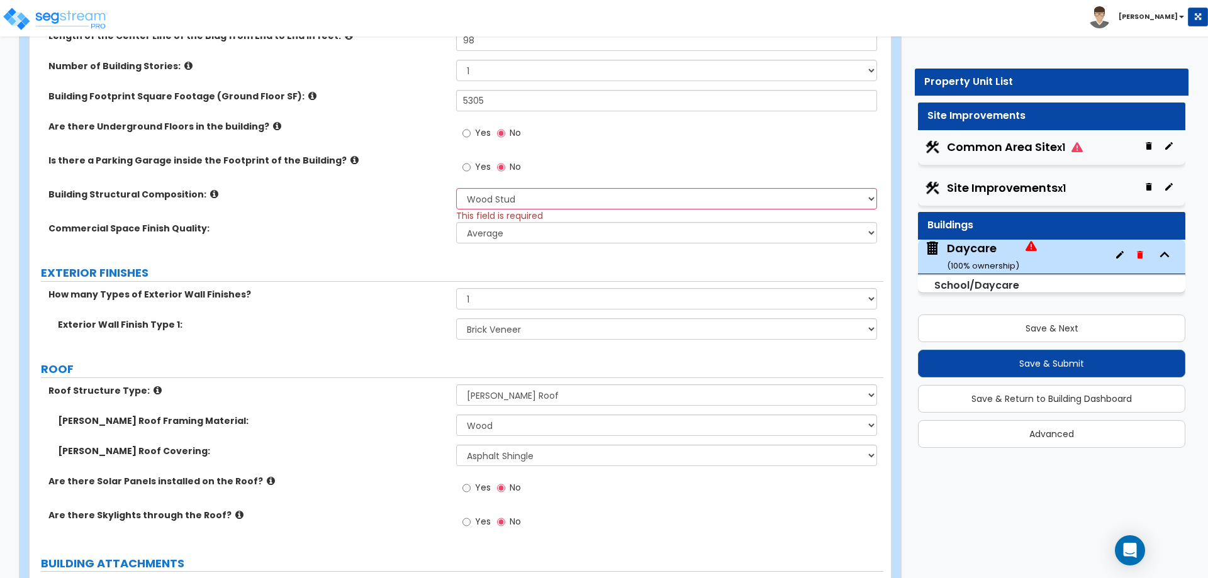
scroll to position [378, 0]
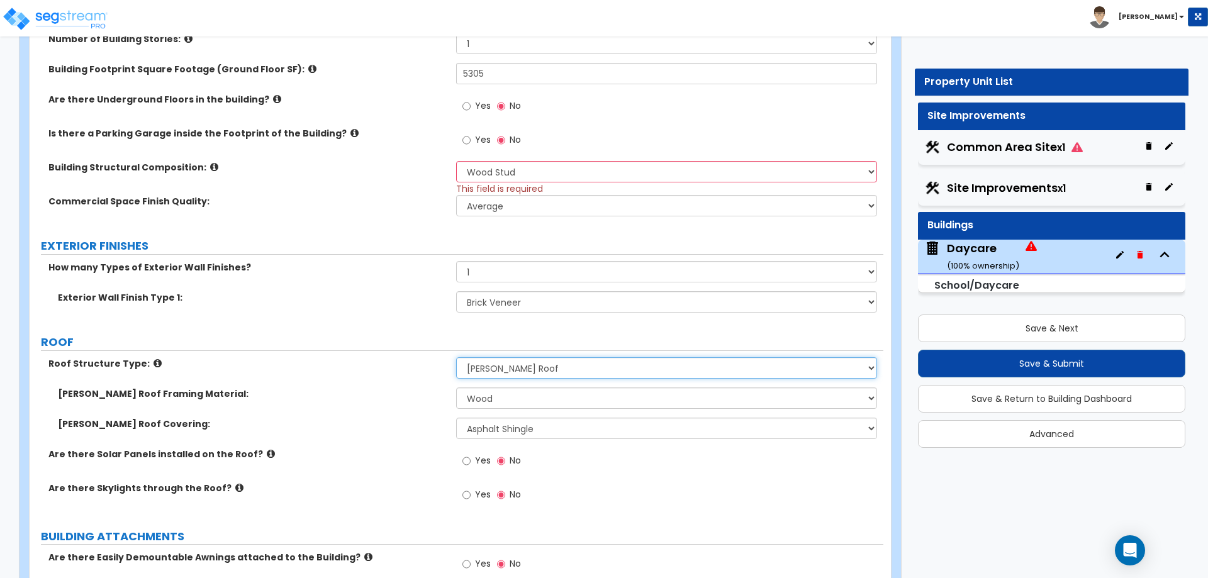
click at [556, 378] on select "Please Choose One [PERSON_NAME] Roof Flat Roof Hybrid [PERSON_NAME] & Flat Roof" at bounding box center [666, 367] width 420 height 21
click at [657, 492] on div "Yes No" at bounding box center [669, 499] width 427 height 34
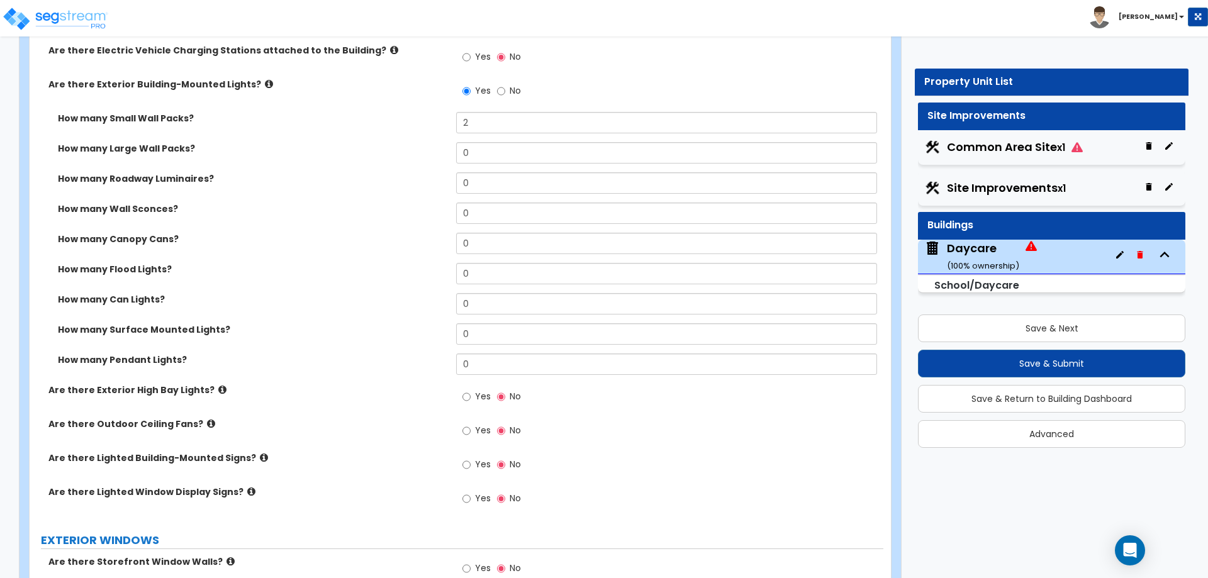
scroll to position [944, 0]
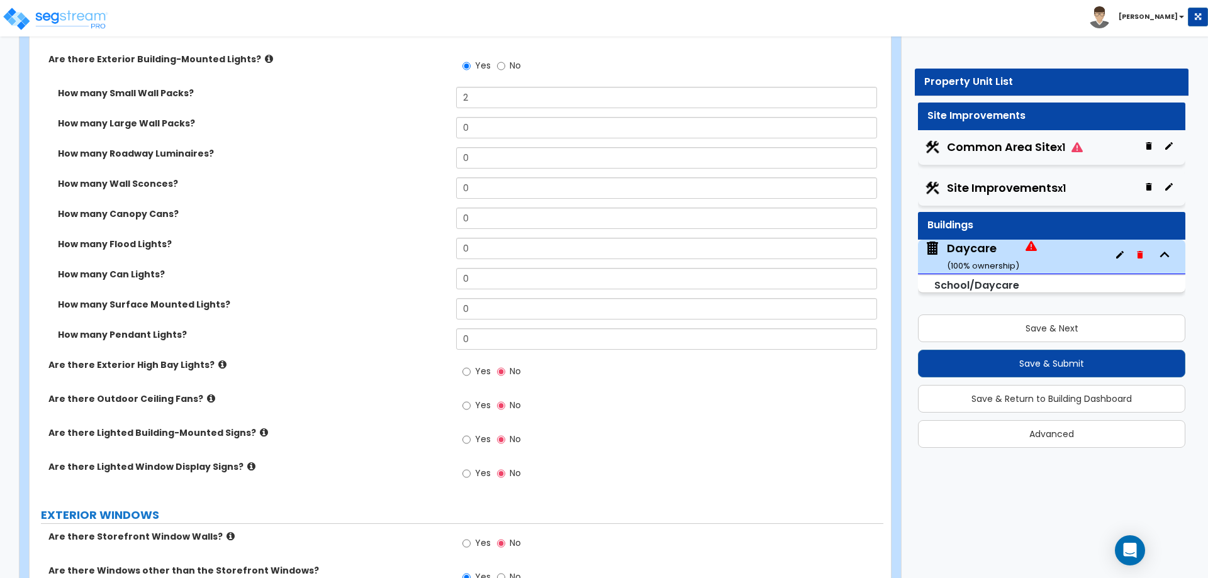
click at [724, 435] on div "Yes No" at bounding box center [669, 444] width 427 height 34
